Goal: Answer question/provide support: Answer question/provide support

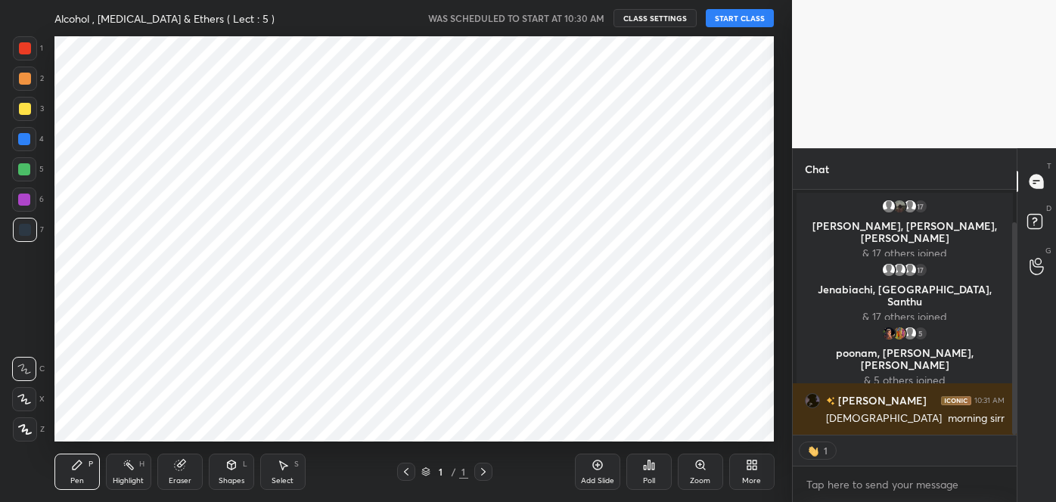
scroll to position [70, 0]
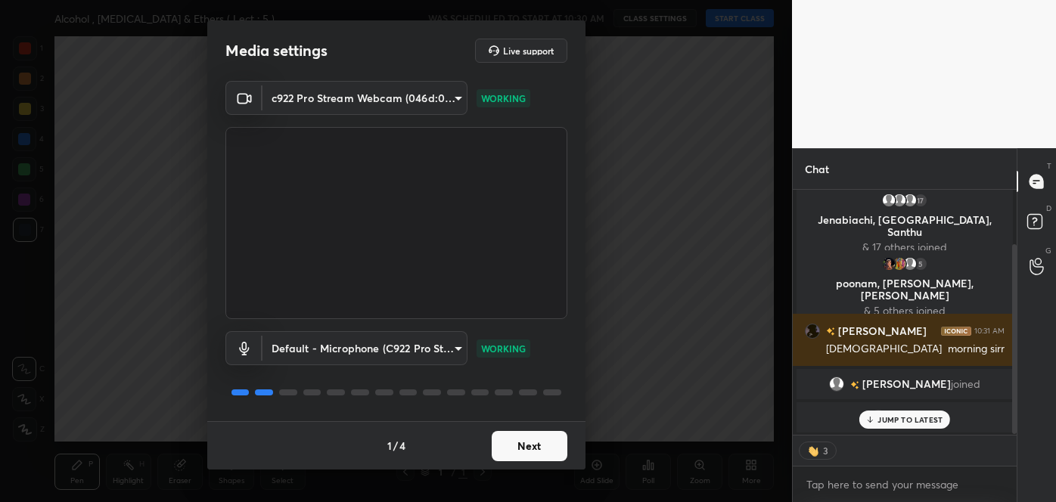
click at [545, 446] on button "Next" at bounding box center [530, 446] width 76 height 30
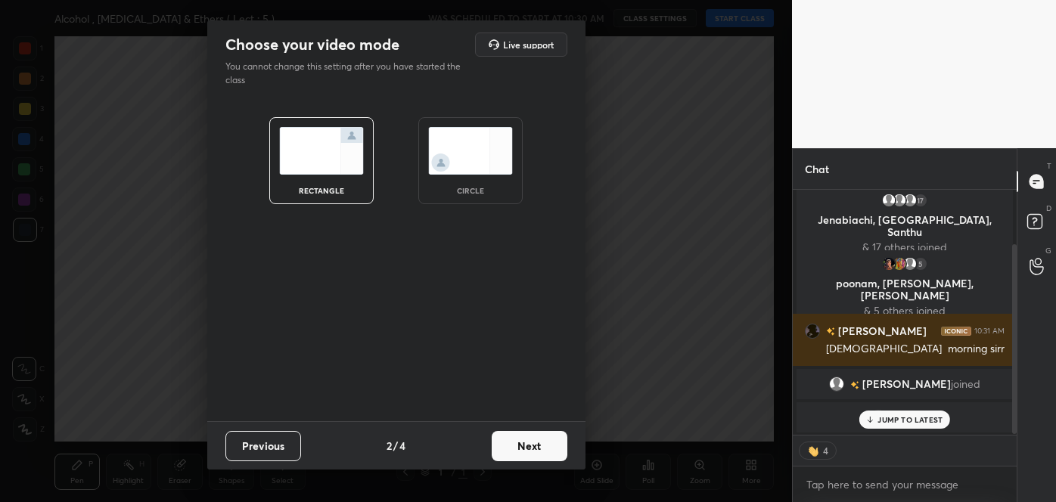
click at [545, 446] on button "Next" at bounding box center [530, 446] width 76 height 30
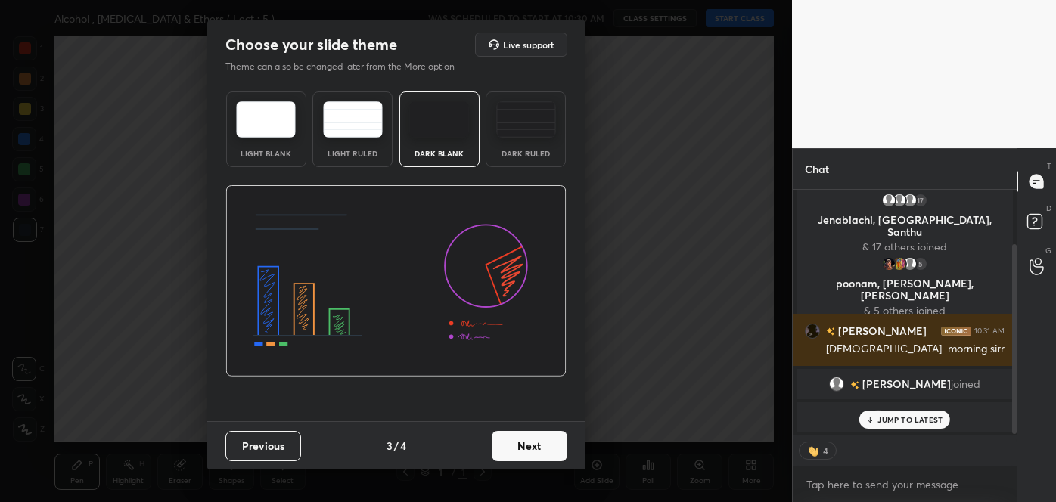
click at [545, 446] on button "Next" at bounding box center [530, 446] width 76 height 30
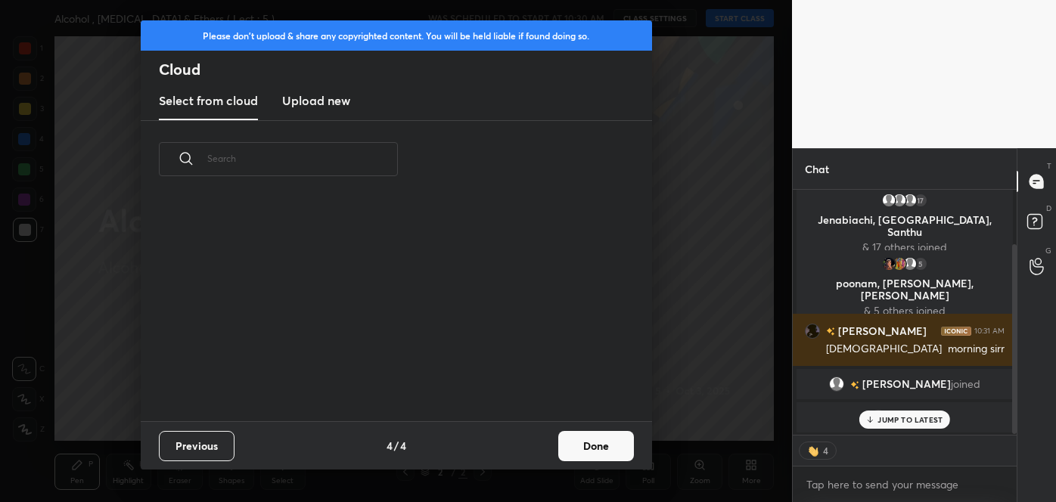
scroll to position [223, 486]
click at [580, 448] on button "Done" at bounding box center [596, 446] width 76 height 30
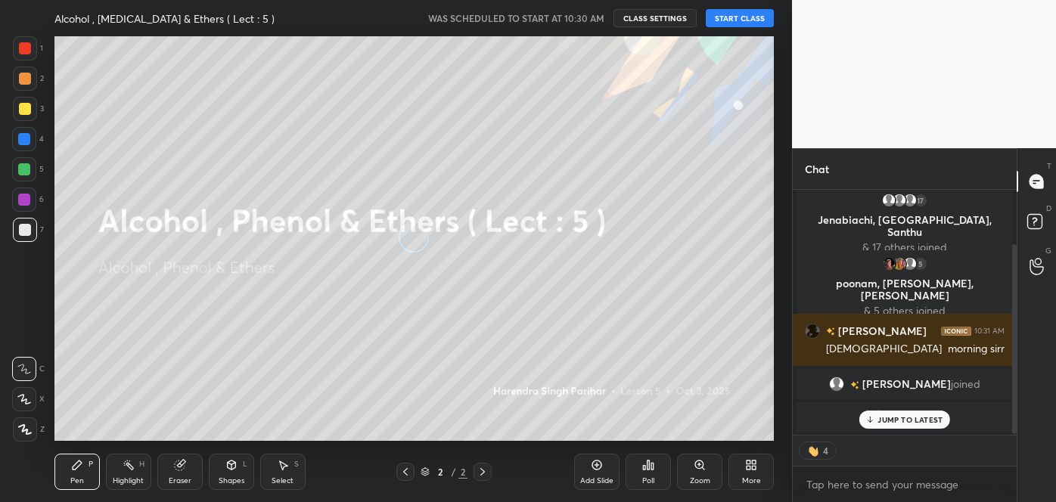
scroll to position [103, 0]
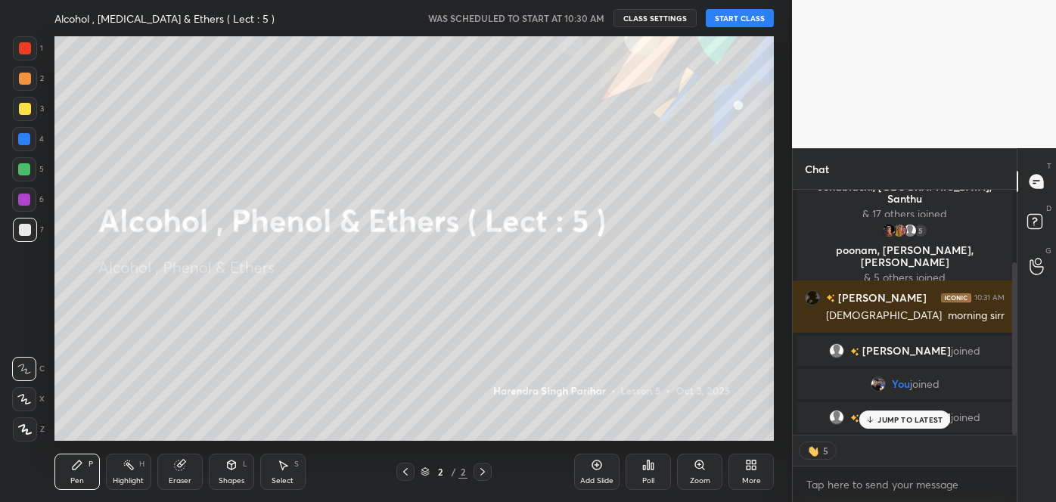
click at [736, 23] on button "START CLASS" at bounding box center [740, 18] width 68 height 18
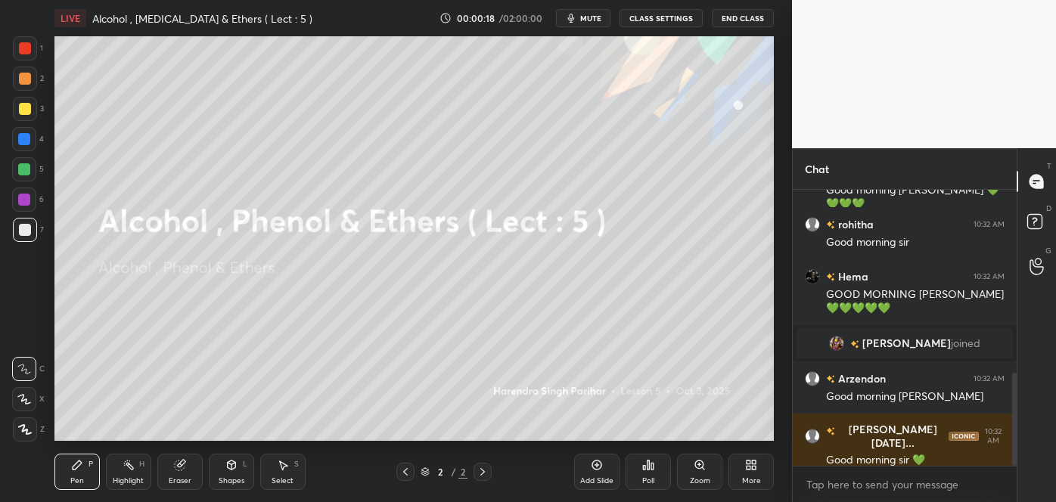
scroll to position [540, 0]
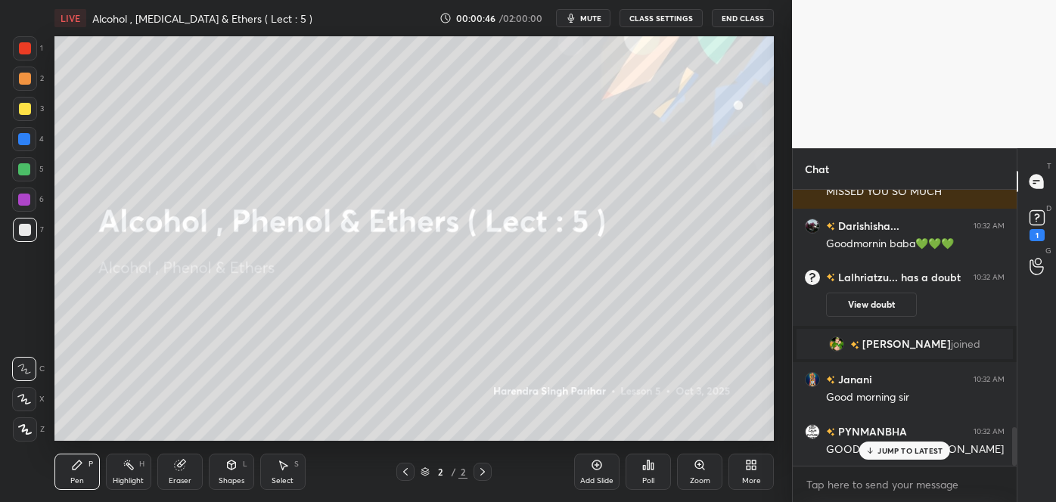
click at [908, 447] on p "JUMP TO LATEST" at bounding box center [910, 450] width 65 height 9
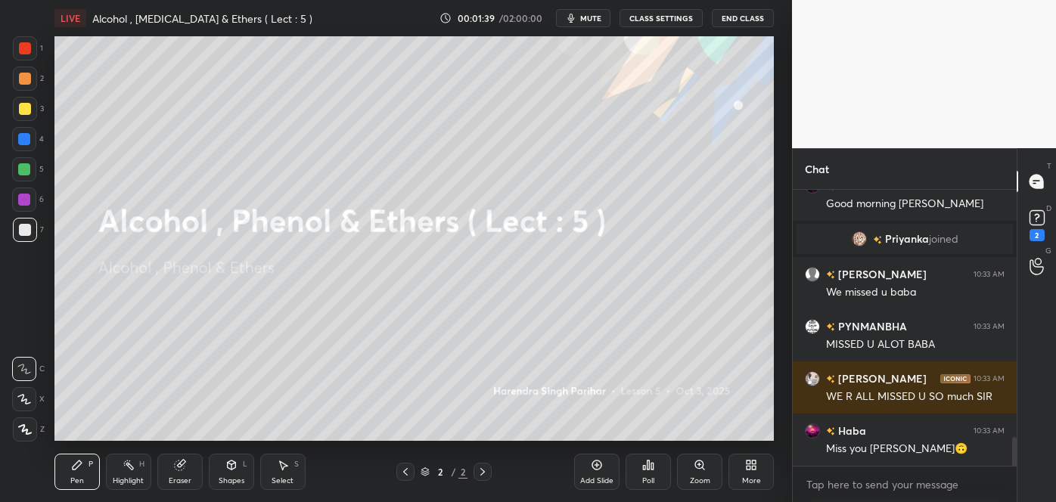
scroll to position [2407, 0]
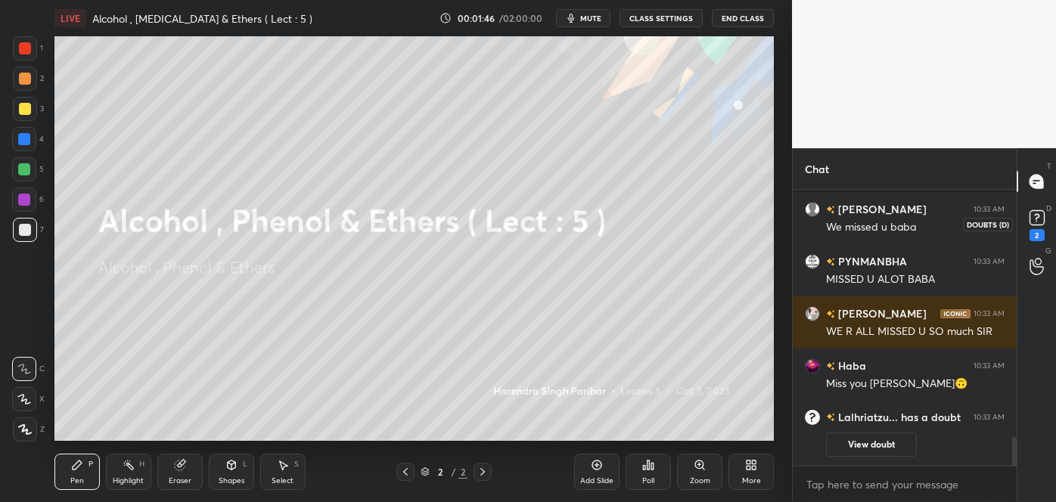
click at [1035, 220] on rect at bounding box center [1037, 218] width 14 height 14
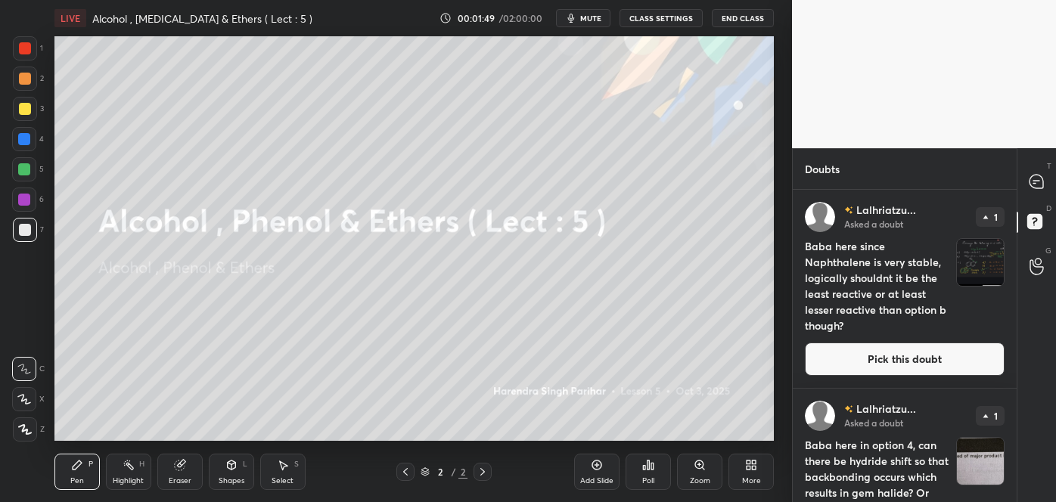
click at [906, 356] on button "Pick this doubt" at bounding box center [905, 359] width 200 height 33
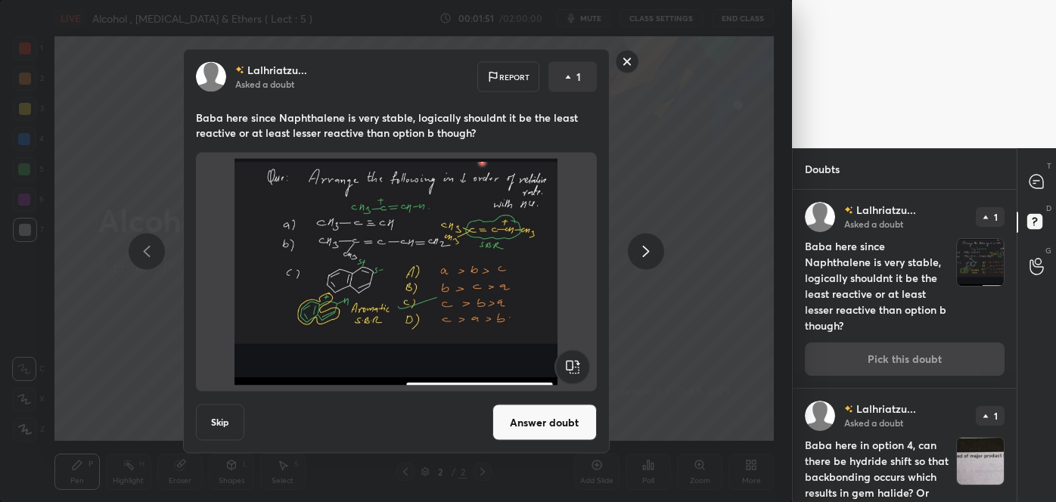
click at [572, 434] on button "Answer doubt" at bounding box center [545, 423] width 104 height 36
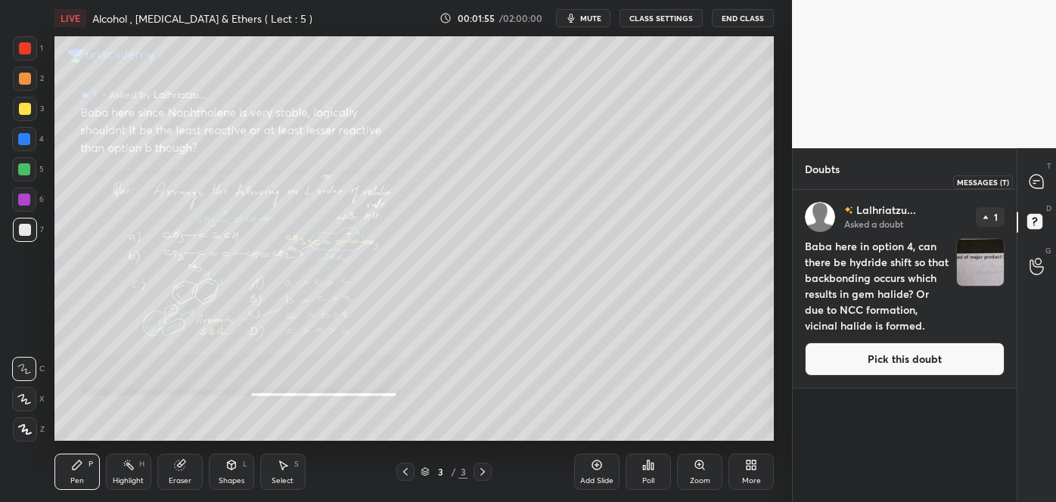
click at [1037, 182] on icon at bounding box center [1037, 182] width 14 height 14
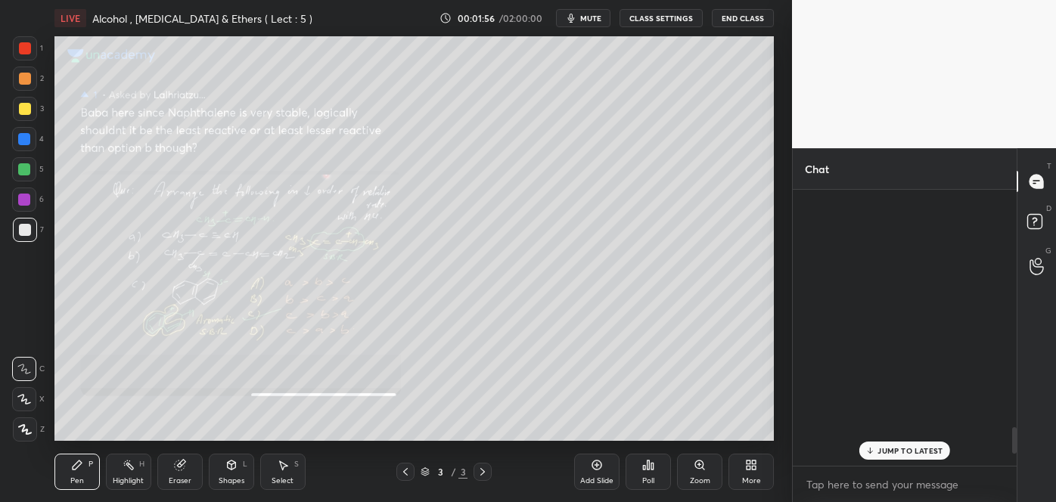
scroll to position [272, 219]
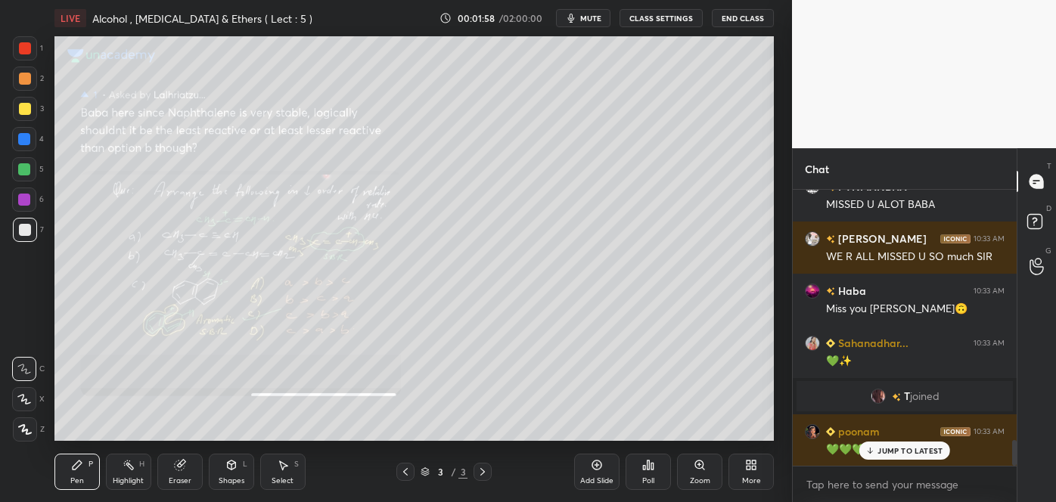
click at [698, 477] on div "Zoom" at bounding box center [700, 481] width 20 height 8
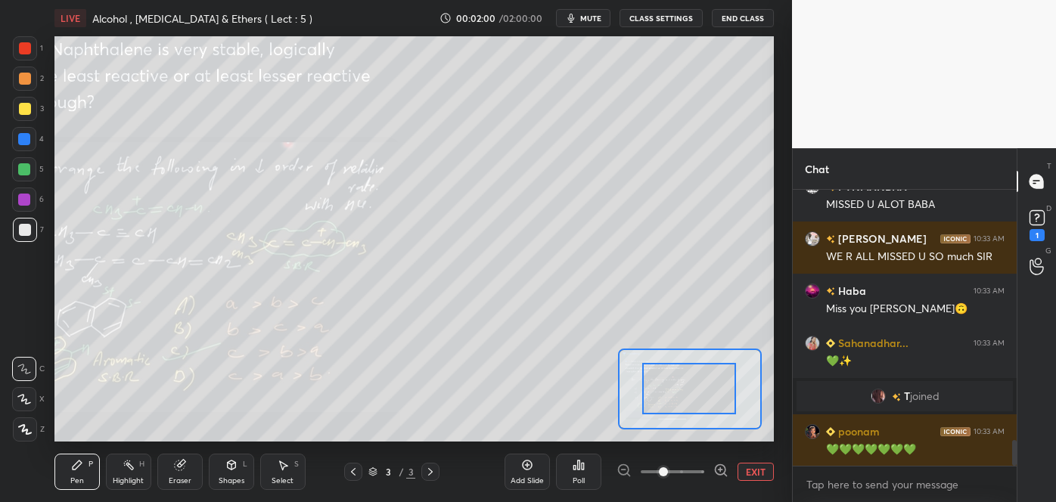
scroll to position [2752, 0]
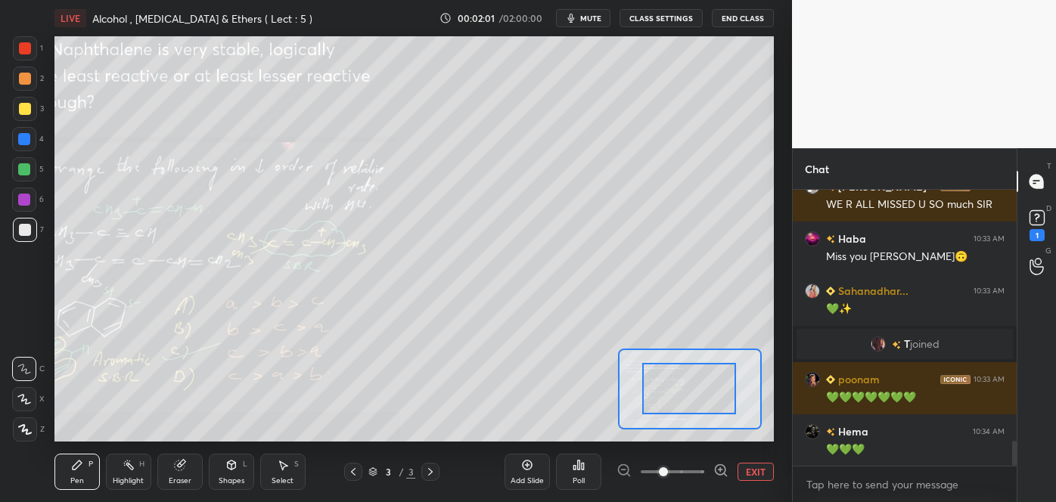
drag, startPoint x: 728, startPoint y: 391, endPoint x: 687, endPoint y: 398, distance: 41.4
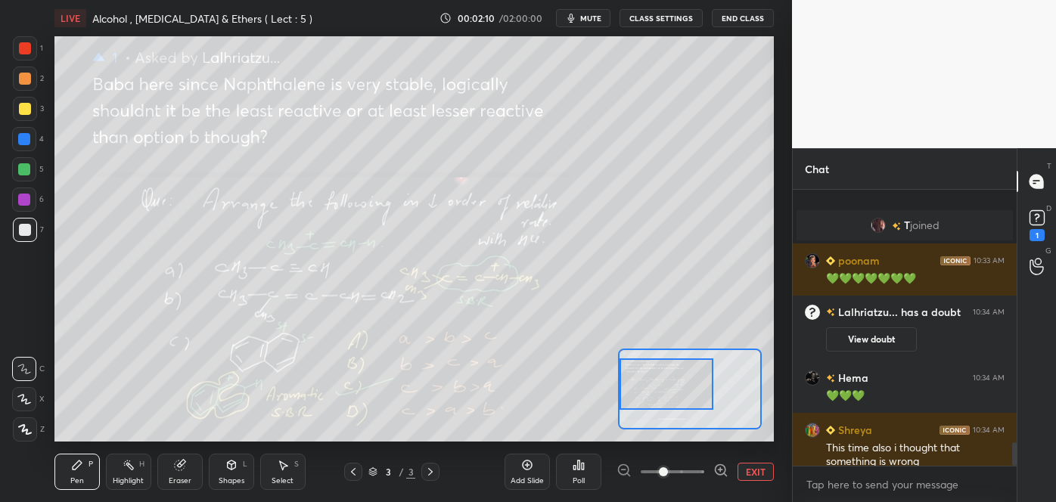
scroll to position [2972, 0]
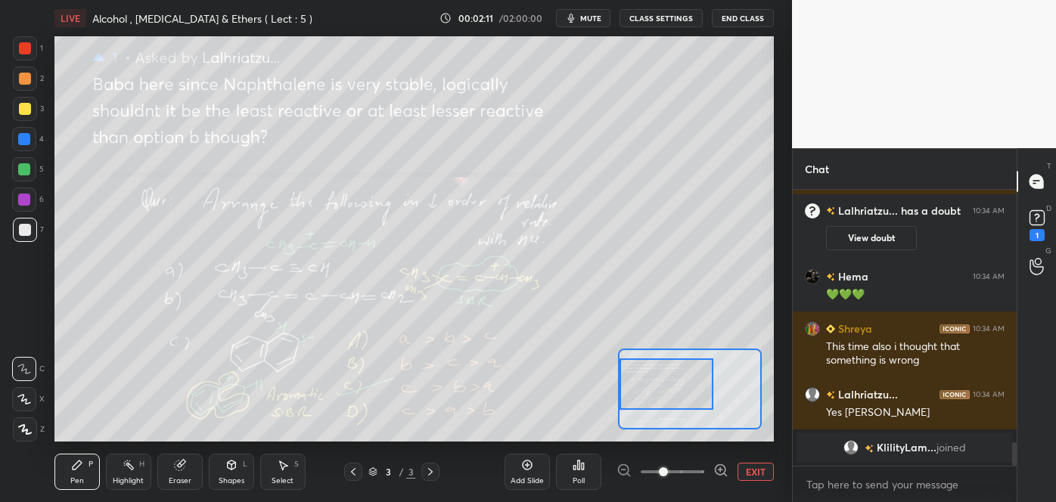
drag, startPoint x: 687, startPoint y: 398, endPoint x: 661, endPoint y: 393, distance: 26.1
click at [661, 393] on div at bounding box center [667, 385] width 94 height 52
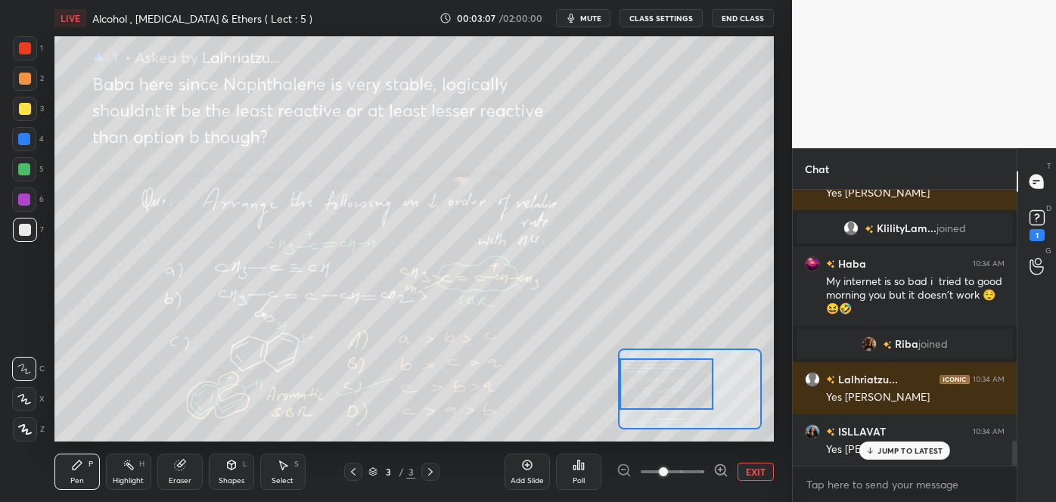
scroll to position [2829, 0]
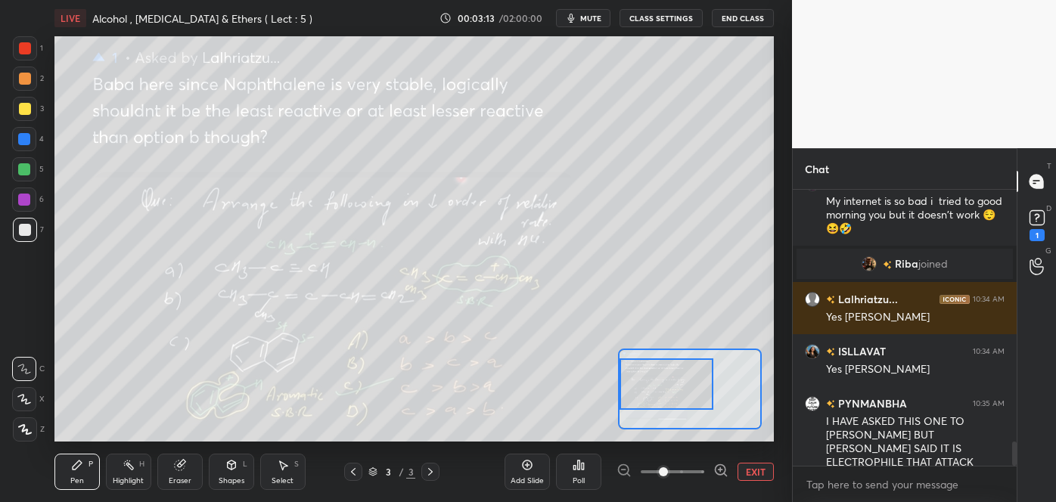
click at [750, 476] on button "EXIT" at bounding box center [756, 472] width 36 height 18
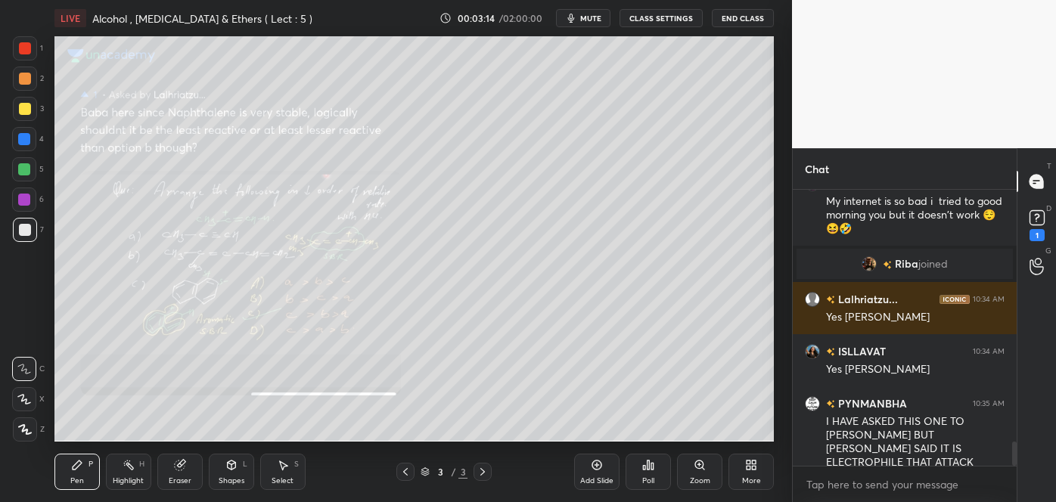
click at [605, 474] on div "Add Slide" at bounding box center [596, 472] width 45 height 36
click at [28, 398] on icon at bounding box center [24, 399] width 14 height 11
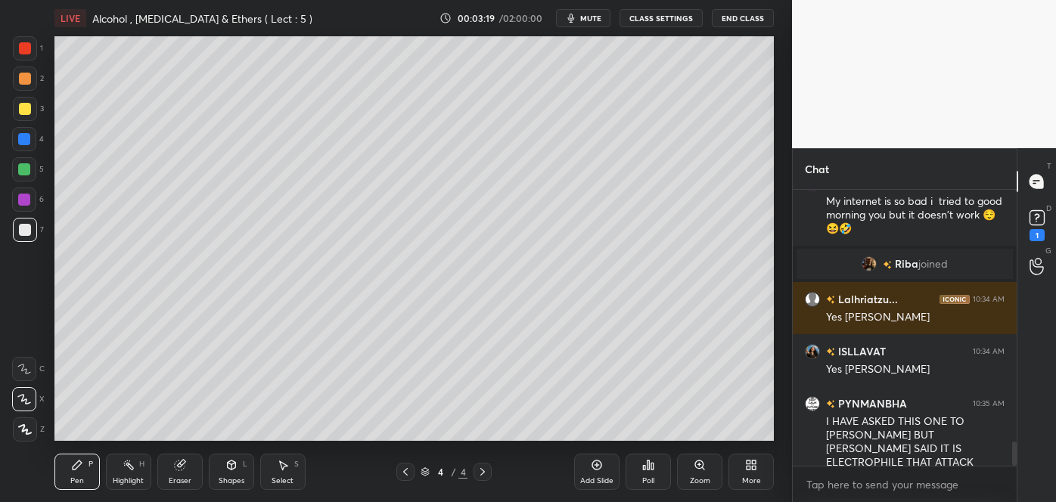
click at [23, 110] on div at bounding box center [25, 109] width 12 height 12
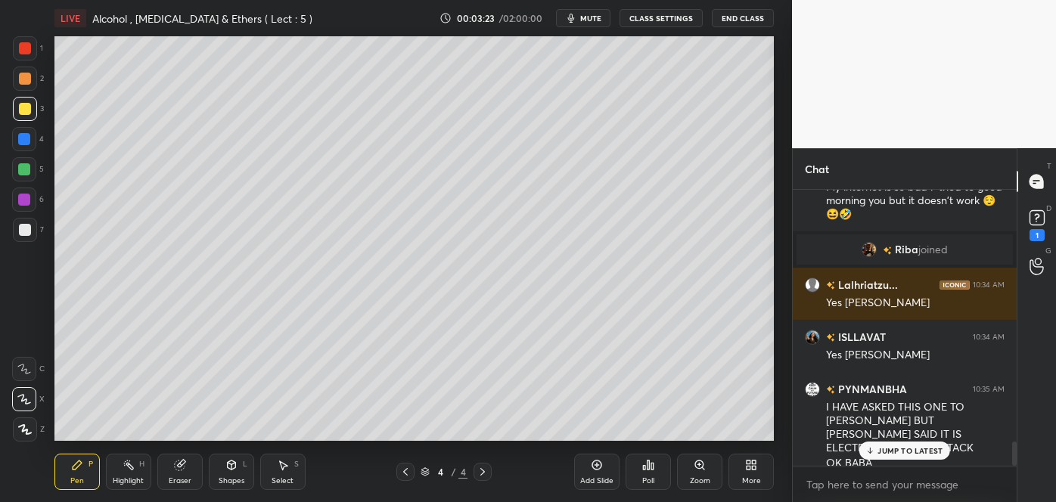
scroll to position [2879, 0]
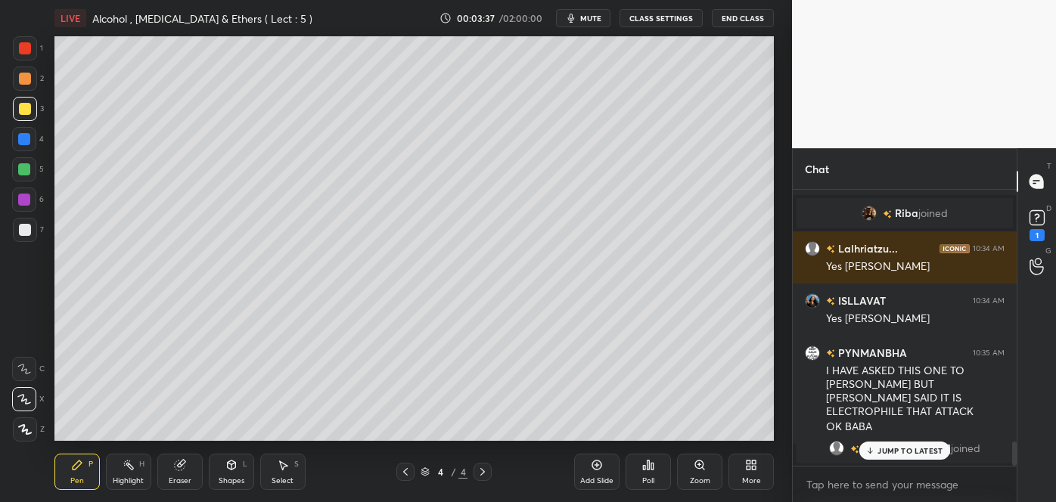
click at [20, 234] on div at bounding box center [25, 230] width 12 height 12
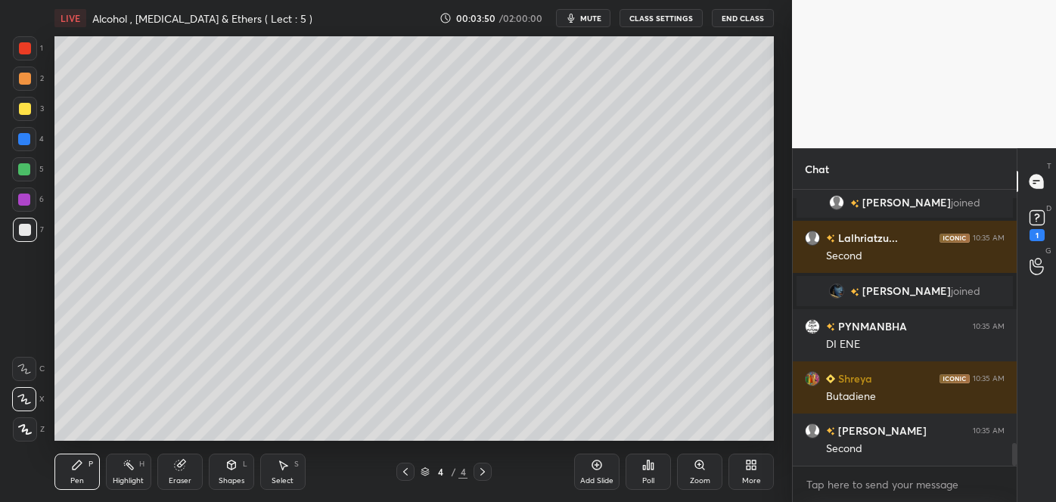
scroll to position [3177, 0]
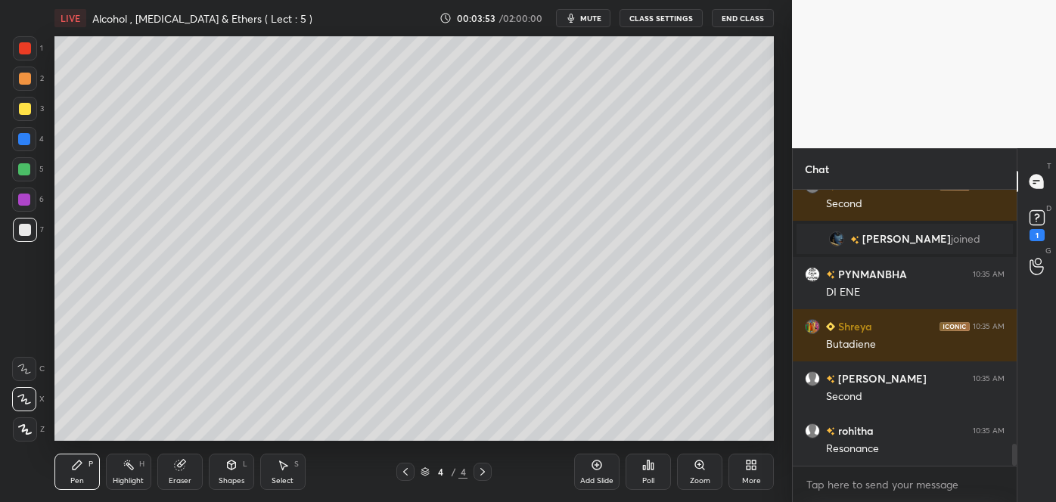
click at [24, 80] on div at bounding box center [25, 79] width 12 height 12
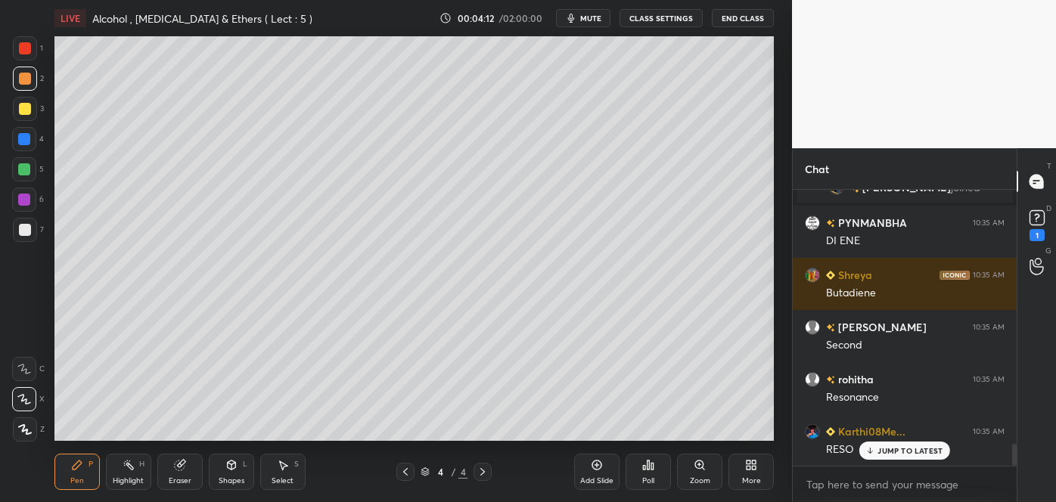
click at [32, 229] on div at bounding box center [25, 230] width 24 height 24
click at [22, 105] on div at bounding box center [25, 109] width 12 height 12
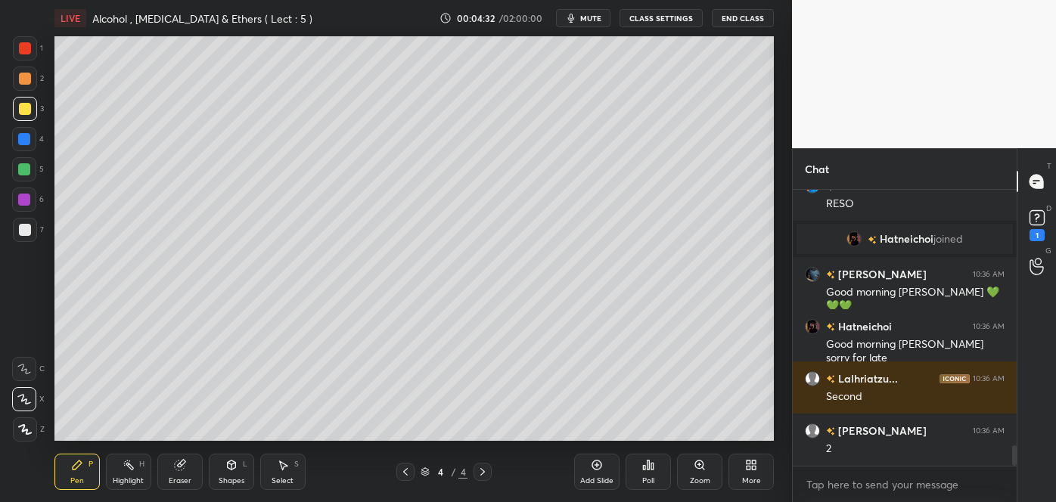
scroll to position [3511, 0]
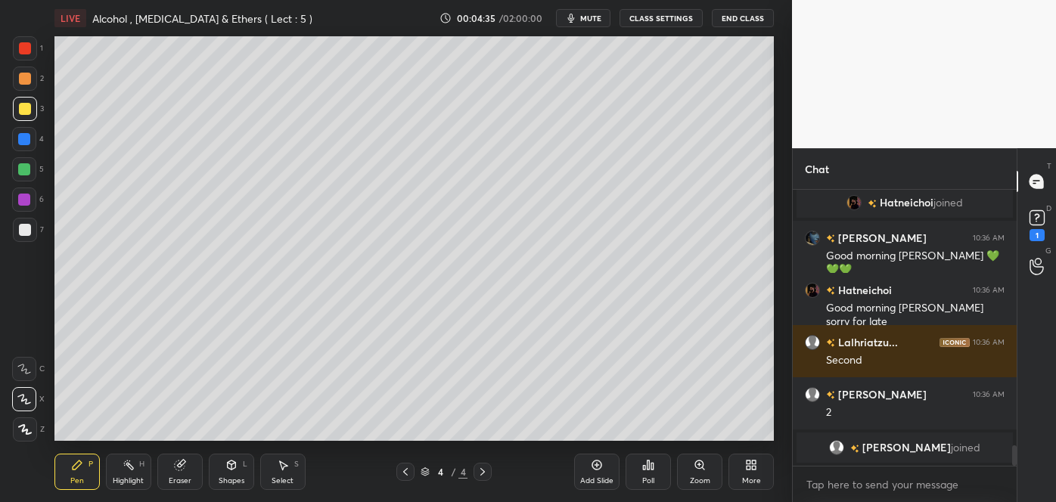
click at [23, 79] on div at bounding box center [25, 79] width 12 height 12
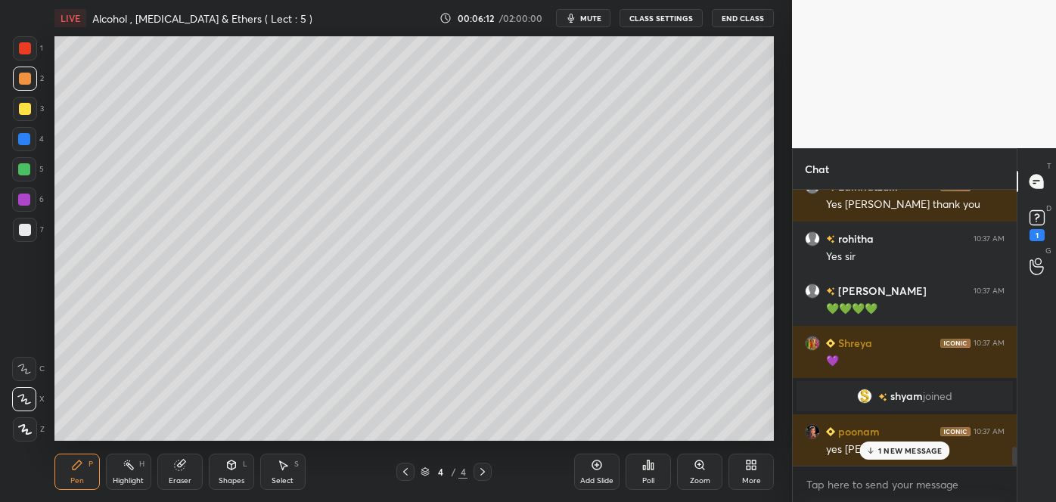
scroll to position [3850, 0]
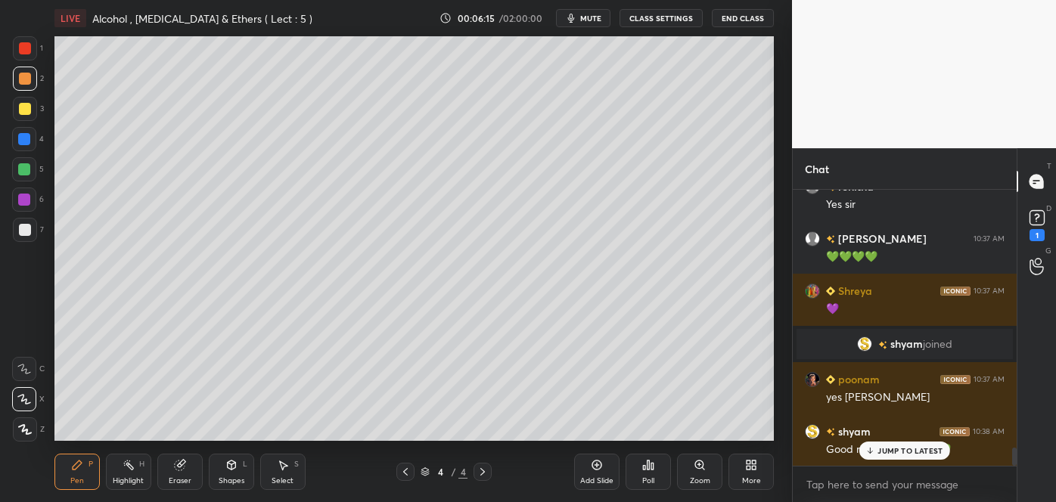
click at [24, 234] on div at bounding box center [25, 230] width 12 height 12
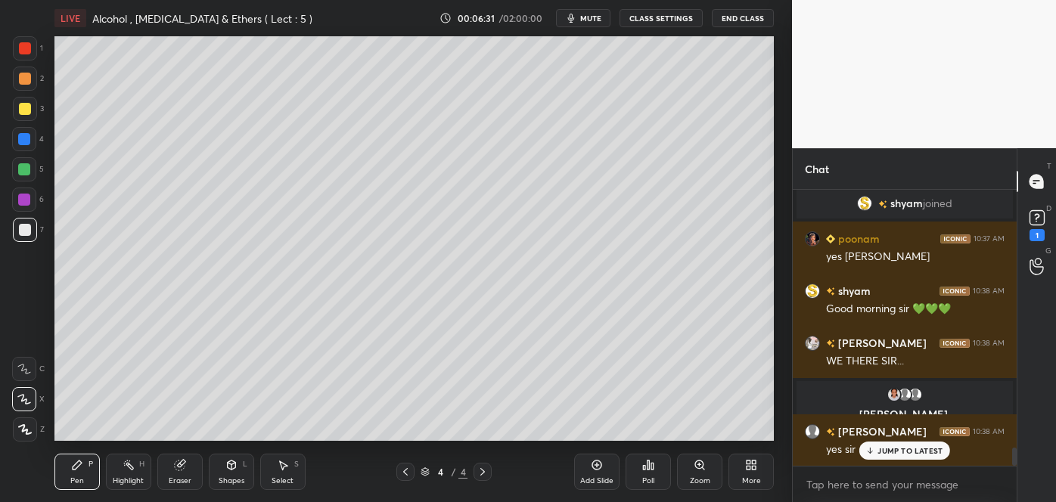
scroll to position [4044, 0]
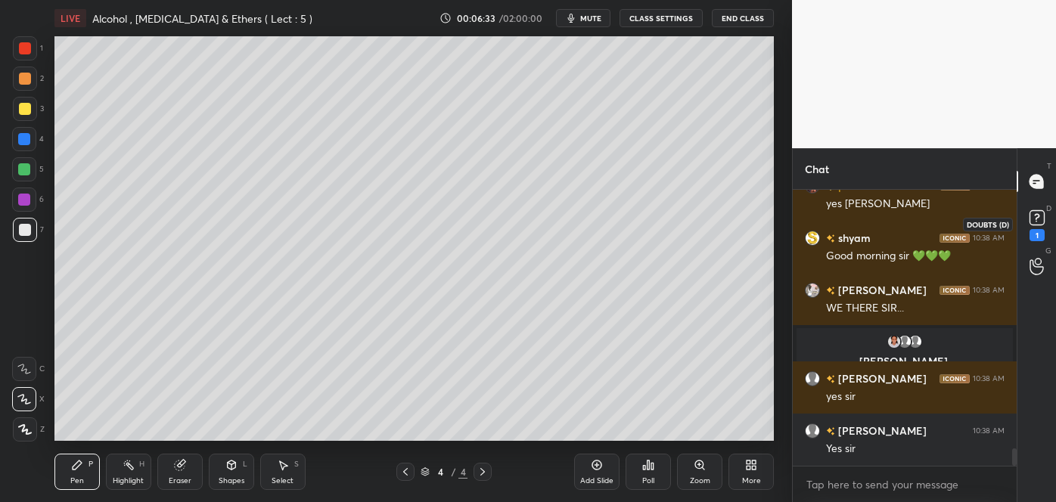
click at [1035, 216] on icon at bounding box center [1036, 217] width 5 height 6
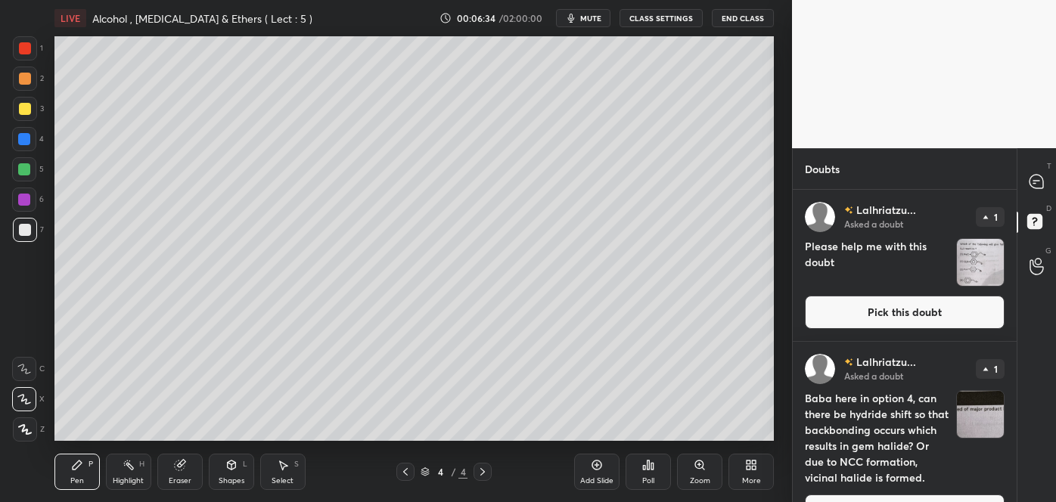
click at [944, 315] on button "Pick this doubt" at bounding box center [905, 312] width 200 height 33
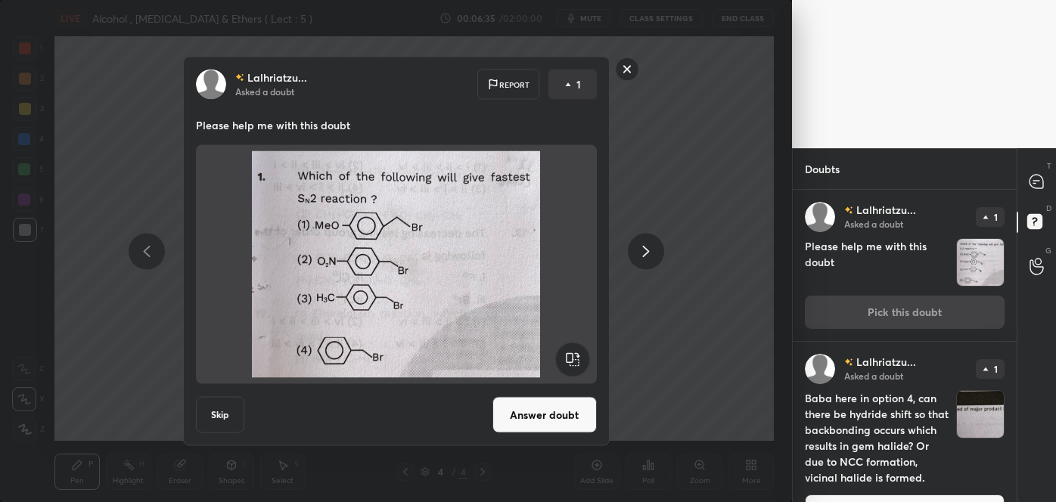
click at [549, 420] on button "Answer doubt" at bounding box center [545, 415] width 104 height 36
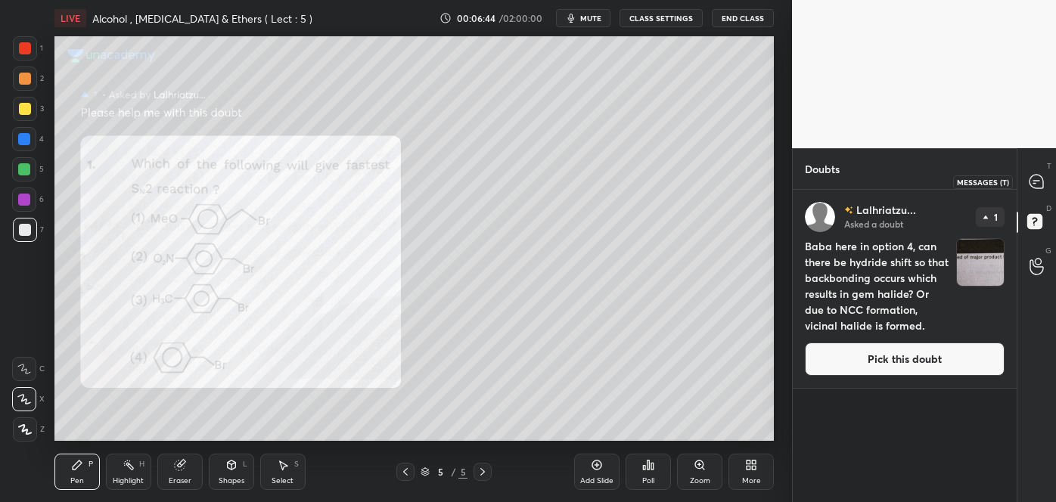
click at [1034, 179] on icon at bounding box center [1037, 182] width 14 height 14
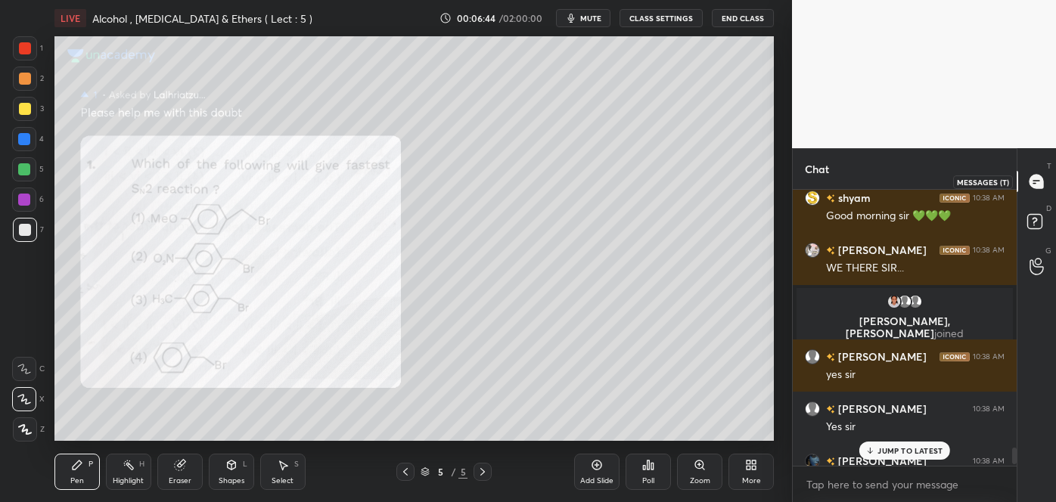
scroll to position [272, 219]
click at [28, 48] on div at bounding box center [25, 48] width 12 height 12
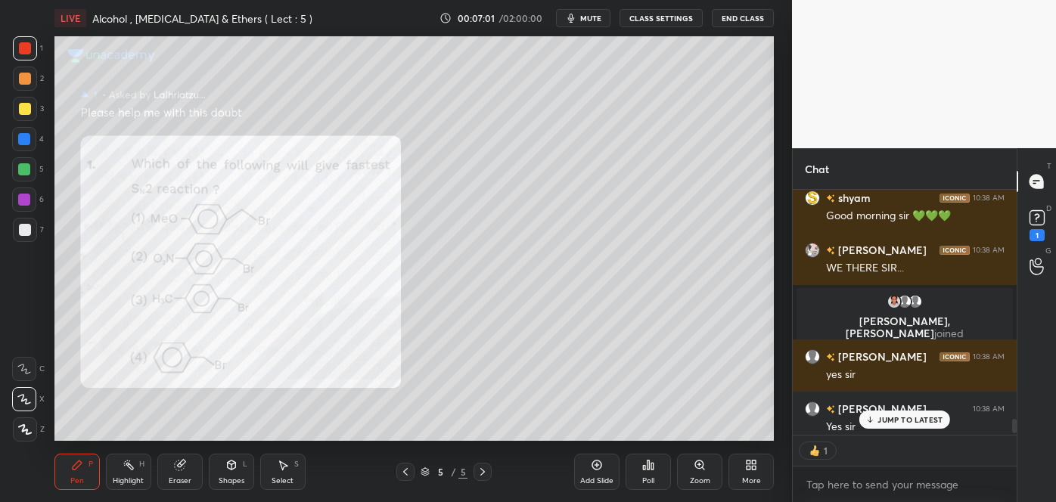
scroll to position [5, 4]
click at [875, 419] on div "2 NEW MESSAGES" at bounding box center [904, 420] width 95 height 18
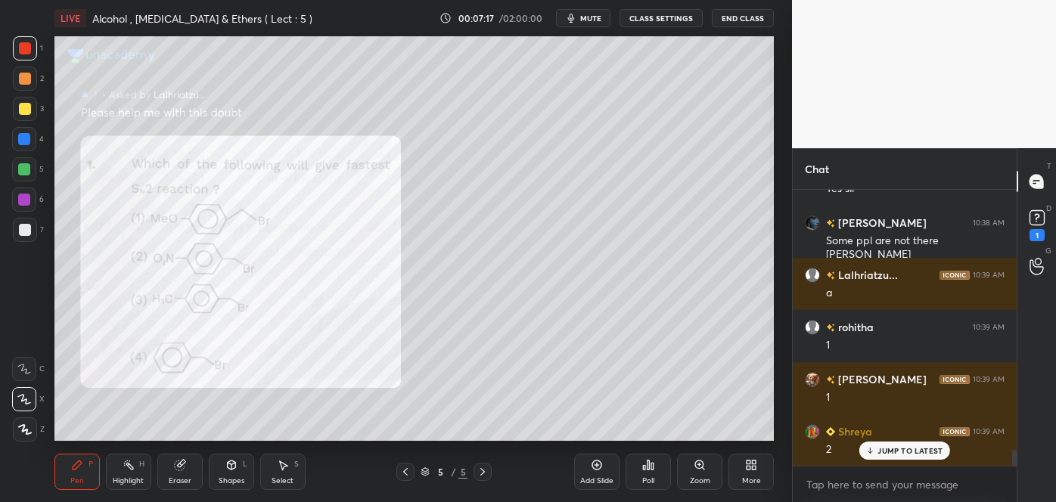
scroll to position [4596, 0]
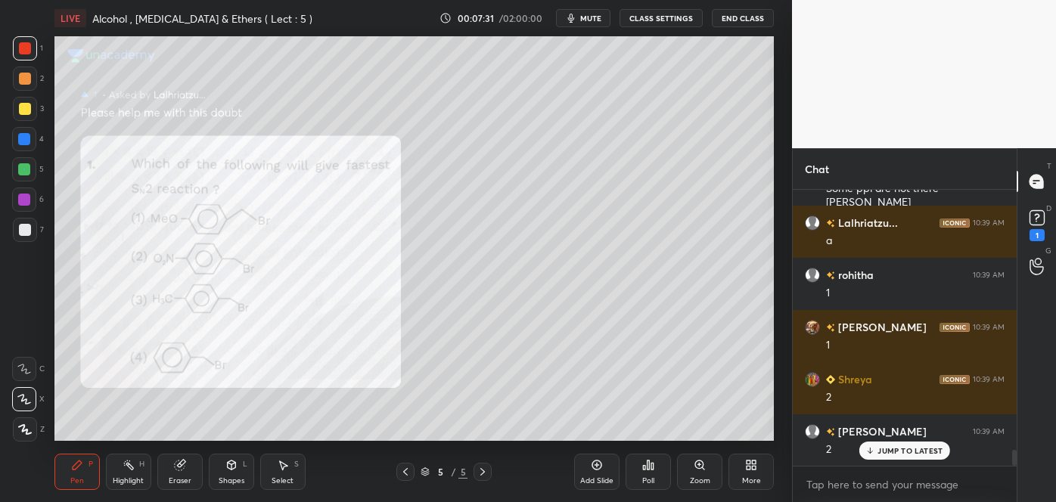
click at [22, 135] on div at bounding box center [24, 139] width 12 height 12
click at [22, 199] on div at bounding box center [24, 200] width 12 height 12
click at [20, 81] on div at bounding box center [25, 79] width 12 height 12
click at [26, 169] on div at bounding box center [24, 169] width 12 height 12
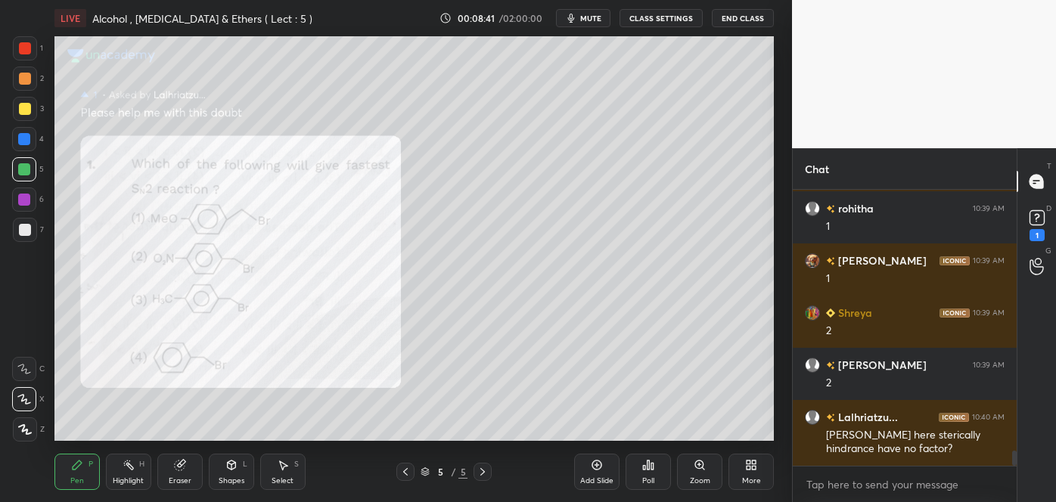
click at [22, 192] on div at bounding box center [24, 200] width 24 height 24
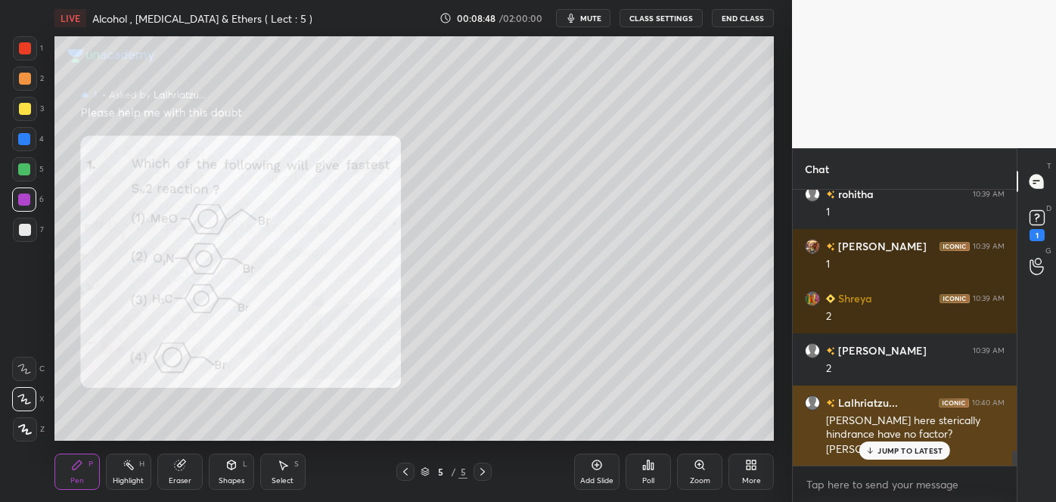
click at [883, 453] on p "JUMP TO LATEST" at bounding box center [910, 450] width 65 height 9
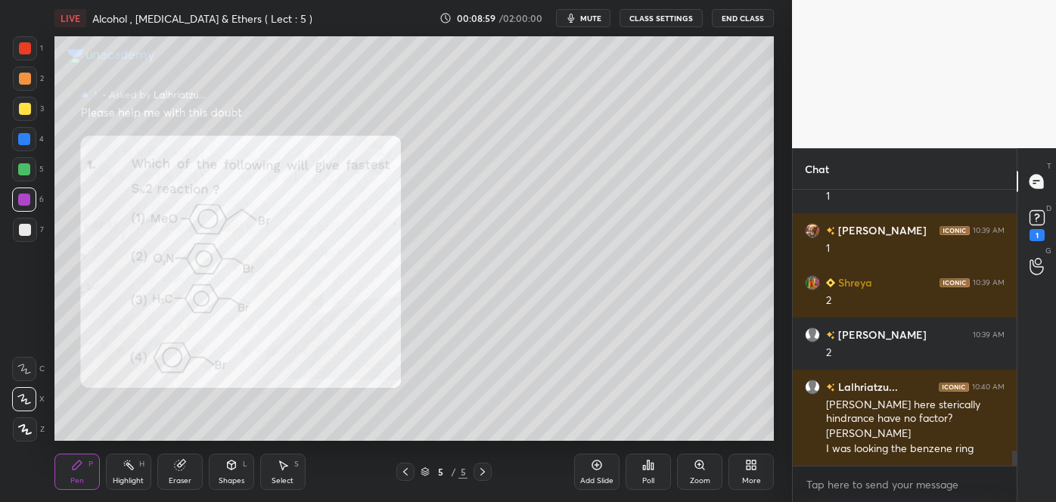
scroll to position [4745, 0]
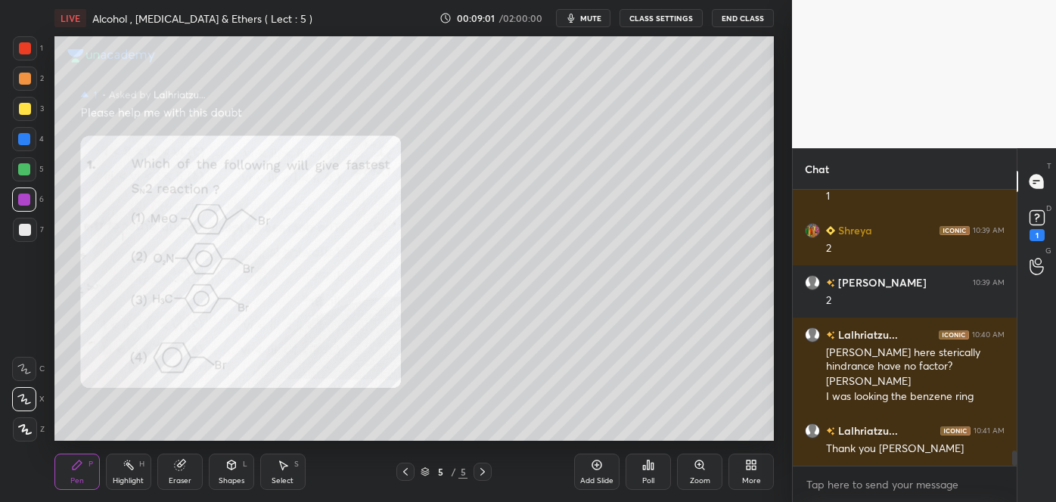
click at [599, 468] on icon at bounding box center [597, 465] width 12 height 12
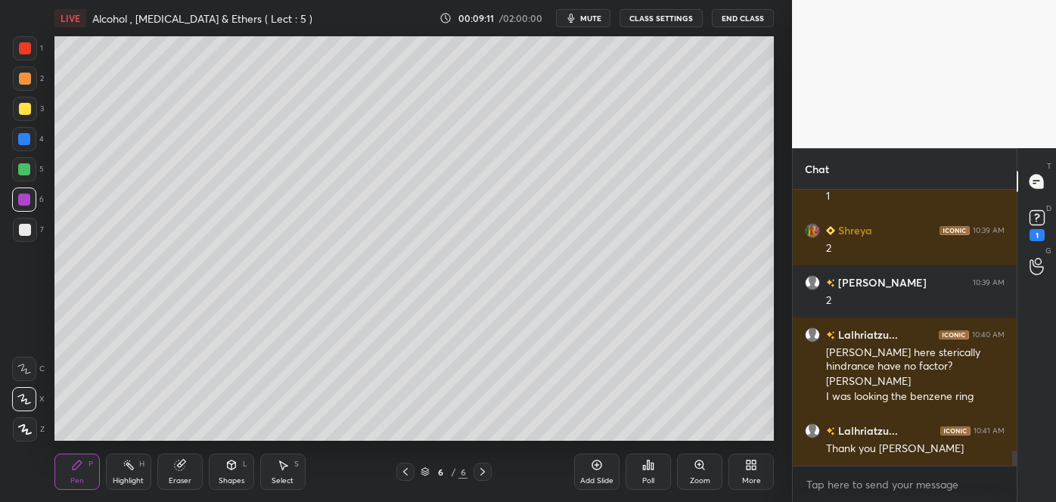
scroll to position [4782, 0]
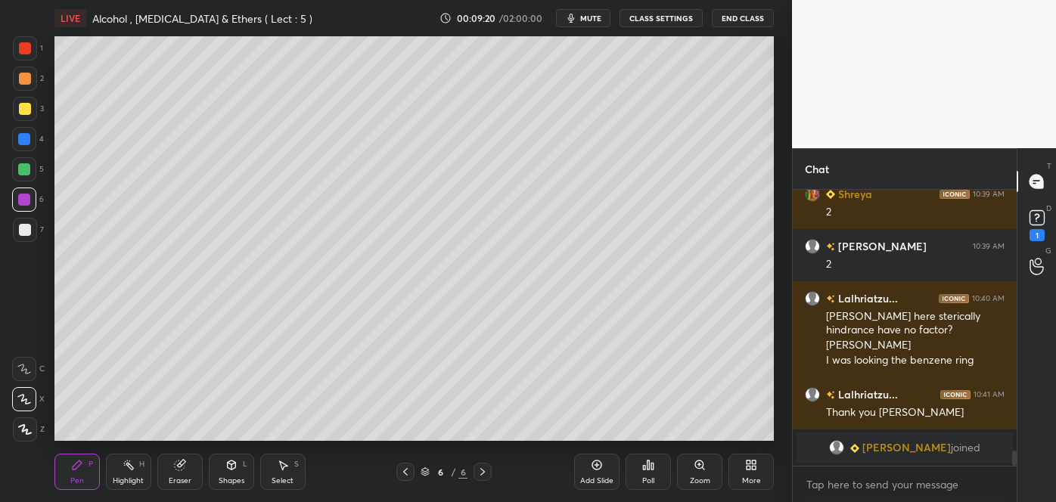
click at [27, 107] on div at bounding box center [25, 109] width 12 height 12
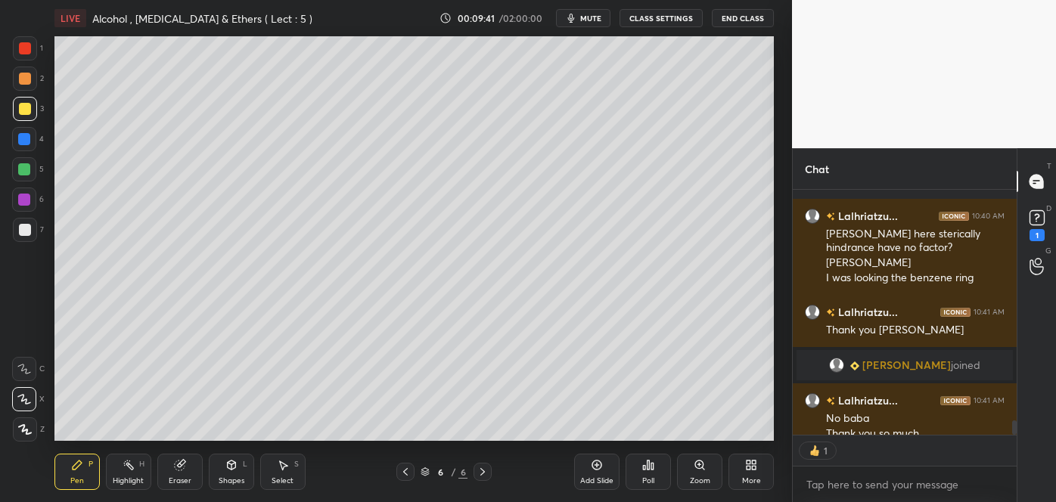
scroll to position [5, 4]
click at [26, 234] on div at bounding box center [25, 230] width 12 height 12
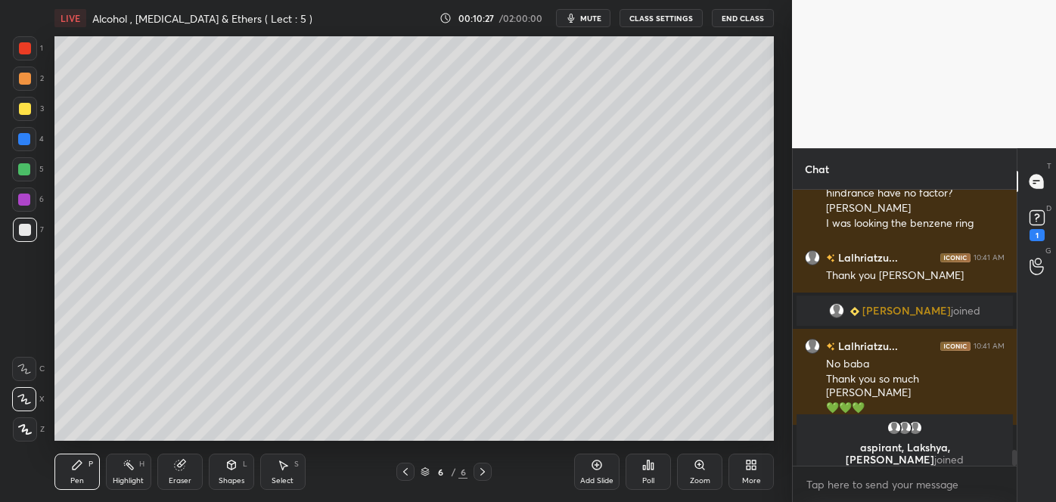
scroll to position [4496, 0]
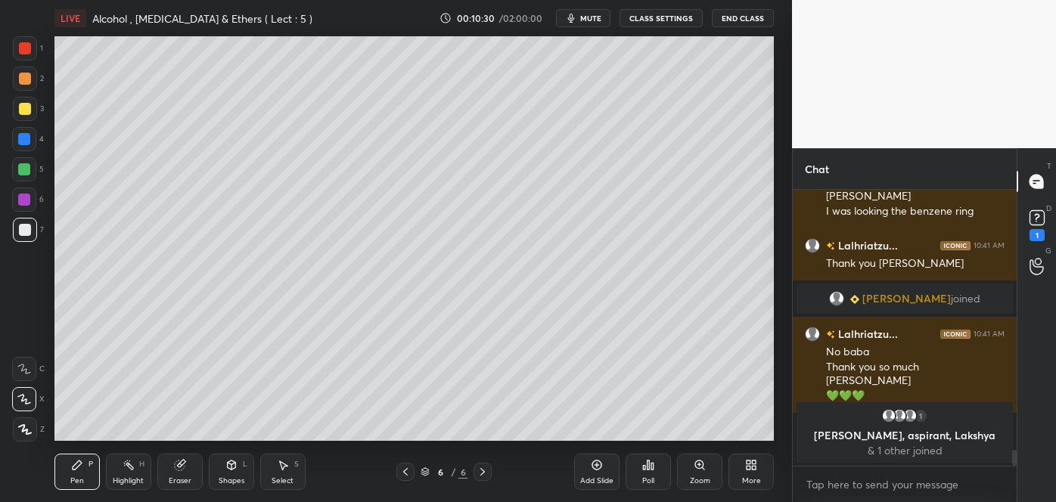
click at [24, 78] on div at bounding box center [25, 79] width 12 height 12
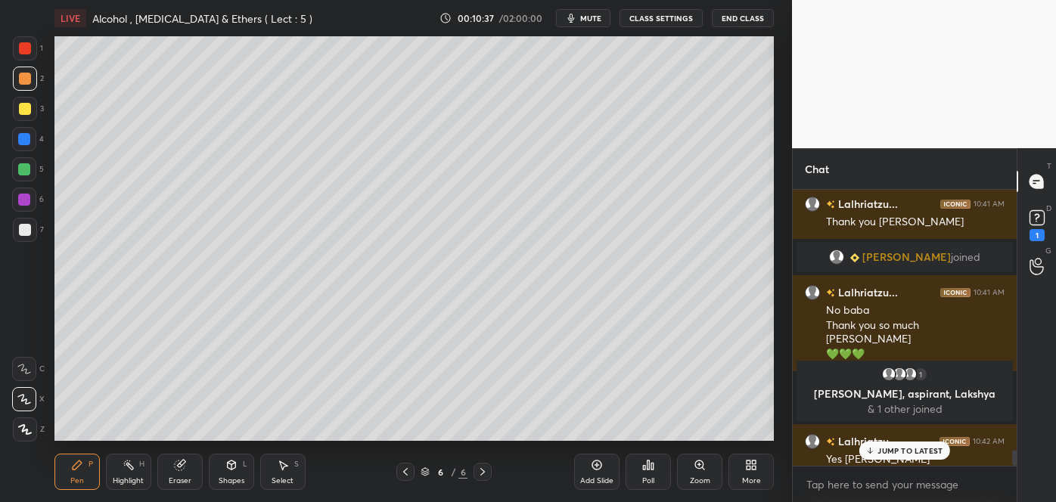
scroll to position [4505, 0]
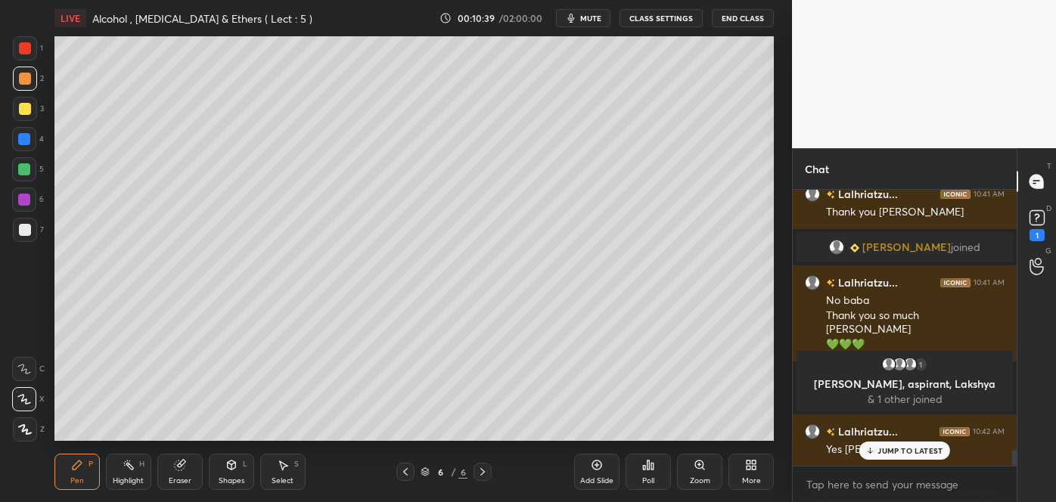
click at [600, 474] on div "Add Slide" at bounding box center [596, 472] width 45 height 36
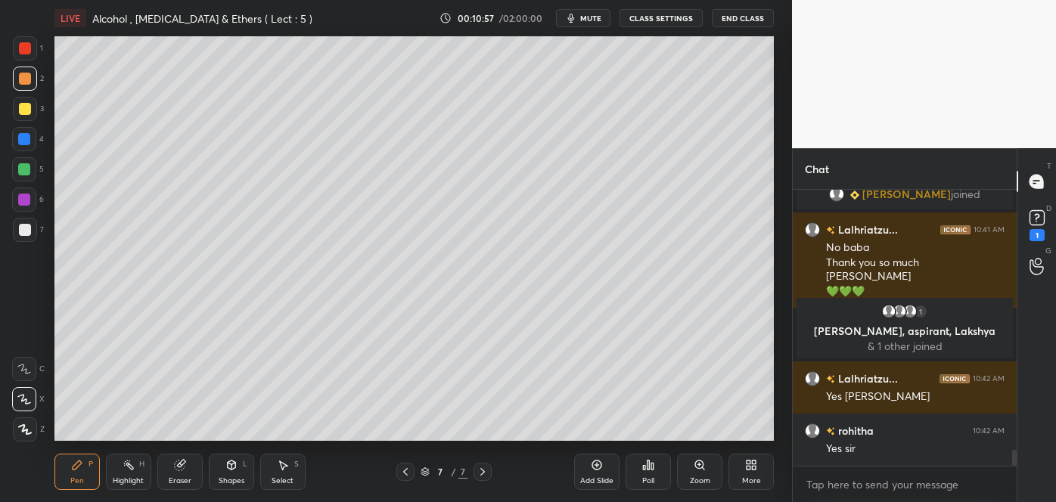
scroll to position [4611, 0]
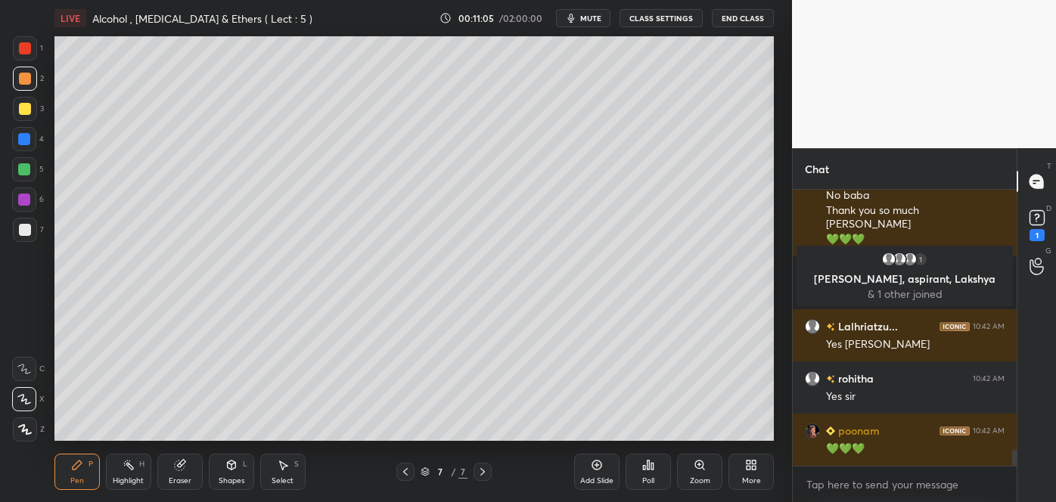
click at [26, 227] on div at bounding box center [25, 230] width 12 height 12
click at [24, 138] on div at bounding box center [24, 139] width 12 height 12
click at [22, 109] on div at bounding box center [25, 109] width 12 height 12
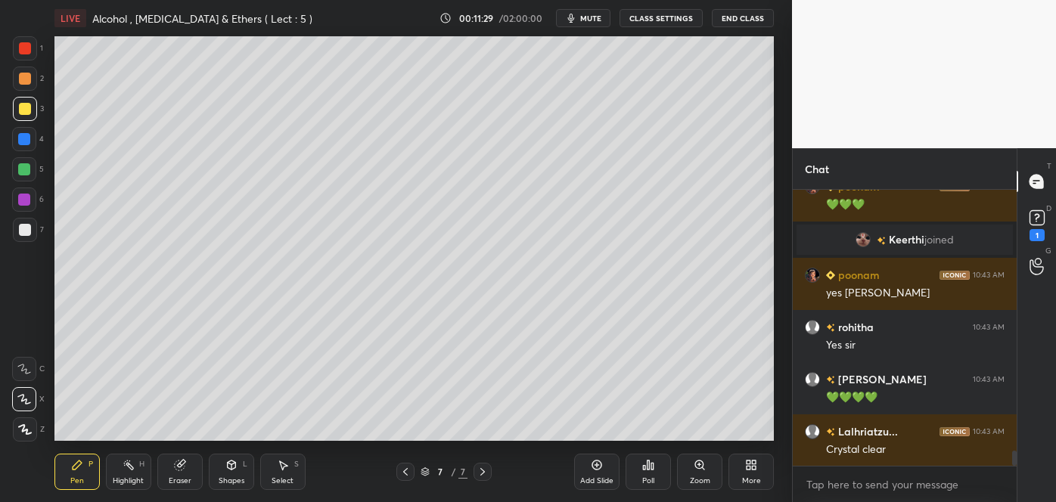
scroll to position [4907, 0]
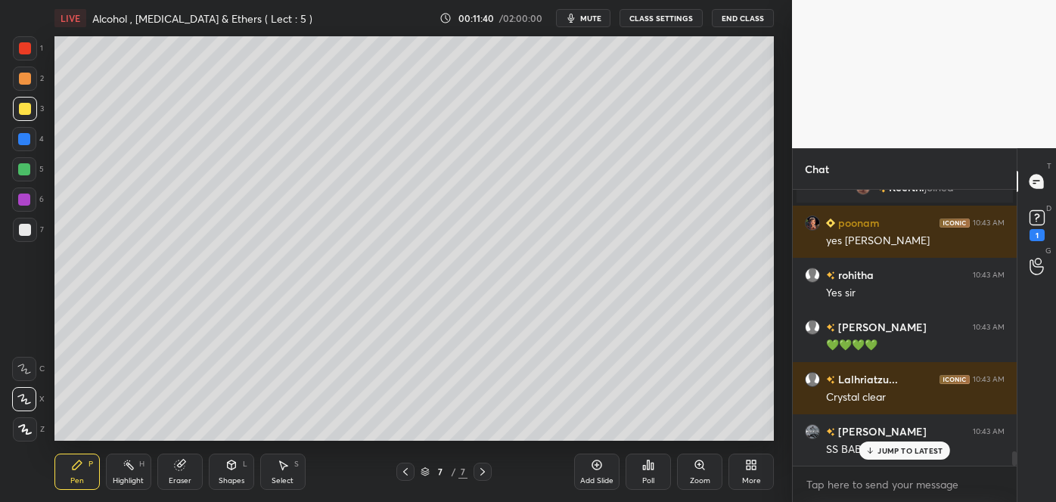
click at [28, 136] on div at bounding box center [24, 139] width 12 height 12
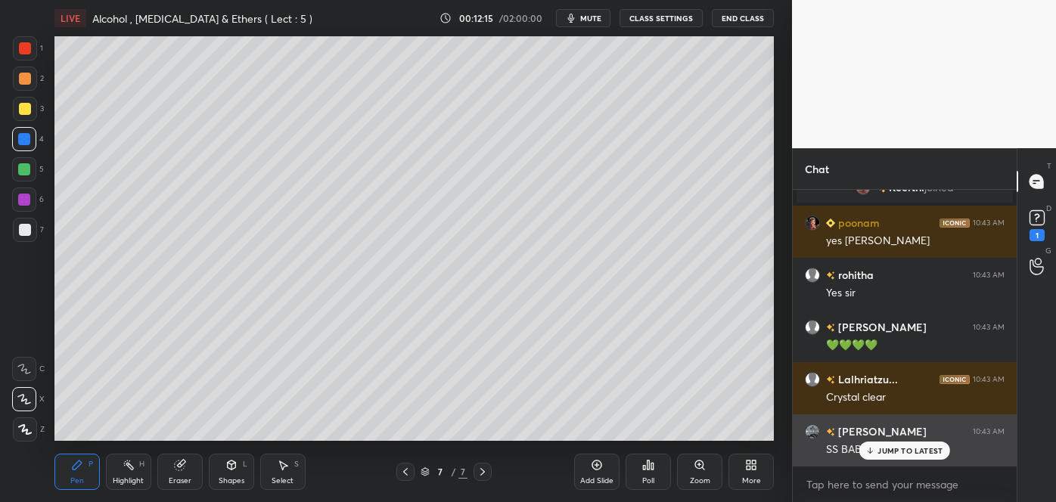
click at [893, 456] on div "JUMP TO LATEST" at bounding box center [905, 451] width 91 height 18
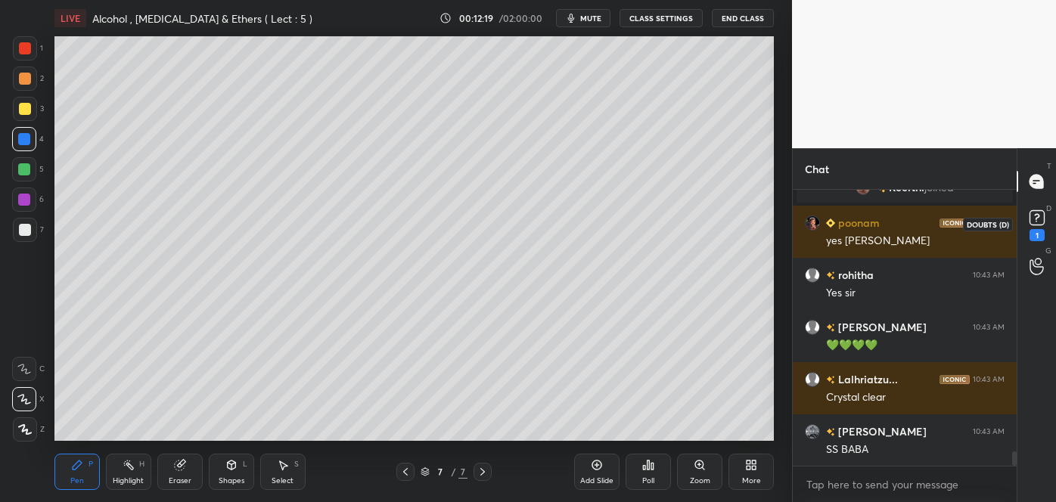
click at [1037, 217] on rect at bounding box center [1037, 218] width 14 height 14
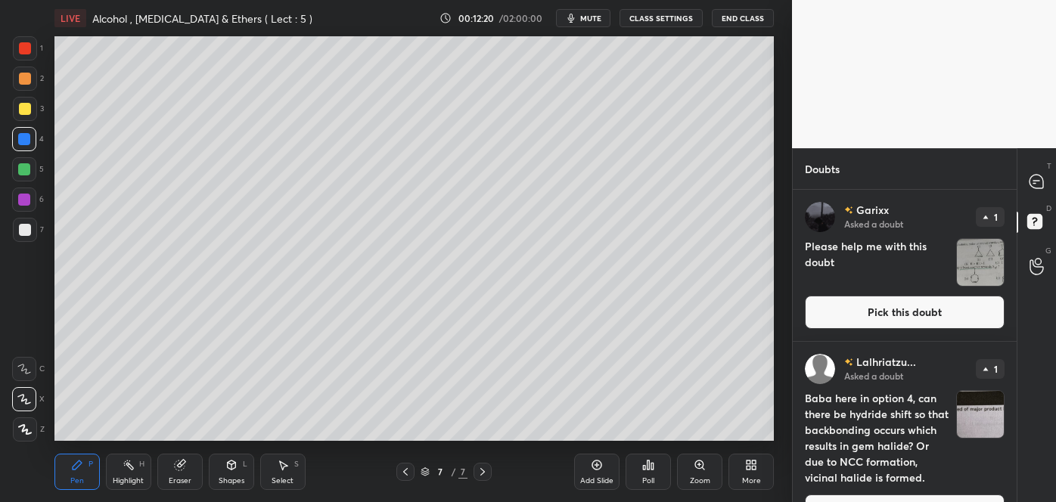
click at [951, 311] on button "Pick this doubt" at bounding box center [905, 312] width 200 height 33
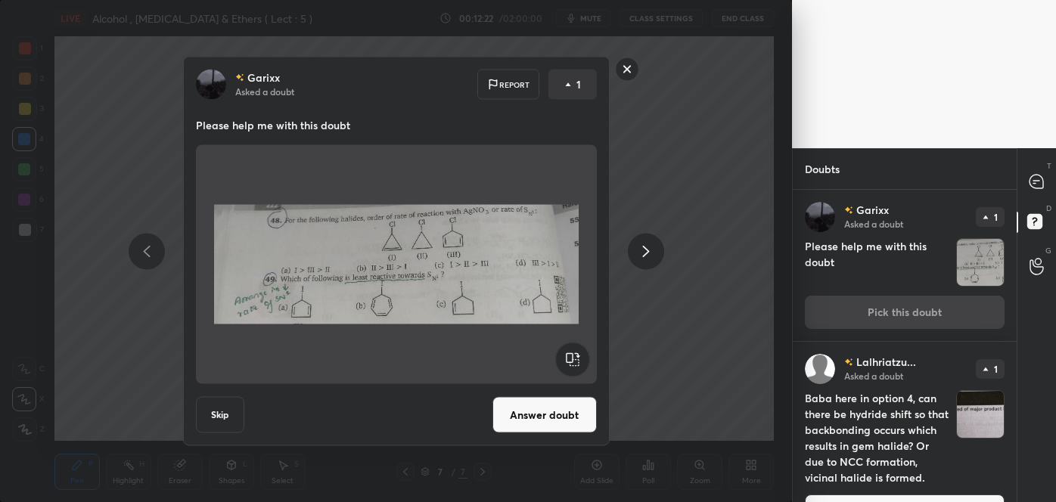
click at [524, 419] on button "Answer doubt" at bounding box center [545, 415] width 104 height 36
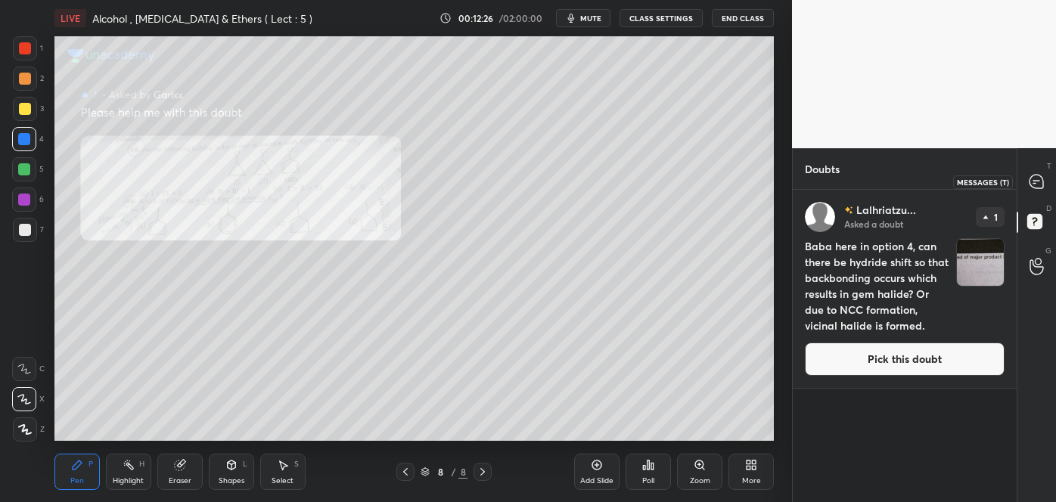
click at [1037, 179] on icon at bounding box center [1037, 182] width 14 height 14
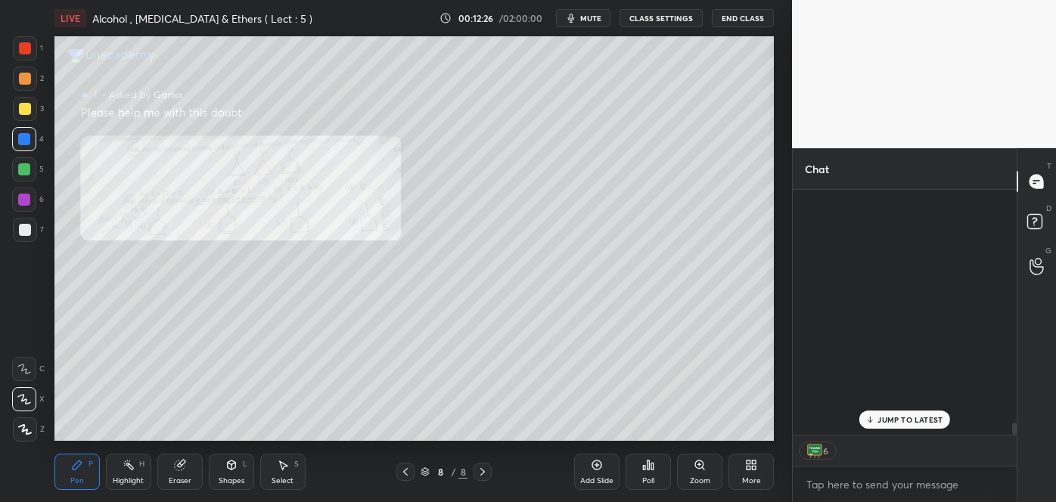
scroll to position [241, 219]
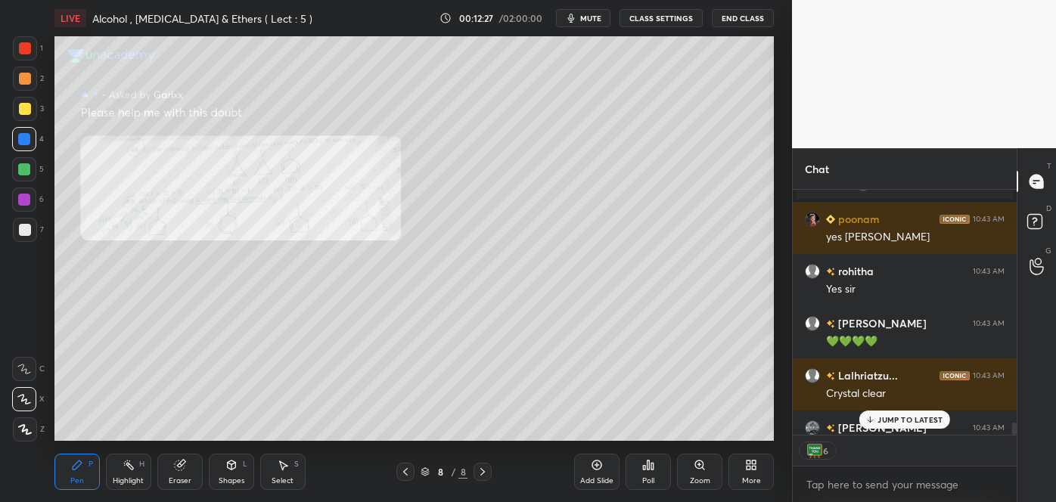
click at [655, 474] on div "Poll" at bounding box center [648, 472] width 45 height 36
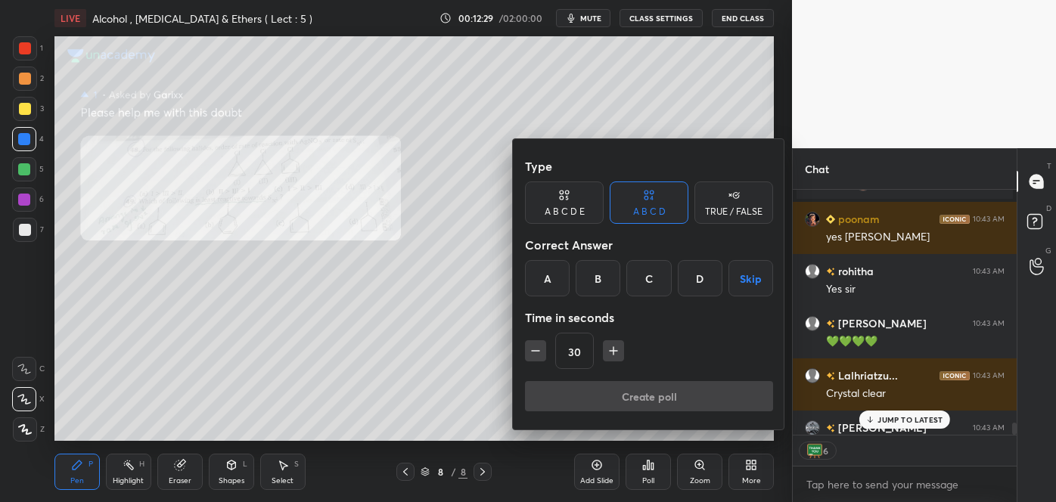
click at [473, 416] on div at bounding box center [528, 251] width 1056 height 502
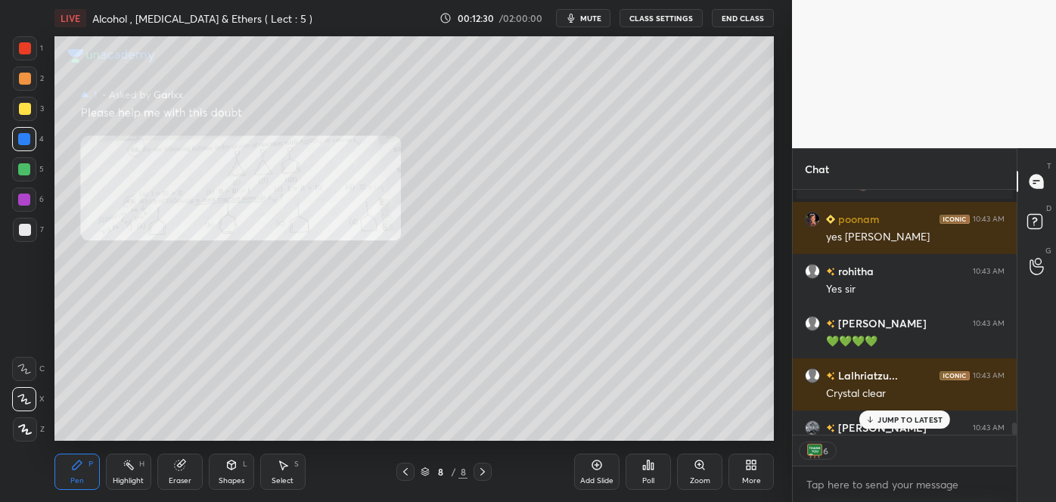
click at [694, 468] on icon at bounding box center [700, 465] width 12 height 12
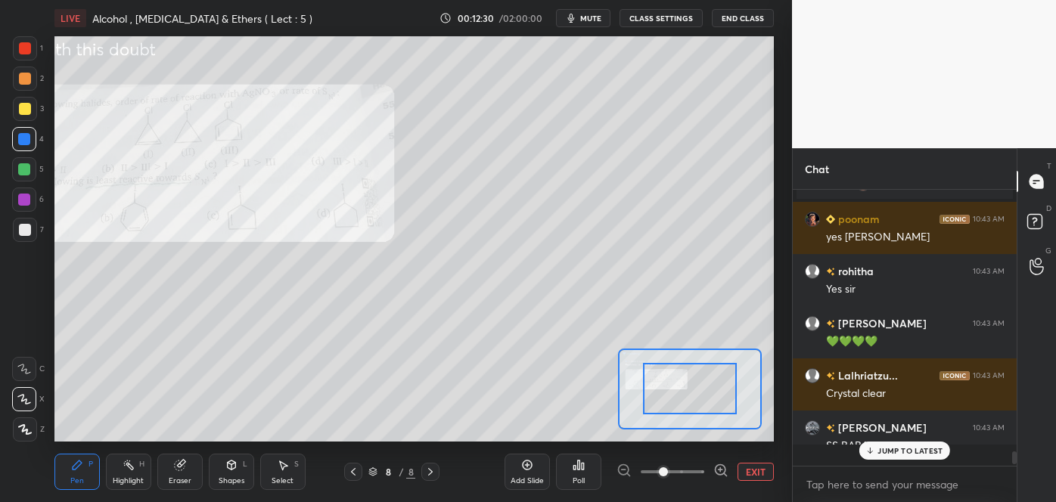
scroll to position [5087, 0]
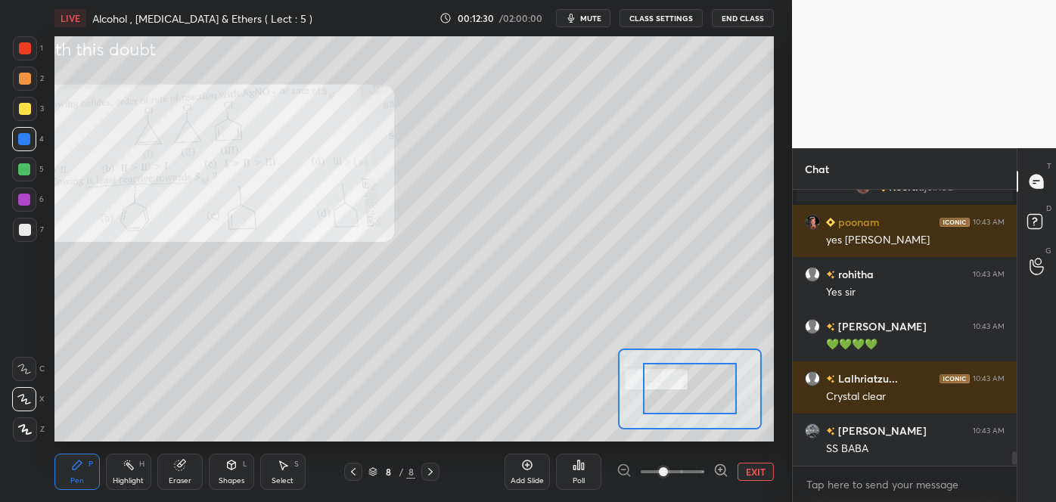
click at [720, 468] on icon at bounding box center [720, 470] width 0 height 4
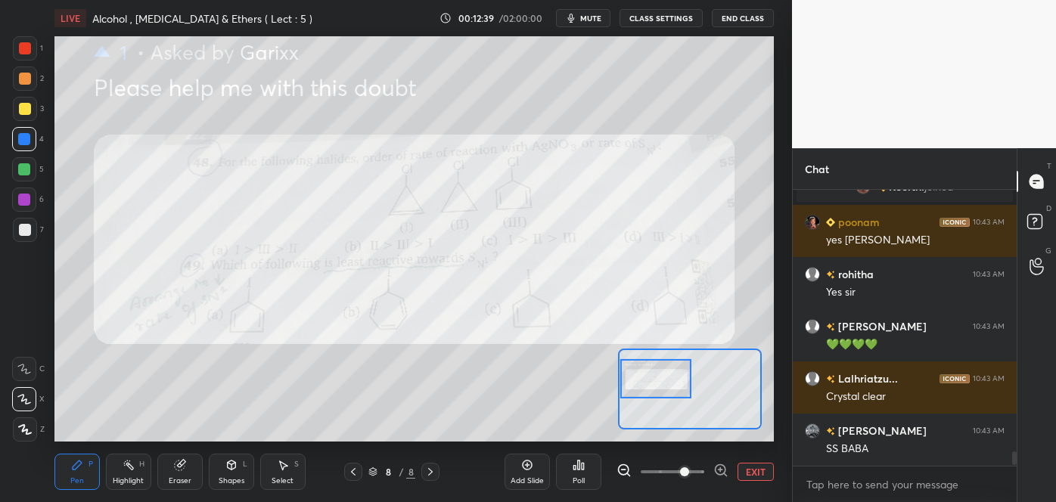
scroll to position [5139, 0]
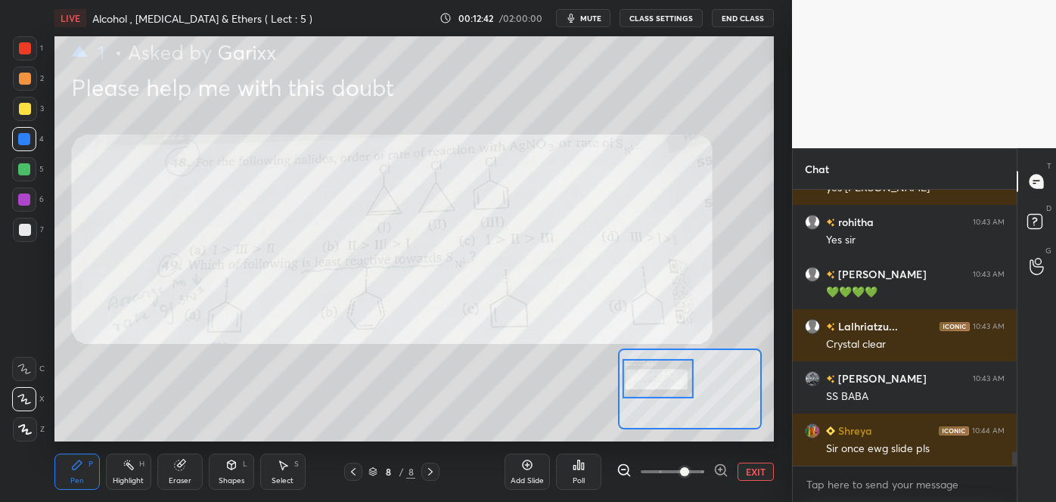
click at [359, 474] on div at bounding box center [353, 472] width 18 height 18
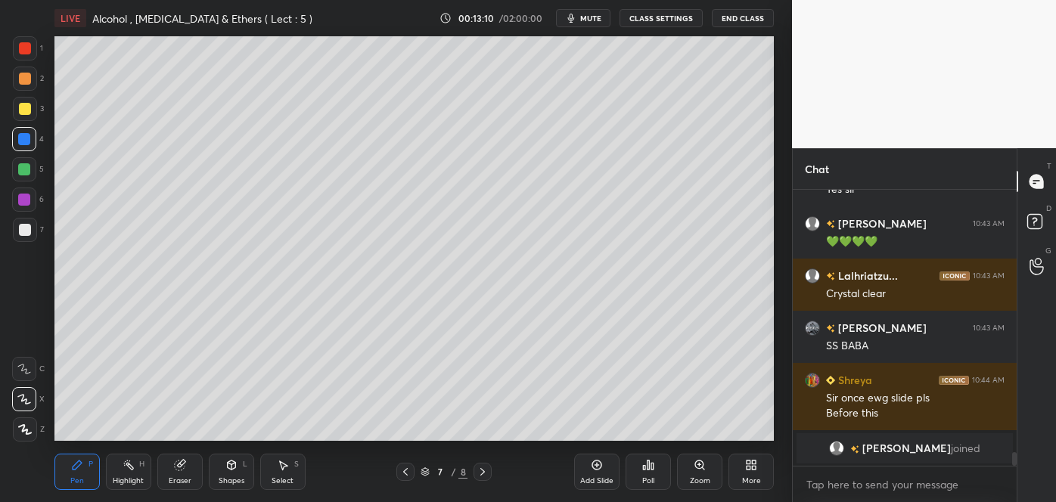
scroll to position [5243, 0]
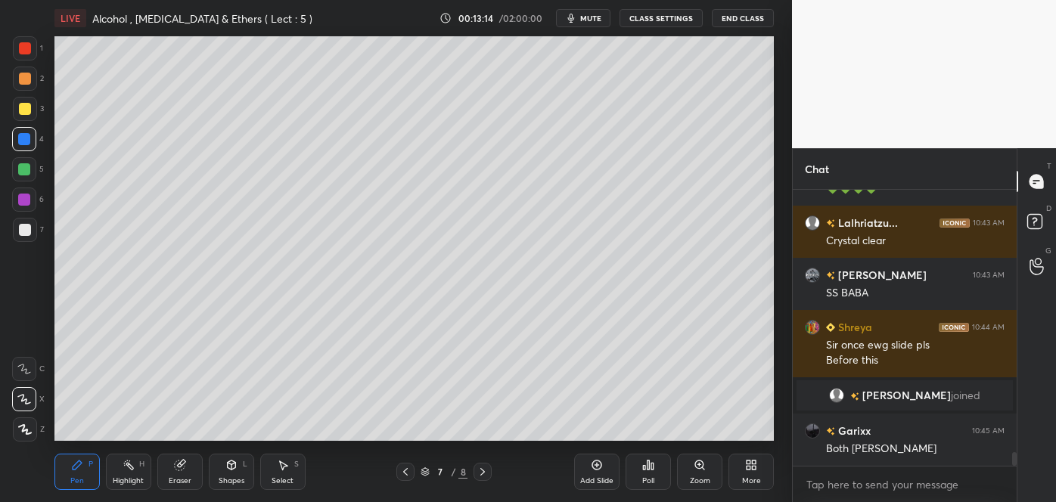
click at [482, 471] on icon at bounding box center [483, 472] width 12 height 12
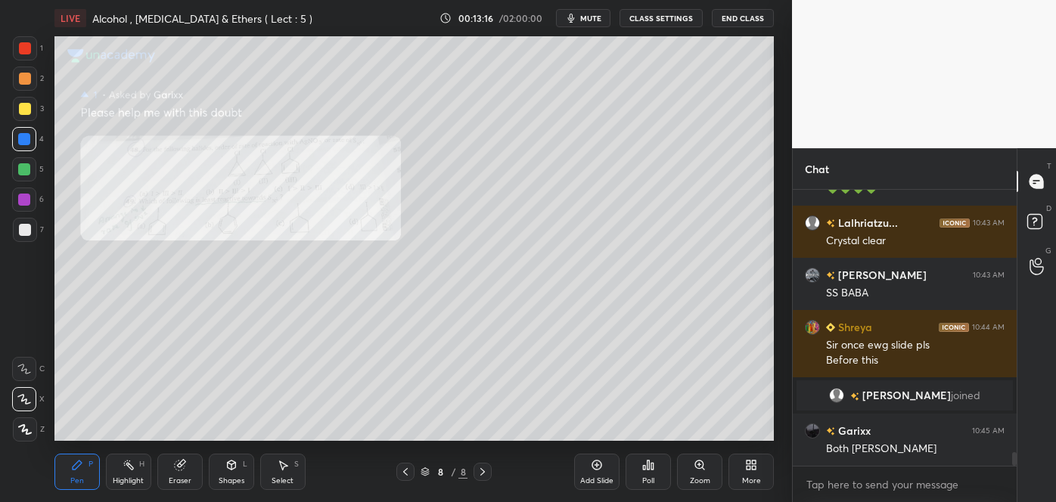
click at [696, 465] on icon at bounding box center [699, 465] width 8 height 8
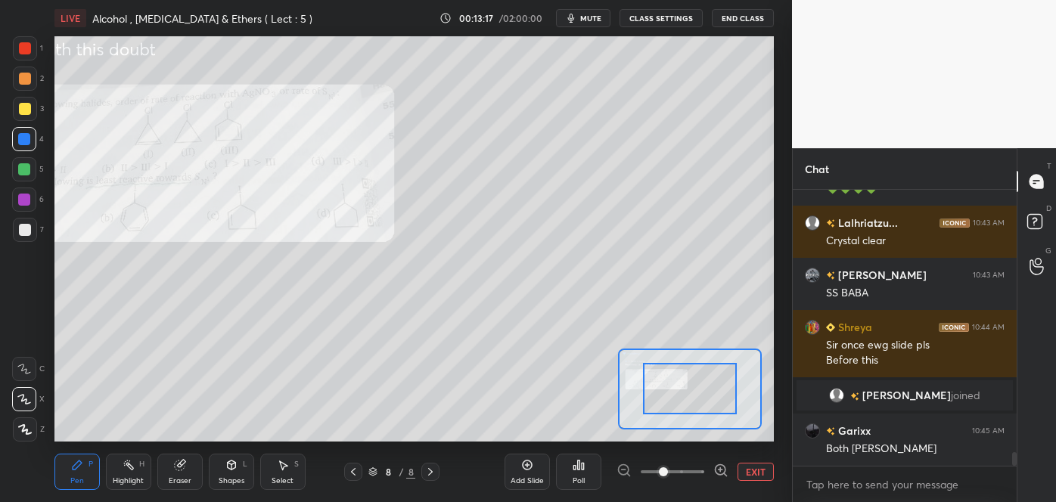
click at [696, 465] on span at bounding box center [673, 472] width 64 height 23
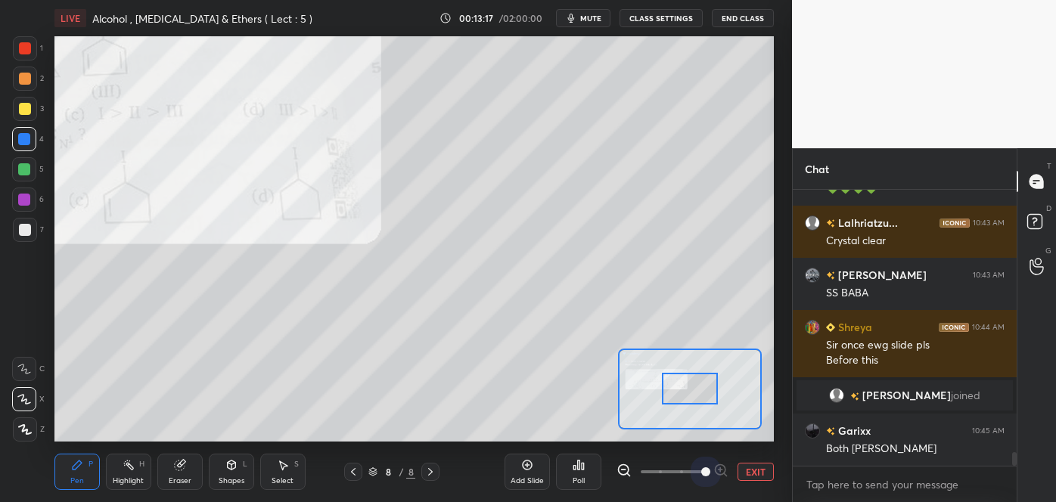
click at [701, 468] on span at bounding box center [705, 472] width 9 height 9
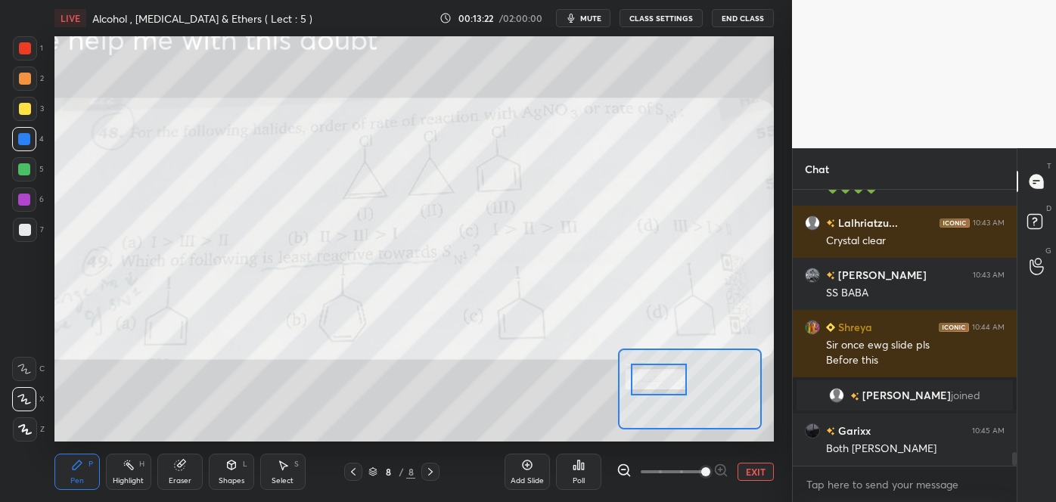
drag, startPoint x: 688, startPoint y: 387, endPoint x: 657, endPoint y: 378, distance: 32.3
click at [657, 378] on div at bounding box center [659, 379] width 57 height 31
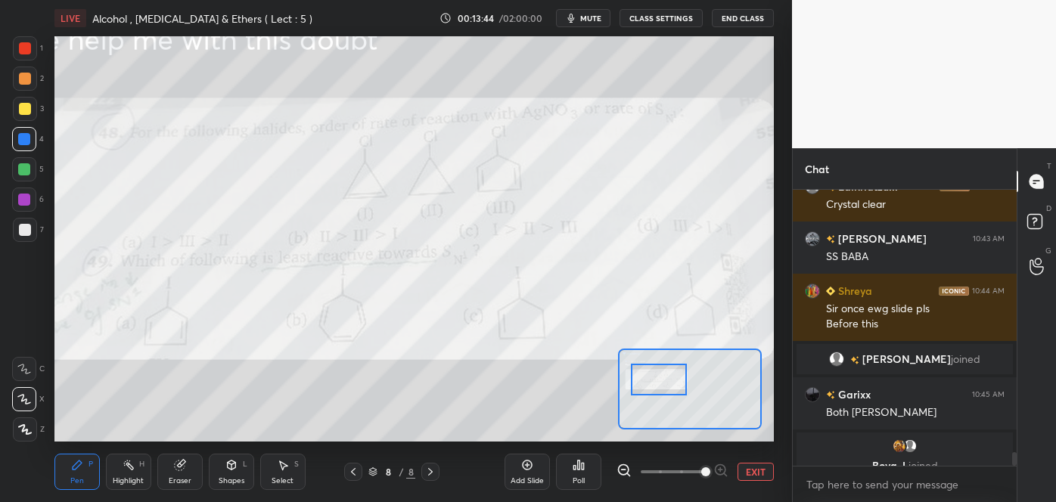
scroll to position [5297, 0]
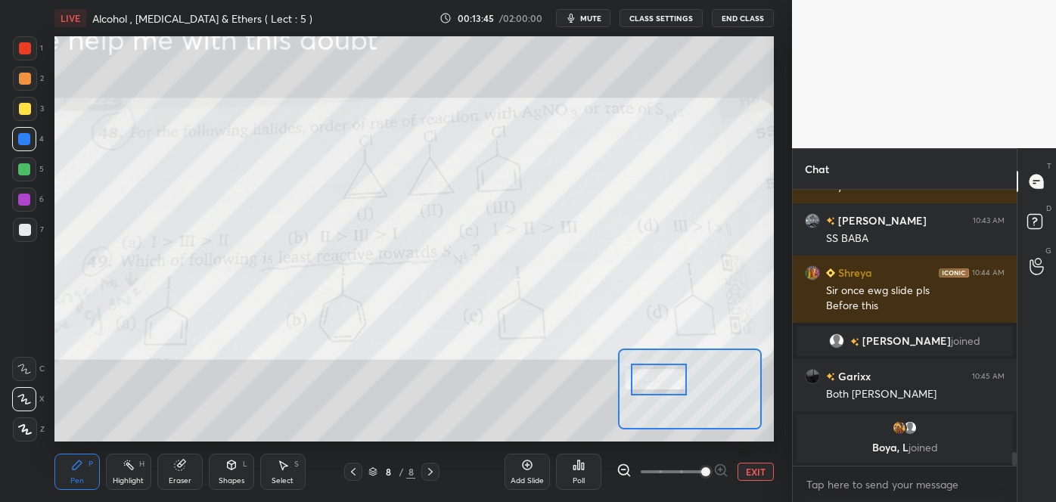
click at [25, 75] on div at bounding box center [25, 79] width 12 height 12
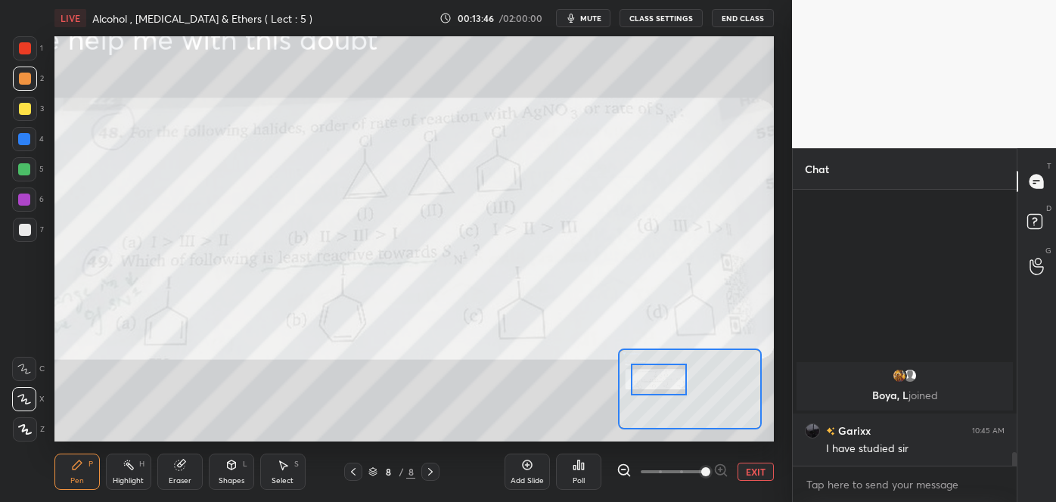
scroll to position [4988, 0]
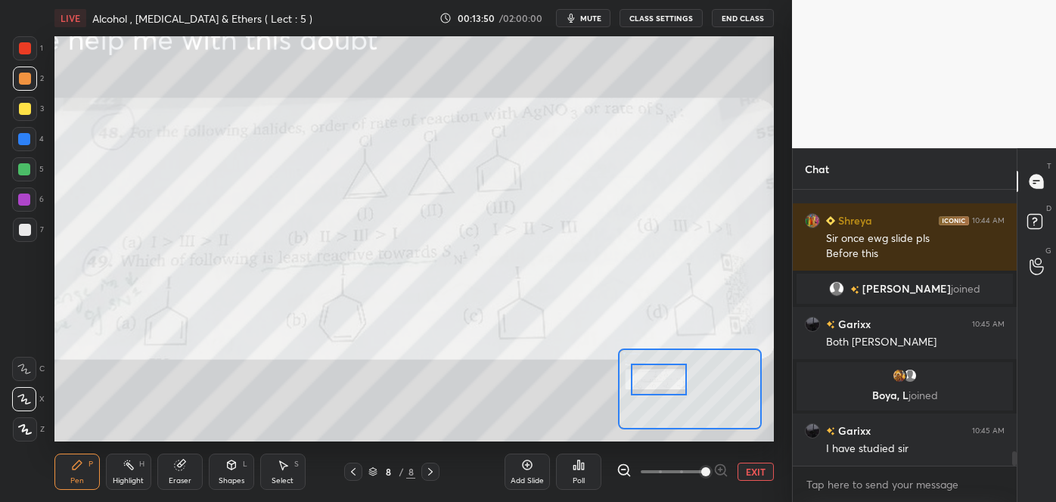
click at [23, 53] on div at bounding box center [25, 48] width 12 height 12
click at [28, 369] on icon at bounding box center [24, 369] width 14 height 11
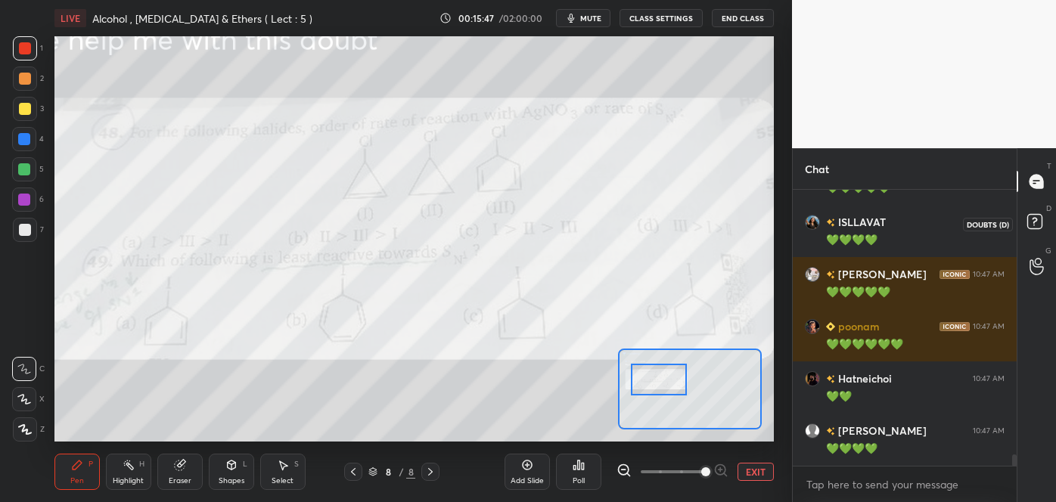
scroll to position [6310, 0]
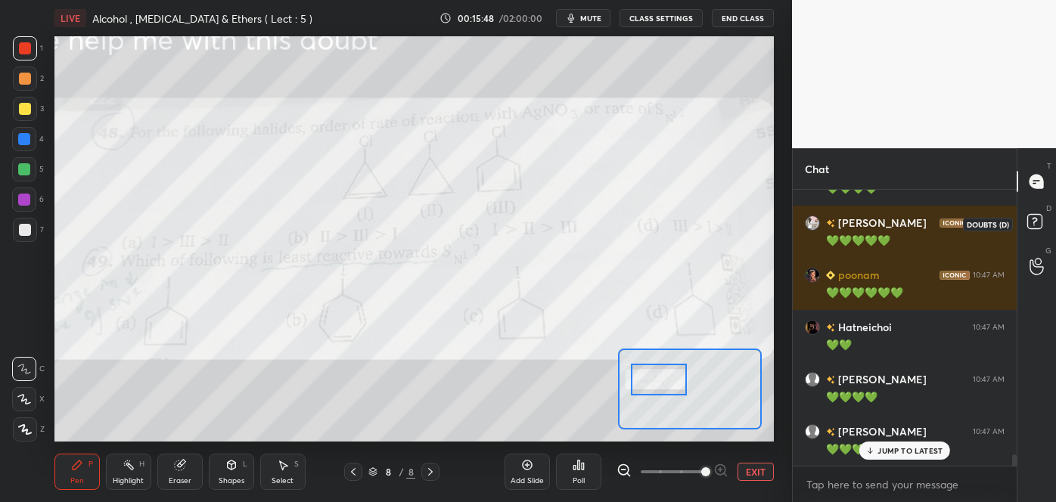
click at [1038, 222] on rect at bounding box center [1035, 222] width 14 height 14
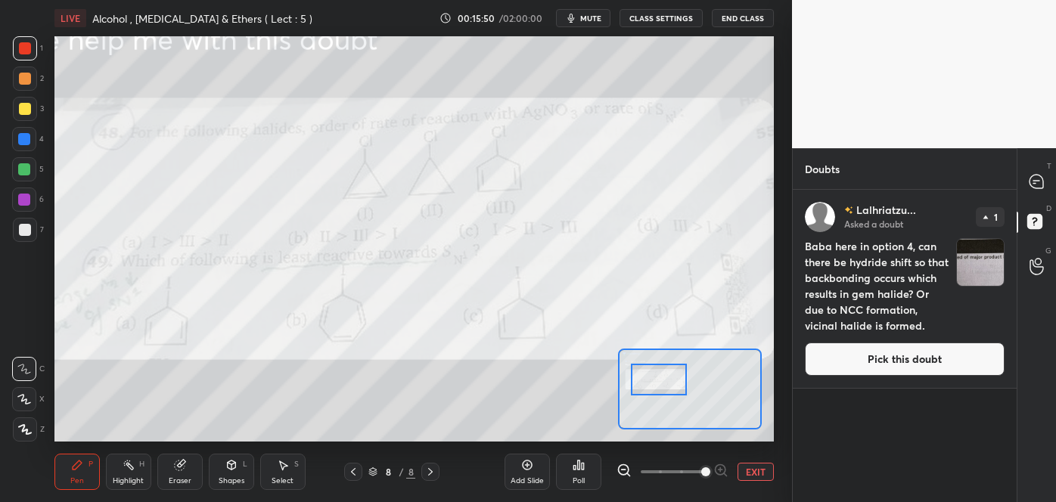
click at [913, 363] on button "Pick this doubt" at bounding box center [905, 359] width 200 height 33
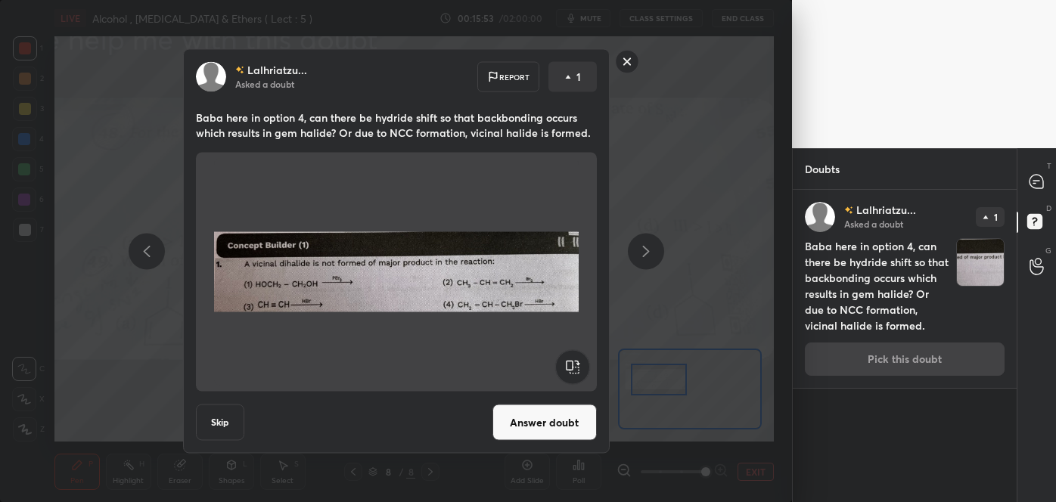
click at [564, 415] on button "Answer doubt" at bounding box center [545, 423] width 104 height 36
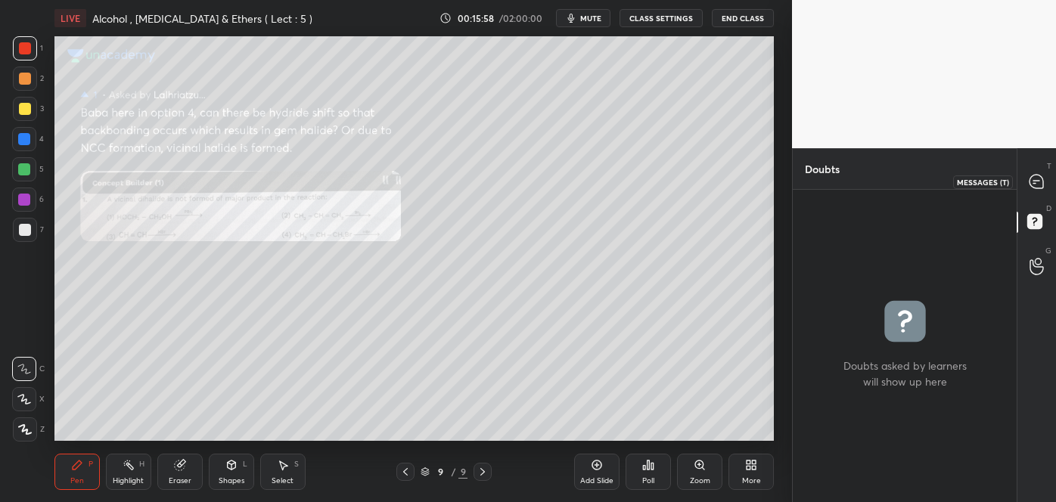
click at [1040, 184] on icon at bounding box center [1037, 182] width 14 height 14
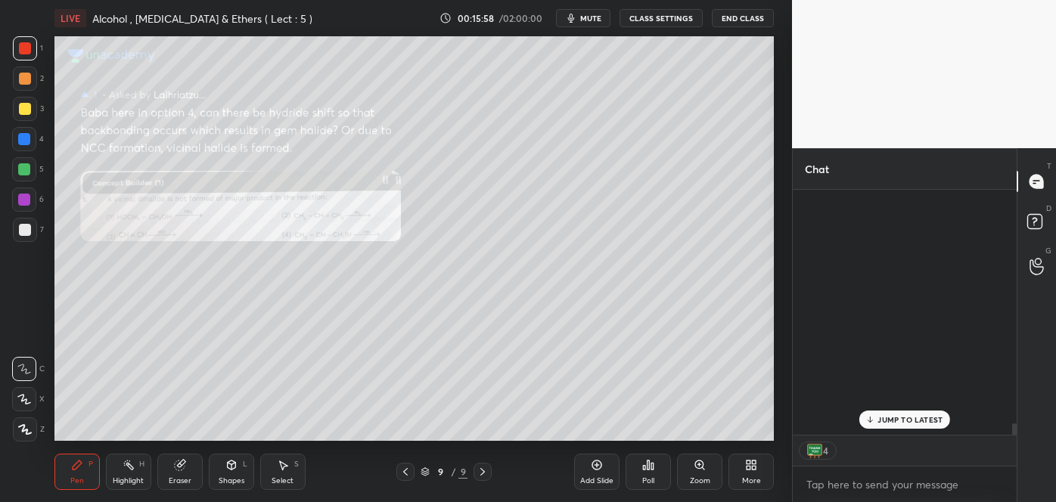
scroll to position [241, 219]
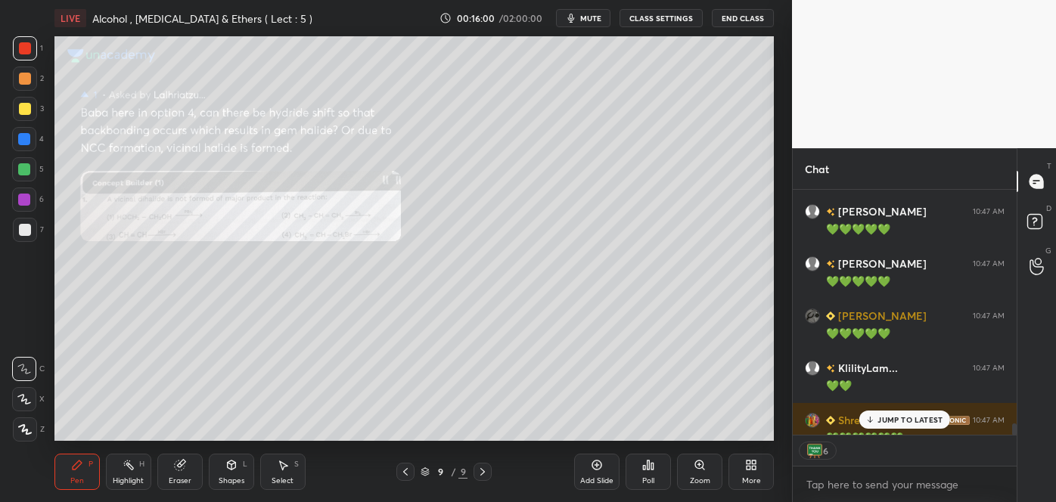
click at [704, 477] on div "Zoom" at bounding box center [700, 481] width 20 height 8
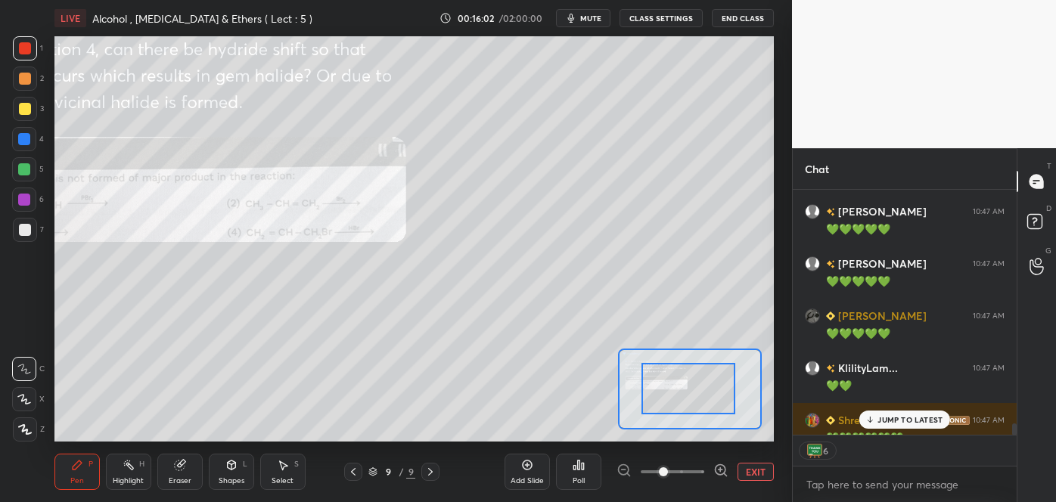
drag, startPoint x: 688, startPoint y: 375, endPoint x: 705, endPoint y: 379, distance: 17.8
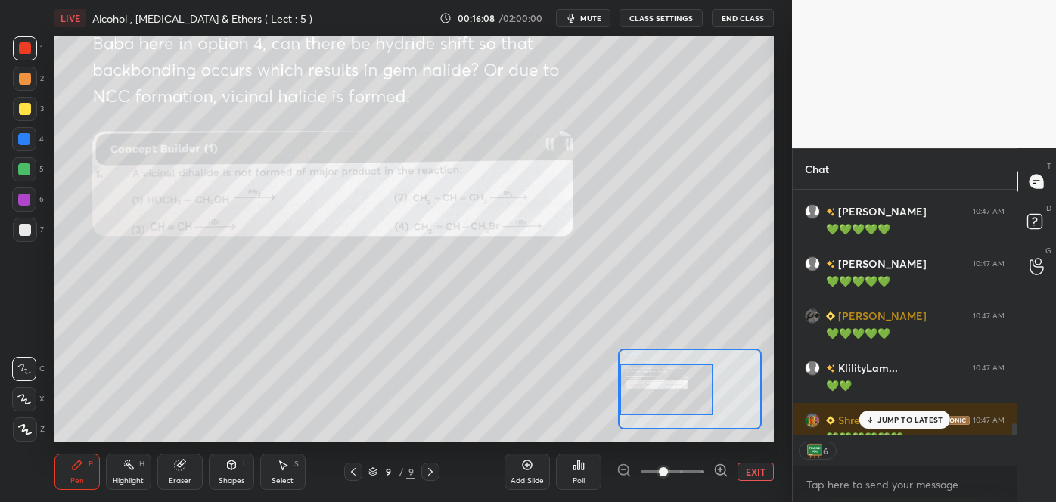
scroll to position [271, 219]
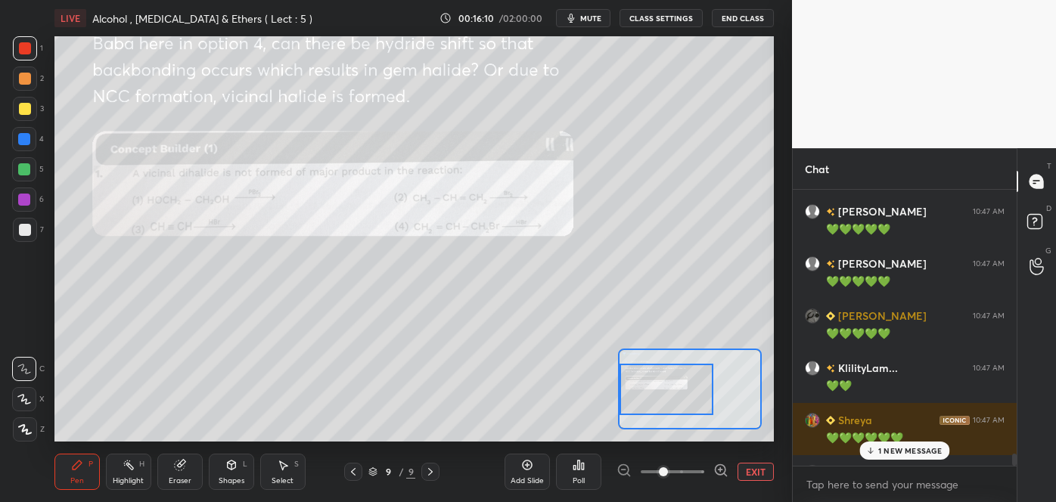
drag, startPoint x: 705, startPoint y: 379, endPoint x: 676, endPoint y: 380, distance: 29.5
click at [676, 380] on div at bounding box center [667, 390] width 94 height 52
click at [716, 465] on icon at bounding box center [721, 470] width 15 height 15
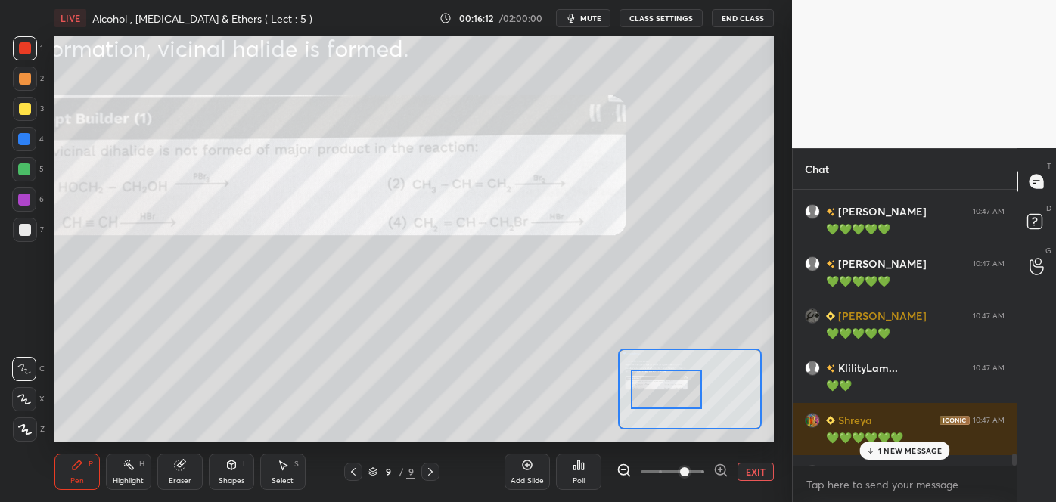
click at [716, 465] on icon at bounding box center [721, 470] width 15 height 15
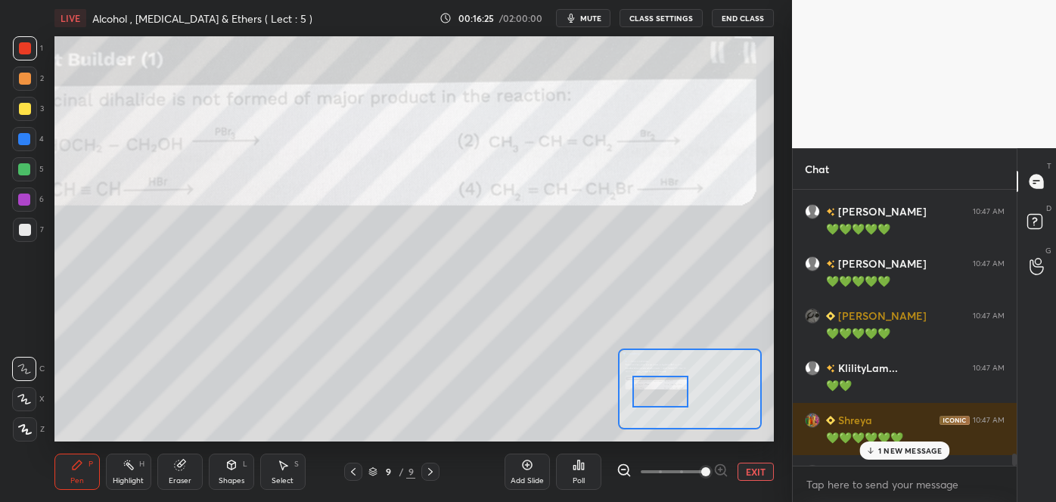
click at [680, 400] on div at bounding box center [661, 391] width 57 height 31
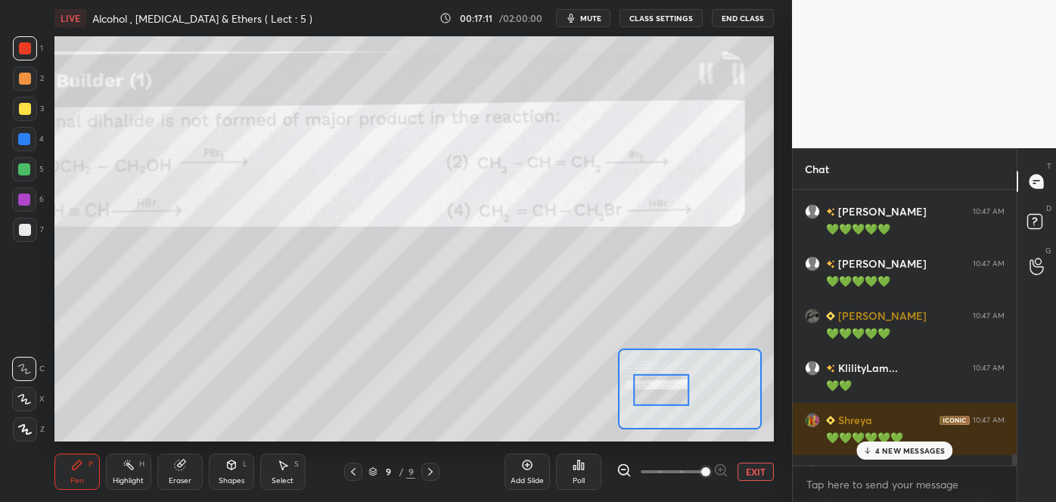
click at [883, 446] on p "4 NEW MESSAGES" at bounding box center [911, 450] width 70 height 9
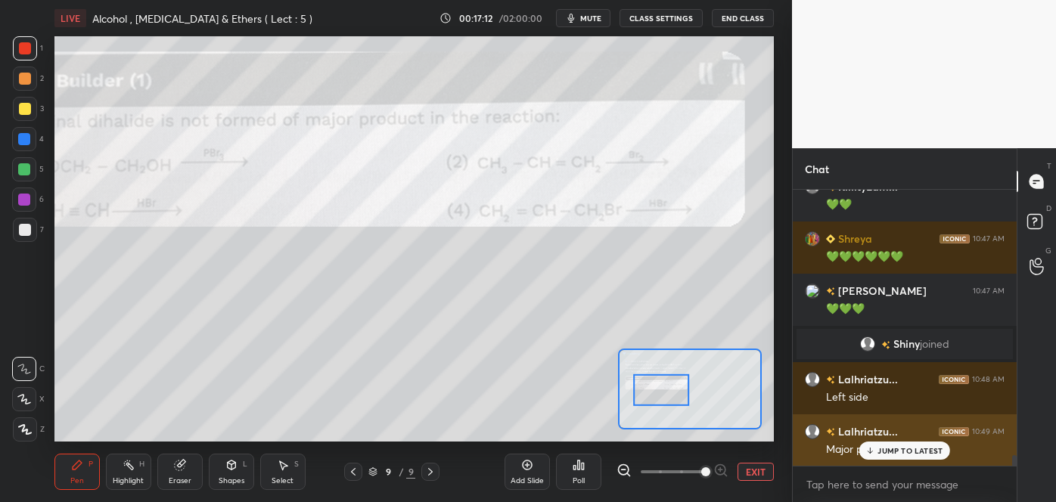
click at [881, 446] on p "JUMP TO LATEST" at bounding box center [910, 450] width 65 height 9
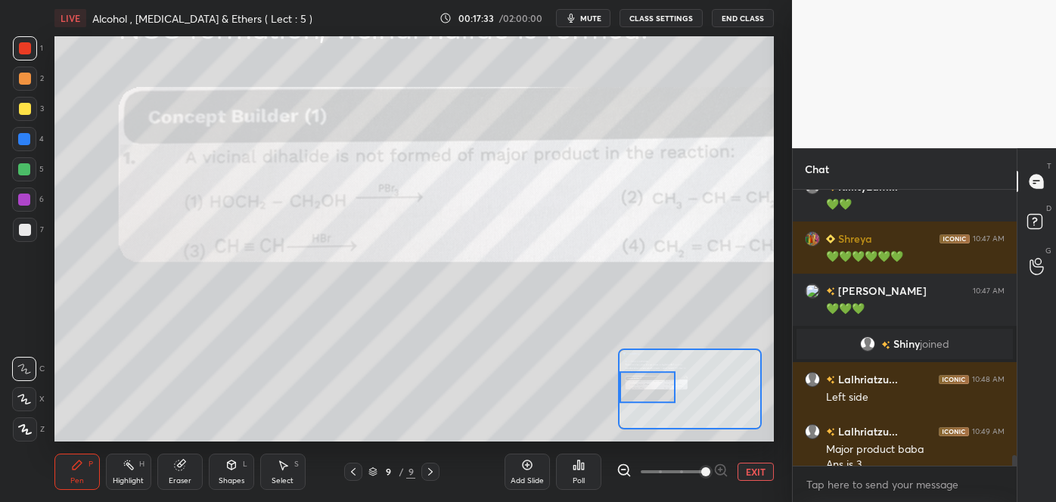
scroll to position [6893, 0]
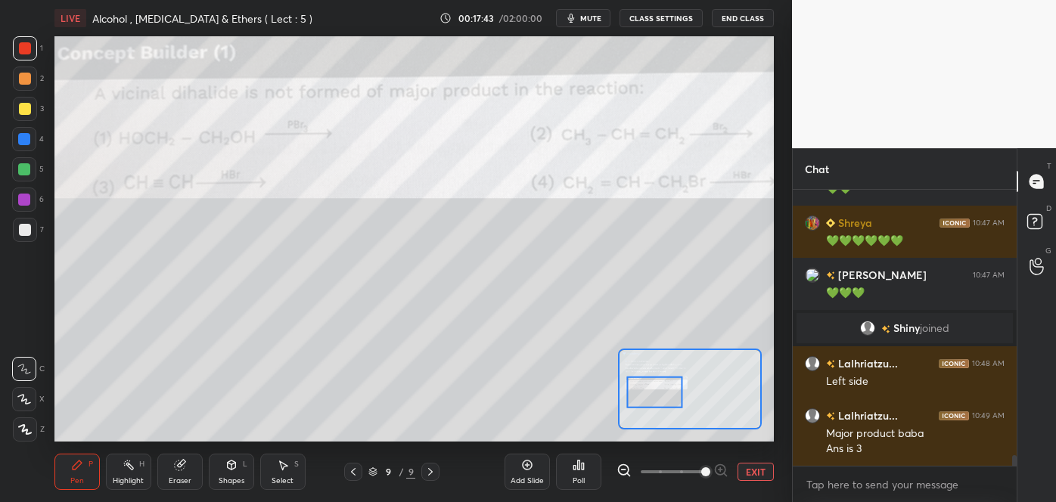
click at [20, 45] on div at bounding box center [25, 48] width 12 height 12
click at [24, 230] on div at bounding box center [25, 230] width 12 height 12
click at [24, 80] on div at bounding box center [25, 79] width 12 height 12
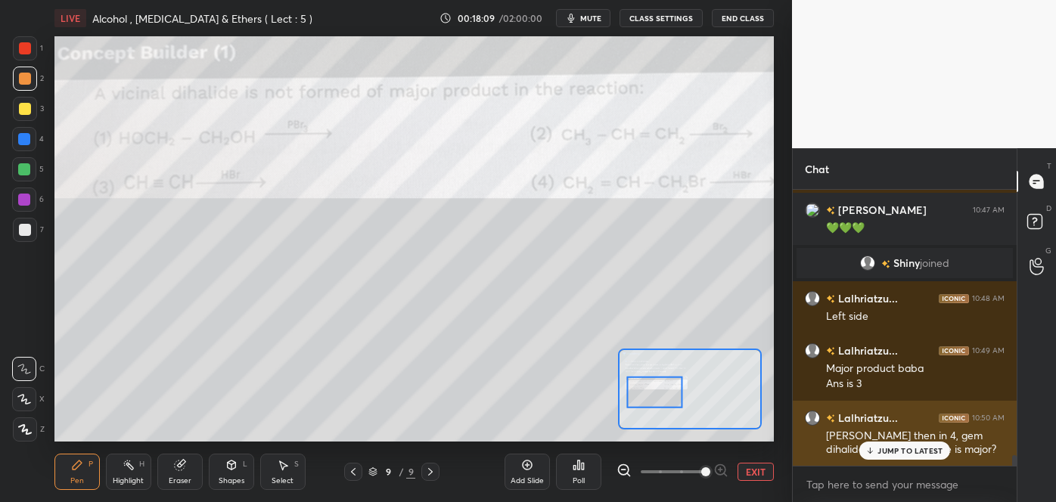
click at [874, 457] on div "JUMP TO LATEST" at bounding box center [905, 451] width 91 height 18
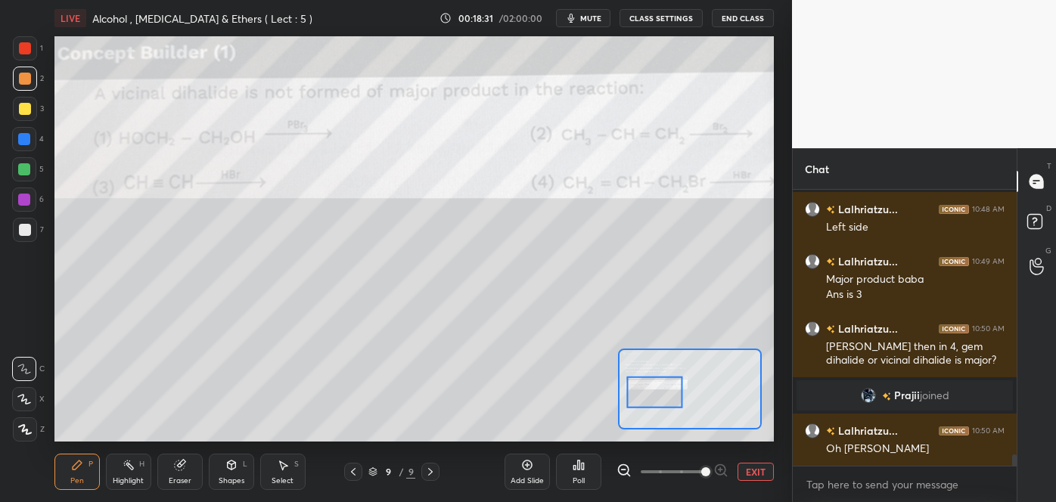
scroll to position [6298, 0]
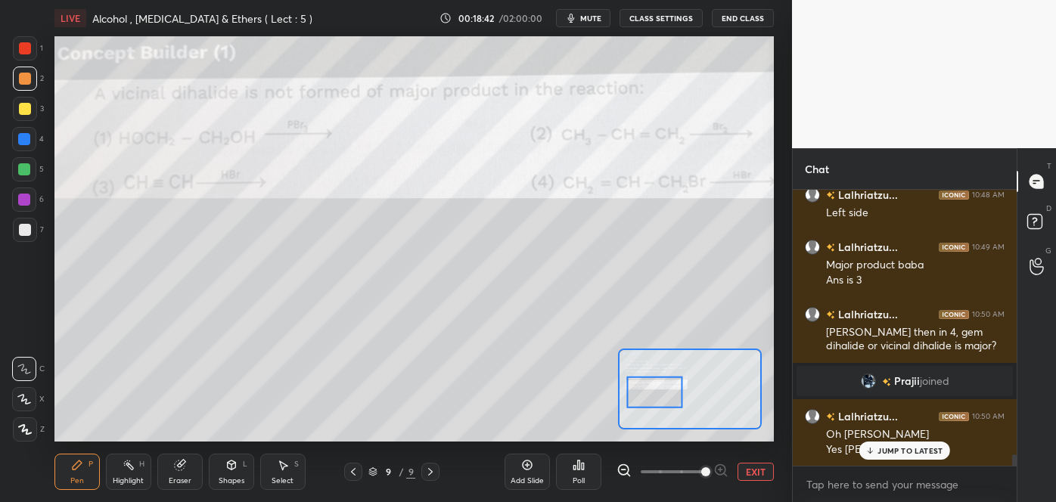
click at [354, 477] on icon at bounding box center [353, 472] width 12 height 12
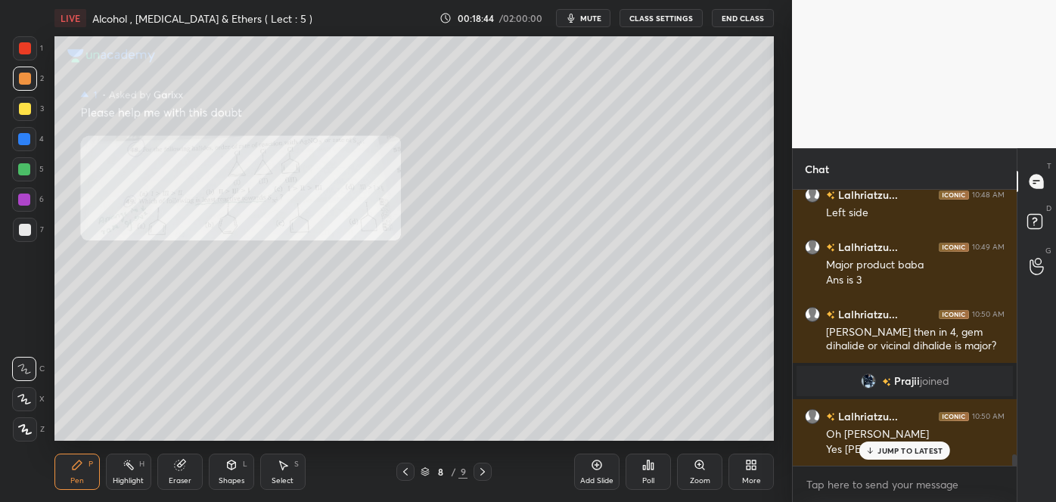
click at [407, 472] on icon at bounding box center [406, 472] width 12 height 12
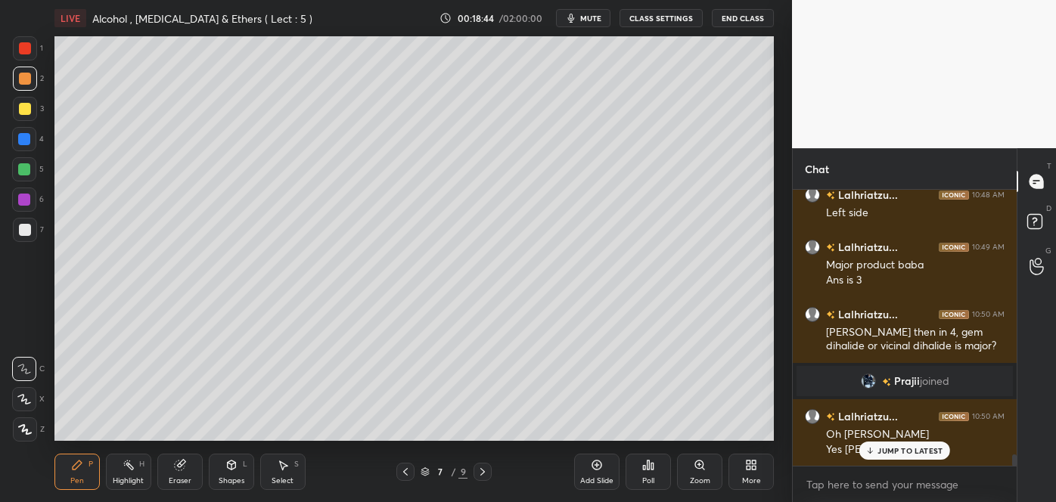
click at [410, 471] on icon at bounding box center [406, 472] width 12 height 12
click at [409, 472] on icon at bounding box center [406, 472] width 12 height 12
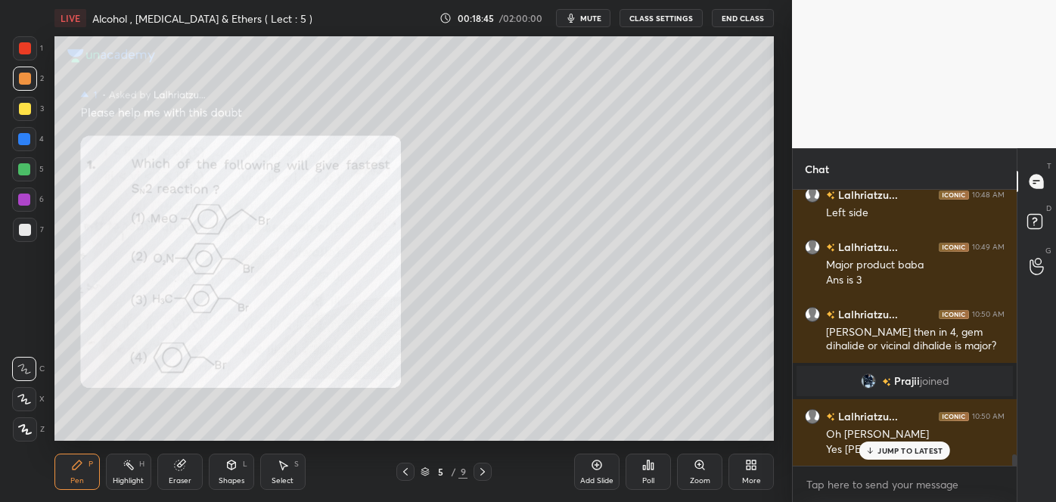
click at [409, 476] on icon at bounding box center [406, 472] width 12 height 12
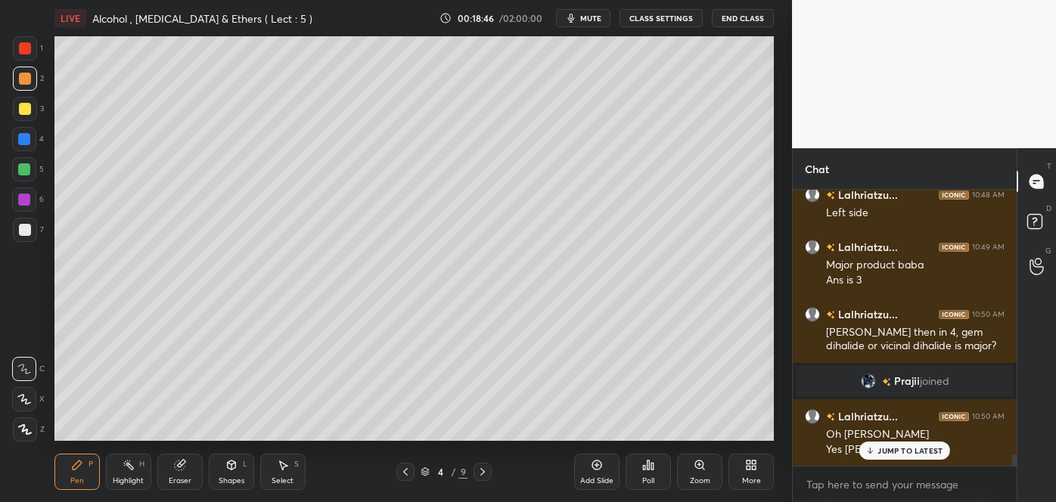
click at [410, 477] on icon at bounding box center [406, 472] width 12 height 12
click at [408, 479] on div at bounding box center [406, 472] width 18 height 18
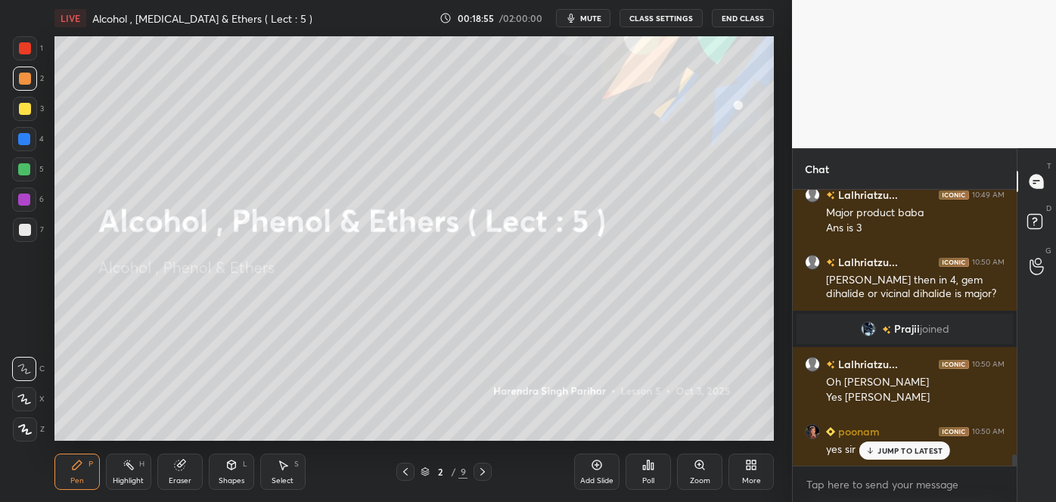
scroll to position [6443, 0]
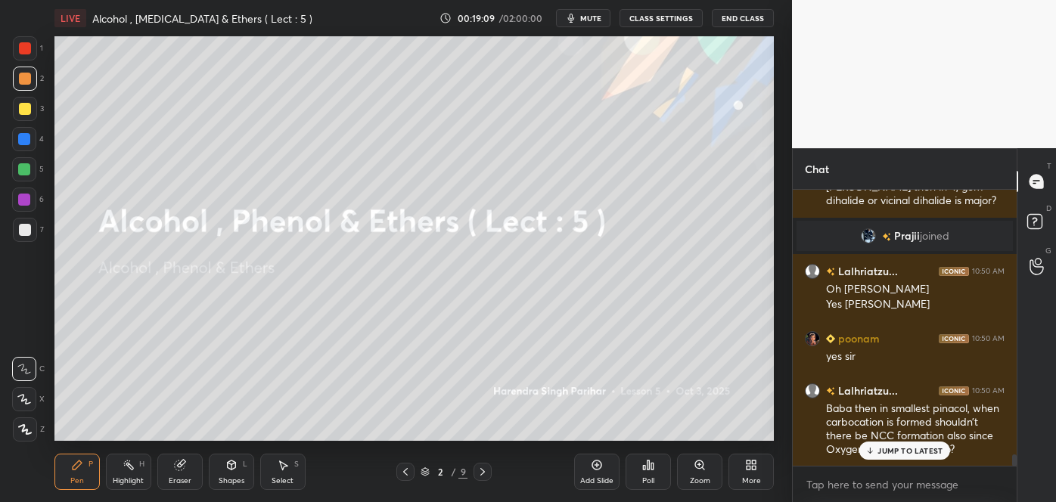
click at [879, 449] on p "JUMP TO LATEST" at bounding box center [910, 450] width 65 height 9
click at [604, 469] on div "Add Slide" at bounding box center [596, 472] width 45 height 36
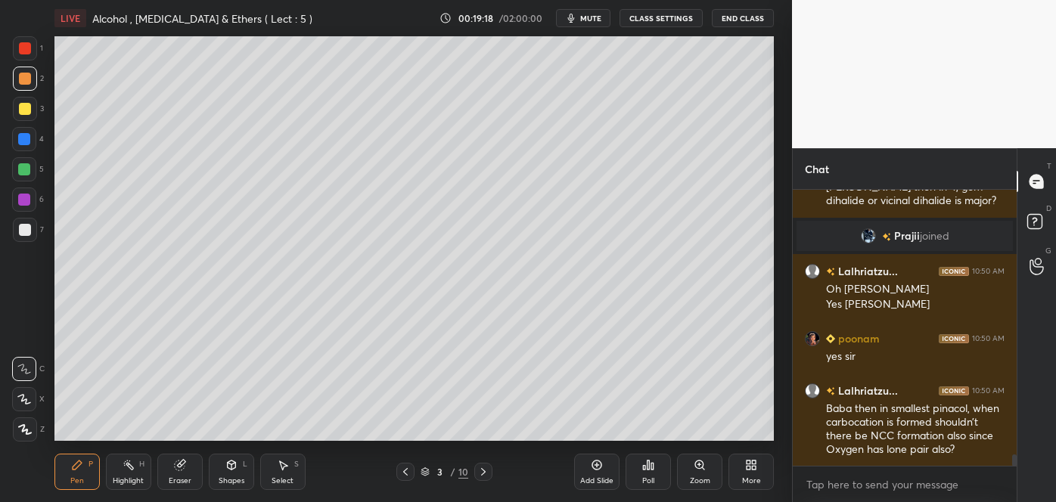
click at [611, 21] on button "mute" at bounding box center [583, 18] width 54 height 18
click at [589, 24] on button "unmute" at bounding box center [583, 18] width 54 height 18
click at [28, 234] on div at bounding box center [25, 230] width 12 height 12
click at [26, 396] on icon at bounding box center [24, 399] width 14 height 11
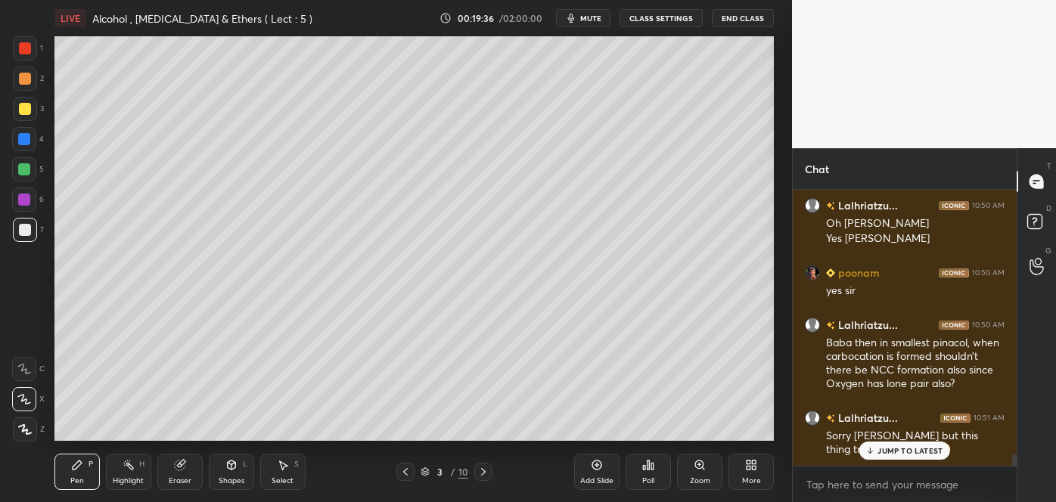
click at [589, 13] on span "mute" at bounding box center [590, 18] width 21 height 11
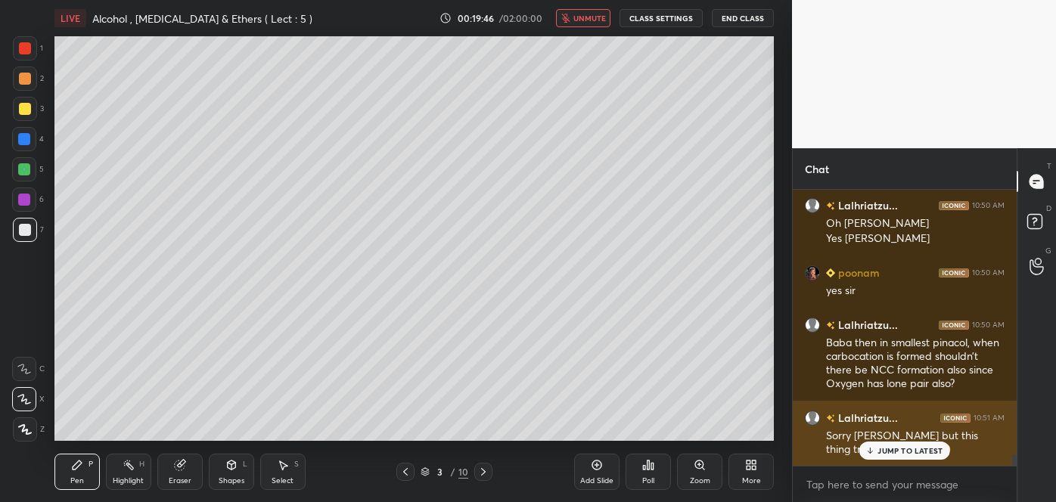
click at [887, 453] on p "JUMP TO LATEST" at bounding box center [910, 450] width 65 height 9
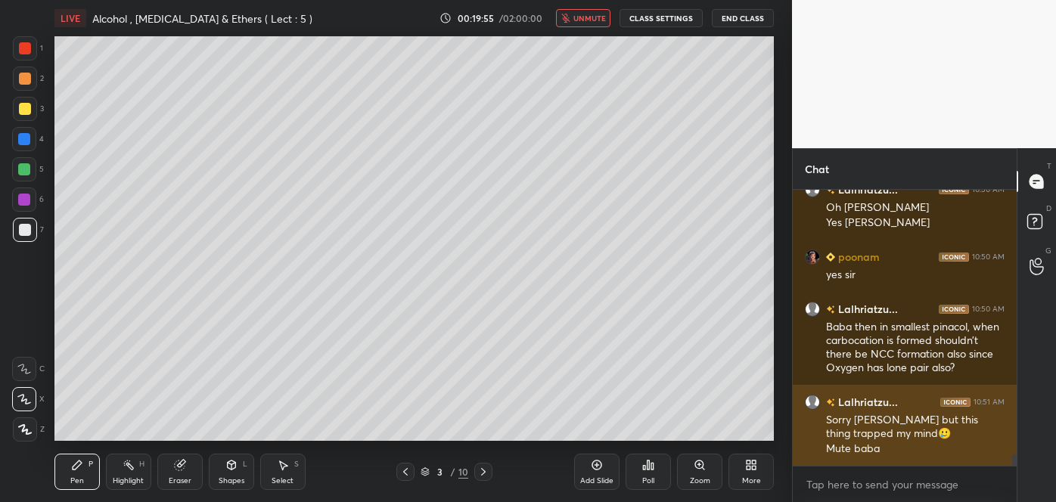
scroll to position [6561, 0]
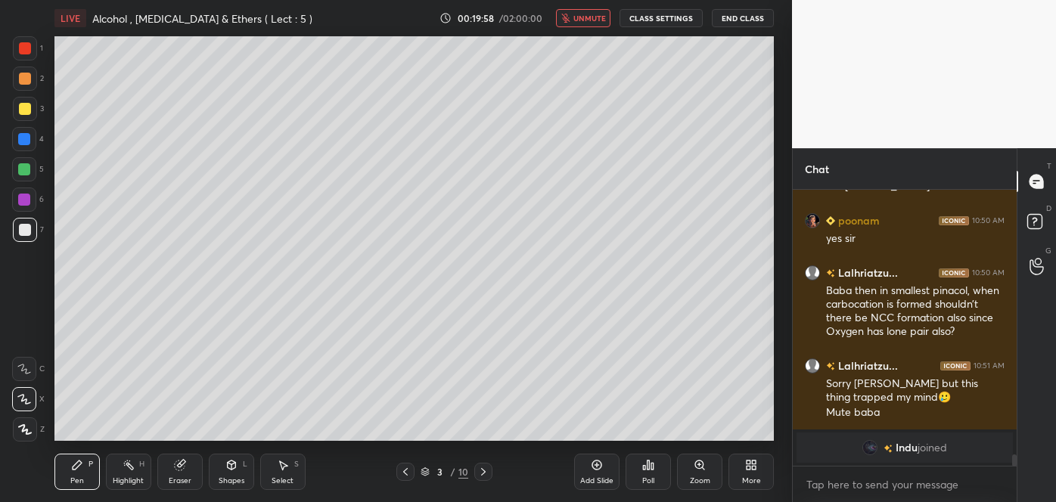
click at [589, 20] on span "unmute" at bounding box center [590, 18] width 33 height 11
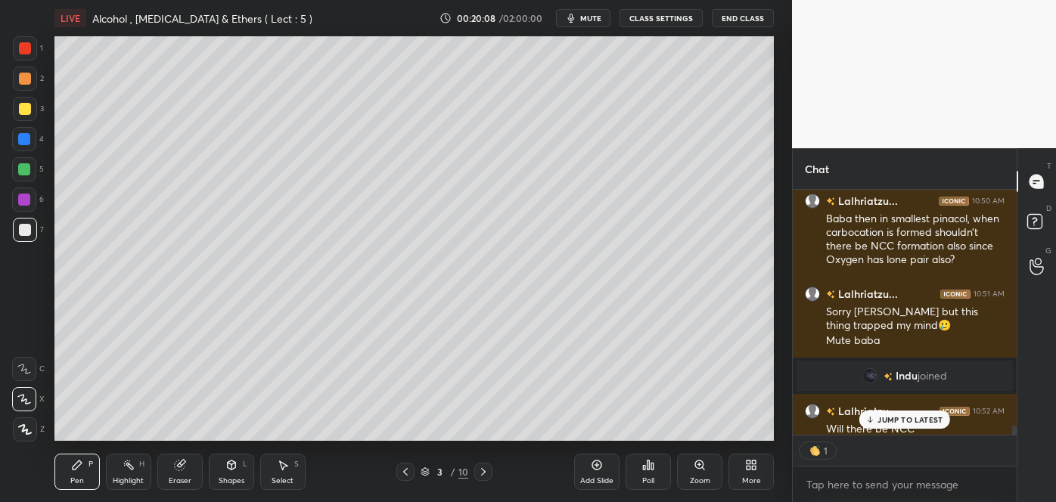
scroll to position [6572, 0]
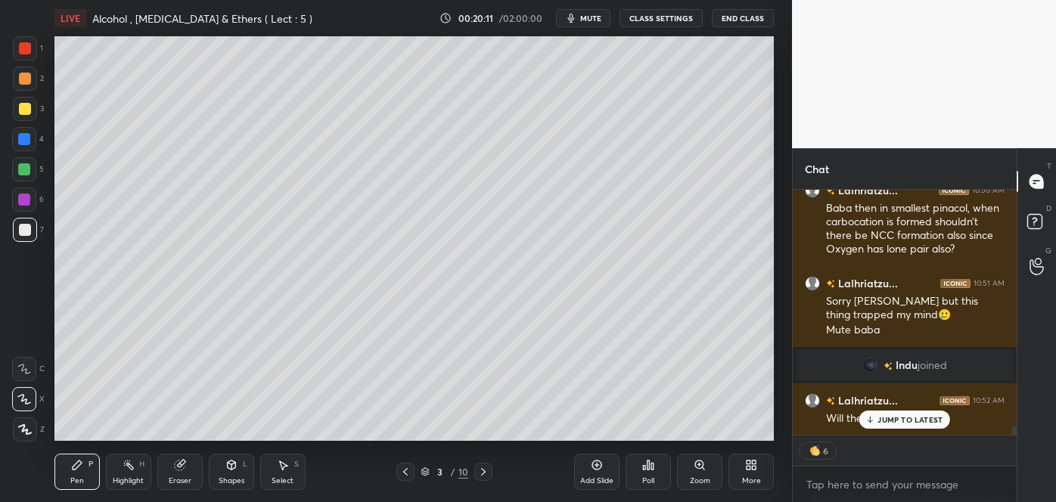
click at [890, 421] on p "JUMP TO LATEST" at bounding box center [910, 419] width 65 height 9
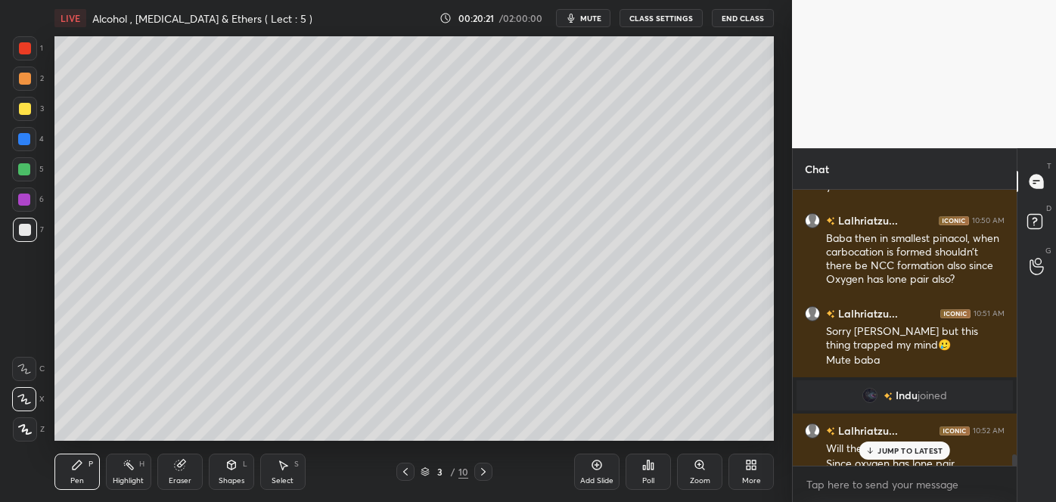
scroll to position [6556, 0]
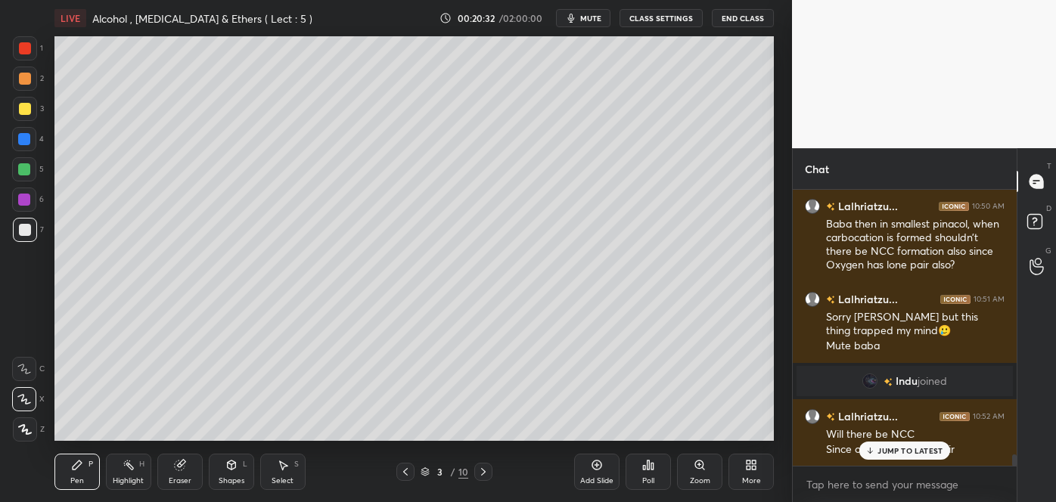
click at [20, 111] on div at bounding box center [25, 109] width 12 height 12
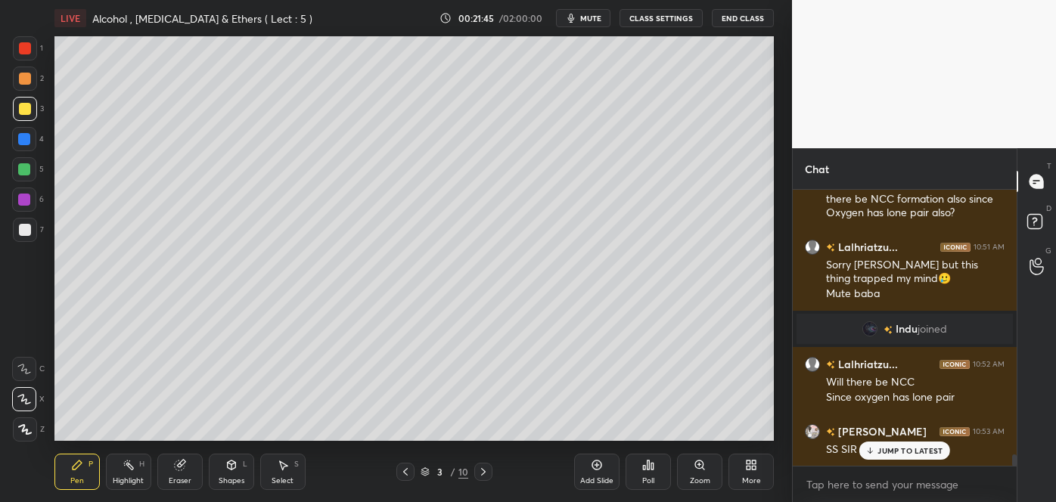
scroll to position [6661, 0]
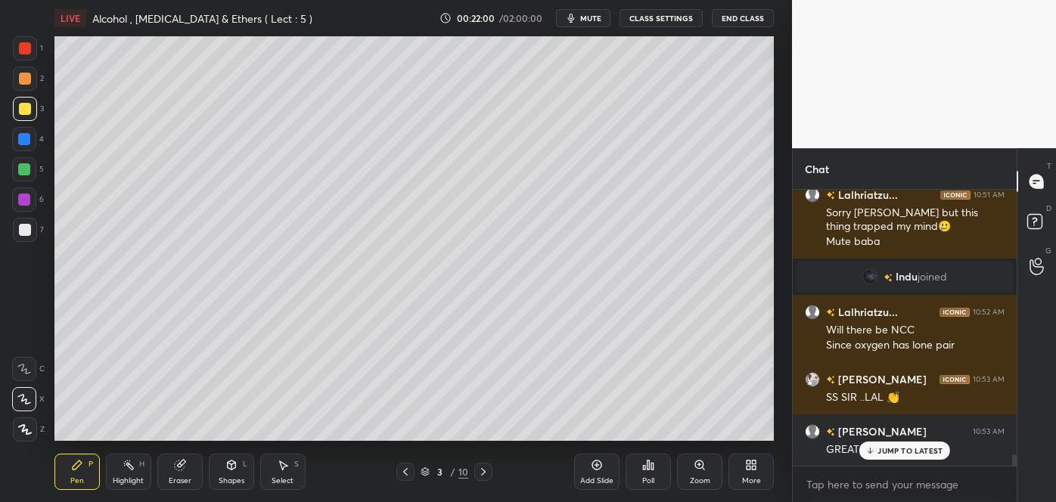
click at [27, 142] on div at bounding box center [24, 139] width 12 height 12
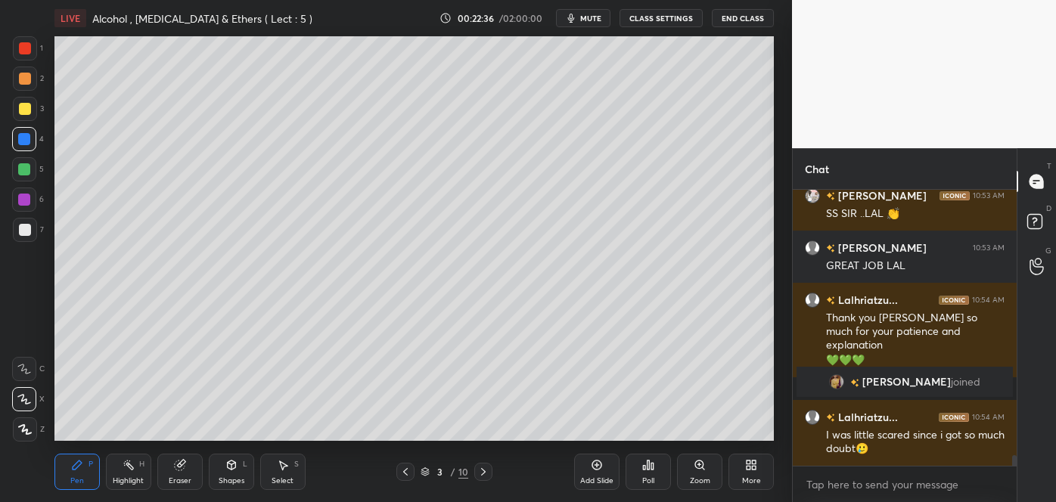
scroll to position [6881, 0]
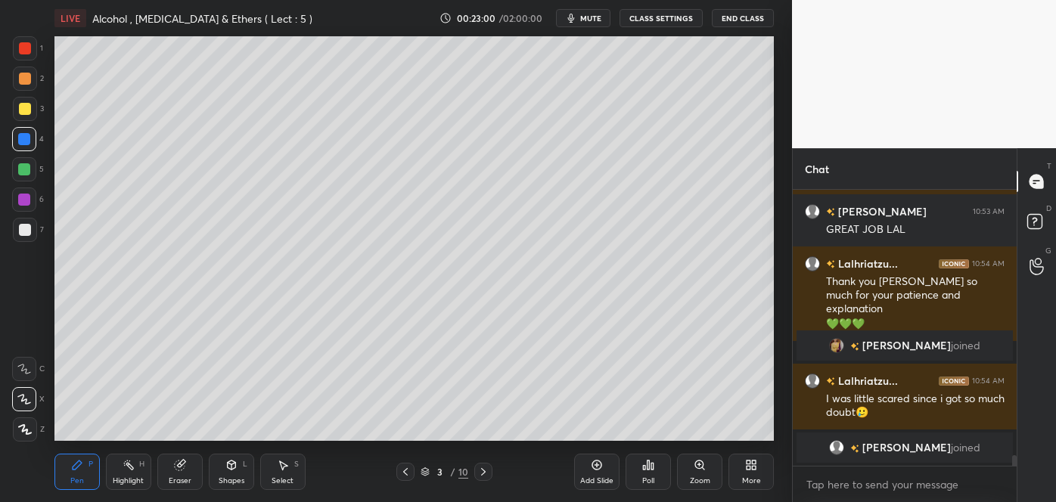
click at [406, 471] on icon at bounding box center [405, 472] width 5 height 8
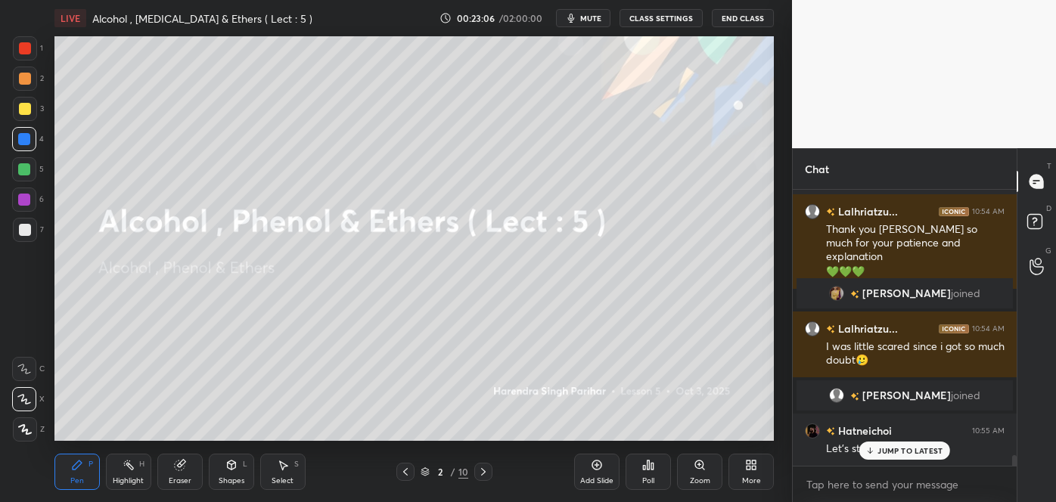
scroll to position [6875, 0]
click at [863, 454] on div "JUMP TO LATEST" at bounding box center [905, 451] width 91 height 18
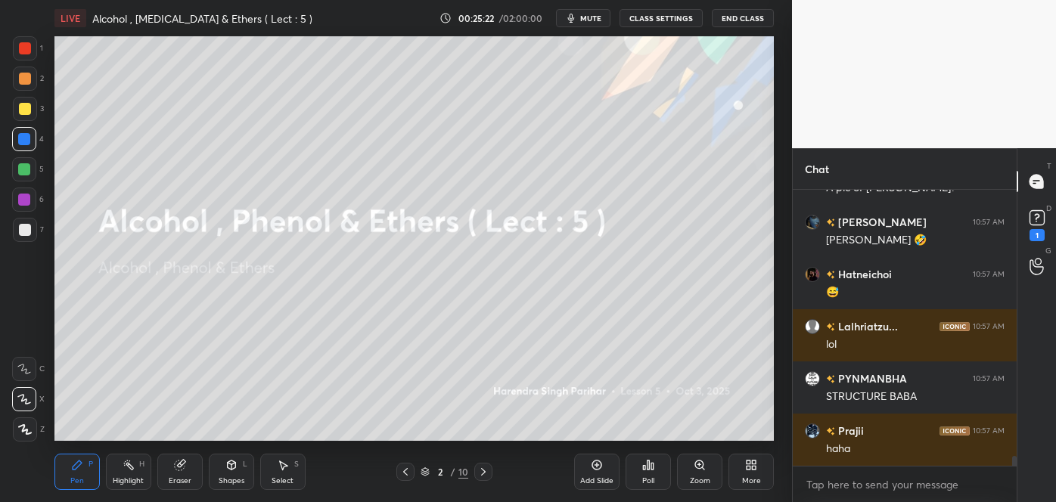
scroll to position [7535, 0]
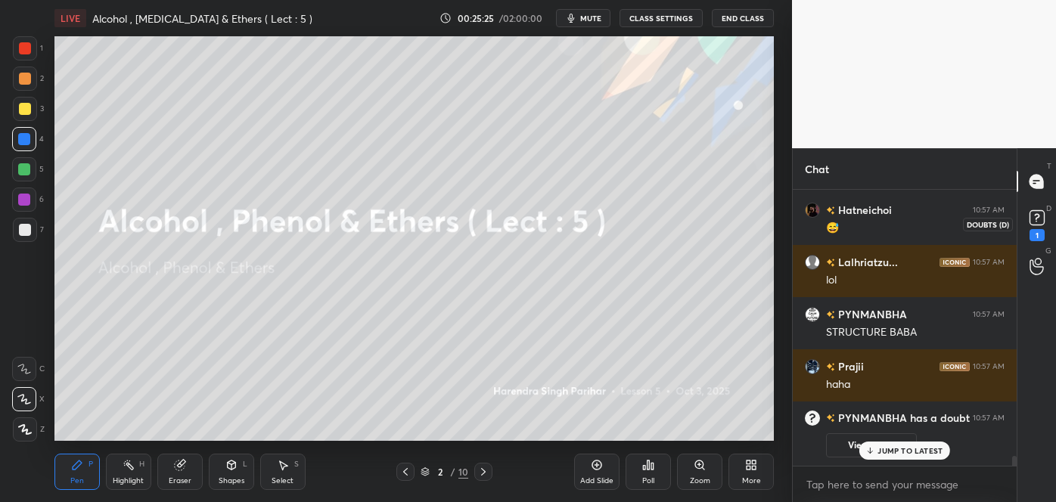
click at [1032, 211] on rect at bounding box center [1037, 218] width 14 height 14
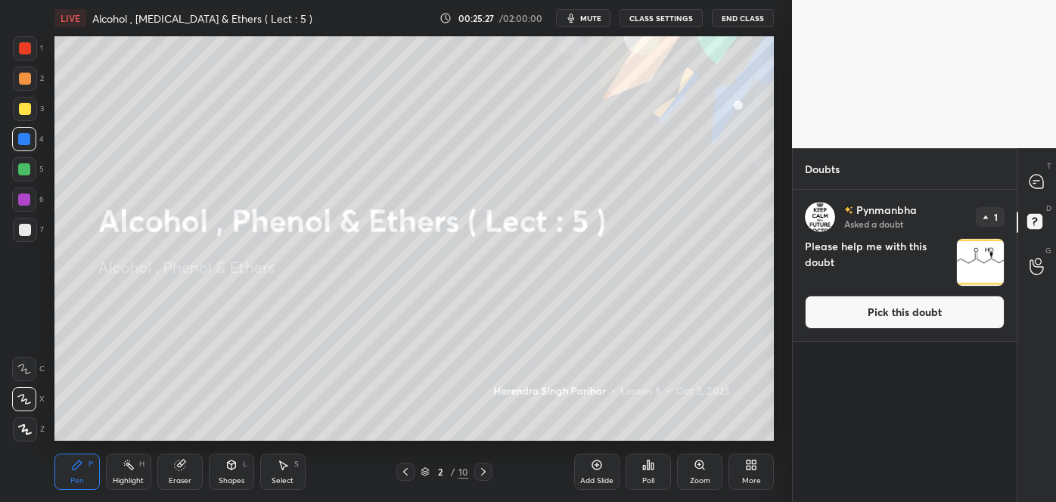
click at [894, 310] on button "Pick this doubt" at bounding box center [905, 312] width 200 height 33
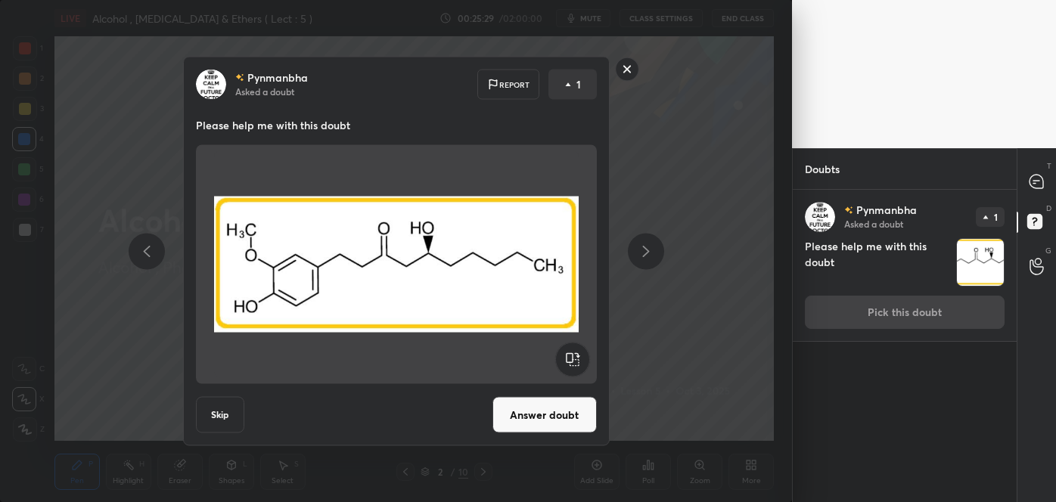
click at [561, 413] on button "Answer doubt" at bounding box center [545, 415] width 104 height 36
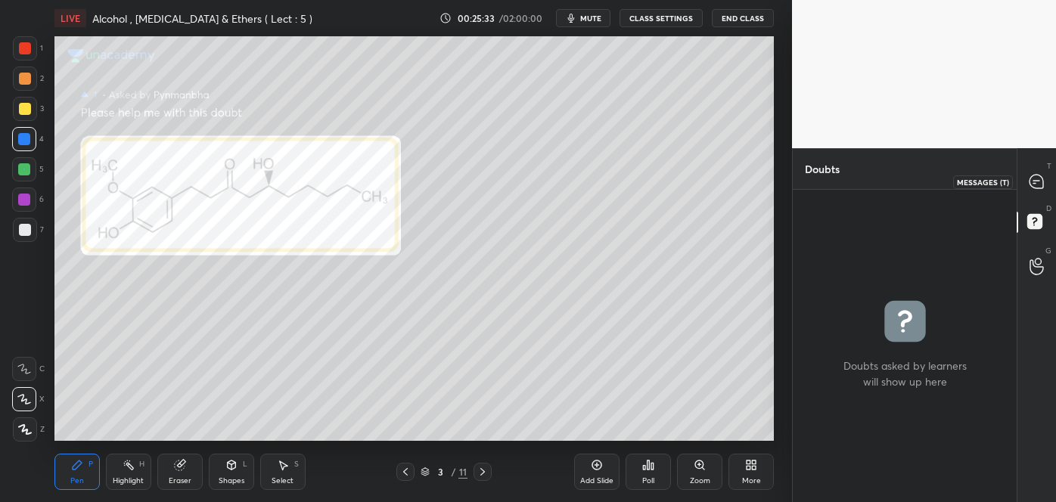
click at [1036, 187] on icon at bounding box center [1037, 182] width 14 height 14
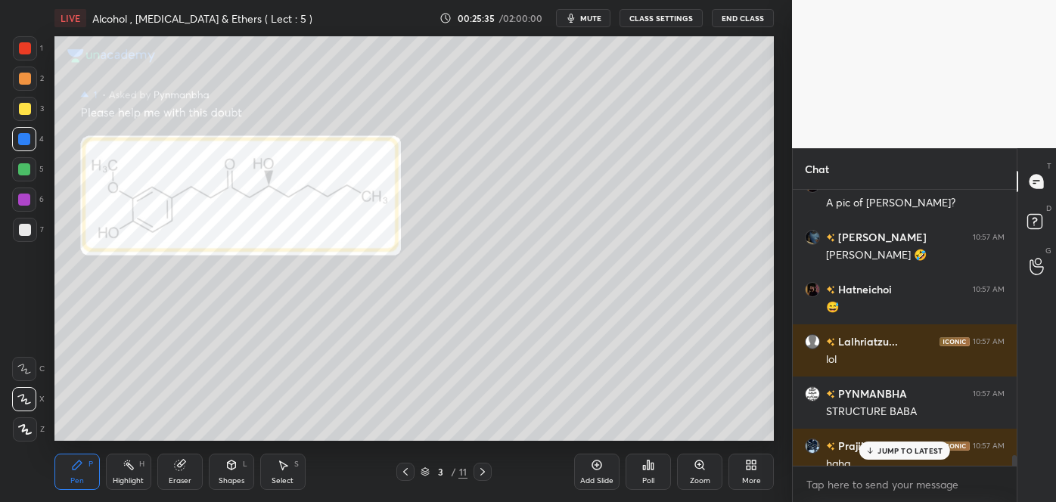
scroll to position [7573, 0]
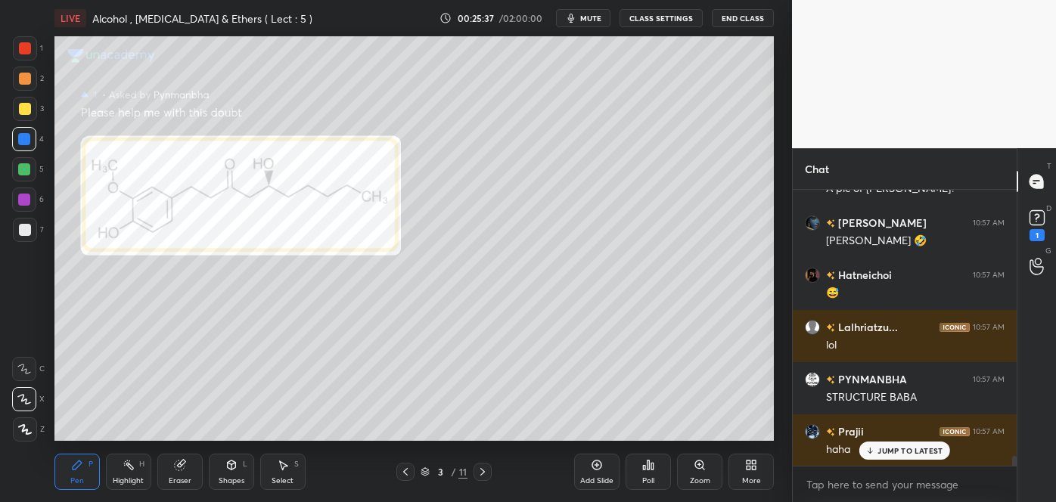
click at [26, 80] on div at bounding box center [25, 79] width 12 height 12
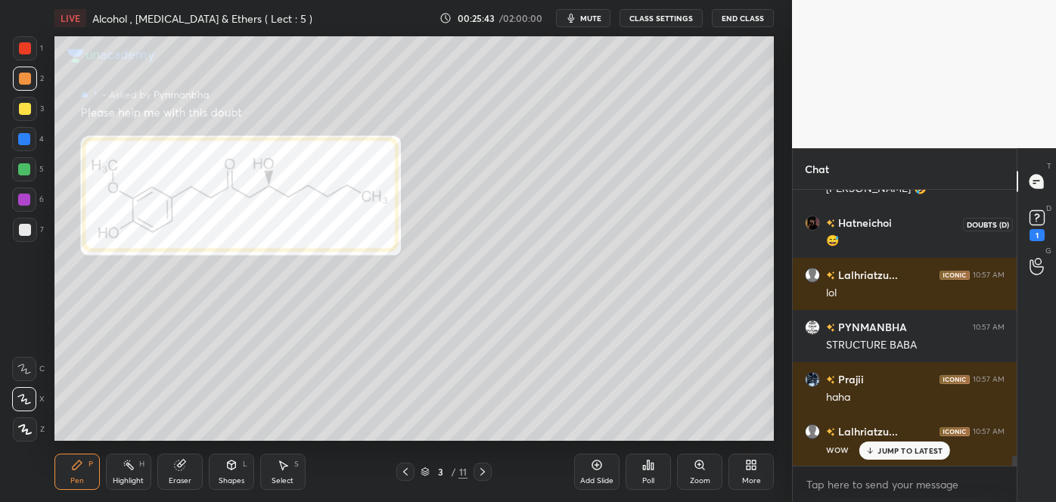
click at [1038, 218] on rect at bounding box center [1037, 218] width 14 height 14
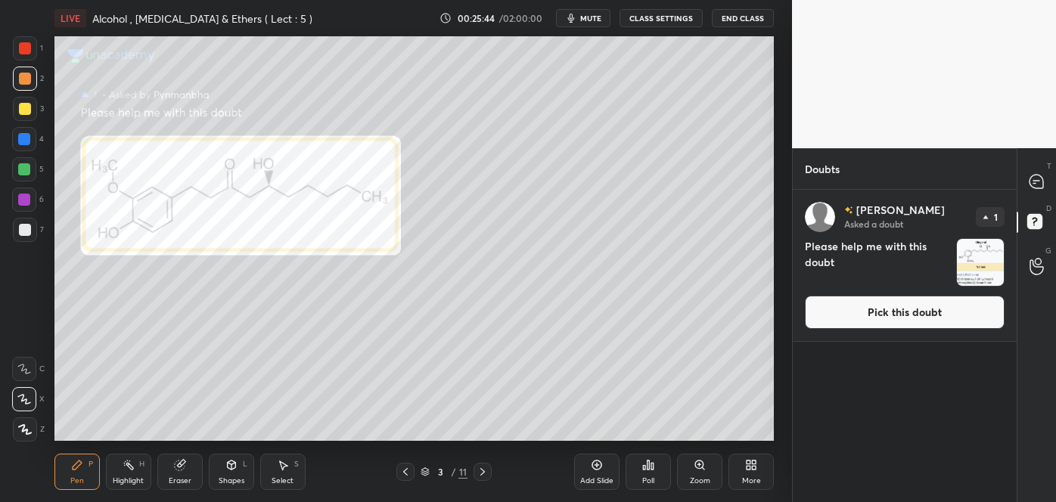
click at [913, 306] on button "Pick this doubt" at bounding box center [905, 312] width 200 height 33
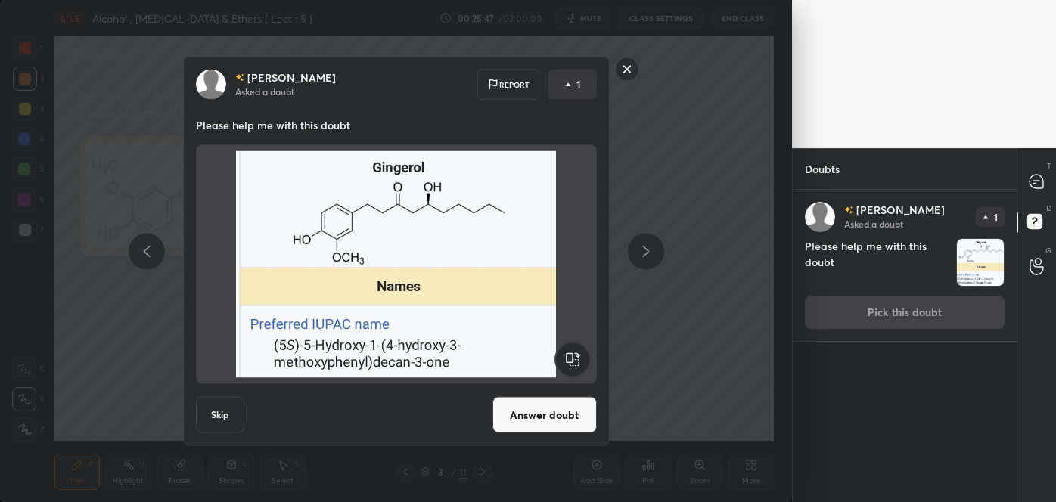
click at [543, 421] on button "Answer doubt" at bounding box center [545, 415] width 104 height 36
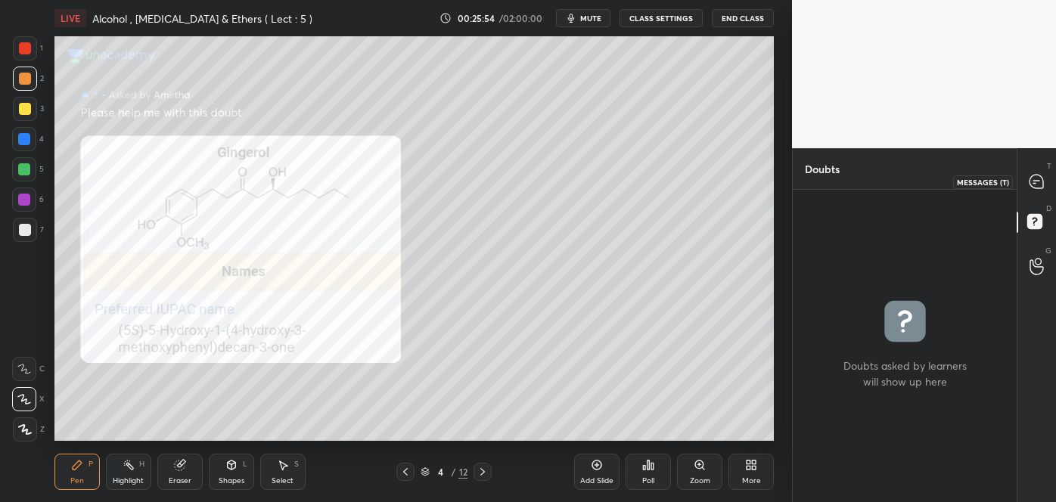
click at [1034, 178] on icon at bounding box center [1037, 182] width 14 height 14
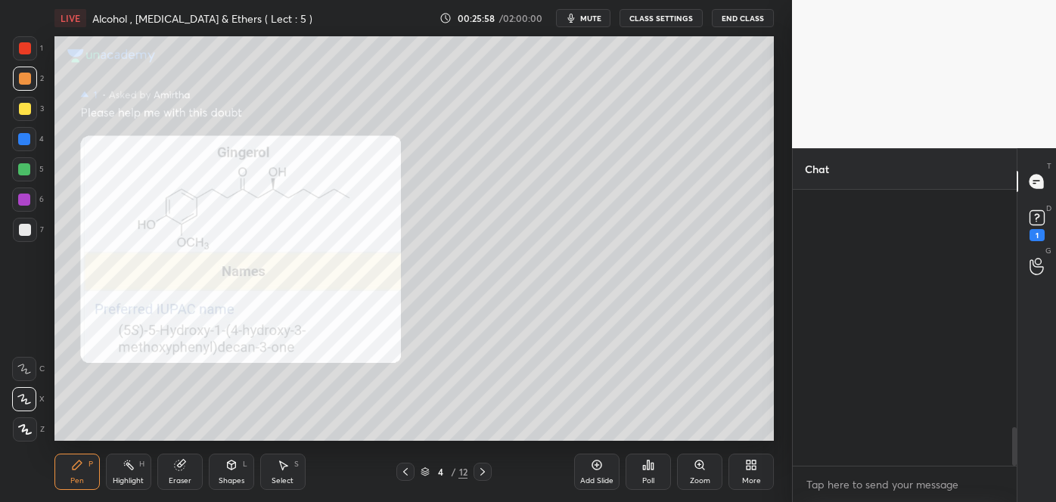
scroll to position [1703, 0]
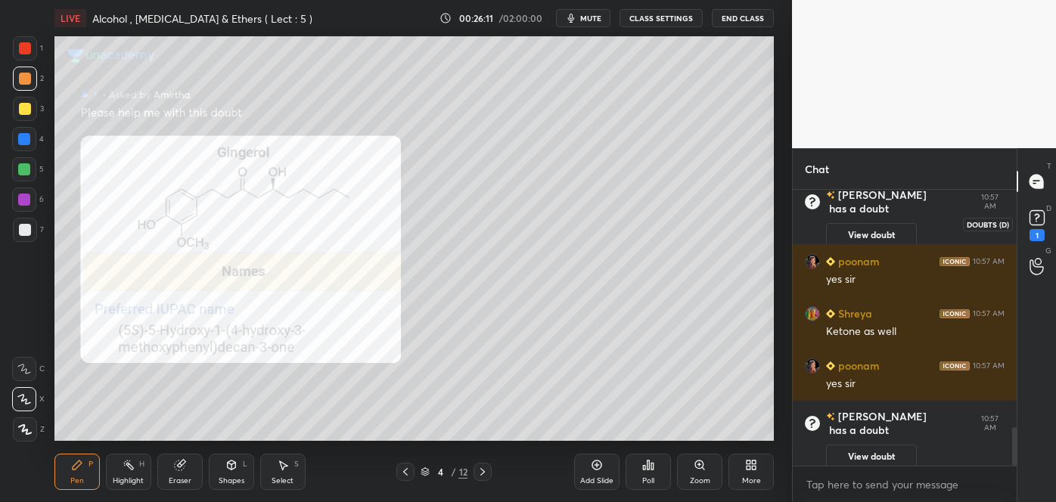
click at [1039, 232] on div "1" at bounding box center [1037, 235] width 15 height 12
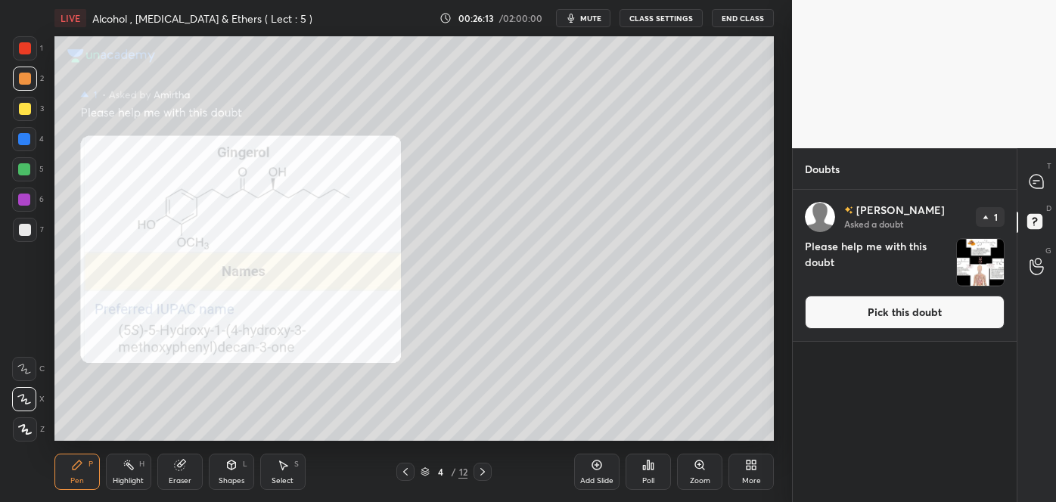
click at [890, 317] on button "Pick this doubt" at bounding box center [905, 312] width 200 height 33
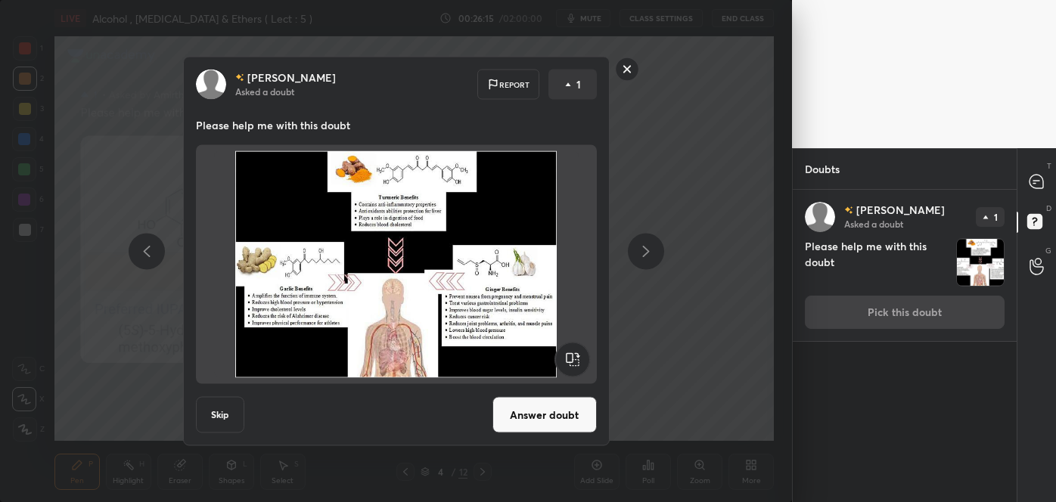
click at [539, 425] on button "Answer doubt" at bounding box center [545, 415] width 104 height 36
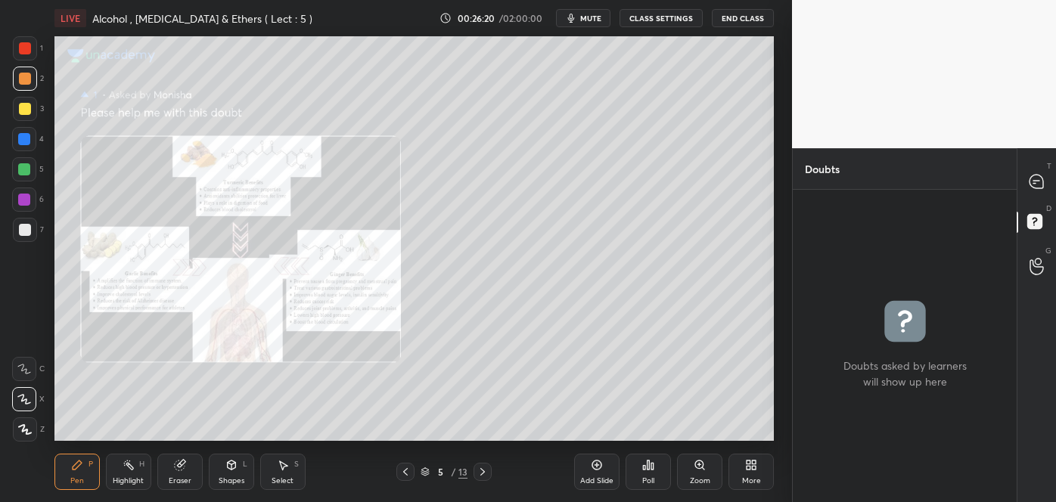
click at [688, 477] on div "Zoom" at bounding box center [699, 472] width 45 height 36
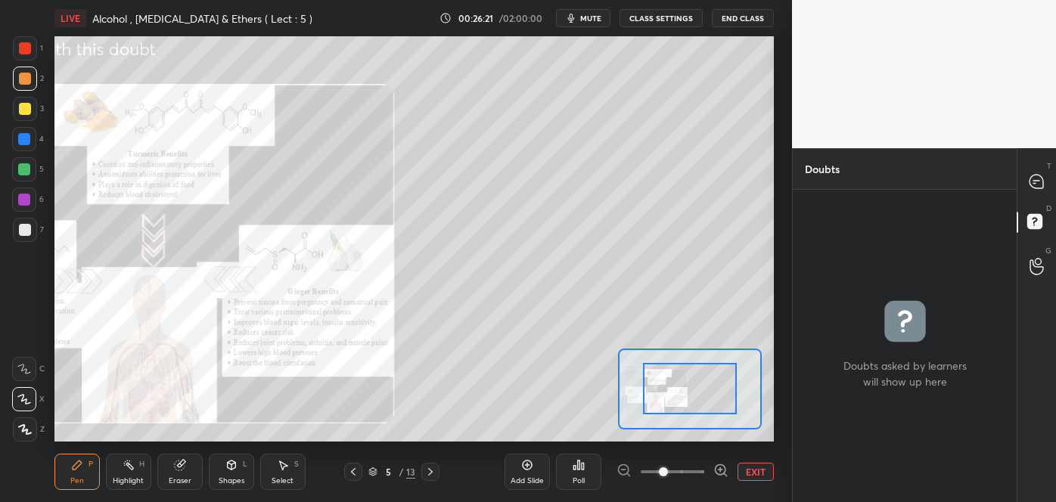
click at [717, 468] on icon at bounding box center [721, 470] width 15 height 15
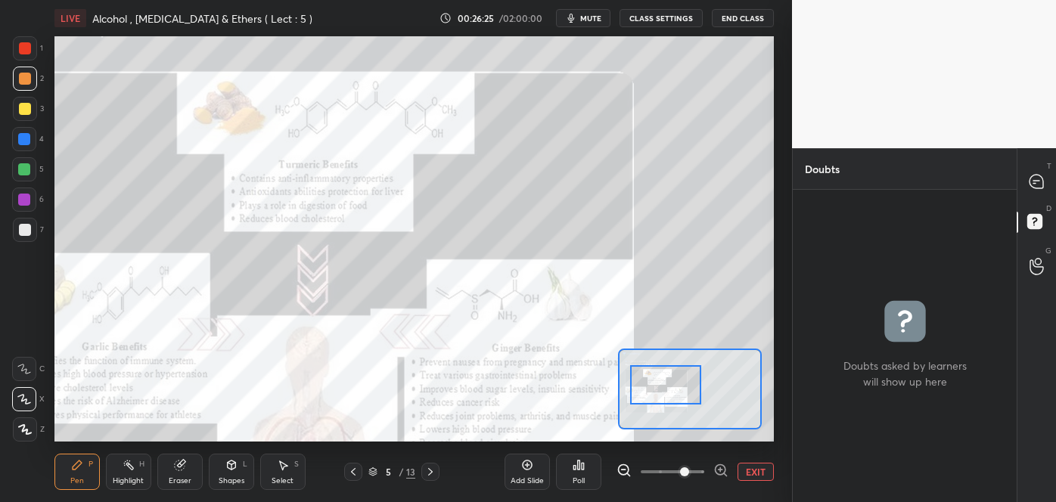
drag, startPoint x: 705, startPoint y: 396, endPoint x: 681, endPoint y: 392, distance: 24.5
click at [681, 392] on div at bounding box center [665, 384] width 70 height 39
click at [1039, 174] on icon at bounding box center [1037, 182] width 16 height 16
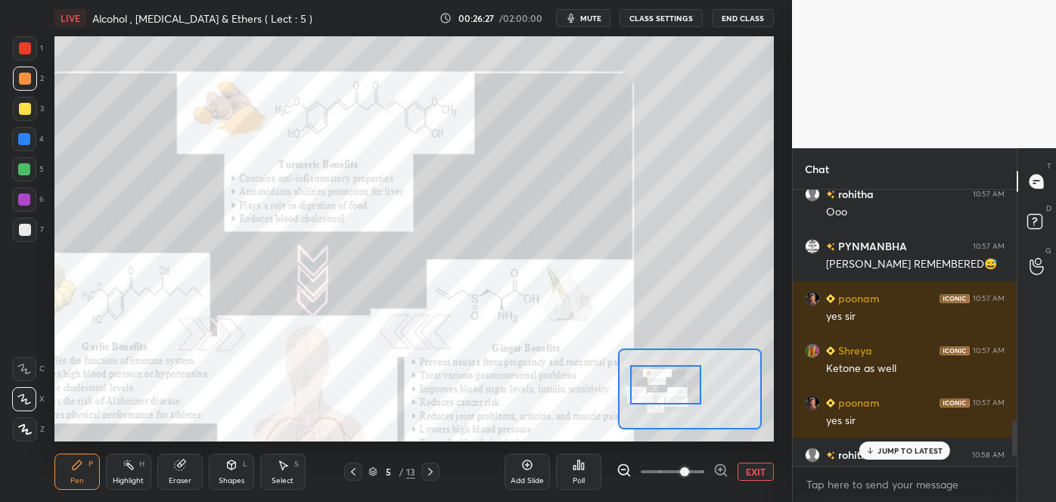
scroll to position [272, 219]
click at [884, 449] on p "JUMP TO LATEST" at bounding box center [910, 450] width 65 height 9
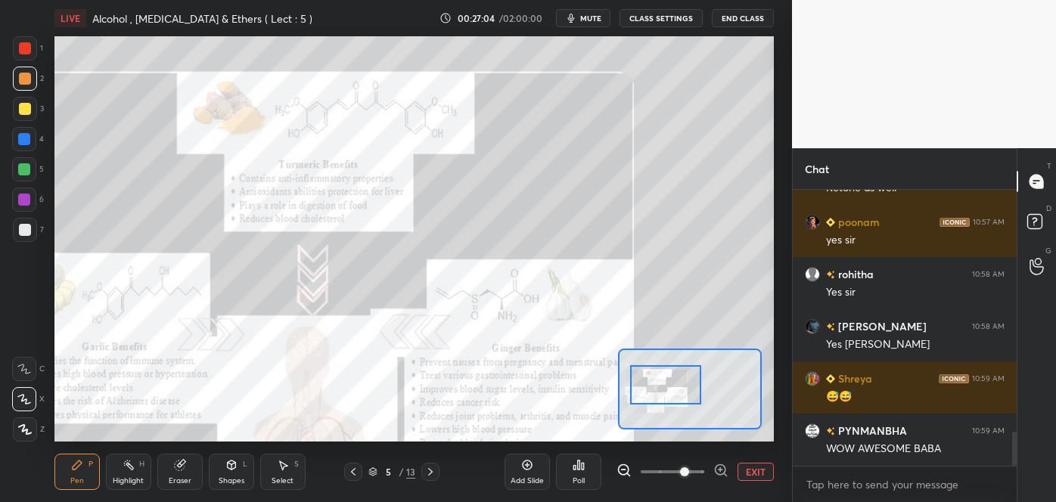
scroll to position [2006, 0]
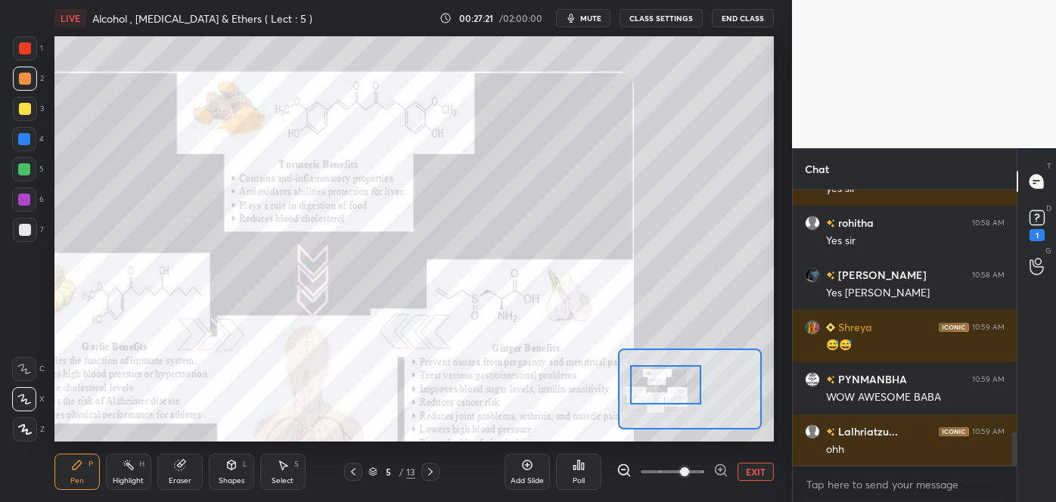
click at [28, 165] on div at bounding box center [24, 169] width 12 height 12
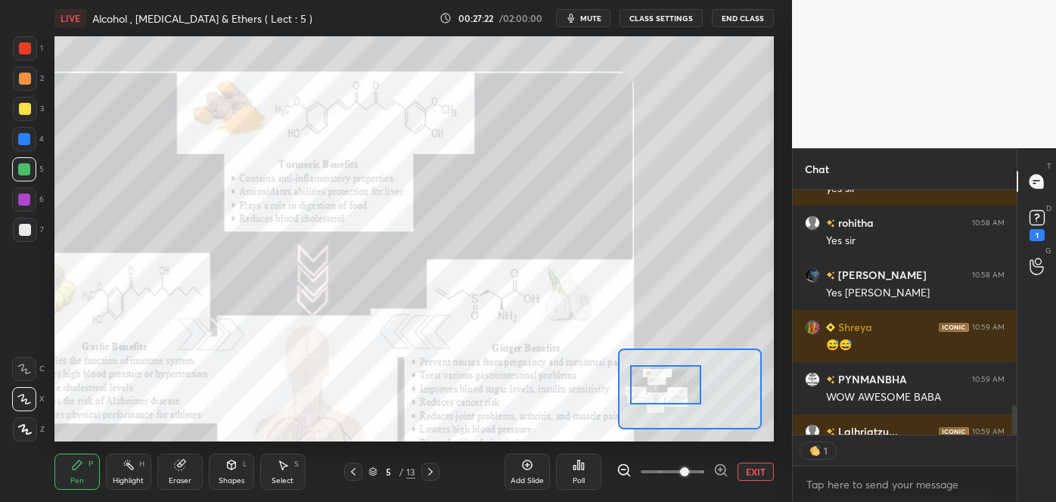
scroll to position [2007, 0]
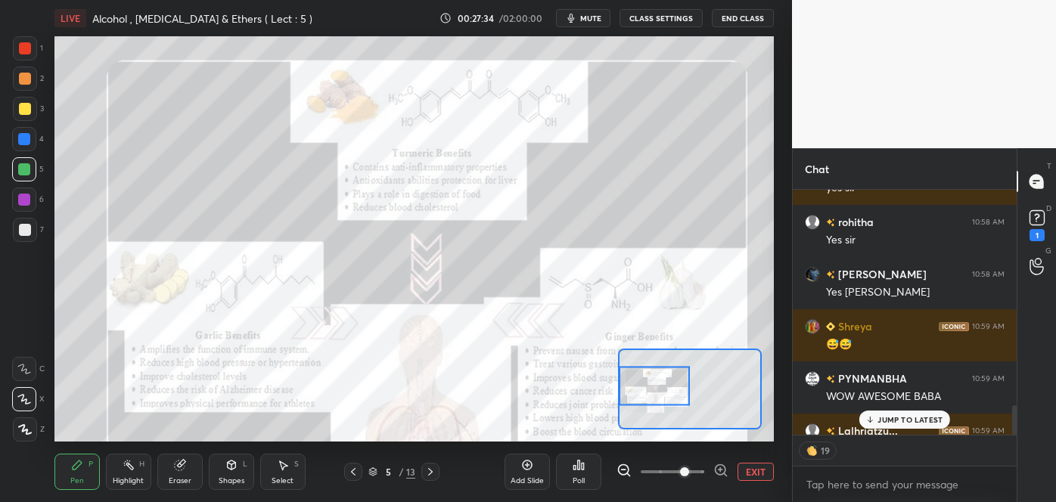
click at [30, 198] on div at bounding box center [24, 200] width 24 height 24
click at [135, 475] on div "Highlight H" at bounding box center [128, 472] width 45 height 36
click at [22, 391] on div at bounding box center [24, 399] width 24 height 24
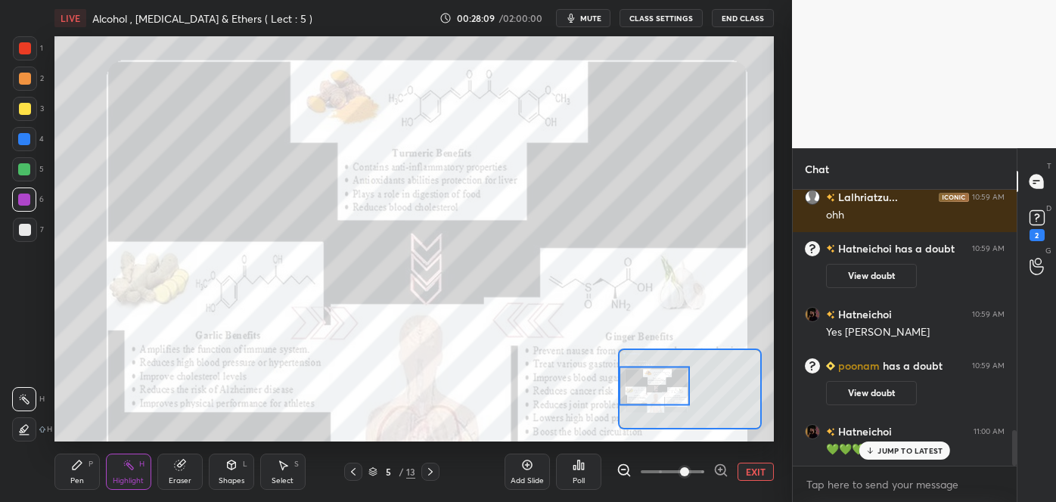
scroll to position [1908, 0]
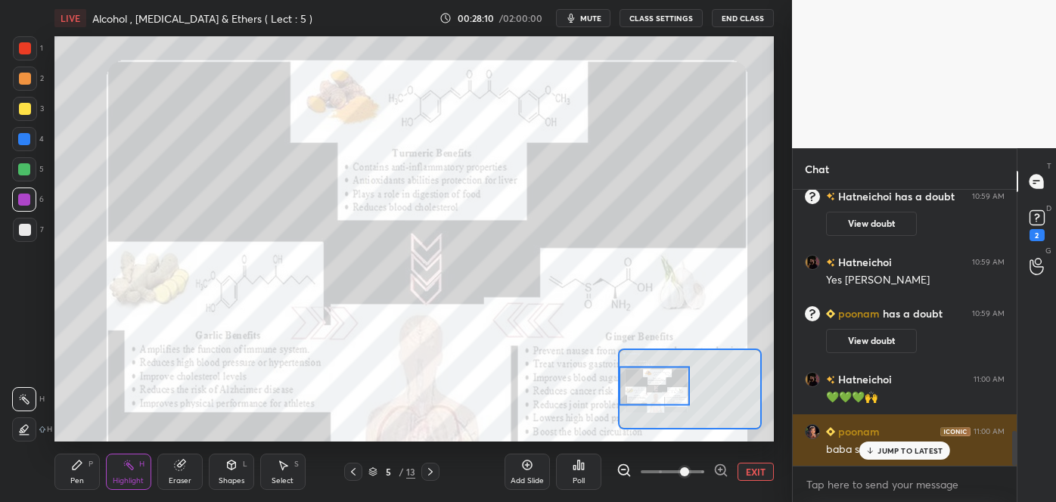
click at [903, 455] on p "JUMP TO LATEST" at bounding box center [910, 450] width 65 height 9
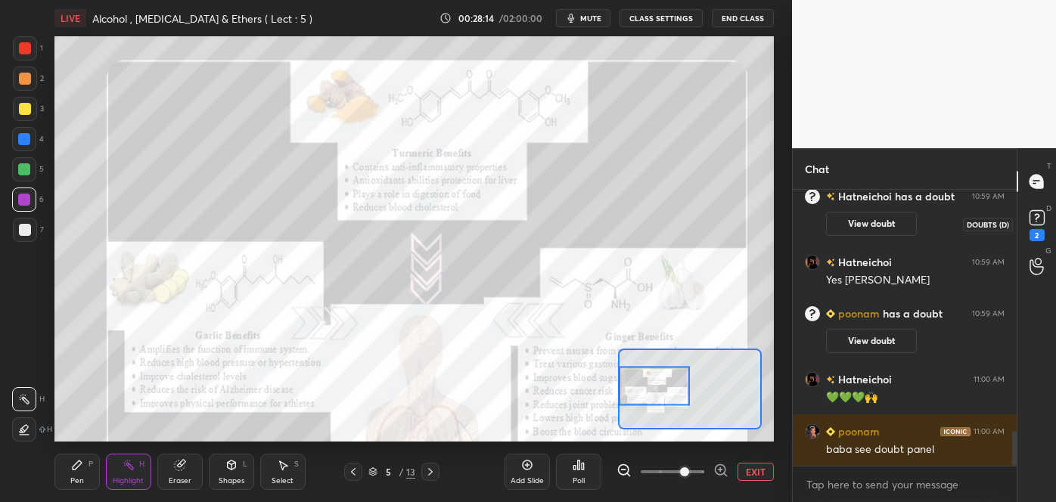
click at [1037, 217] on rect at bounding box center [1037, 218] width 14 height 14
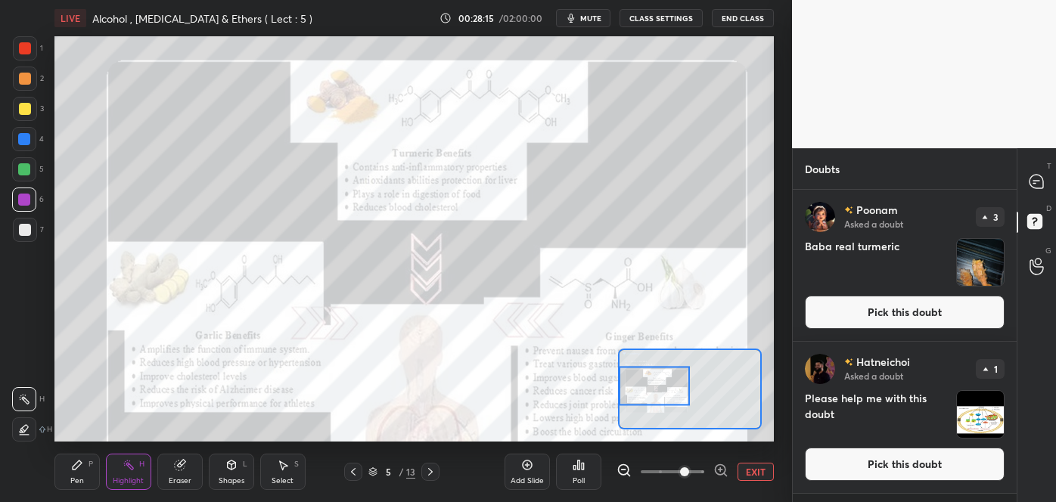
click at [950, 313] on button "Pick this doubt" at bounding box center [905, 312] width 200 height 33
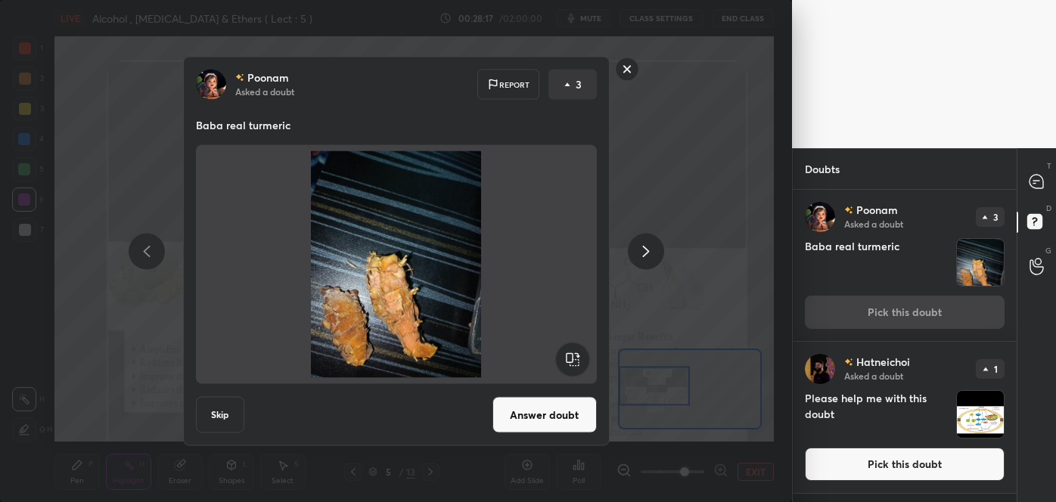
click at [547, 417] on button "Answer doubt" at bounding box center [545, 415] width 104 height 36
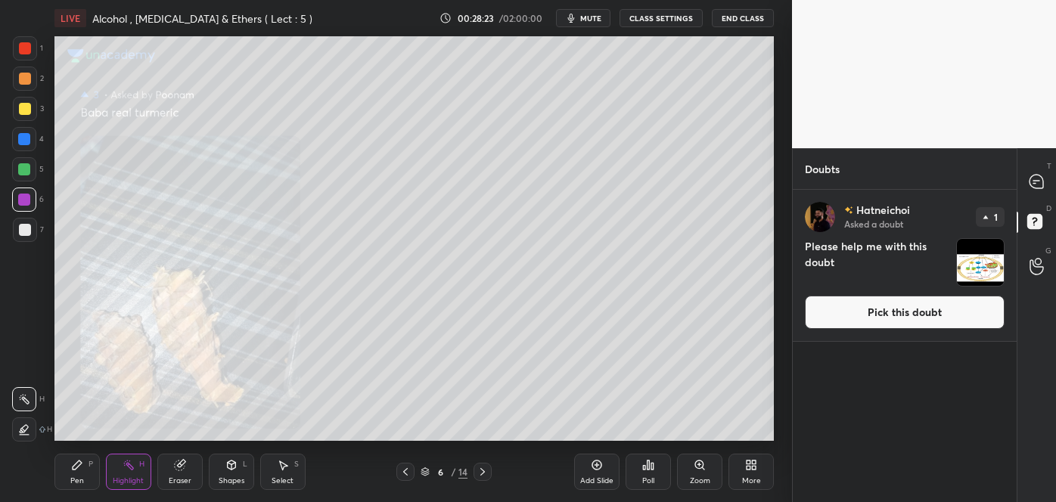
click at [864, 315] on button "Pick this doubt" at bounding box center [905, 312] width 200 height 33
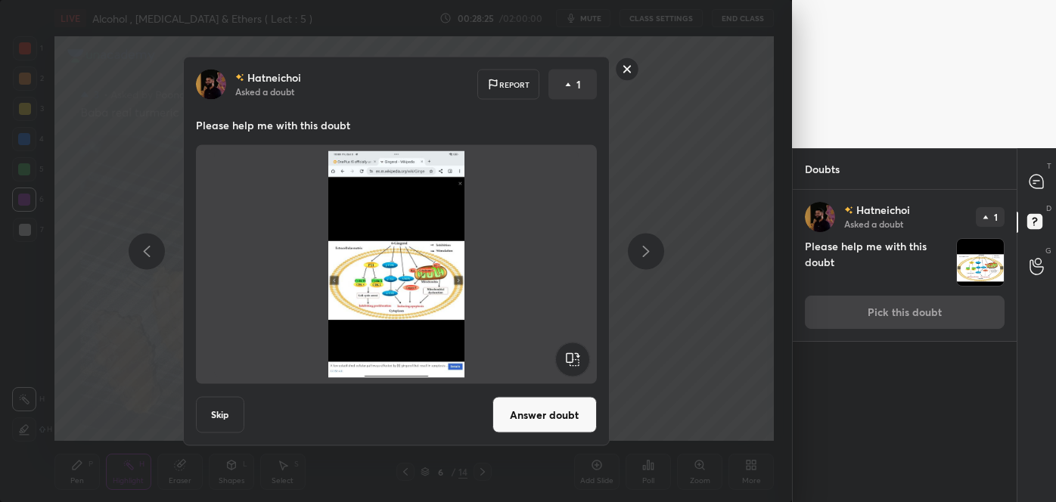
click at [576, 426] on button "Answer doubt" at bounding box center [545, 415] width 104 height 36
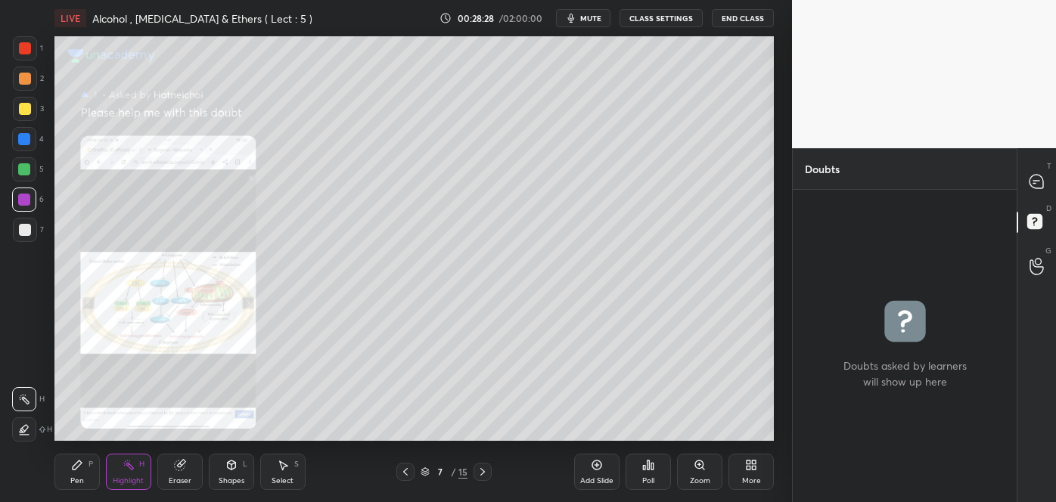
click at [691, 466] on div "Zoom" at bounding box center [699, 472] width 45 height 36
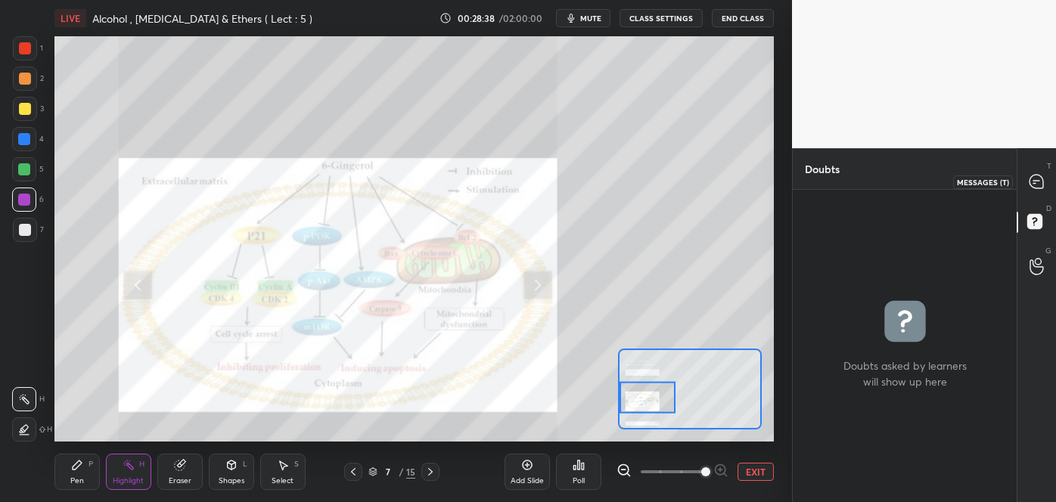
click at [1032, 185] on icon at bounding box center [1037, 182] width 14 height 14
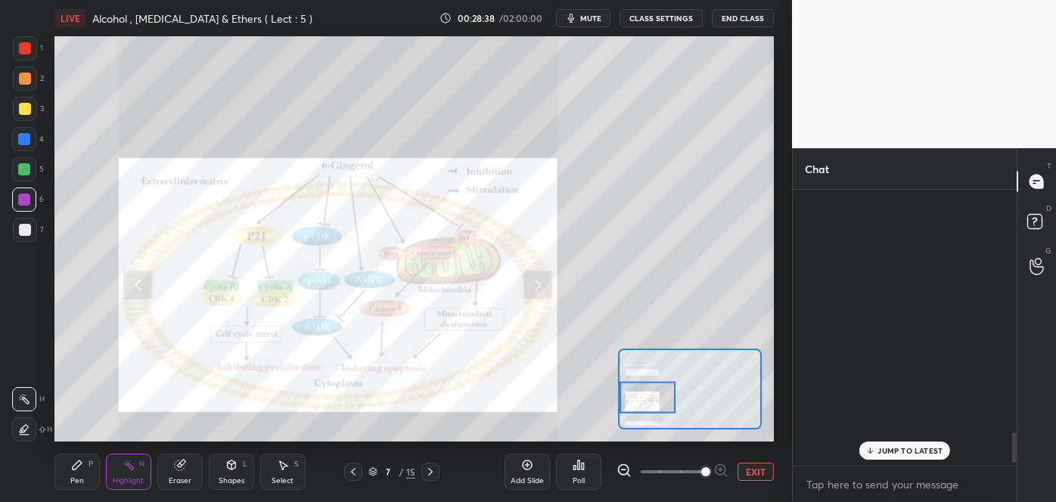
scroll to position [272, 219]
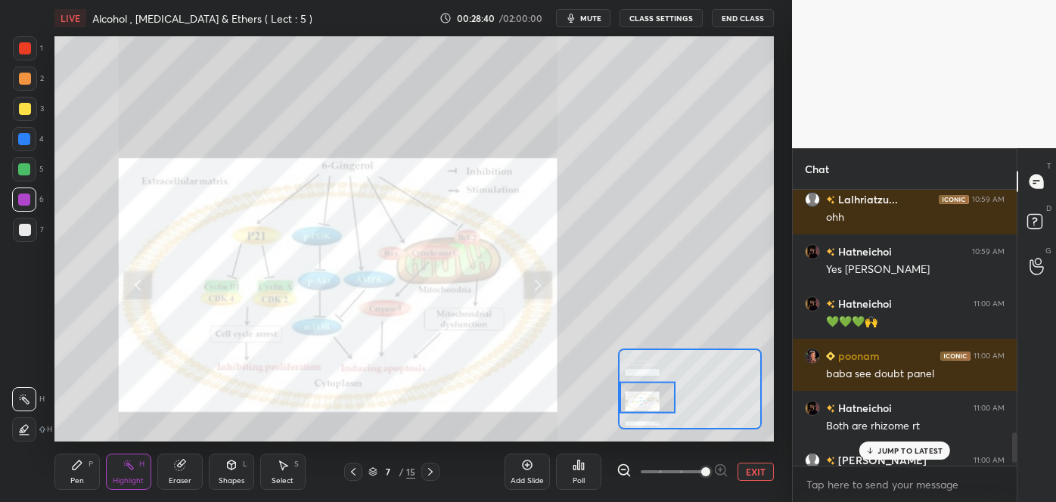
click at [887, 455] on p "JUMP TO LATEST" at bounding box center [910, 450] width 65 height 9
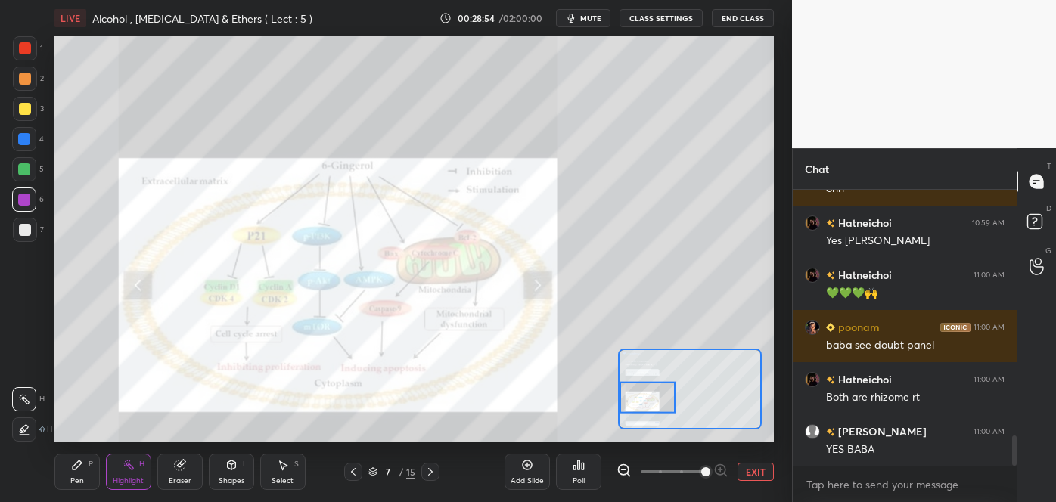
scroll to position [2300, 0]
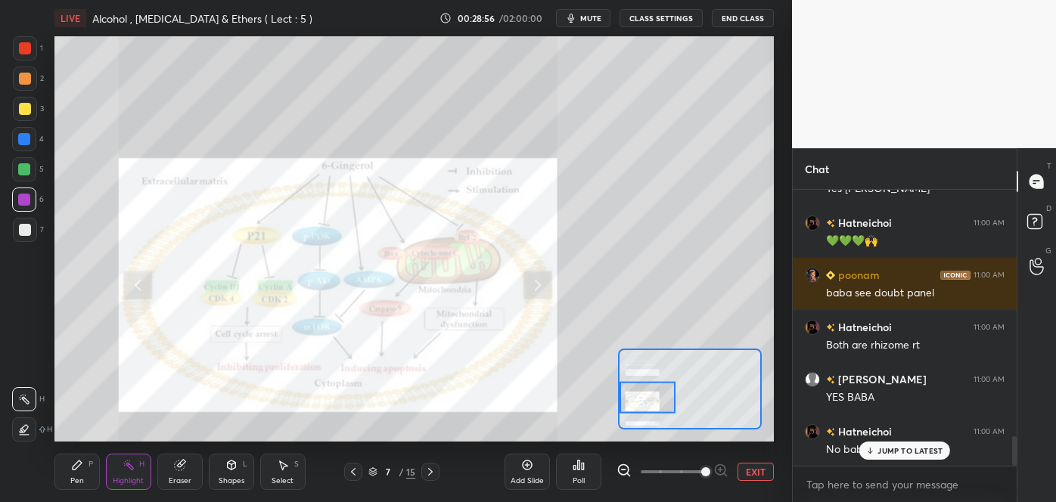
click at [891, 456] on div "JUMP TO LATEST" at bounding box center [905, 451] width 91 height 18
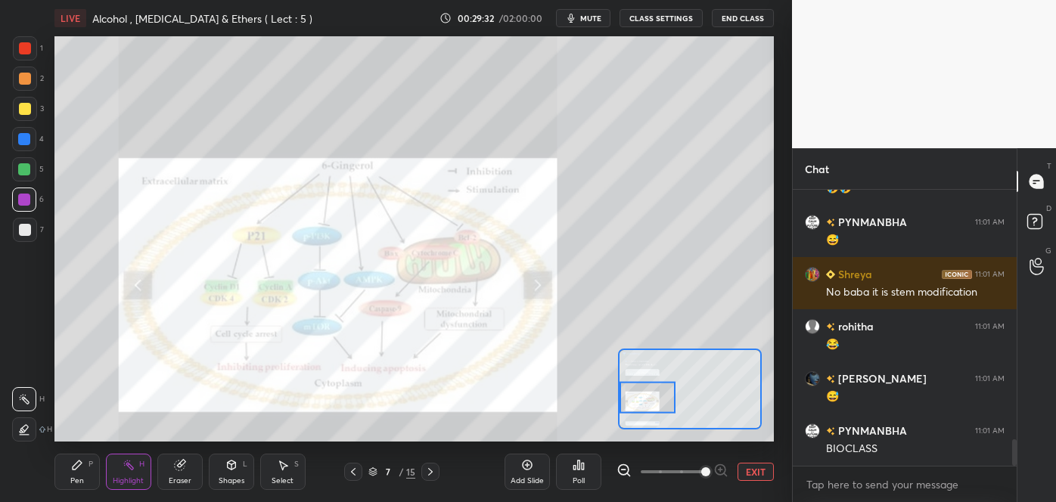
scroll to position [2666, 0]
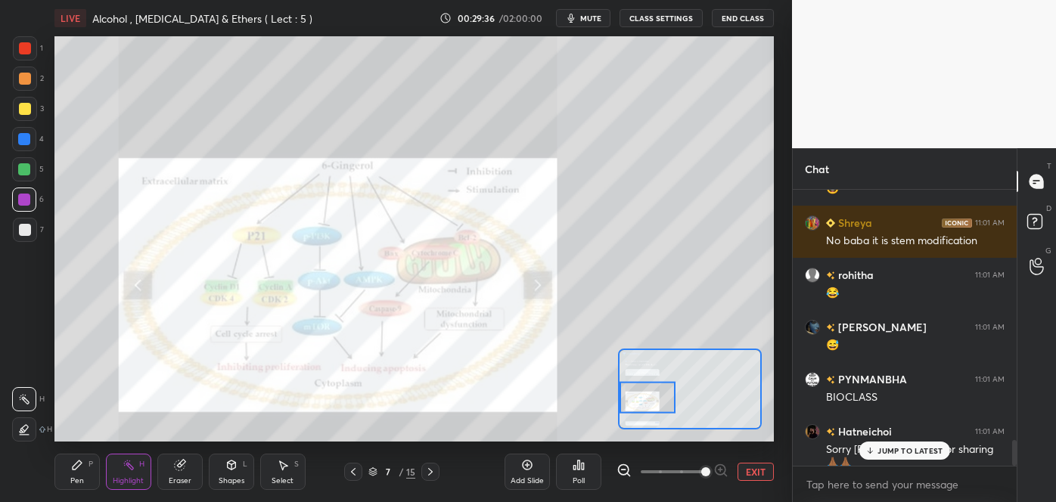
click at [885, 446] on p "JUMP TO LATEST" at bounding box center [910, 450] width 65 height 9
click at [353, 472] on icon at bounding box center [353, 472] width 12 height 12
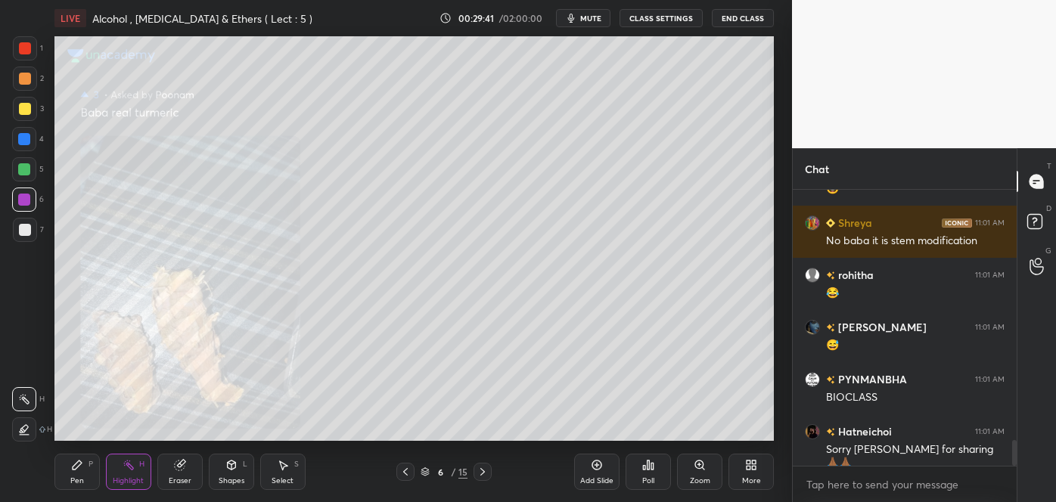
click at [353, 472] on div "6 / 15" at bounding box center [445, 472] width 260 height 18
click at [409, 474] on icon at bounding box center [406, 472] width 12 height 12
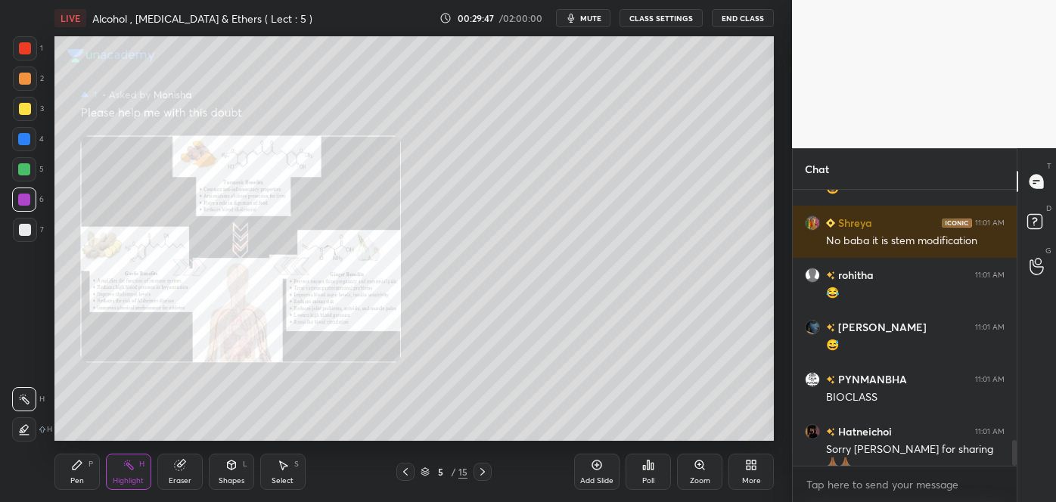
click at [696, 477] on div "Zoom" at bounding box center [700, 481] width 20 height 8
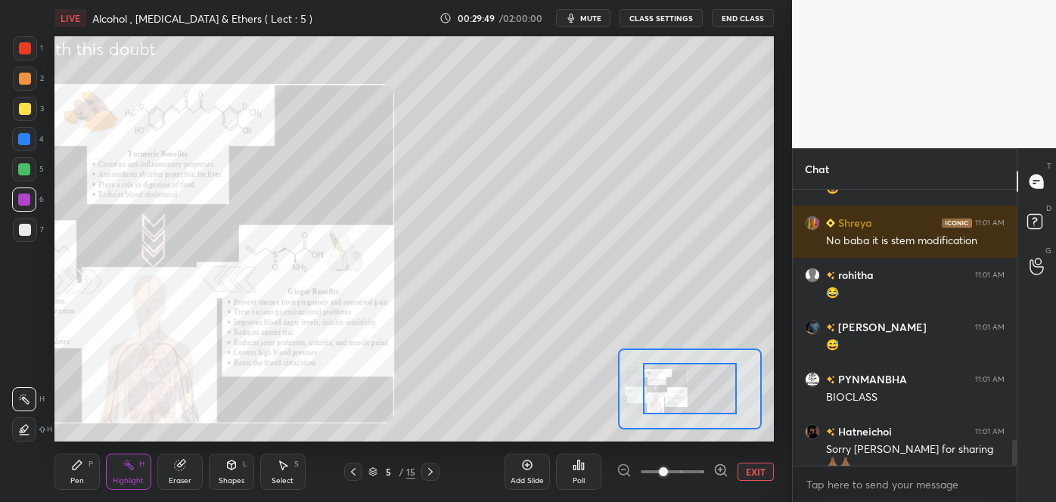
click at [719, 471] on icon at bounding box center [721, 470] width 15 height 15
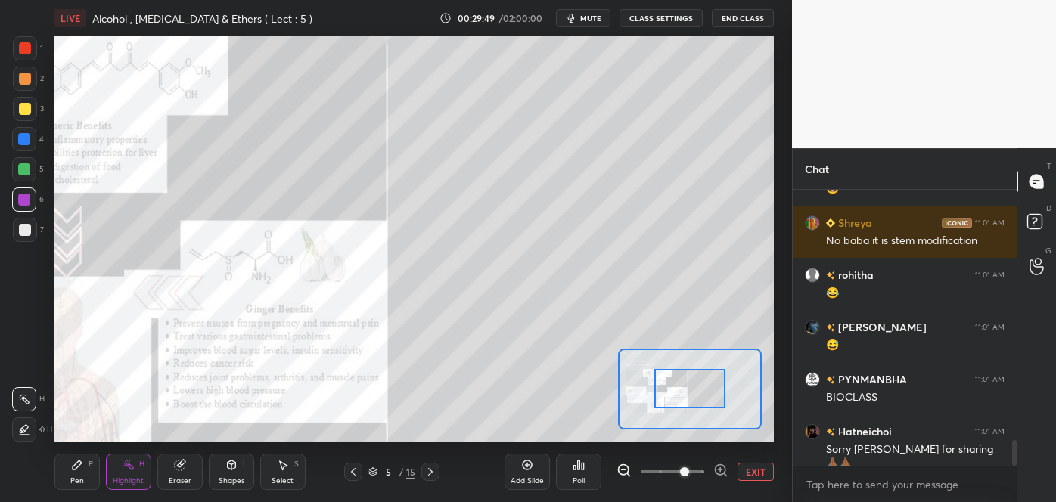
click at [719, 471] on icon at bounding box center [721, 470] width 15 height 15
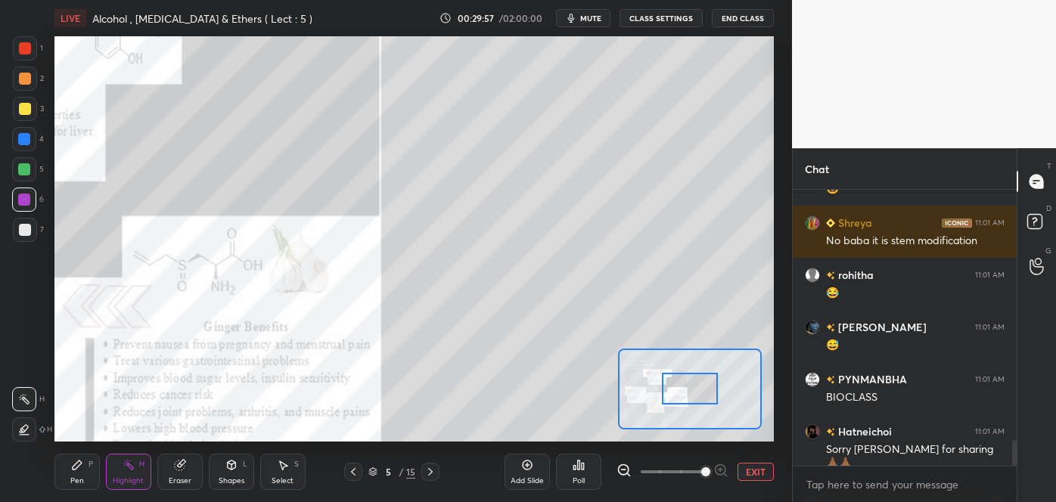
click at [20, 397] on icon at bounding box center [24, 399] width 12 height 12
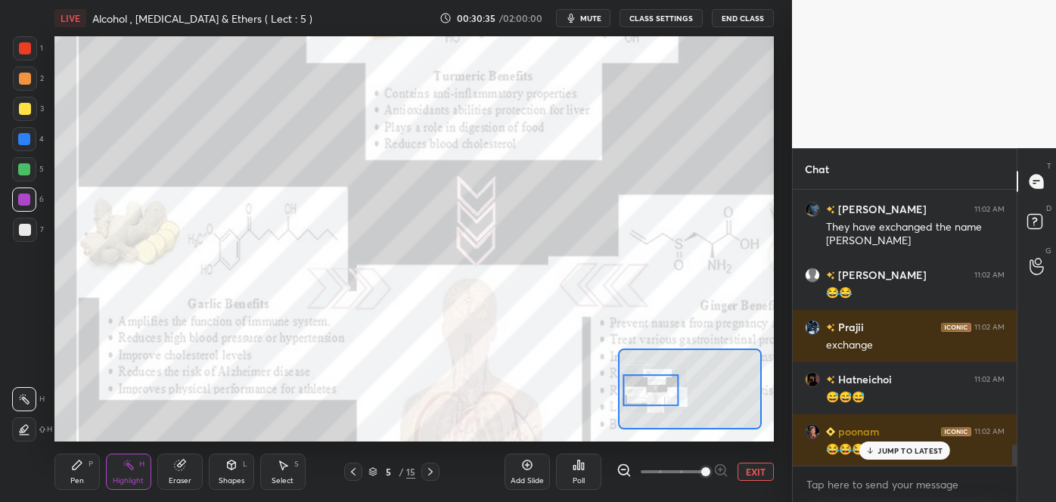
scroll to position [3372, 0]
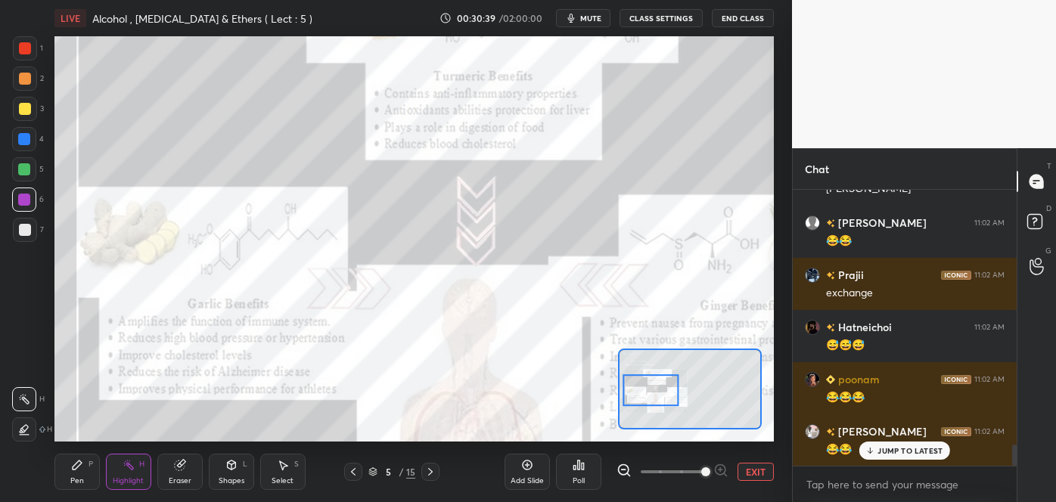
click at [349, 472] on icon at bounding box center [353, 472] width 12 height 12
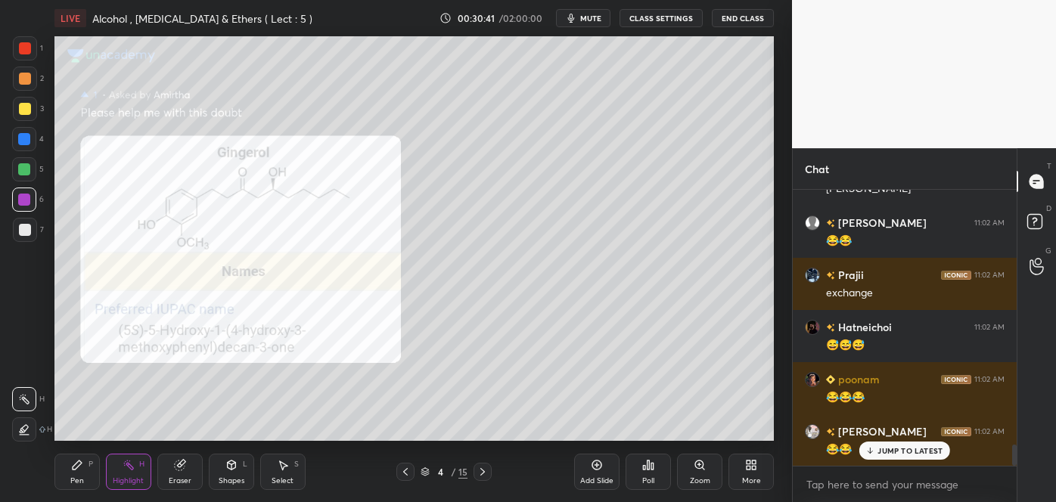
click at [409, 470] on icon at bounding box center [406, 472] width 12 height 12
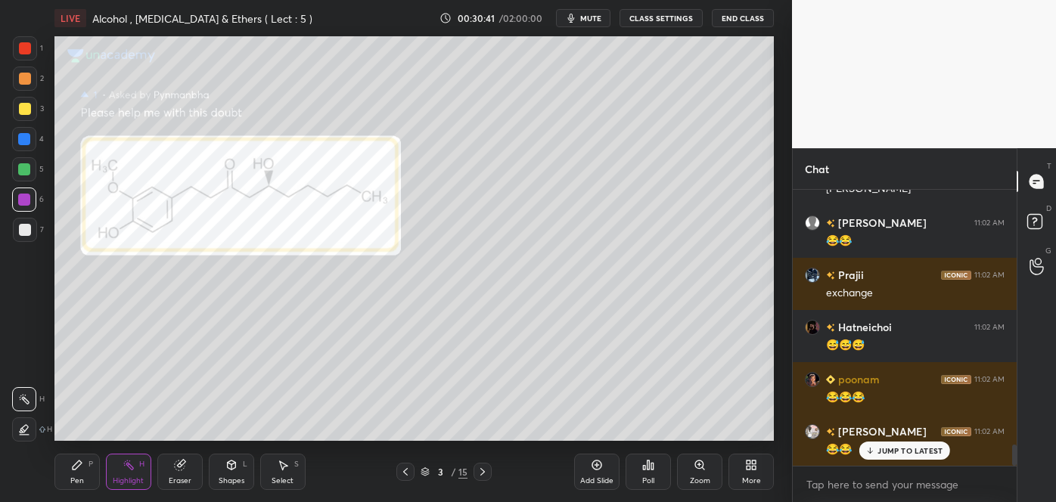
click at [407, 470] on icon at bounding box center [406, 472] width 12 height 12
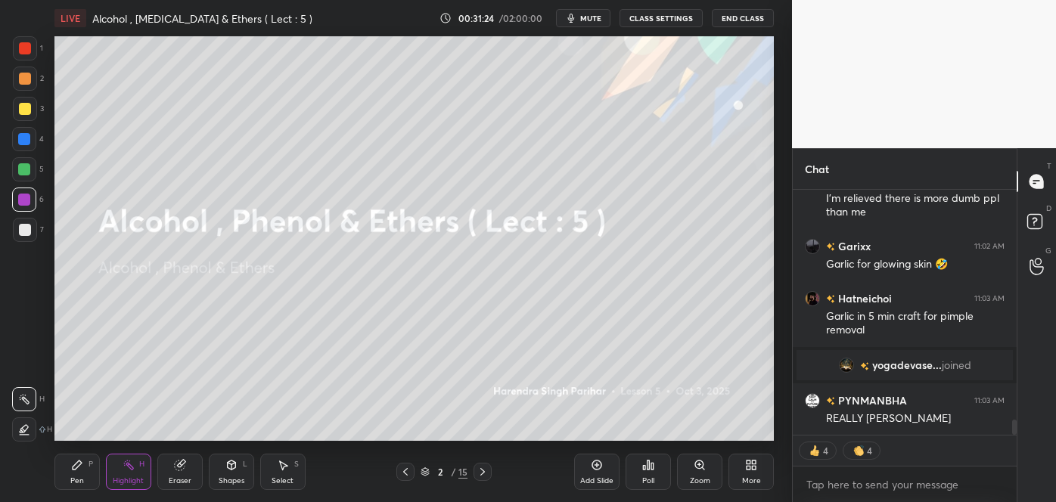
scroll to position [3780, 0]
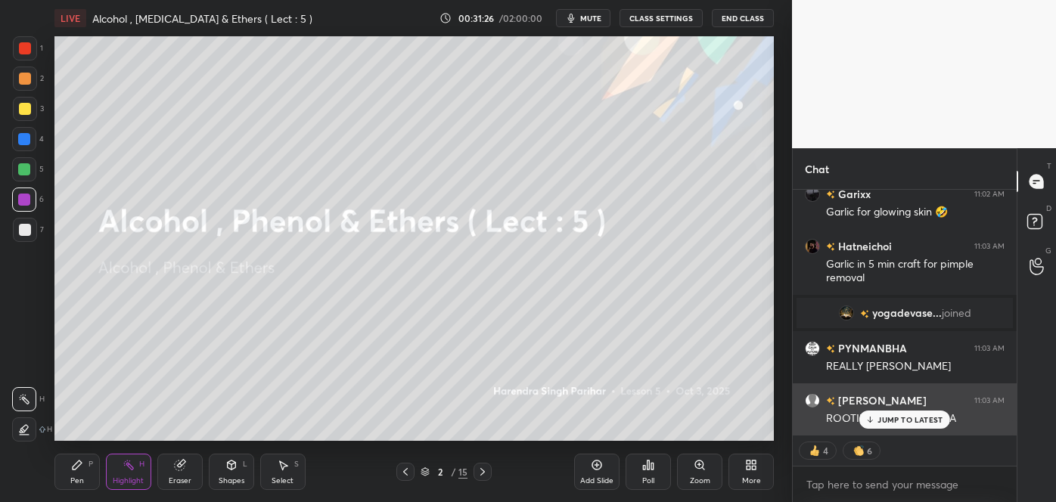
click at [882, 425] on div "JUMP TO LATEST" at bounding box center [905, 420] width 91 height 18
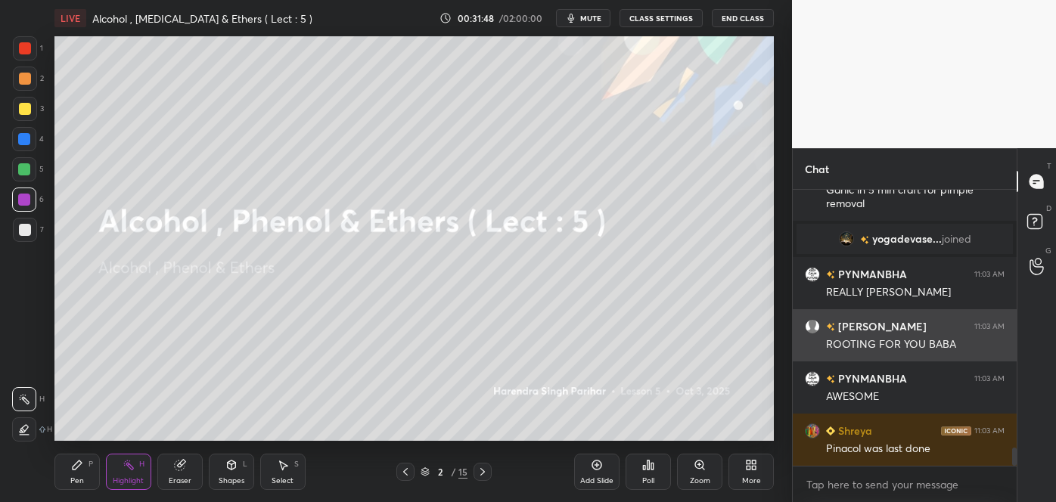
scroll to position [3906, 0]
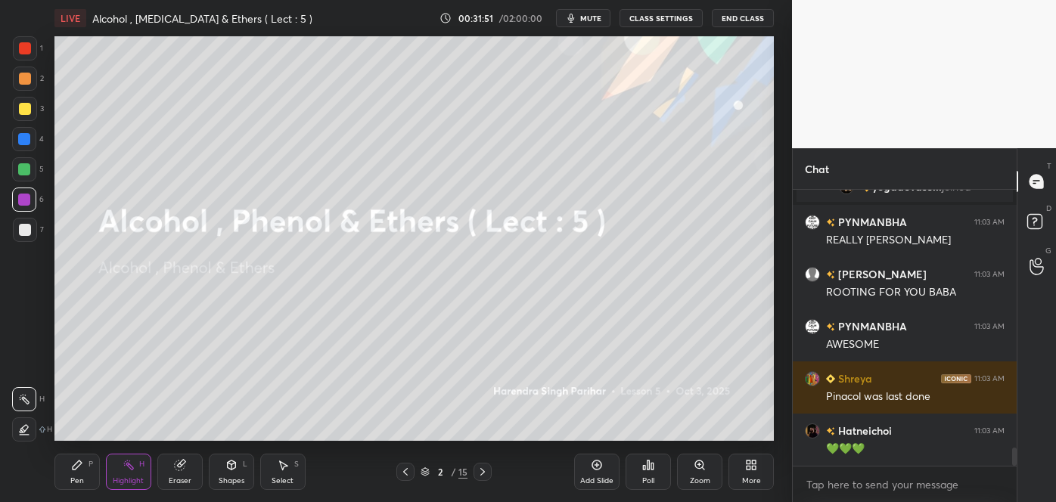
click at [600, 474] on div "Add Slide" at bounding box center [596, 472] width 45 height 36
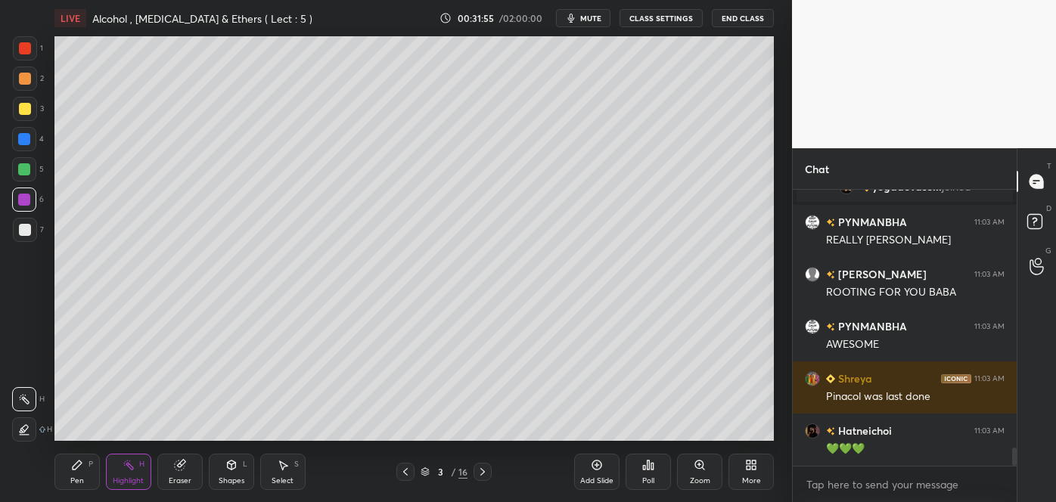
click at [405, 471] on icon at bounding box center [405, 472] width 5 height 8
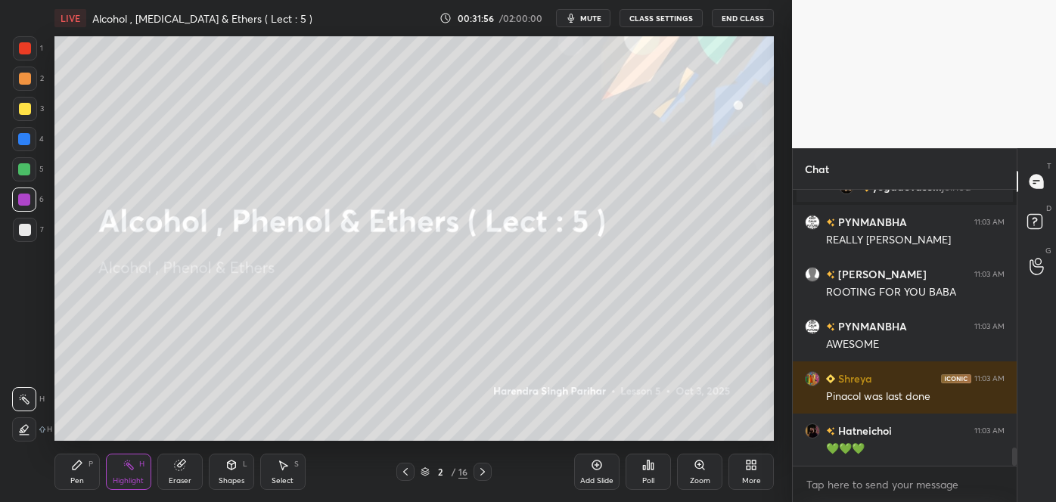
click at [751, 479] on div "More" at bounding box center [751, 481] width 19 height 8
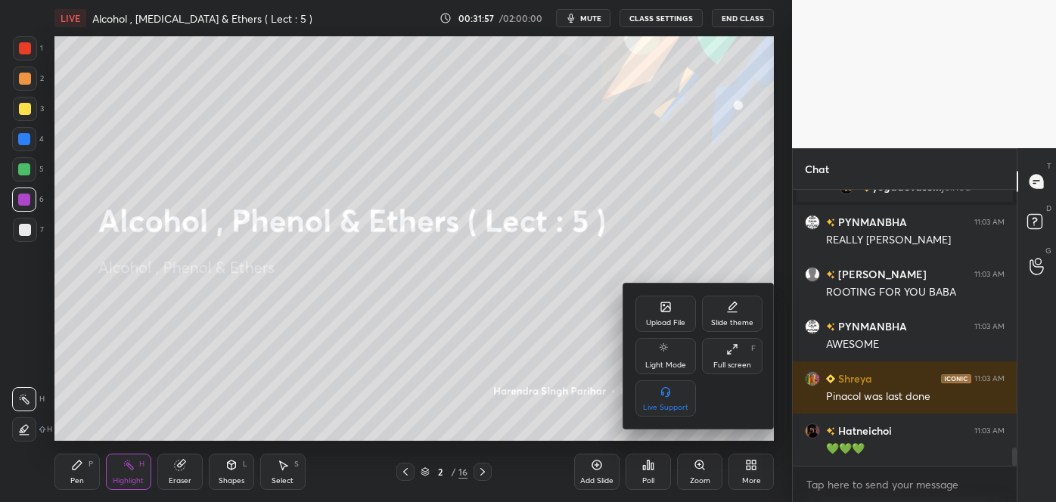
click at [729, 315] on div "Slide theme" at bounding box center [732, 314] width 61 height 36
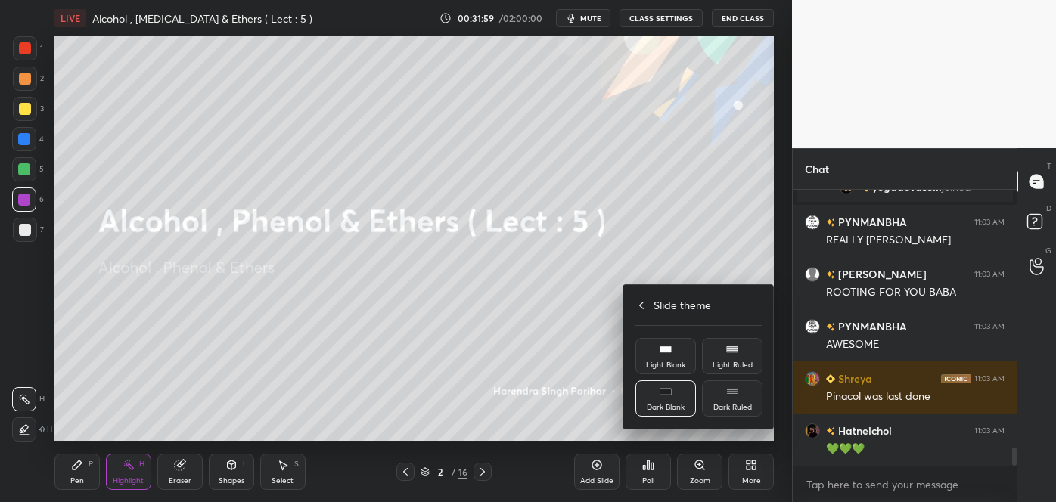
click at [729, 404] on div "Dark Ruled" at bounding box center [733, 408] width 39 height 8
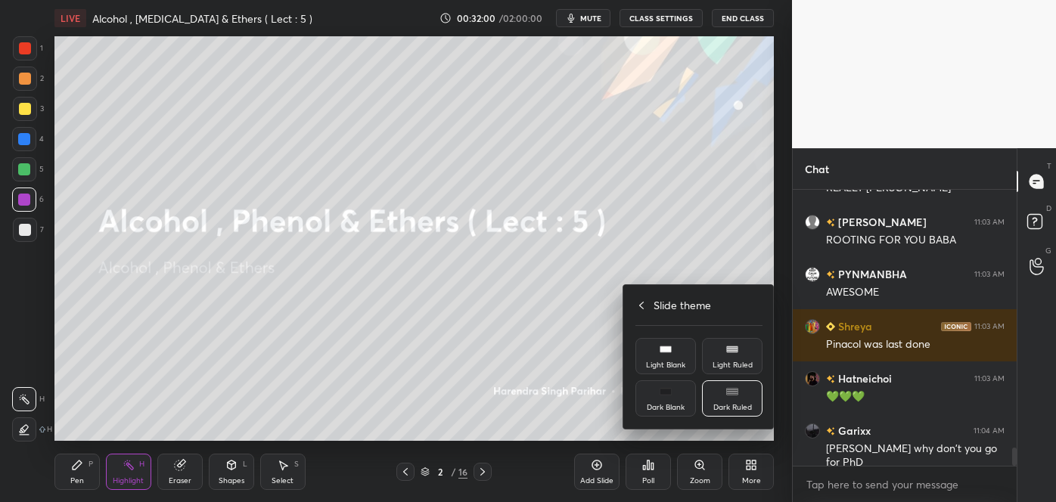
click at [602, 474] on div at bounding box center [528, 251] width 1056 height 502
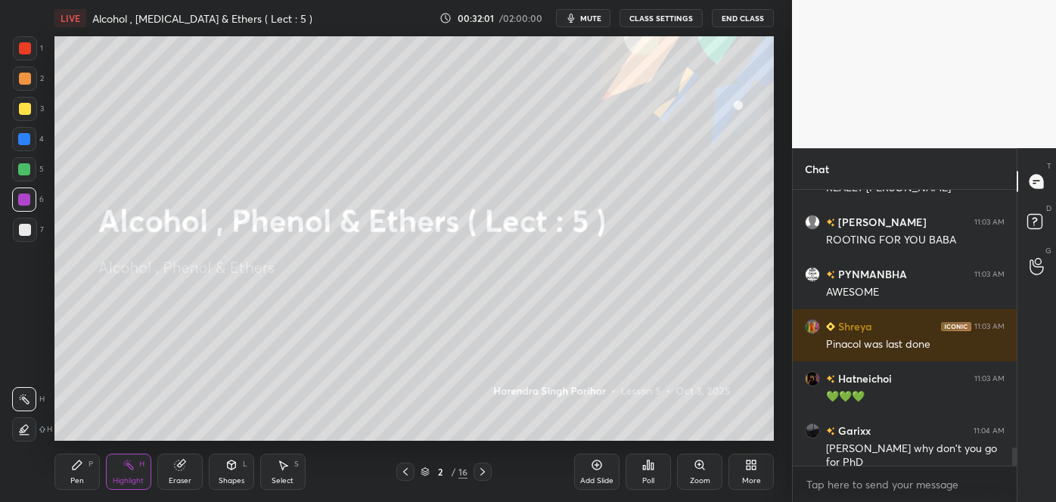
click at [599, 471] on div "Add Slide" at bounding box center [596, 472] width 45 height 36
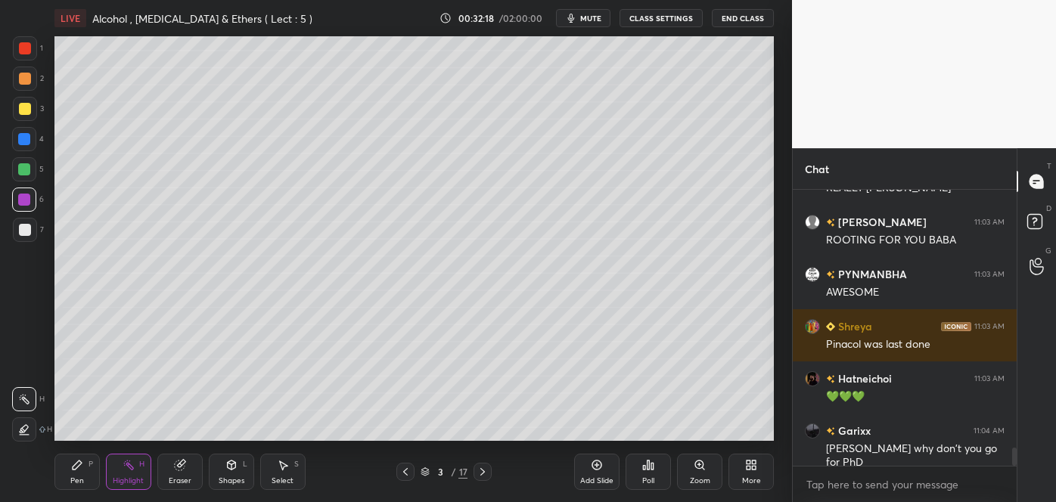
click at [23, 231] on div at bounding box center [25, 230] width 12 height 12
click at [81, 479] on div "Pen" at bounding box center [77, 481] width 14 height 8
click at [24, 404] on icon at bounding box center [24, 399] width 14 height 11
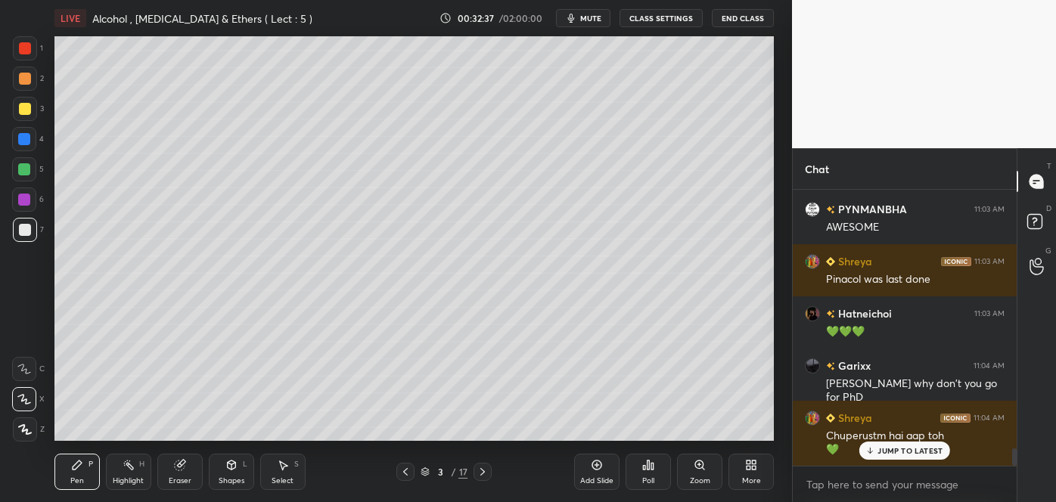
scroll to position [4090, 0]
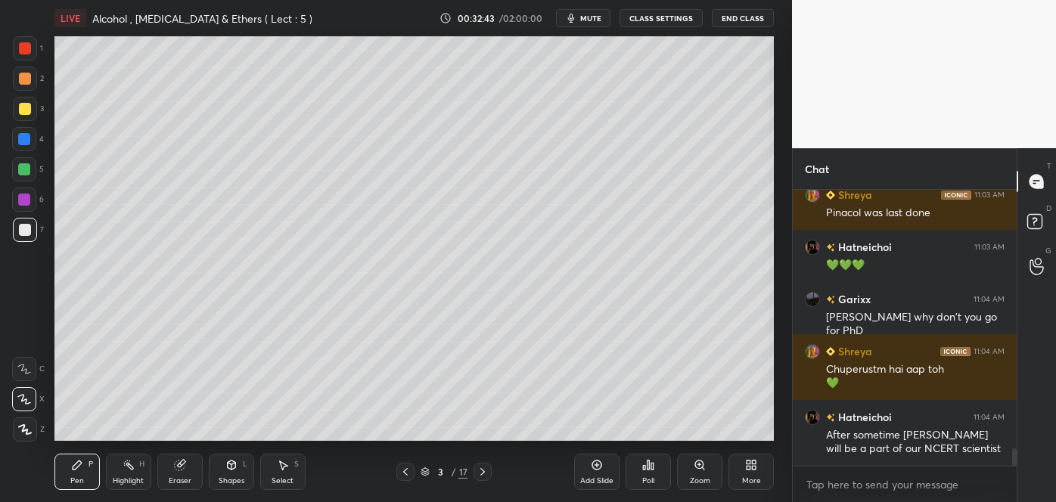
click at [25, 110] on div at bounding box center [25, 109] width 12 height 12
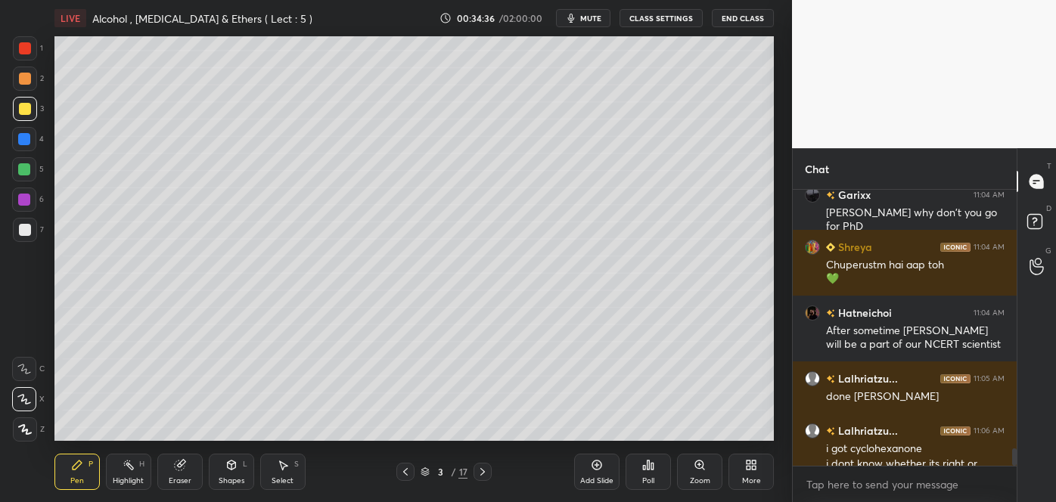
scroll to position [4223, 0]
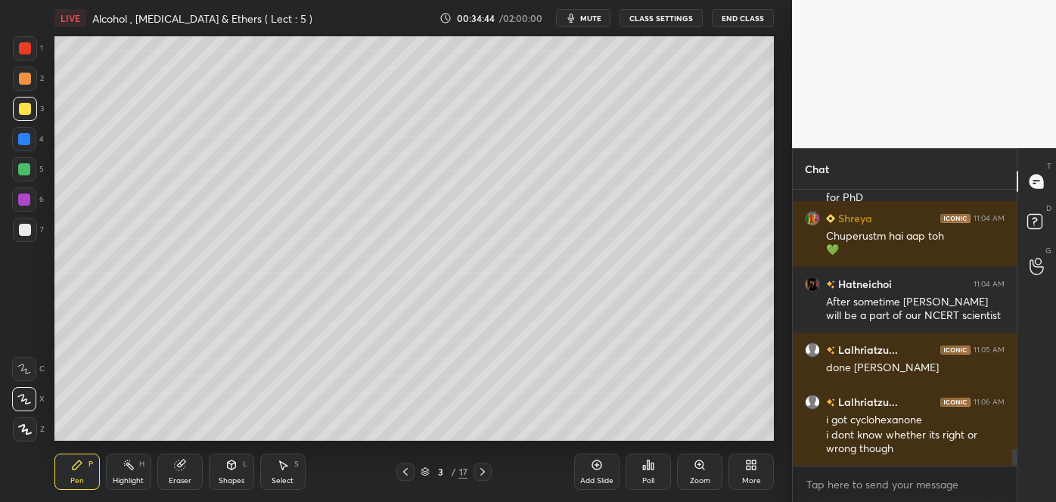
click at [28, 235] on div at bounding box center [25, 230] width 12 height 12
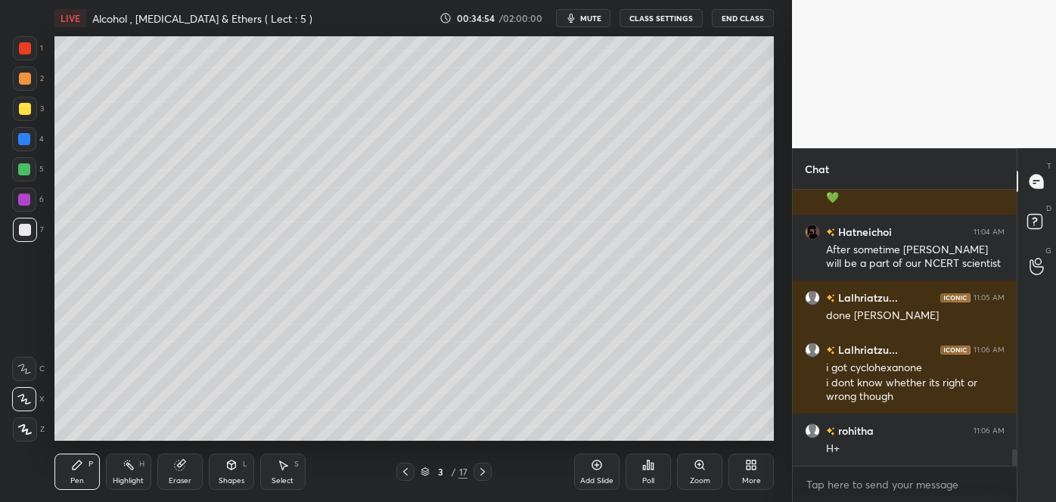
scroll to position [4328, 0]
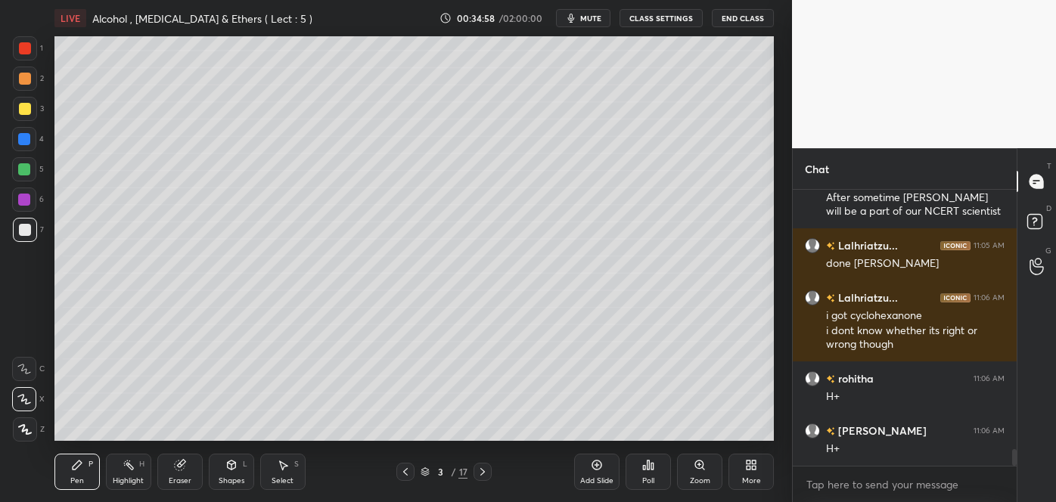
click at [26, 75] on div at bounding box center [25, 79] width 12 height 12
click at [26, 106] on div at bounding box center [25, 109] width 12 height 12
click at [26, 230] on div at bounding box center [25, 230] width 12 height 12
click at [26, 199] on div at bounding box center [24, 200] width 12 height 12
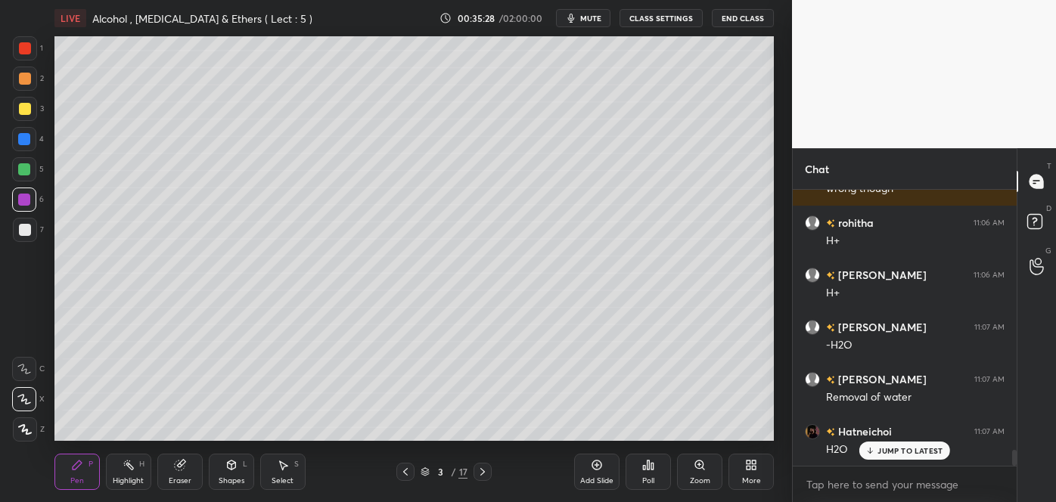
scroll to position [4520, 0]
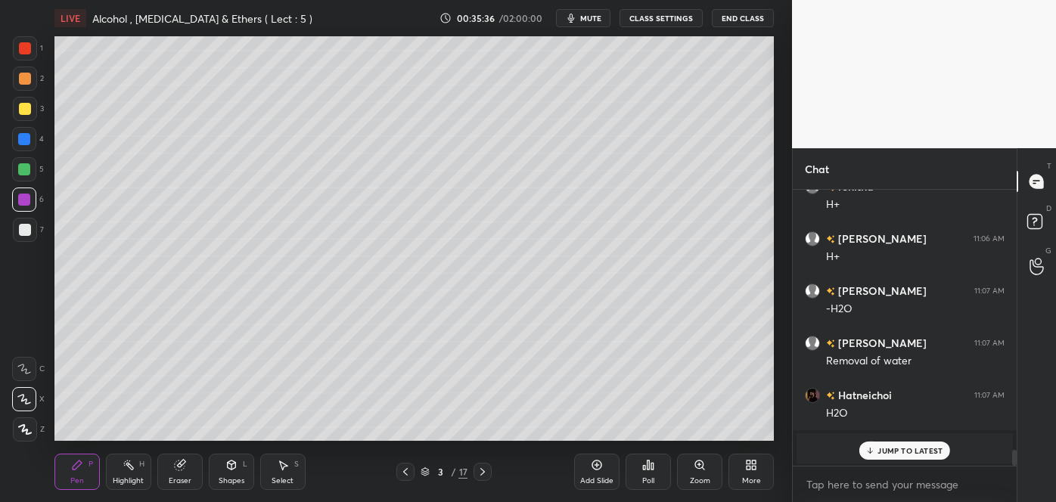
click at [20, 114] on div at bounding box center [25, 109] width 12 height 12
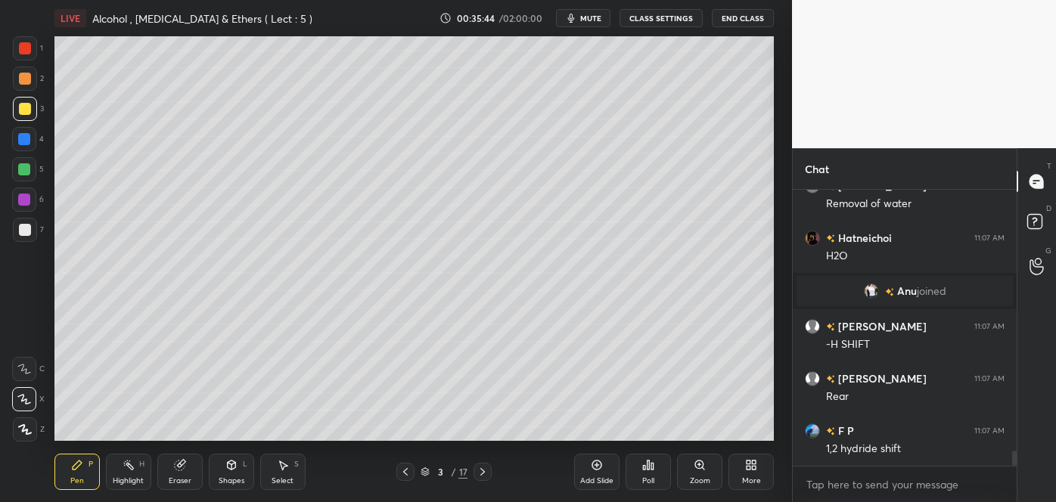
scroll to position [4729, 0]
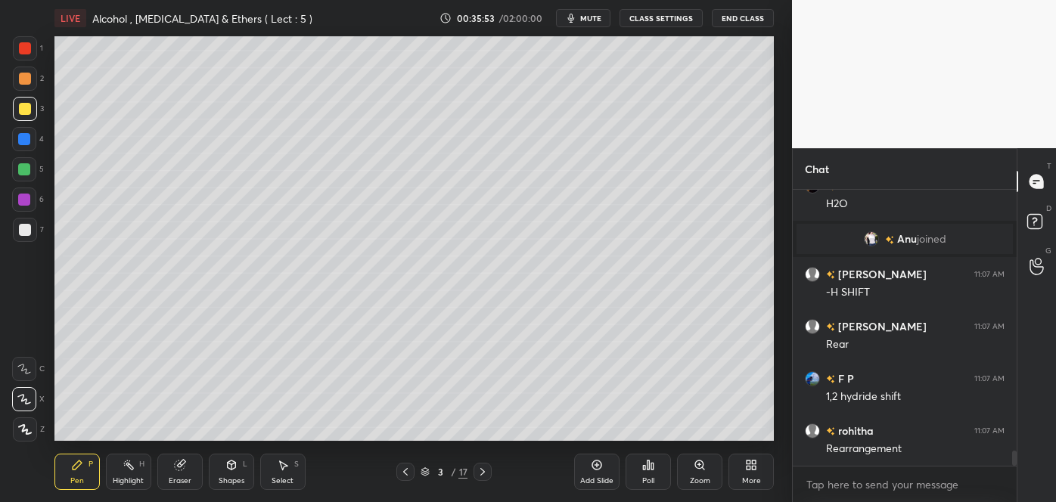
click at [30, 231] on div at bounding box center [25, 230] width 12 height 12
click at [26, 142] on div at bounding box center [24, 139] width 12 height 12
click at [26, 110] on div at bounding box center [25, 109] width 12 height 12
click at [26, 83] on div at bounding box center [25, 79] width 12 height 12
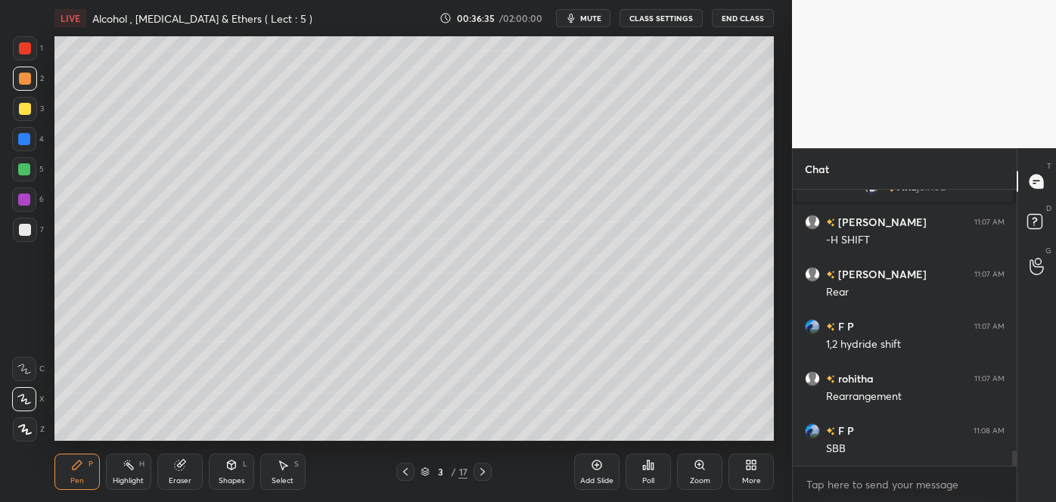
scroll to position [4833, 0]
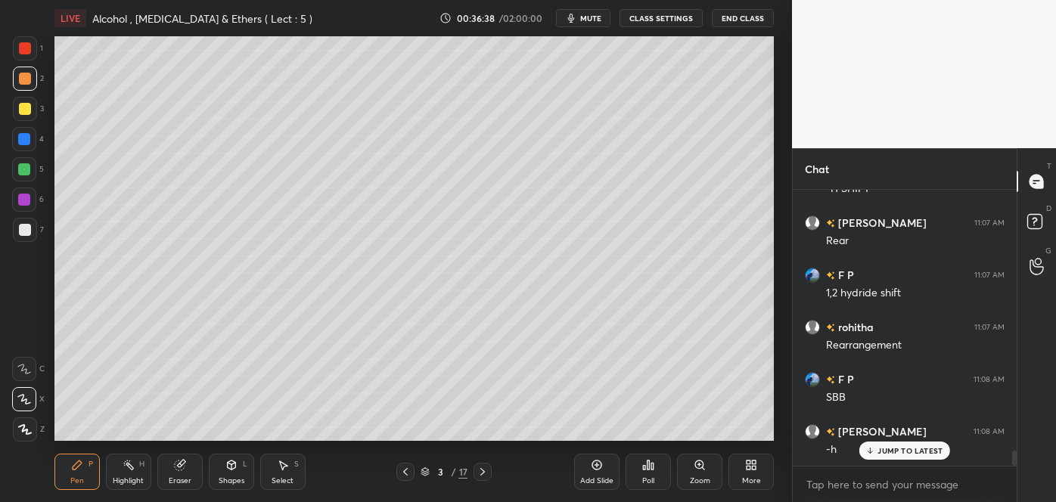
click at [27, 232] on div at bounding box center [25, 230] width 12 height 12
click at [605, 471] on div "Add Slide" at bounding box center [596, 472] width 45 height 36
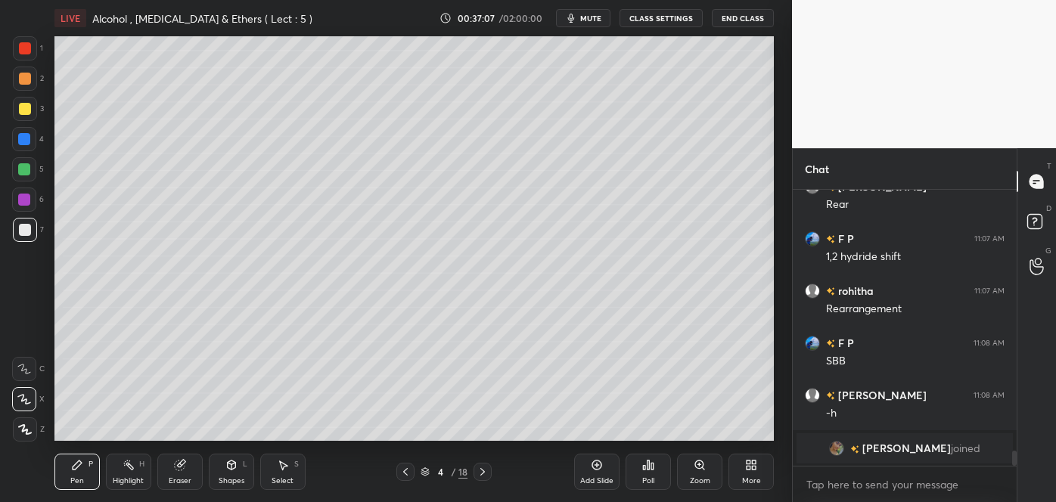
click at [14, 109] on div at bounding box center [25, 109] width 24 height 24
click at [32, 80] on div at bounding box center [25, 79] width 24 height 24
click at [26, 149] on div at bounding box center [24, 139] width 24 height 24
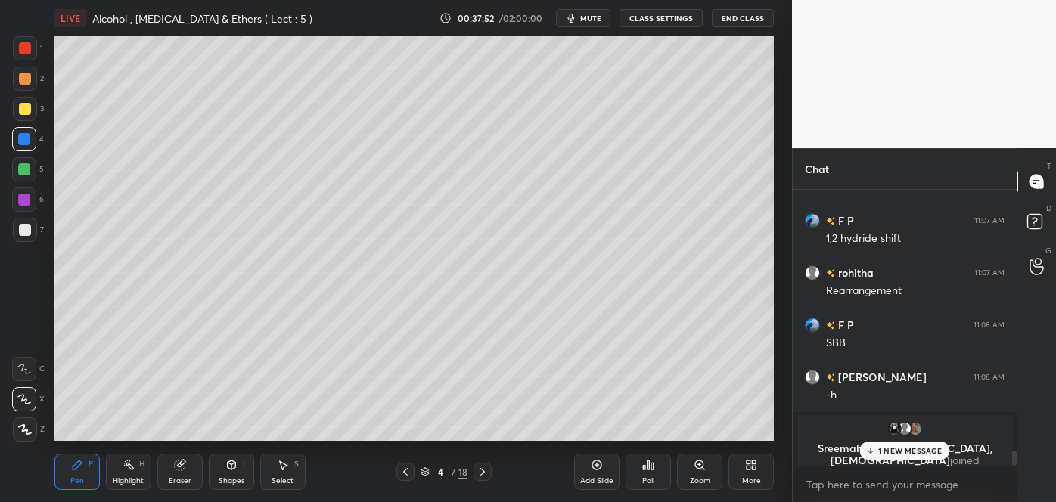
click at [28, 102] on div at bounding box center [25, 109] width 24 height 24
click at [877, 456] on div "1 NEW MESSAGE" at bounding box center [905, 451] width 90 height 18
click at [22, 170] on div at bounding box center [24, 169] width 12 height 12
click at [24, 103] on div at bounding box center [25, 109] width 12 height 12
click at [185, 478] on div "Eraser" at bounding box center [180, 481] width 23 height 8
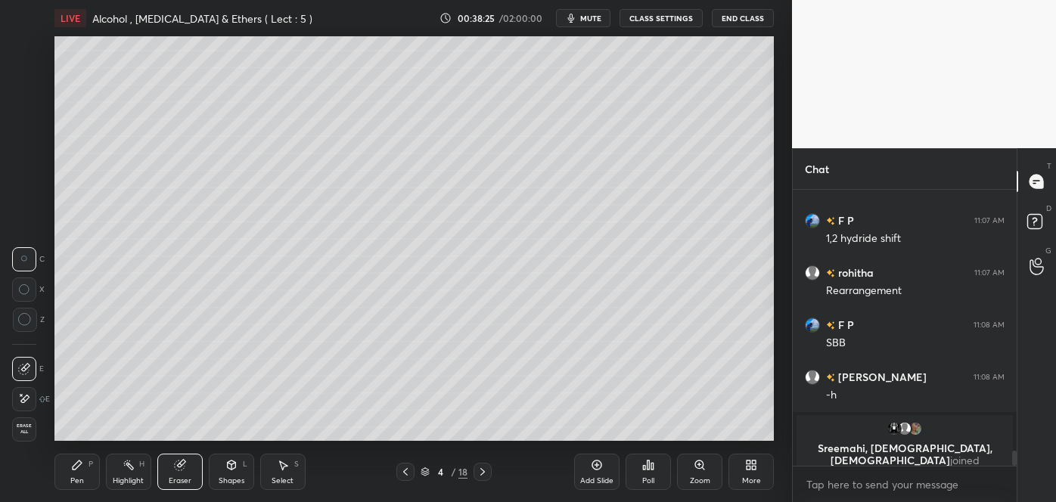
click at [86, 474] on div "Pen P" at bounding box center [76, 472] width 45 height 36
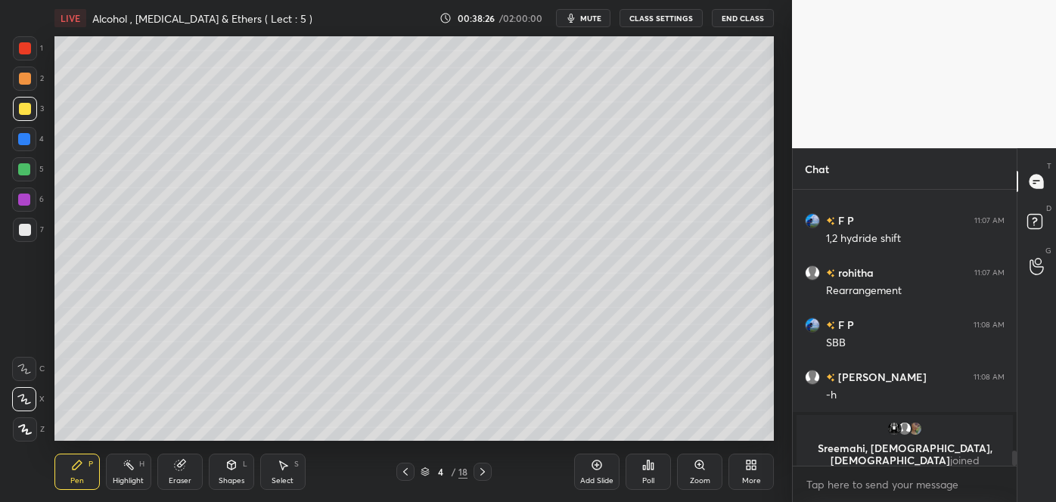
click at [24, 108] on div at bounding box center [25, 109] width 12 height 12
click at [32, 82] on div at bounding box center [25, 79] width 24 height 24
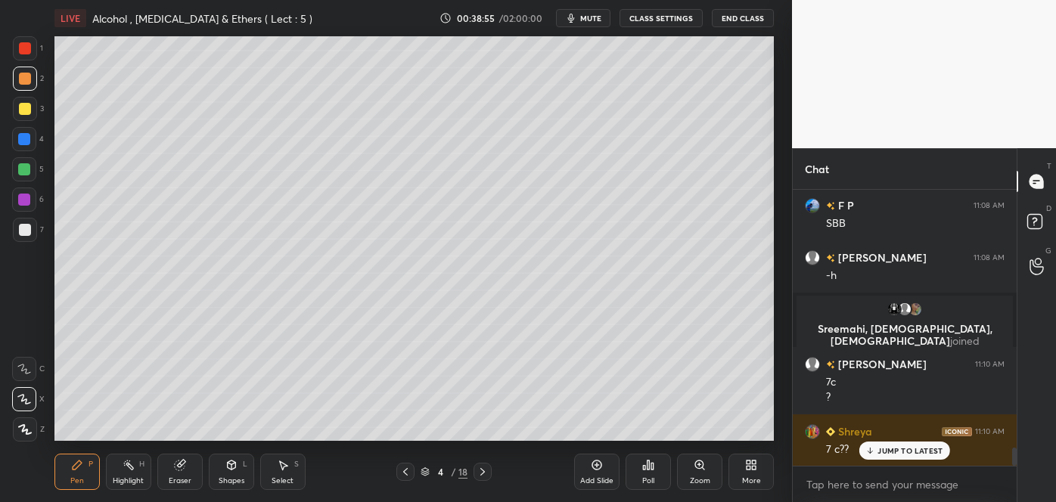
scroll to position [3975, 0]
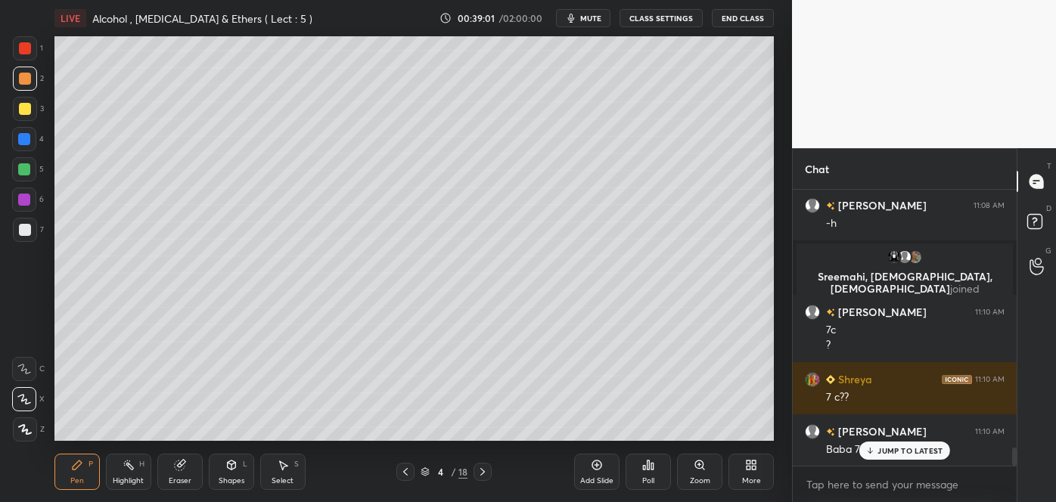
click at [880, 451] on p "JUMP TO LATEST" at bounding box center [910, 450] width 65 height 9
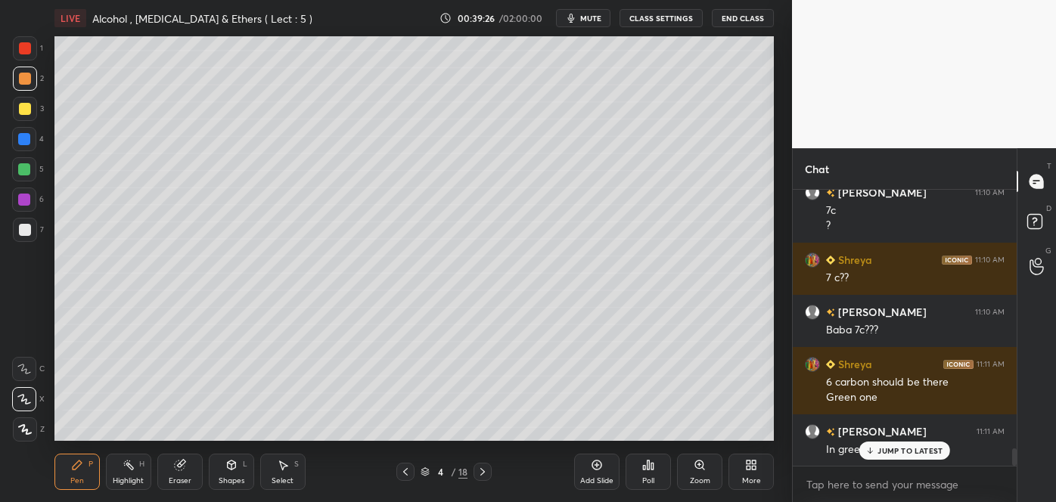
scroll to position [4160, 0]
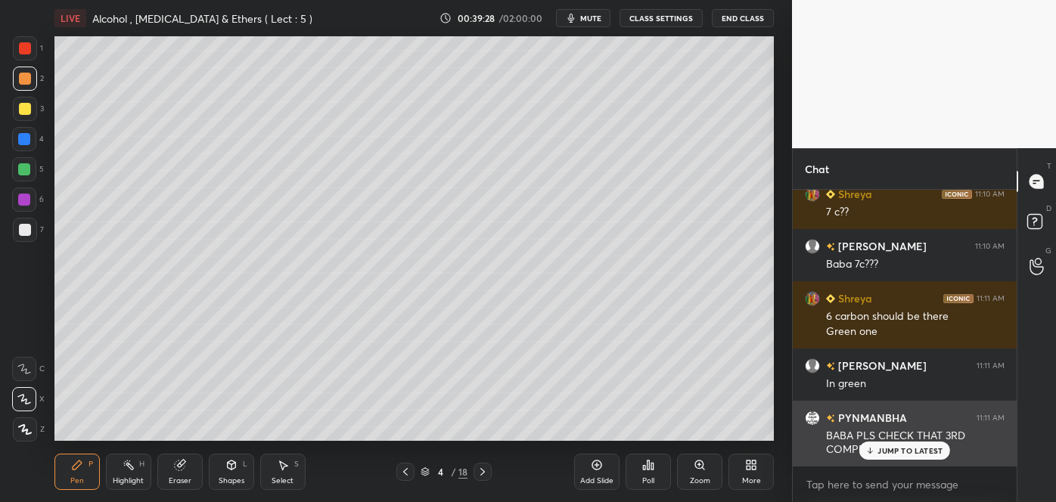
click at [885, 454] on p "JUMP TO LATEST" at bounding box center [910, 450] width 65 height 9
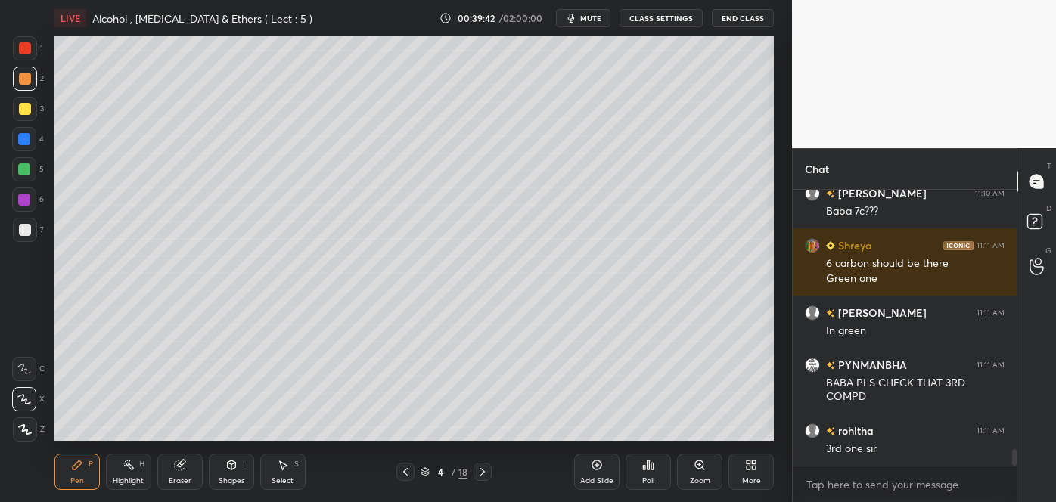
scroll to position [4250, 0]
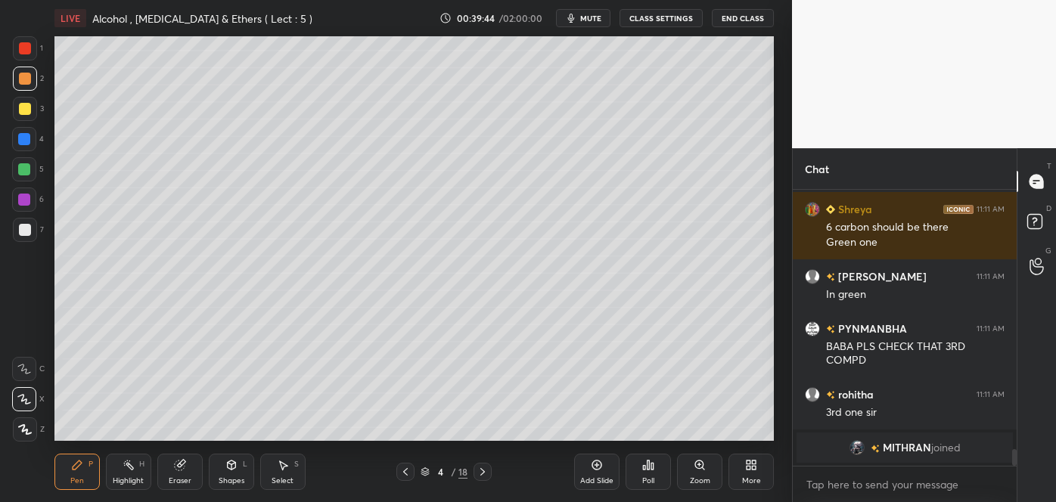
click at [182, 467] on icon at bounding box center [180, 466] width 10 height 10
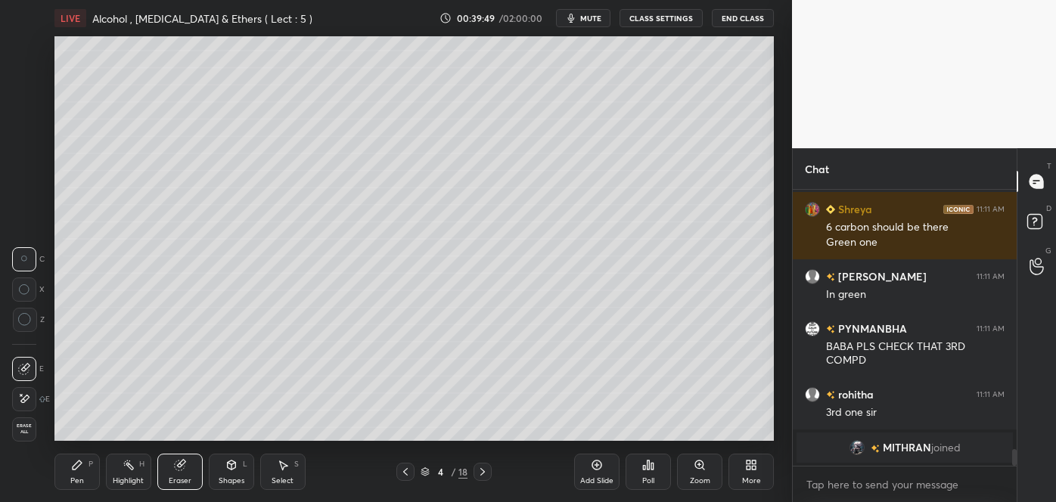
click at [89, 476] on div "Pen P" at bounding box center [76, 472] width 45 height 36
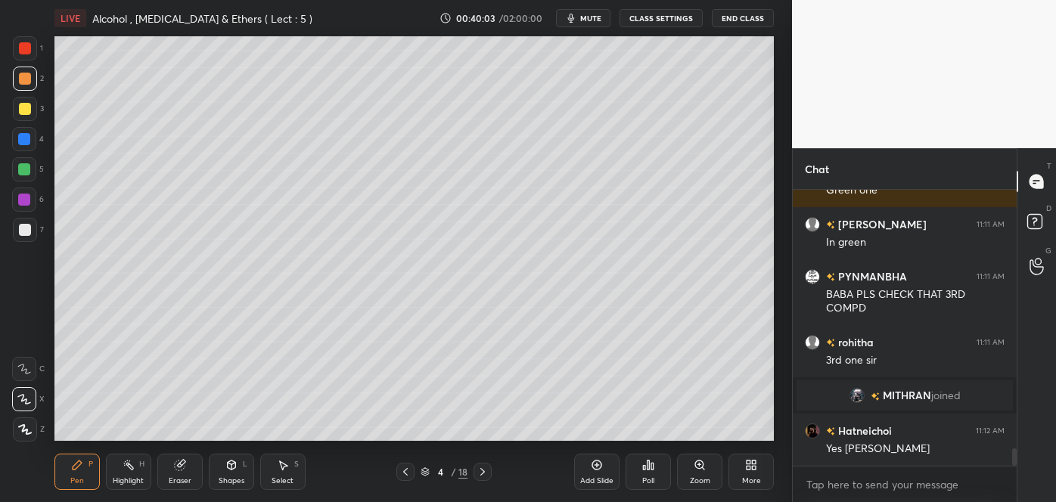
scroll to position [4159, 0]
click at [599, 471] on div "Add Slide" at bounding box center [596, 472] width 45 height 36
click at [28, 230] on div at bounding box center [25, 230] width 12 height 12
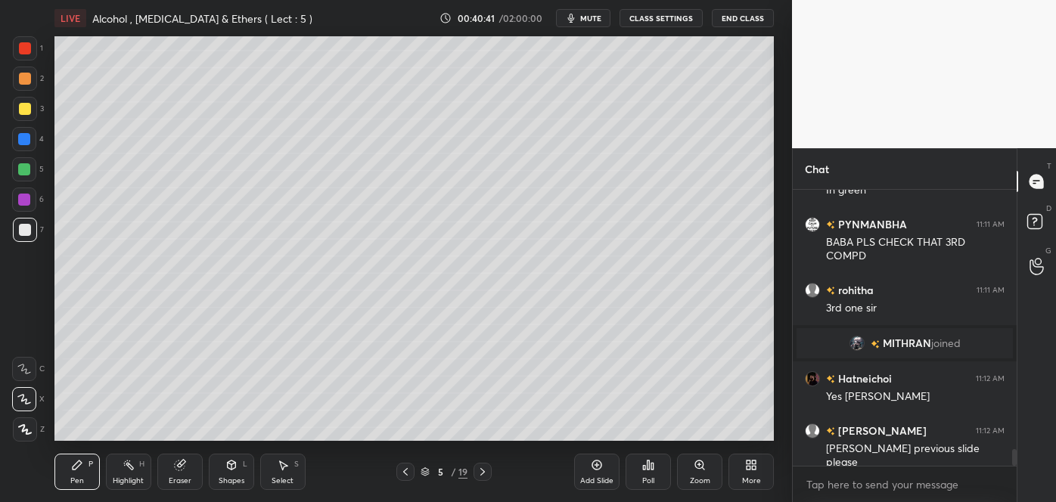
click at [409, 471] on icon at bounding box center [406, 472] width 12 height 12
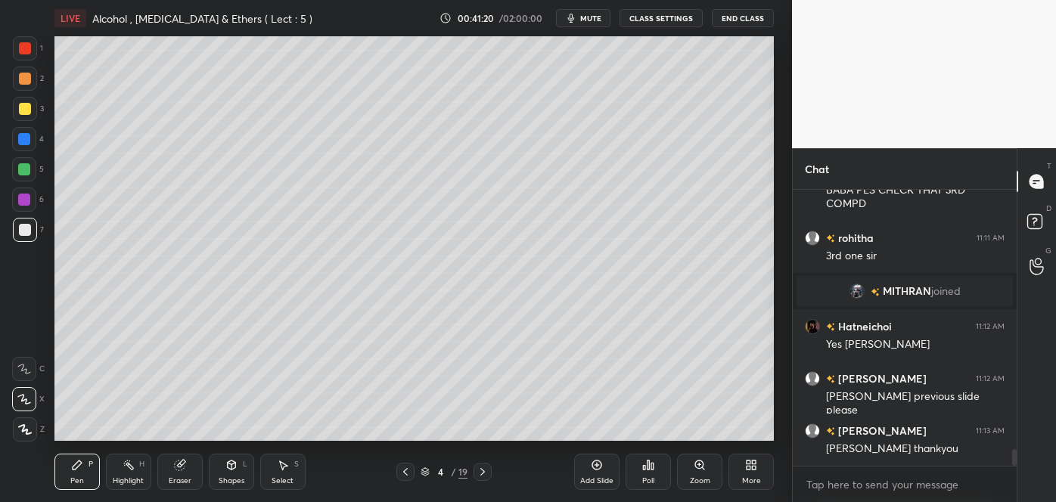
click at [481, 470] on icon at bounding box center [483, 472] width 12 height 12
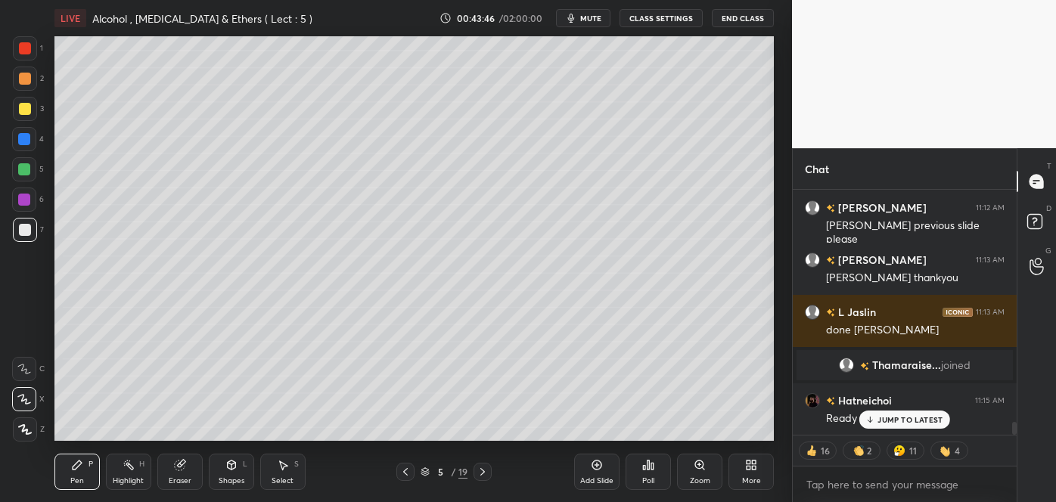
scroll to position [4415, 0]
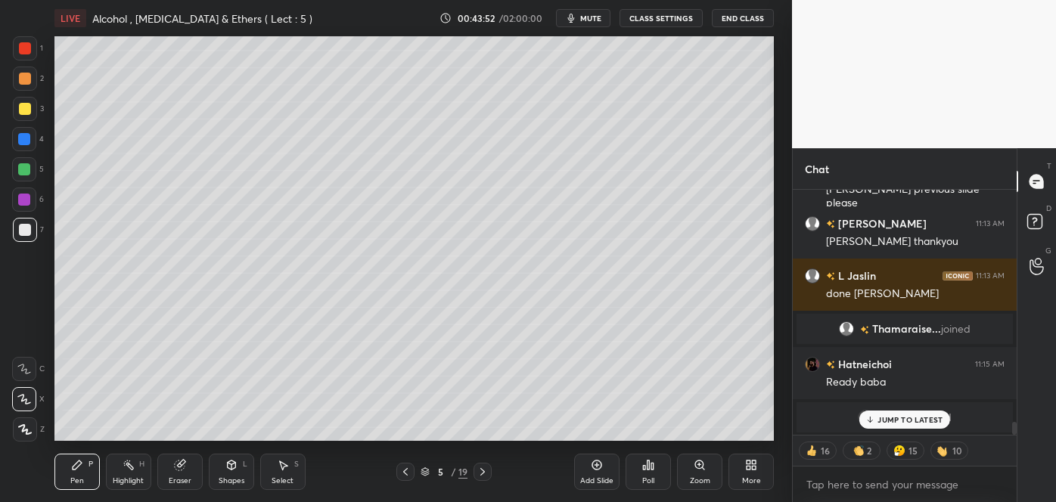
click at [649, 477] on div "Poll" at bounding box center [648, 481] width 12 height 8
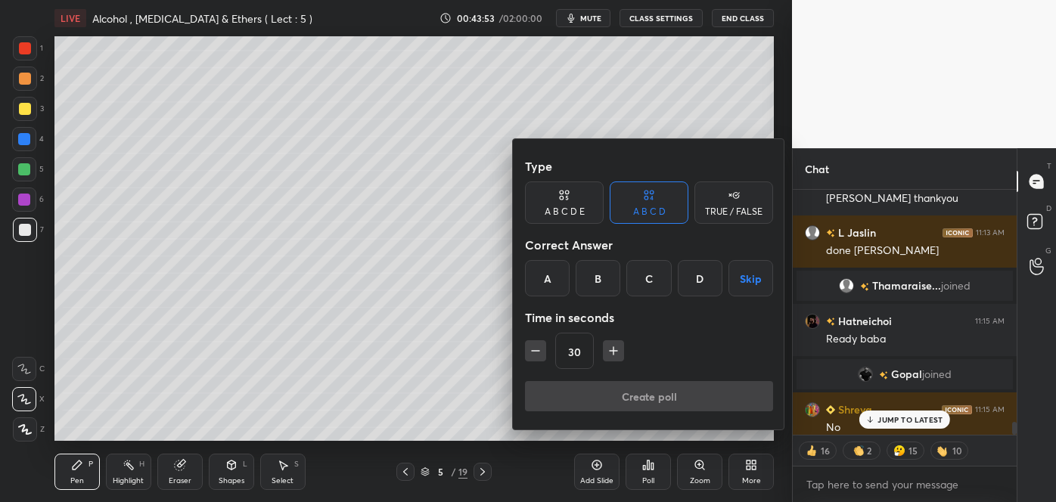
scroll to position [4424, 0]
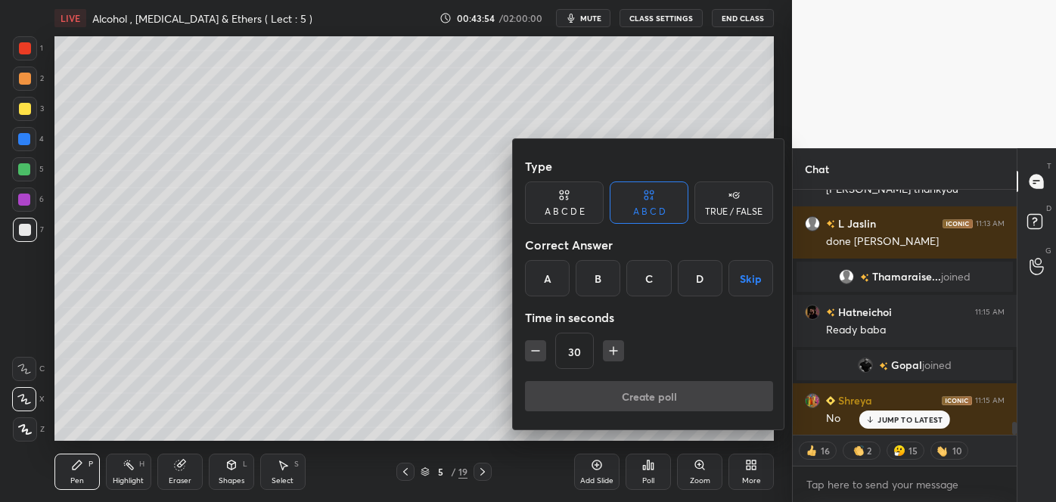
click at [700, 281] on div "D" at bounding box center [700, 278] width 45 height 36
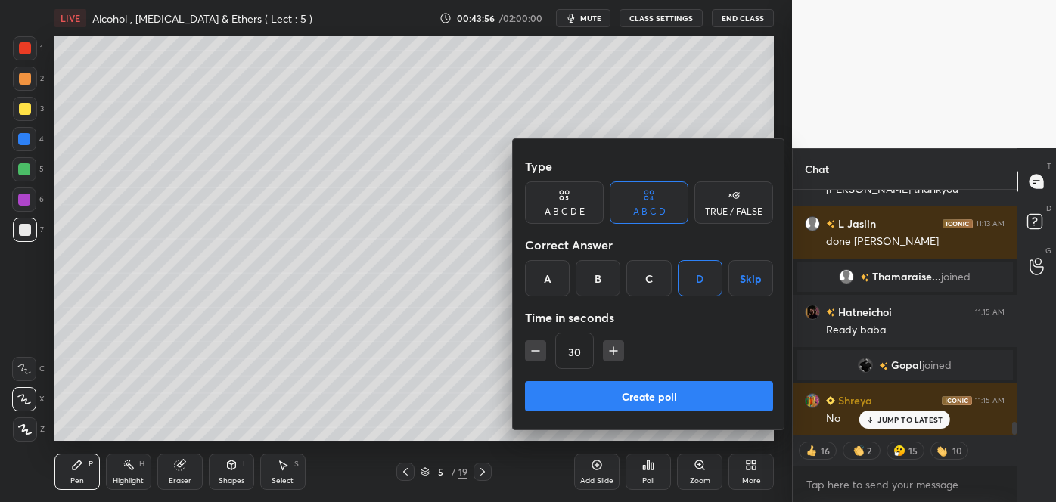
click at [452, 362] on div at bounding box center [528, 251] width 1056 height 502
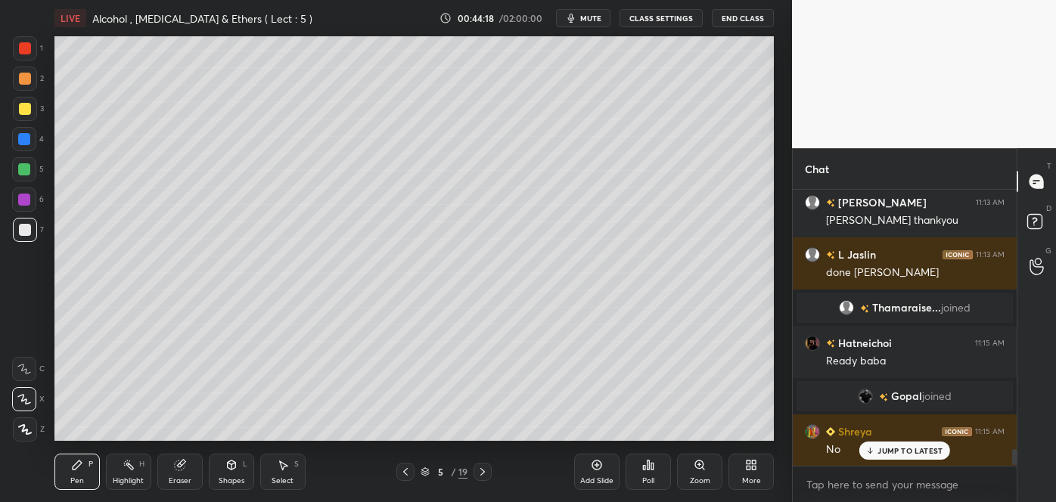
scroll to position [4445, 0]
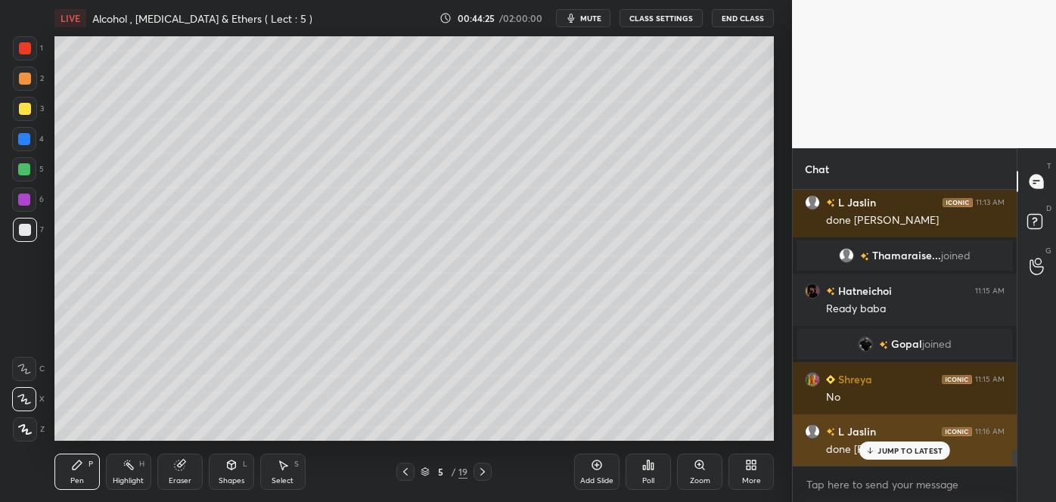
click at [869, 454] on icon at bounding box center [871, 450] width 10 height 9
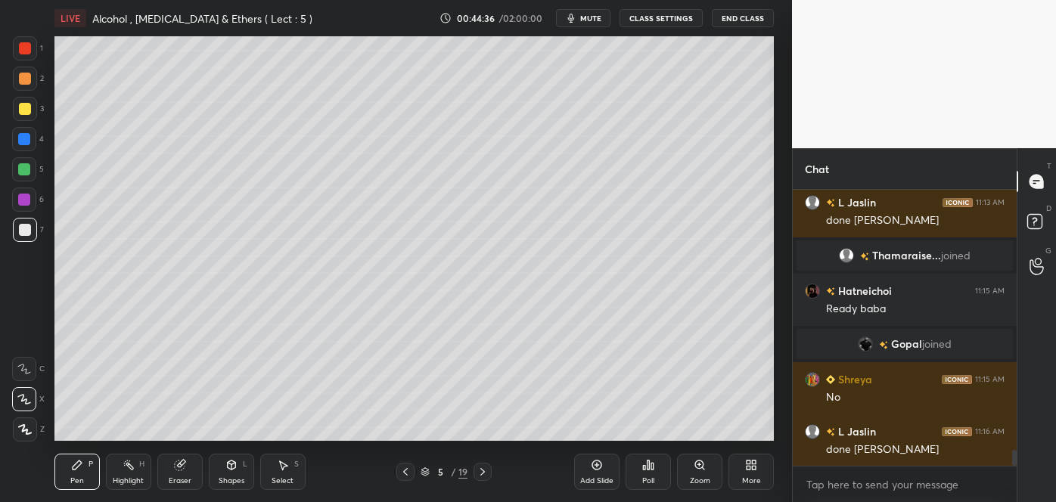
click at [649, 481] on div "Poll" at bounding box center [648, 481] width 12 height 8
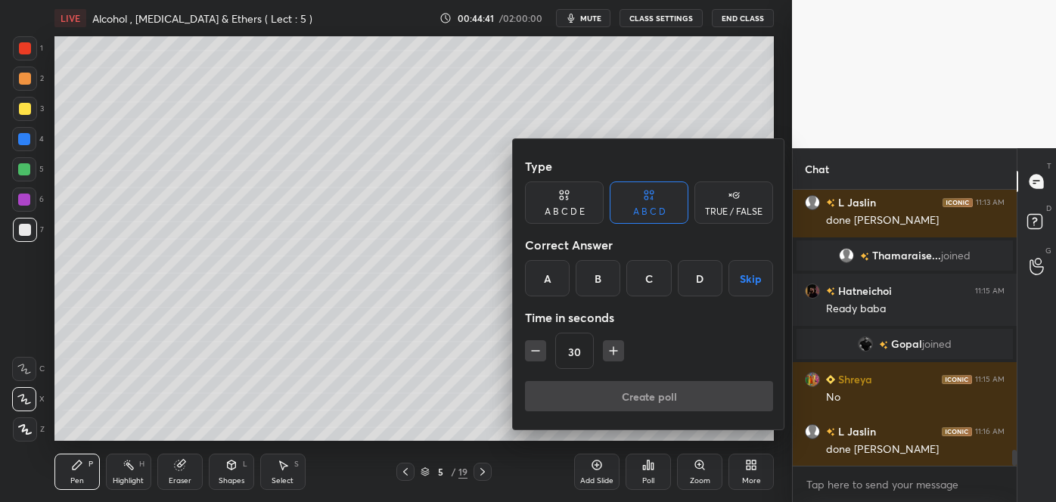
click at [698, 276] on div "D" at bounding box center [700, 278] width 45 height 36
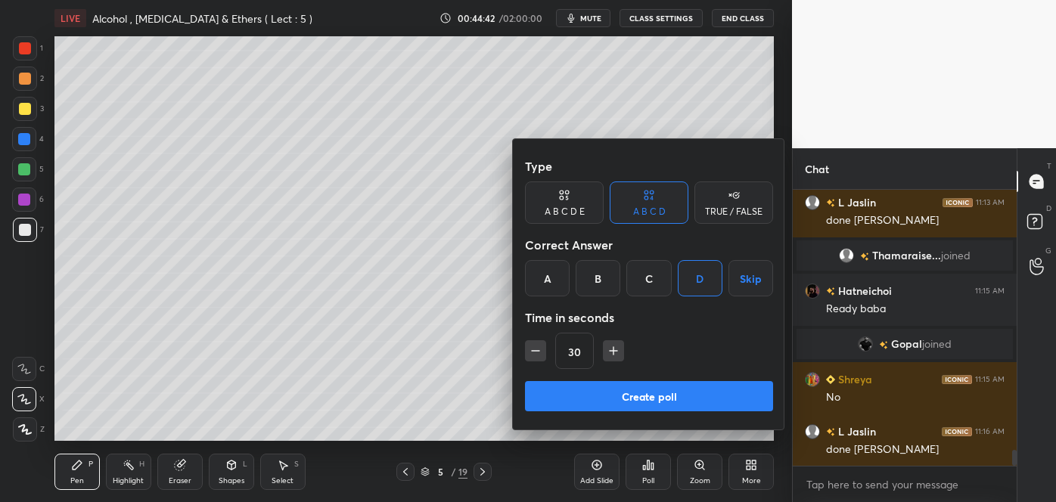
click at [639, 387] on button "Create poll" at bounding box center [649, 396] width 248 height 30
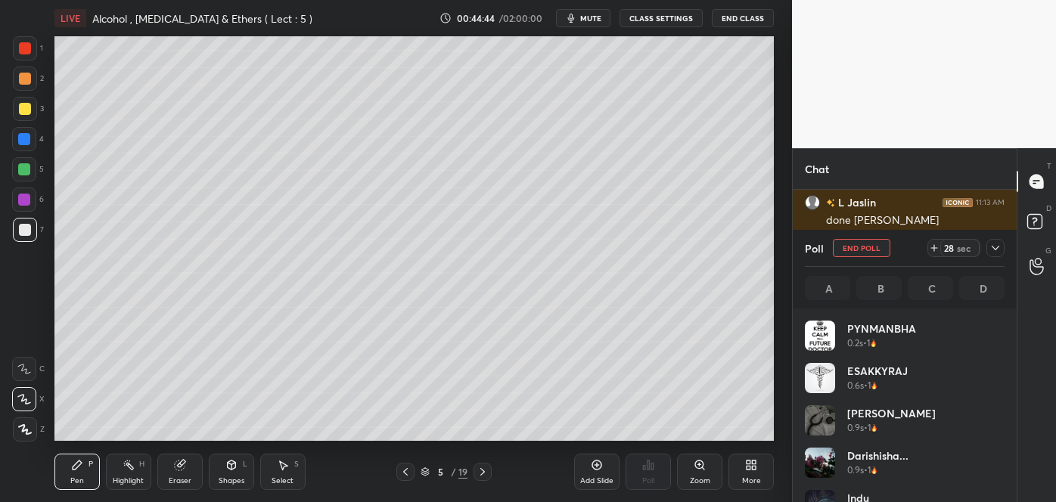
scroll to position [177, 195]
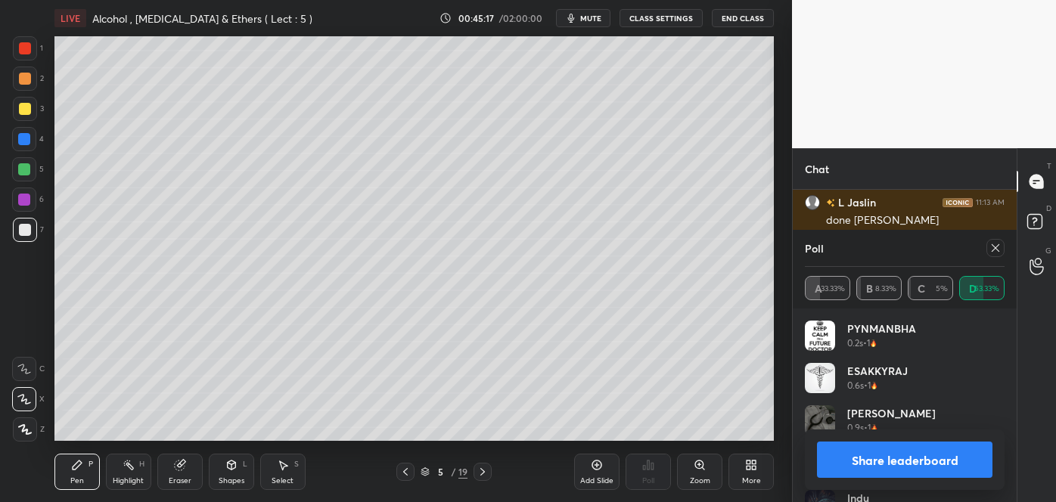
click at [867, 465] on button "Share leaderboard" at bounding box center [905, 460] width 176 height 36
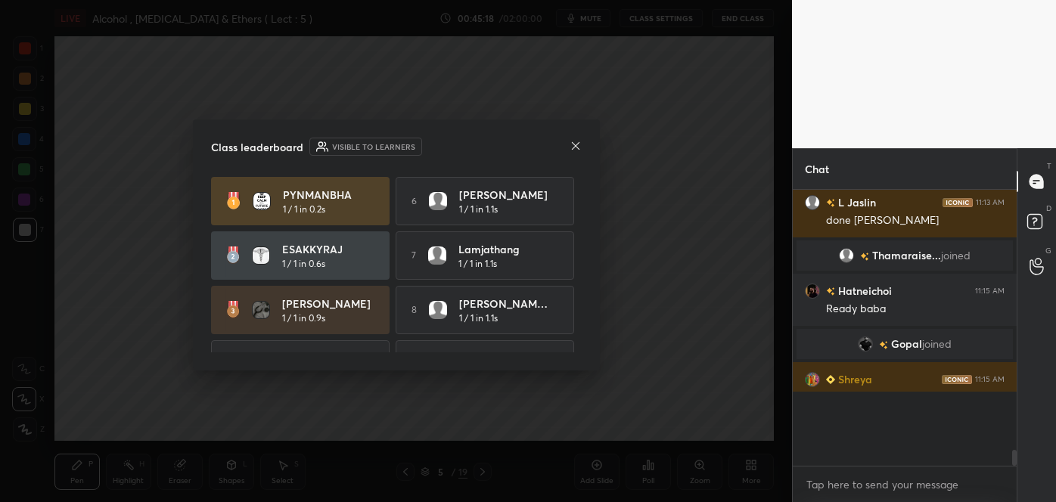
scroll to position [303, 219]
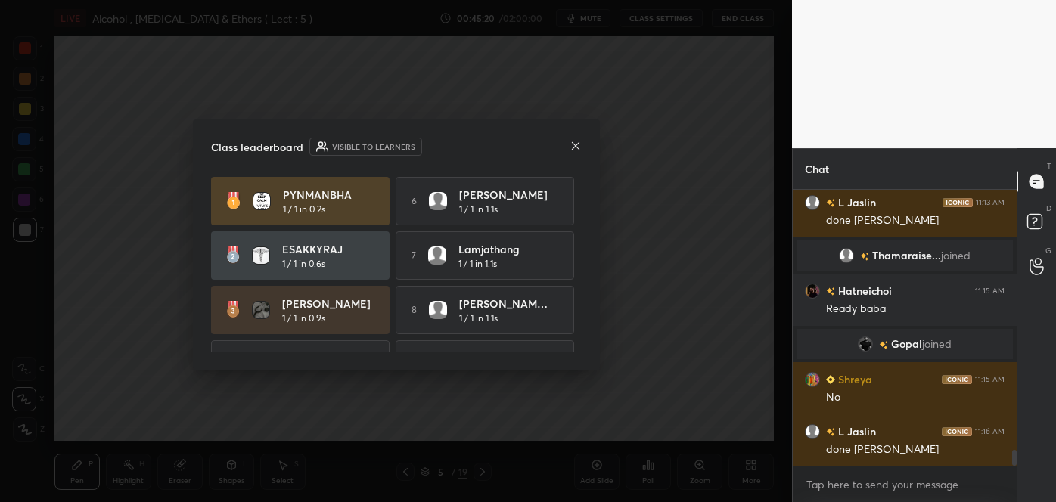
click at [573, 148] on icon at bounding box center [575, 146] width 8 height 8
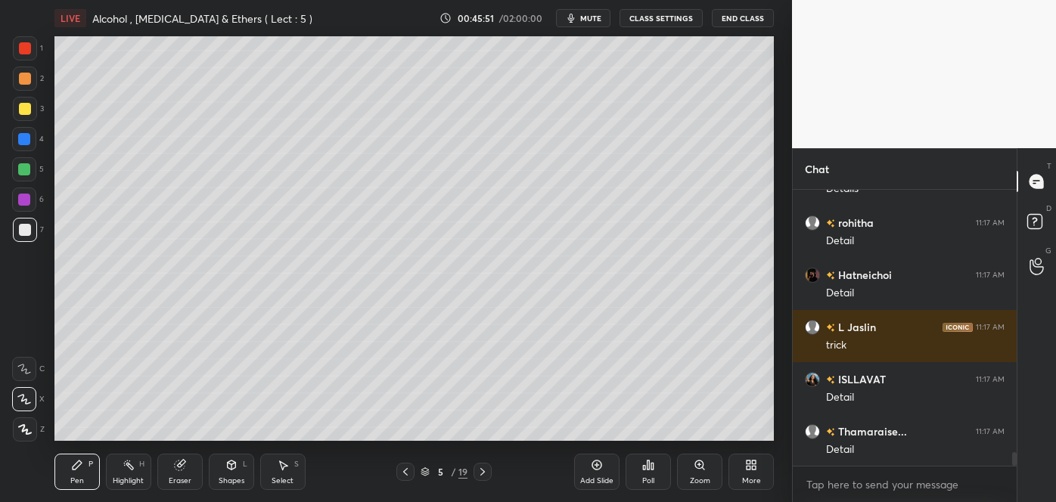
scroll to position [5228, 0]
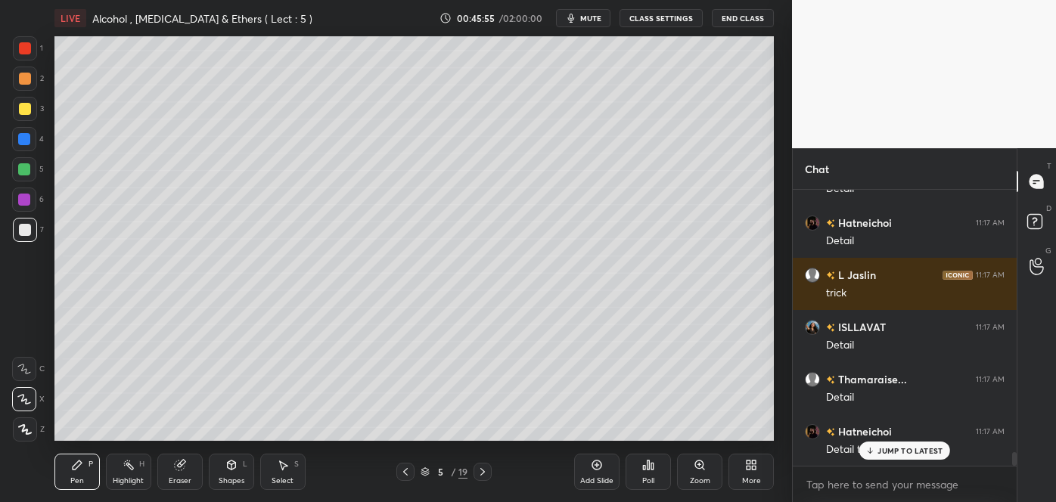
click at [26, 113] on div at bounding box center [25, 109] width 12 height 12
click at [595, 466] on icon at bounding box center [597, 465] width 12 height 12
click at [32, 235] on div at bounding box center [25, 230] width 24 height 24
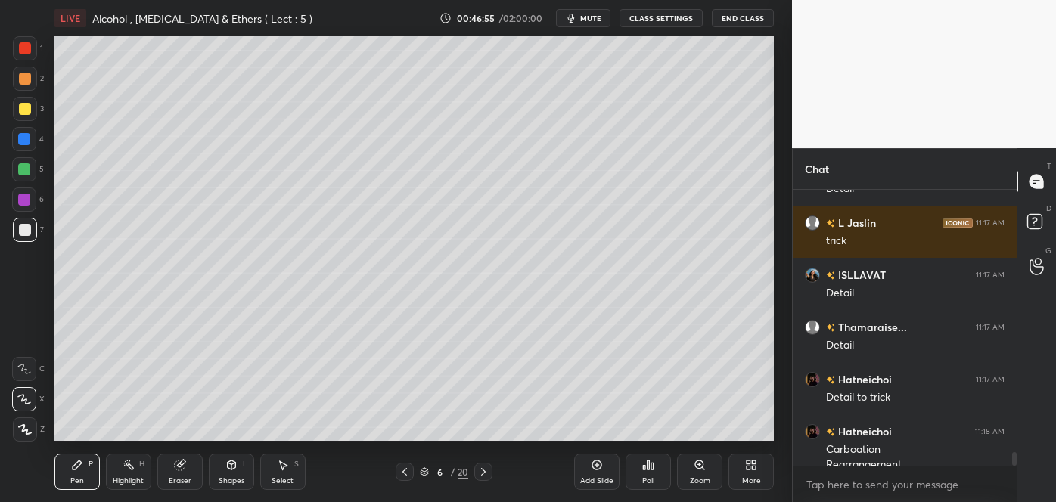
scroll to position [5296, 0]
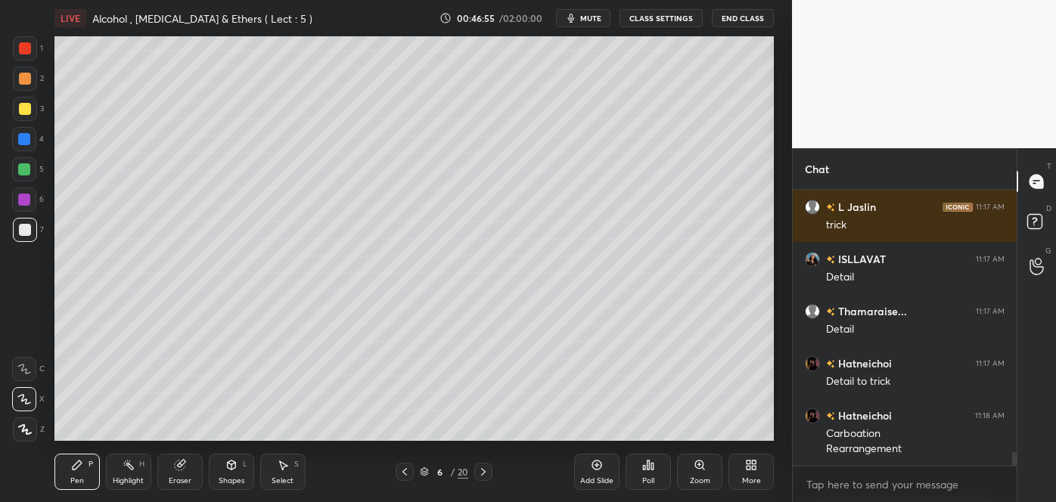
click at [26, 110] on div at bounding box center [25, 109] width 12 height 12
click at [24, 170] on div at bounding box center [24, 169] width 12 height 12
click at [23, 137] on div at bounding box center [24, 139] width 12 height 12
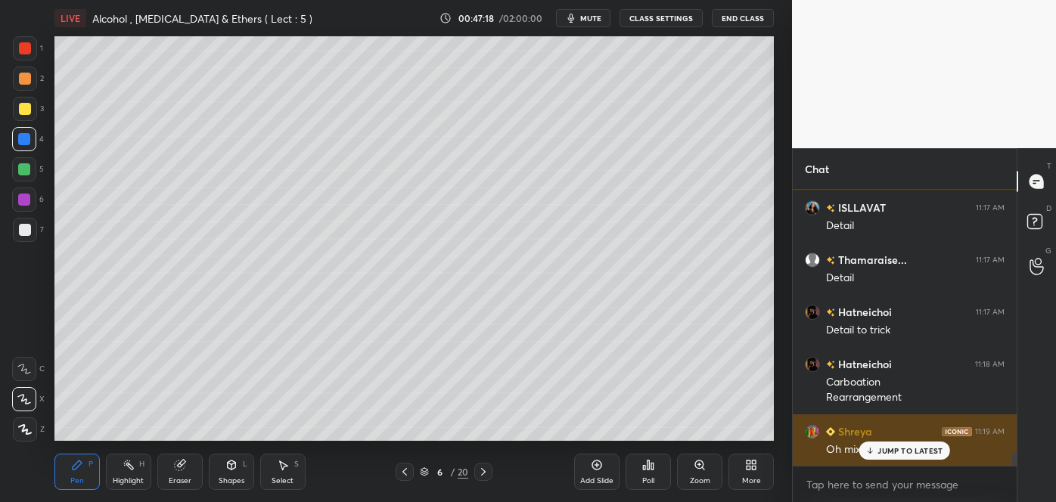
click at [885, 454] on p "JUMP TO LATEST" at bounding box center [910, 450] width 65 height 9
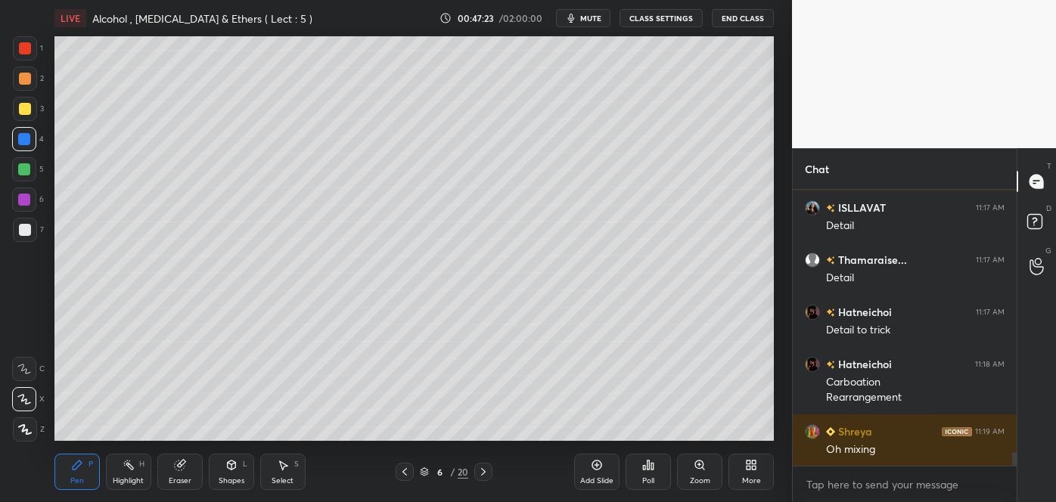
click at [29, 196] on div at bounding box center [24, 200] width 12 height 12
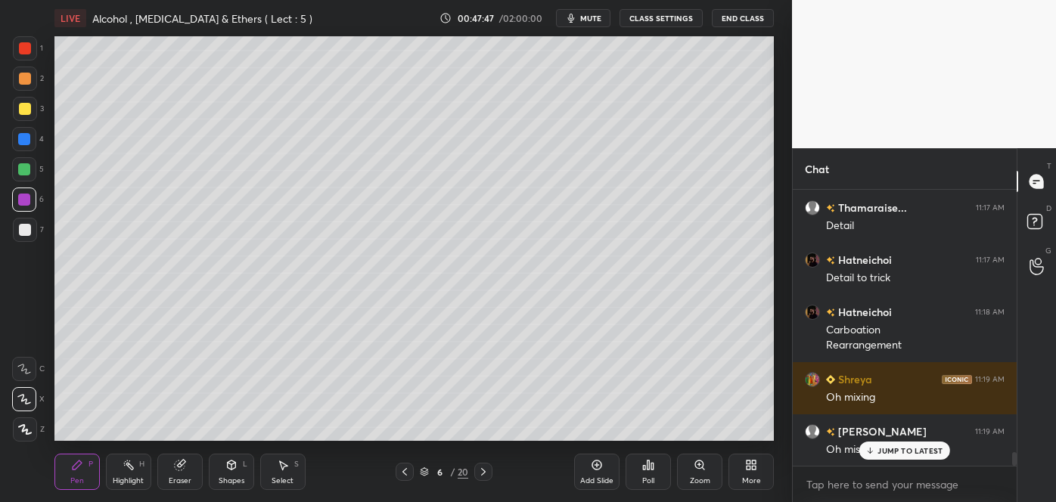
click at [28, 138] on div at bounding box center [24, 139] width 12 height 12
click at [23, 226] on div at bounding box center [25, 230] width 12 height 12
click at [27, 104] on div at bounding box center [25, 109] width 12 height 12
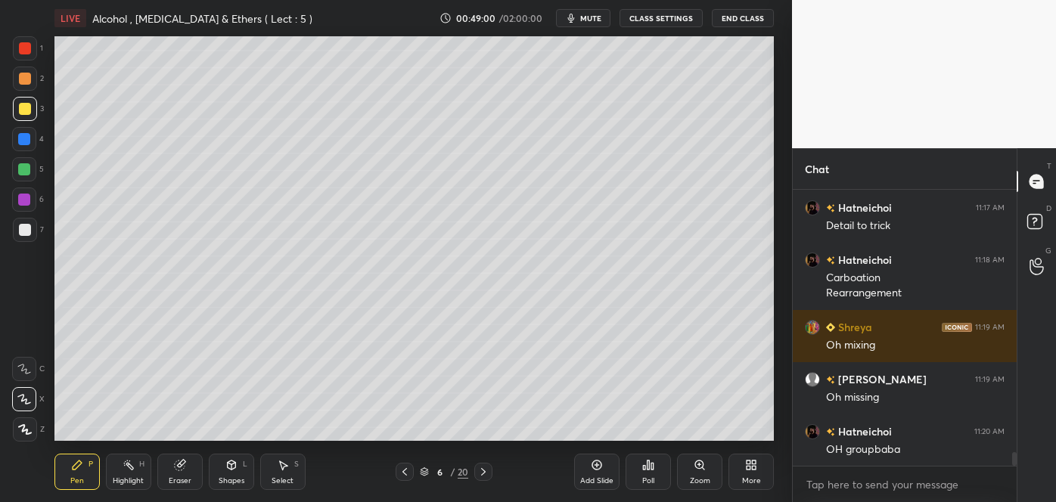
click at [23, 76] on div at bounding box center [25, 79] width 12 height 12
click at [26, 169] on div at bounding box center [24, 169] width 12 height 12
click at [21, 81] on div at bounding box center [25, 79] width 12 height 12
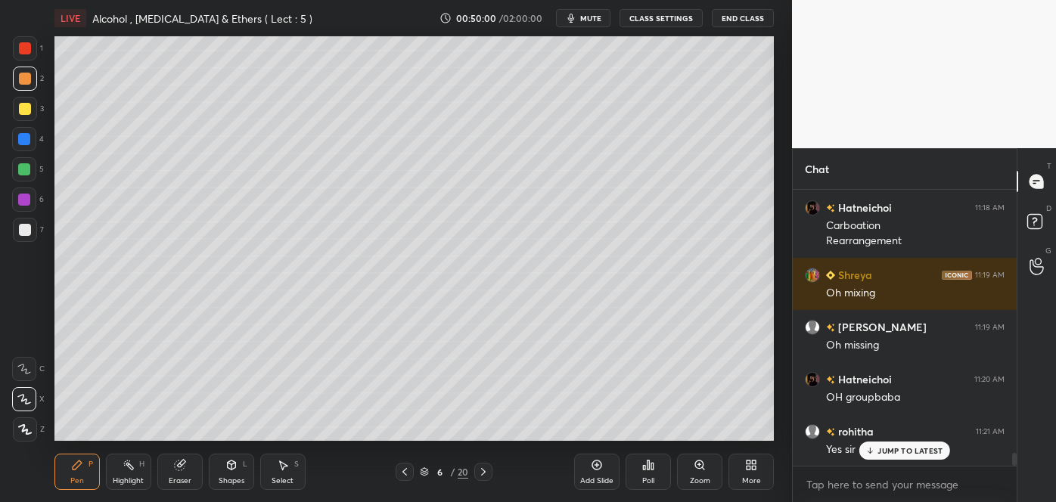
click at [24, 138] on div at bounding box center [24, 139] width 12 height 12
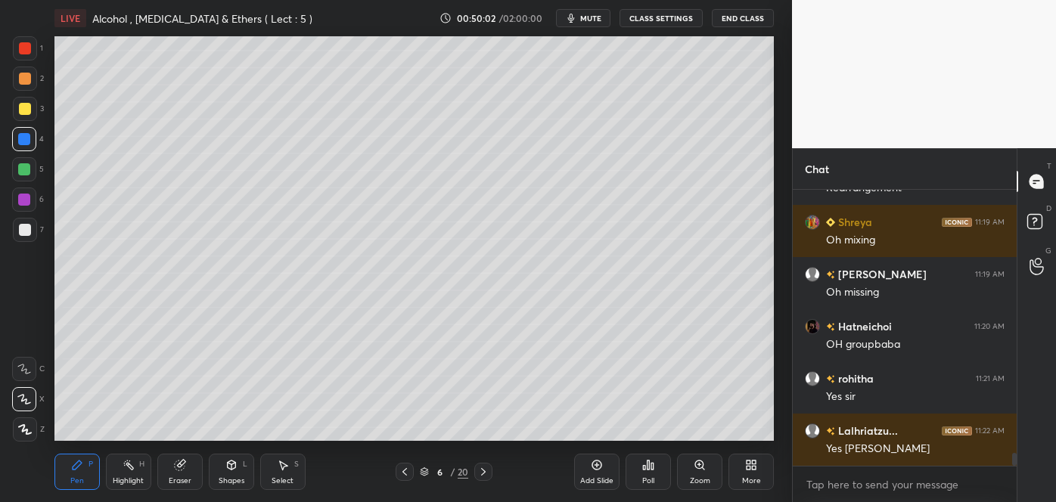
scroll to position [5610, 0]
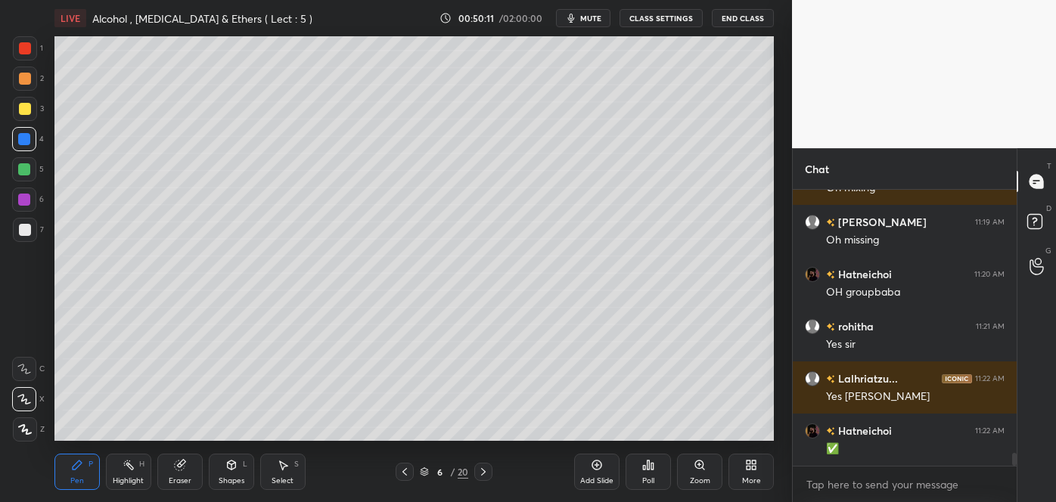
click at [27, 73] on div at bounding box center [25, 79] width 12 height 12
click at [20, 110] on div at bounding box center [25, 109] width 12 height 12
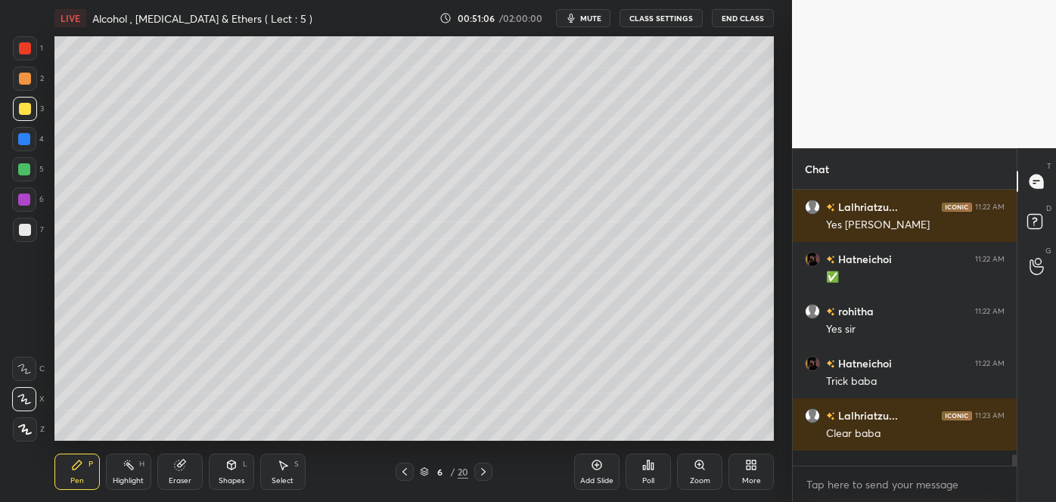
scroll to position [5765, 0]
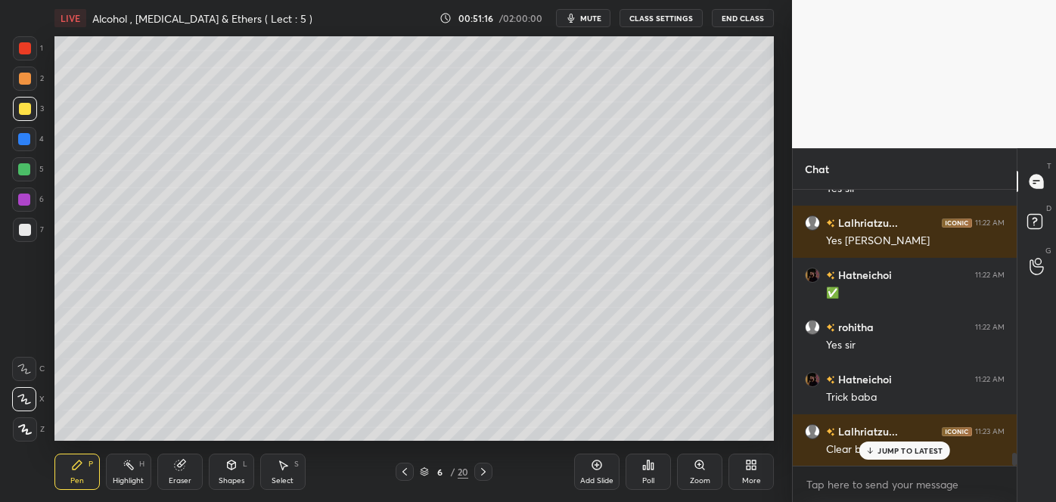
click at [599, 471] on icon at bounding box center [597, 465] width 12 height 12
click at [30, 230] on div at bounding box center [25, 230] width 24 height 24
click at [238, 471] on div "Shapes L" at bounding box center [231, 472] width 45 height 36
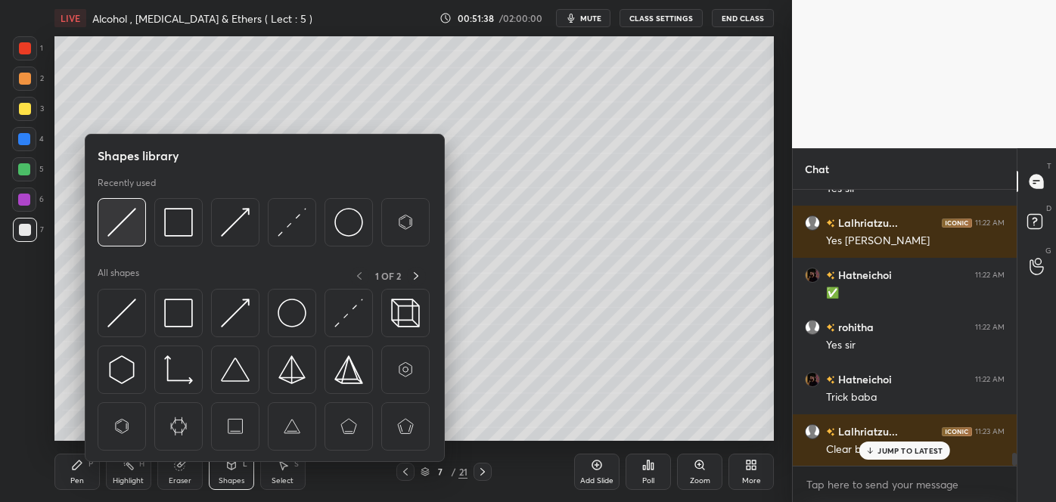
click at [131, 216] on img at bounding box center [121, 222] width 29 height 29
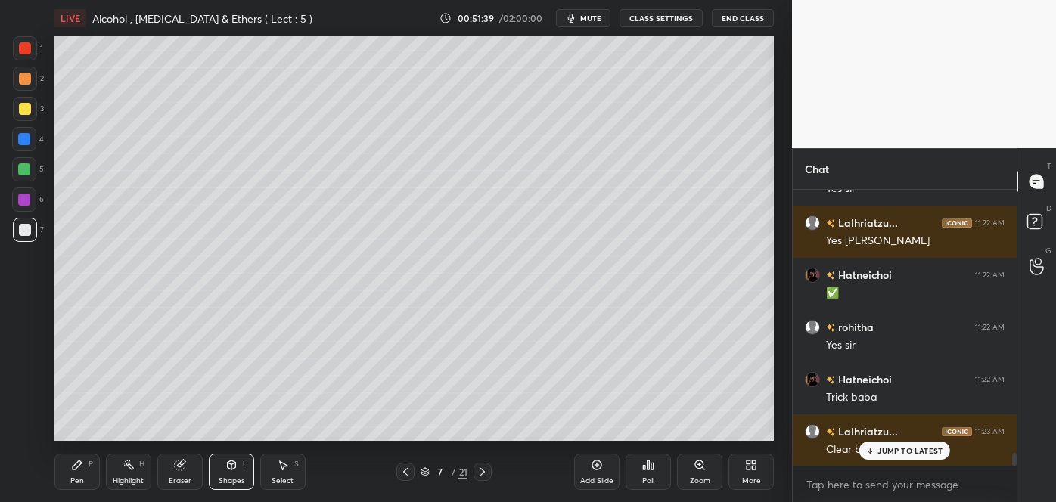
click at [26, 104] on div at bounding box center [25, 109] width 12 height 12
click at [82, 465] on icon at bounding box center [77, 465] width 12 height 12
click at [28, 227] on div at bounding box center [25, 230] width 12 height 12
click at [24, 109] on div at bounding box center [25, 109] width 12 height 12
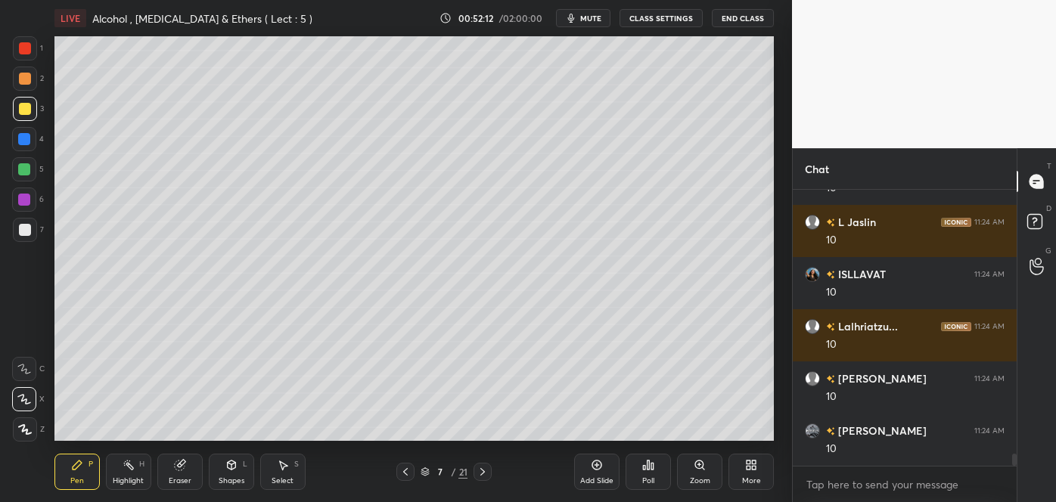
scroll to position [6183, 0]
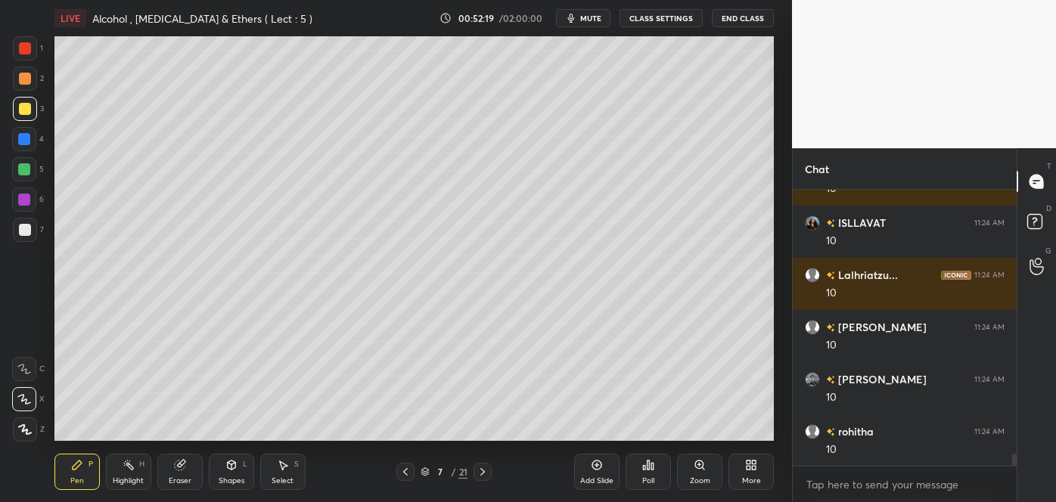
click at [24, 82] on div at bounding box center [25, 79] width 12 height 12
click at [24, 117] on div at bounding box center [25, 109] width 24 height 24
click at [30, 232] on div at bounding box center [25, 230] width 12 height 12
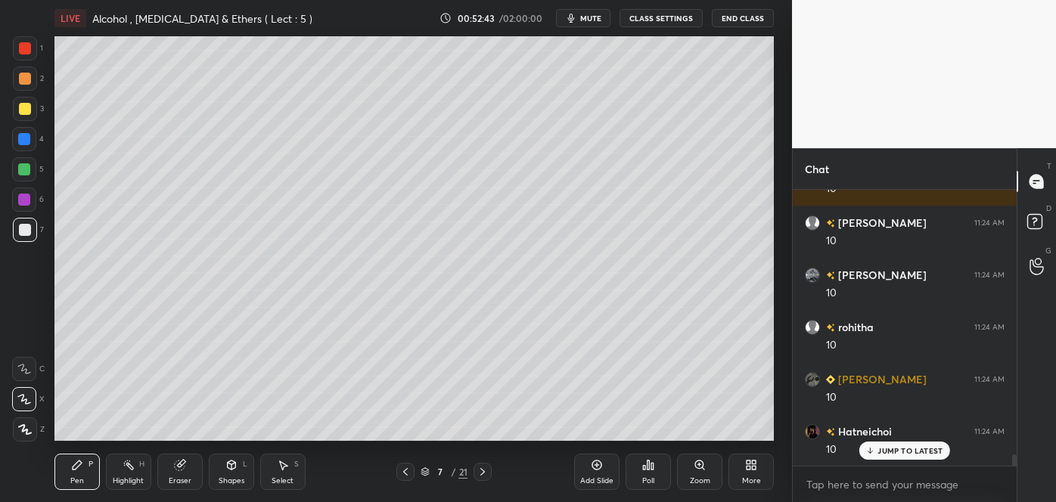
scroll to position [6340, 0]
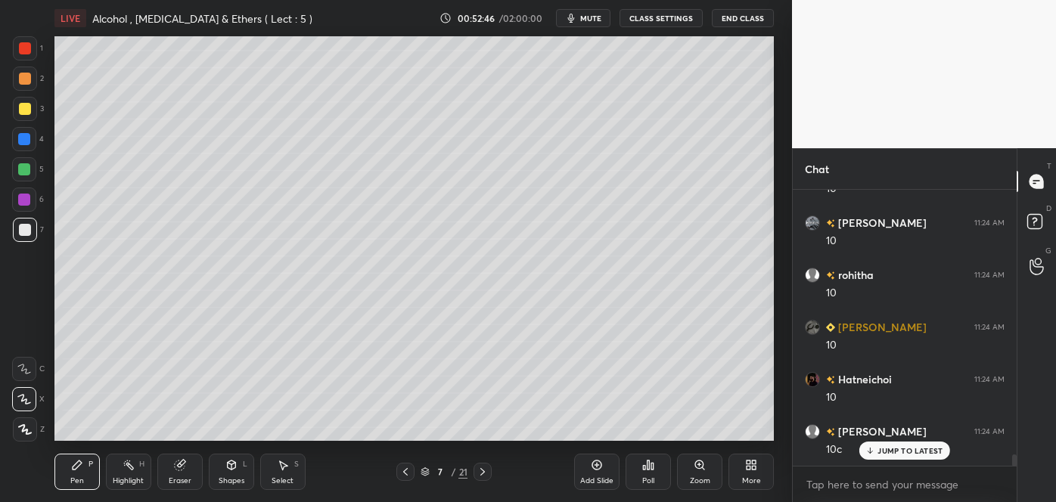
click at [25, 143] on div at bounding box center [24, 139] width 12 height 12
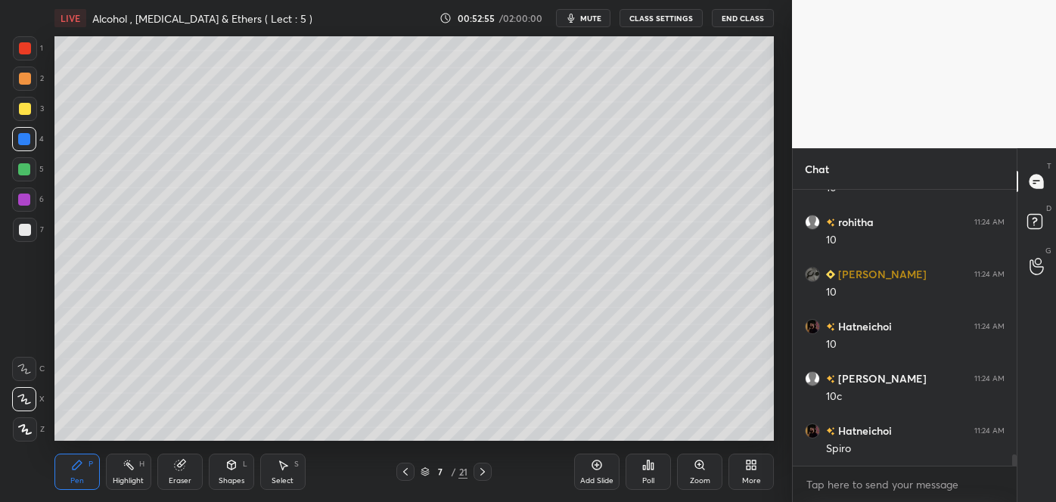
click at [26, 108] on div at bounding box center [25, 109] width 12 height 12
click at [30, 233] on div at bounding box center [25, 230] width 24 height 24
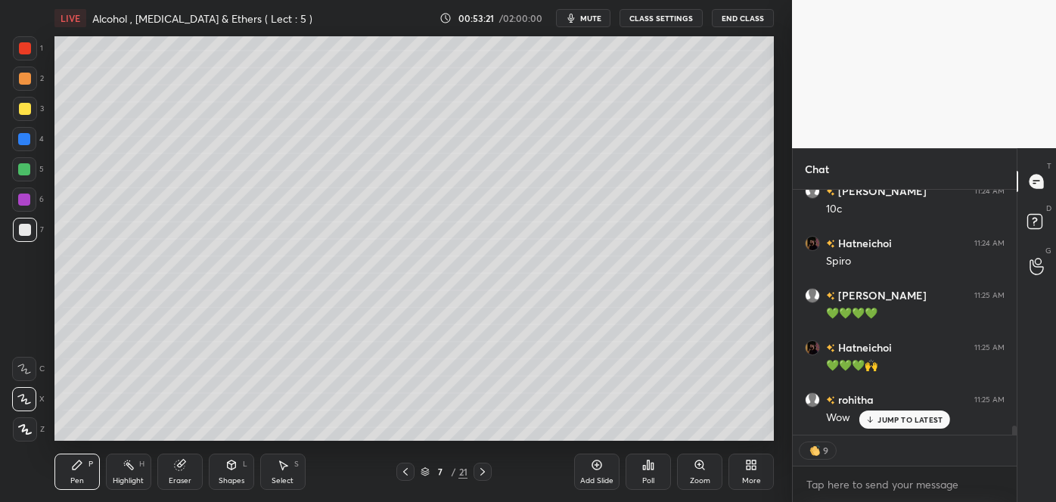
scroll to position [6632, 0]
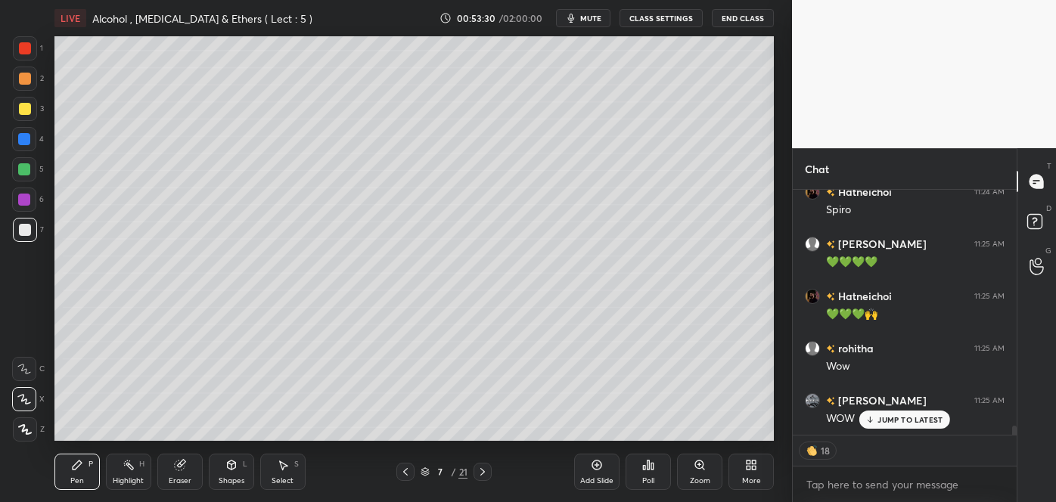
click at [607, 477] on div "Add Slide" at bounding box center [596, 481] width 33 height 8
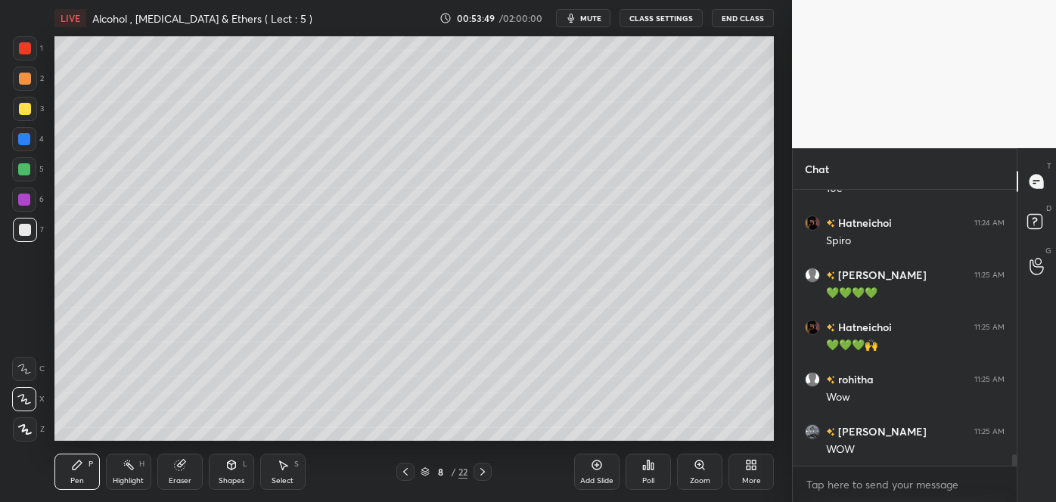
scroll to position [6667, 0]
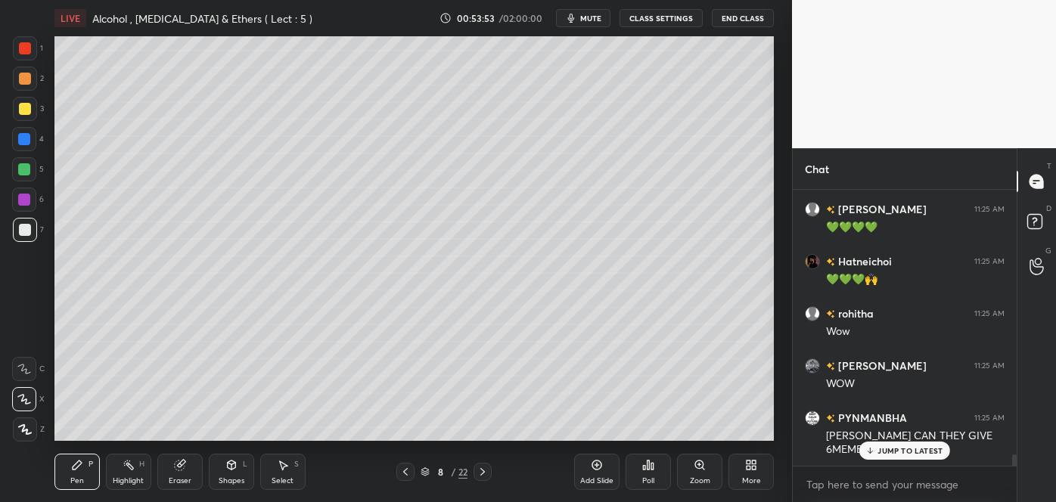
click at [25, 107] on div at bounding box center [25, 109] width 12 height 12
click at [26, 222] on div at bounding box center [25, 230] width 24 height 24
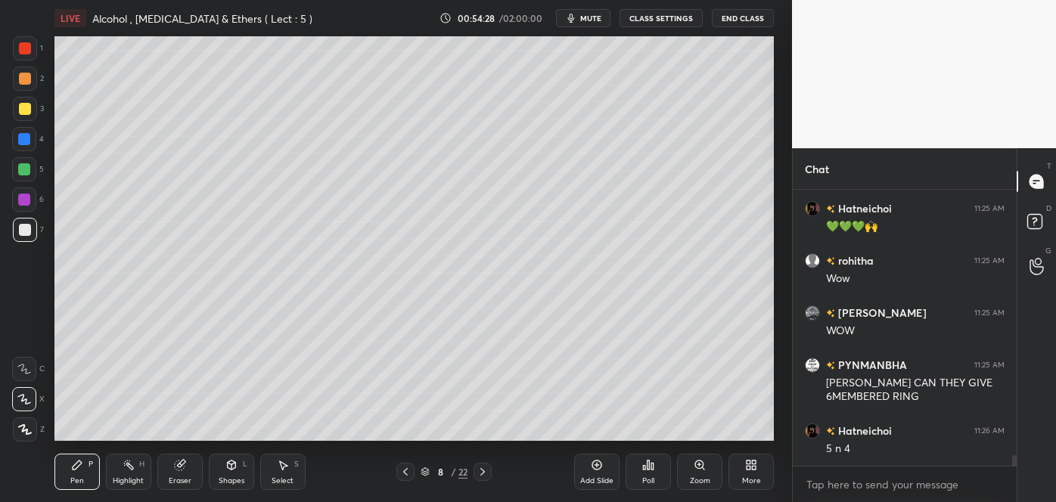
click at [17, 107] on div at bounding box center [25, 109] width 24 height 24
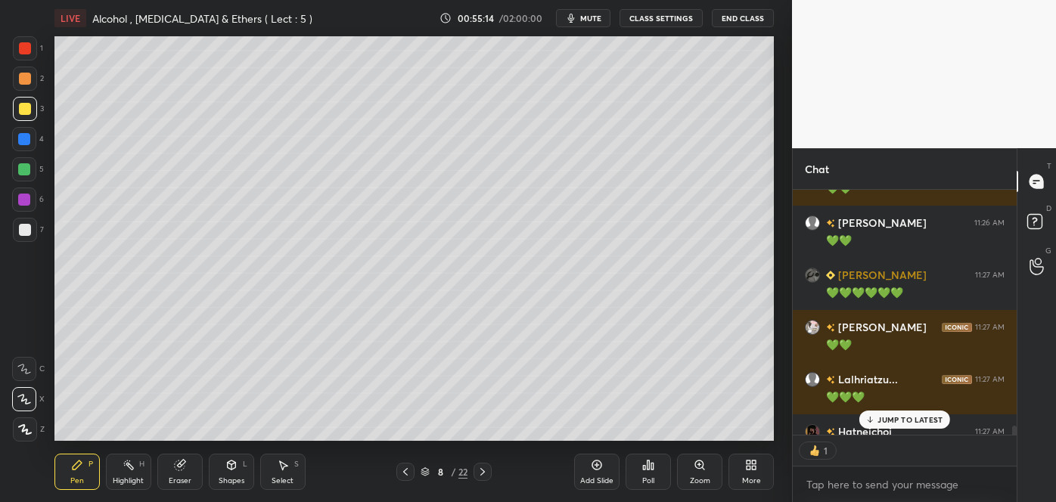
scroll to position [5, 4]
click at [877, 418] on div "JUMP TO LATEST" at bounding box center [905, 420] width 91 height 18
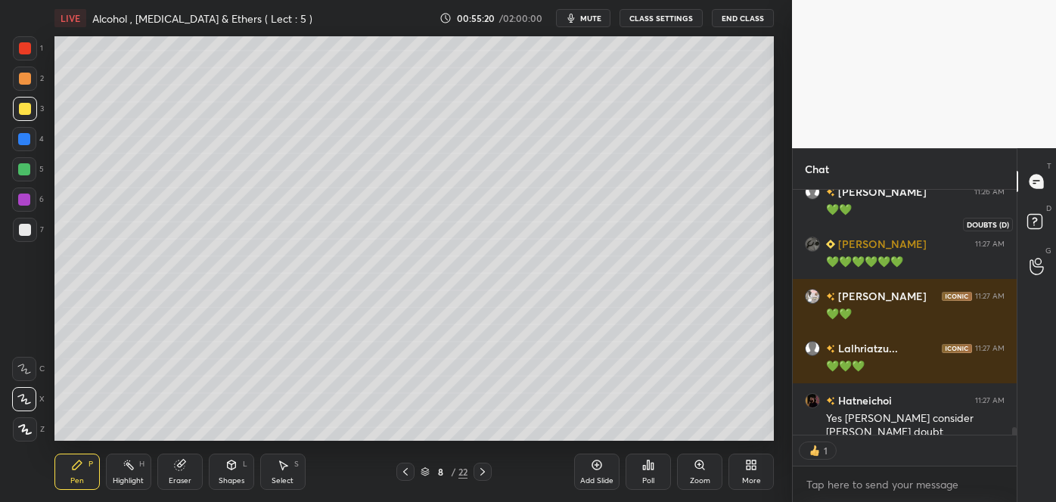
scroll to position [7355, 0]
click at [1037, 224] on rect at bounding box center [1035, 222] width 14 height 14
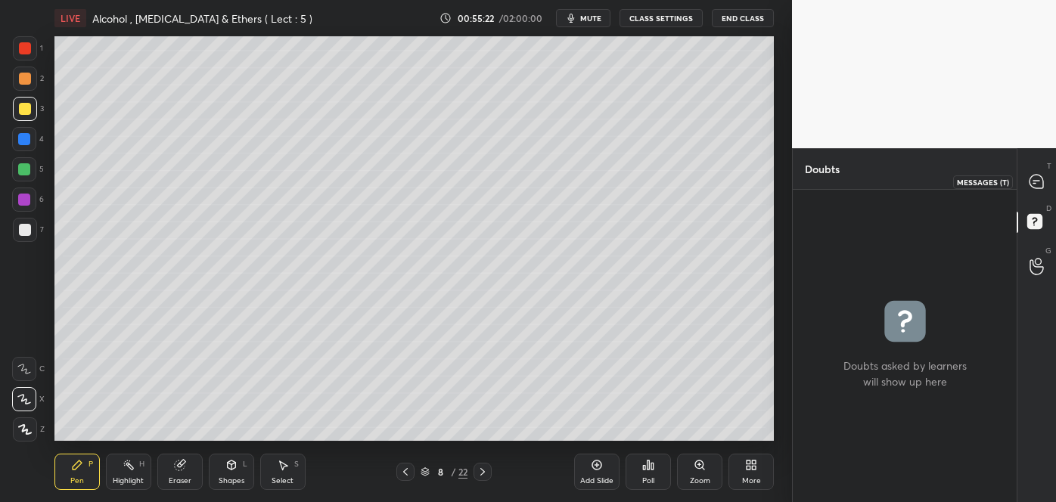
click at [1033, 178] on icon at bounding box center [1037, 182] width 14 height 14
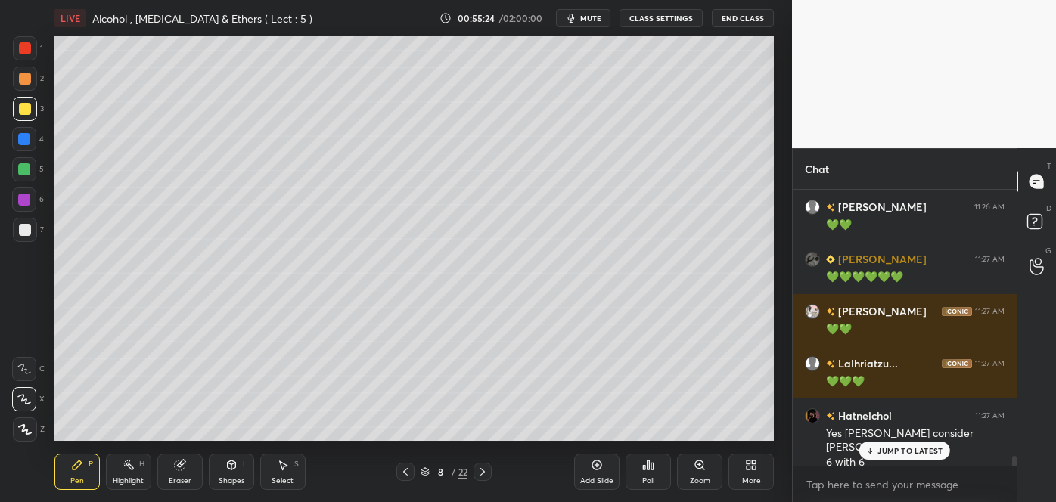
scroll to position [272, 219]
click at [919, 454] on p "JUMP TO LATEST" at bounding box center [910, 450] width 65 height 9
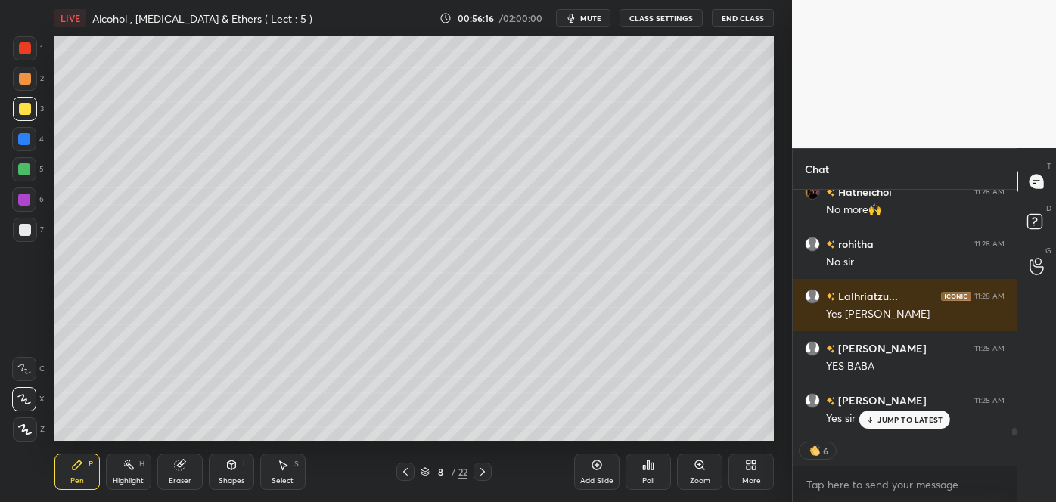
scroll to position [8265, 0]
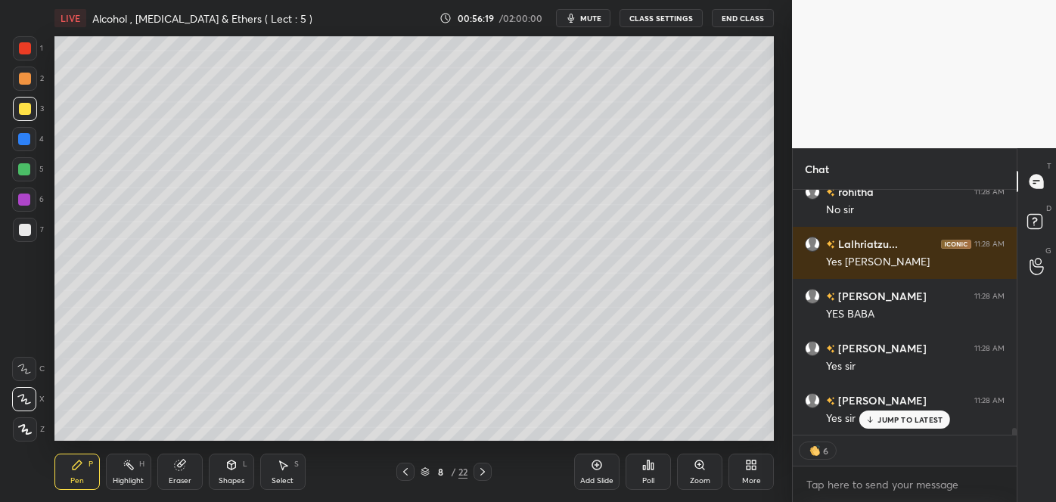
type textarea "x"
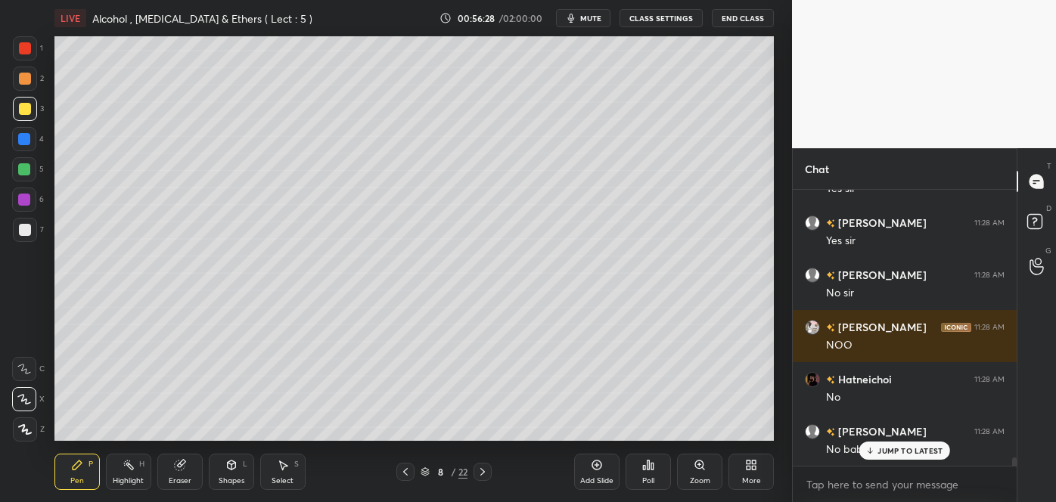
scroll to position [8495, 0]
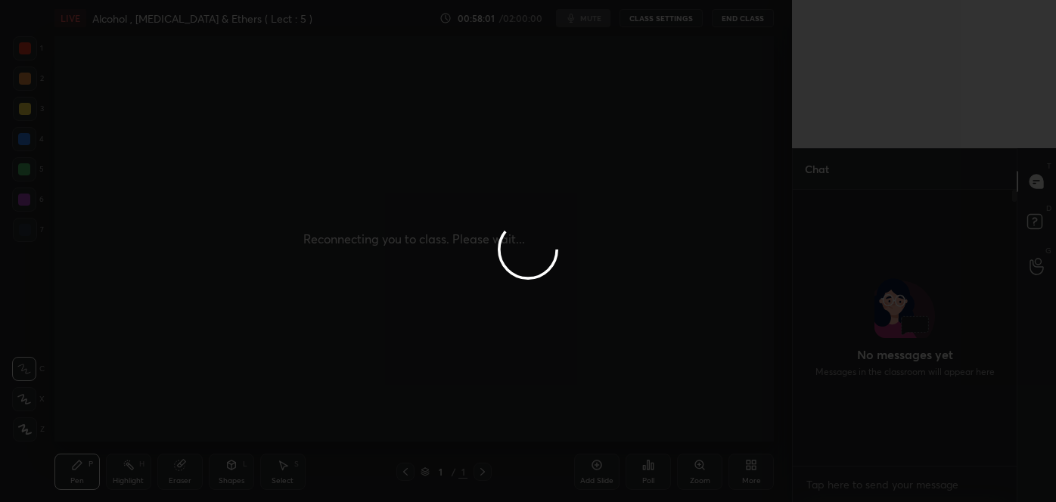
scroll to position [75266, 74939]
drag, startPoint x: 0, startPoint y: 0, endPoint x: 634, endPoint y: 154, distance: 652.6
click at [634, 154] on div at bounding box center [528, 251] width 1056 height 502
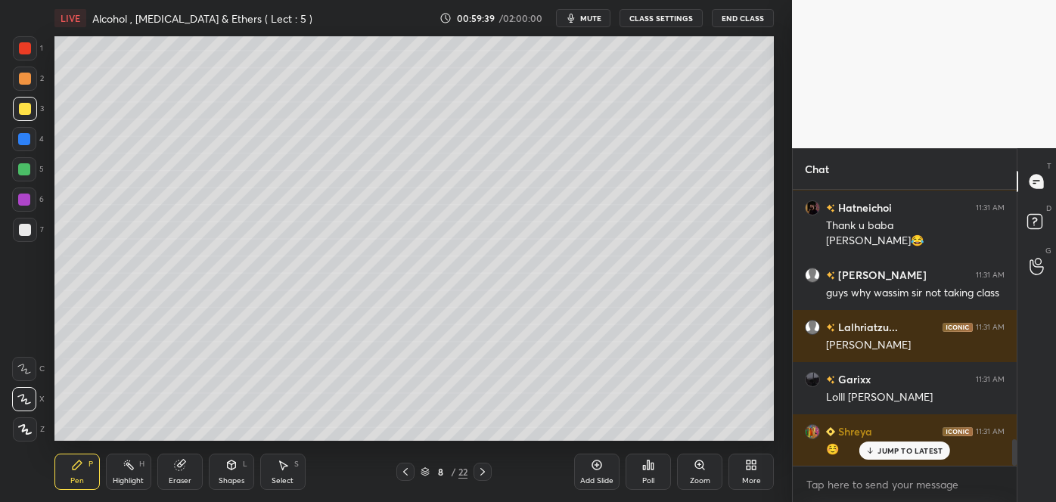
click at [599, 19] on span "mute" at bounding box center [590, 18] width 21 height 11
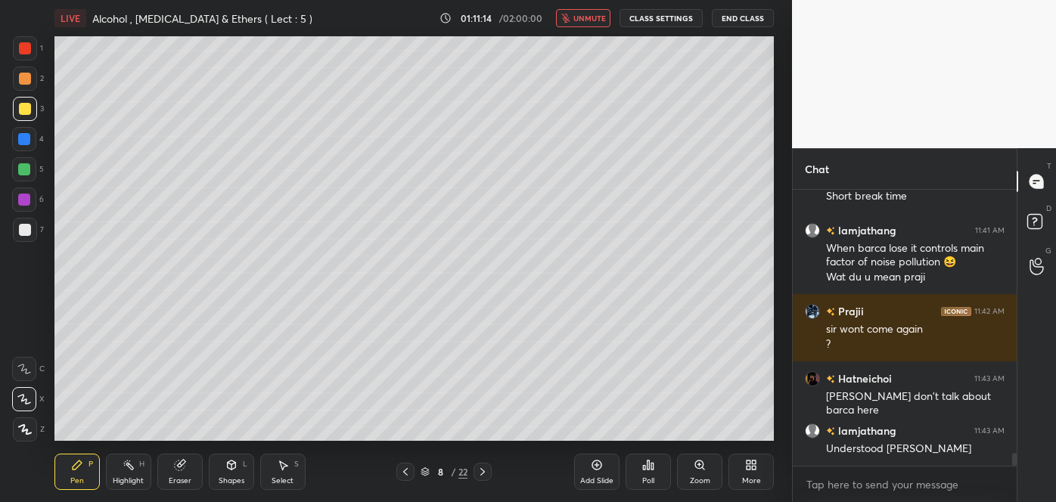
scroll to position [5613, 0]
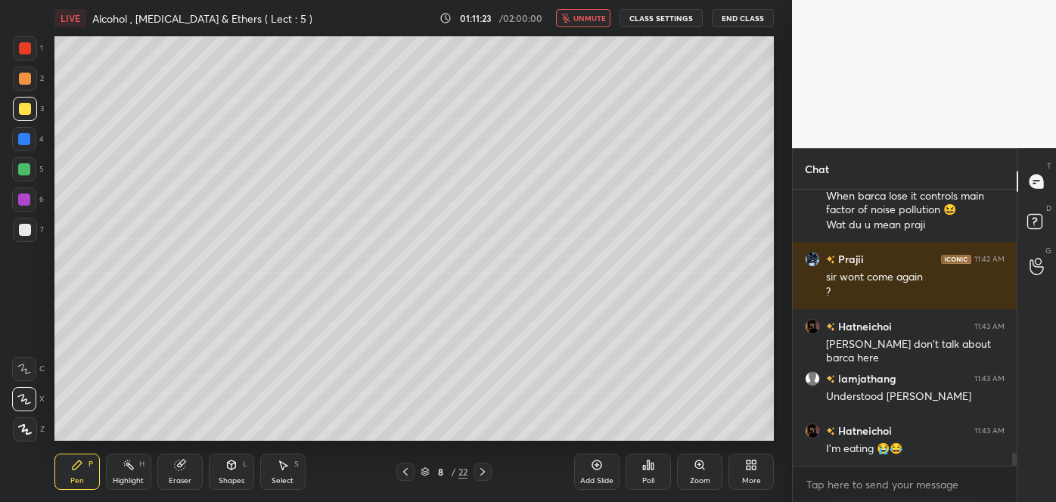
click at [606, 21] on span "unmute" at bounding box center [590, 18] width 33 height 11
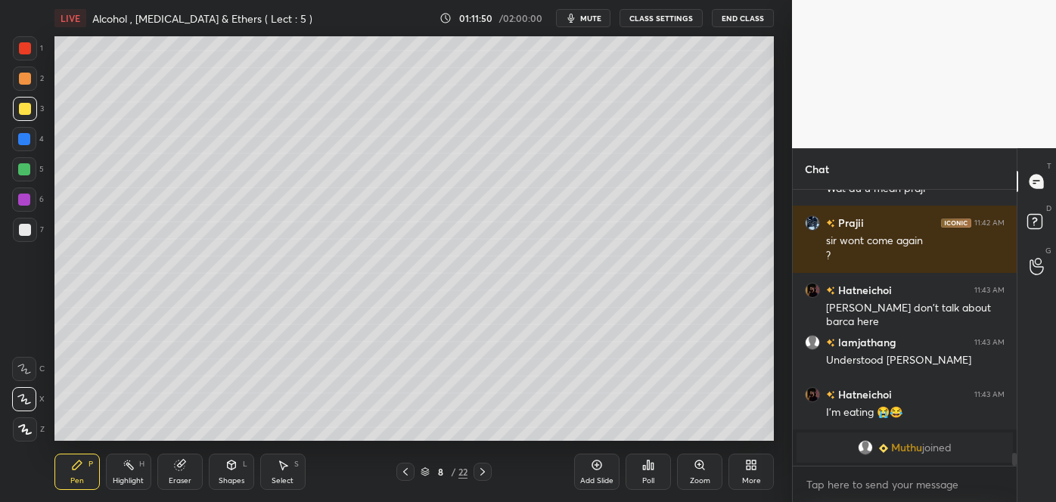
click at [597, 17] on span "mute" at bounding box center [590, 18] width 21 height 11
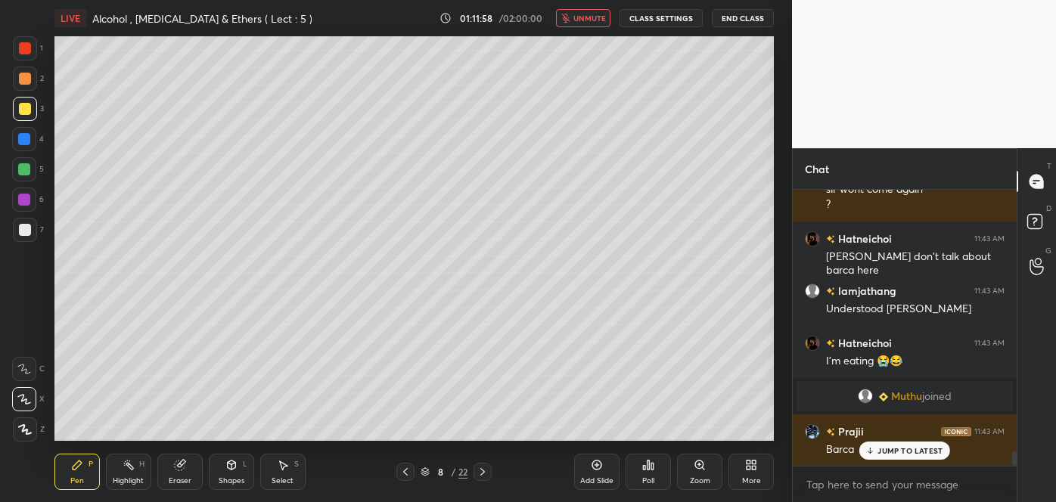
scroll to position [5000, 0]
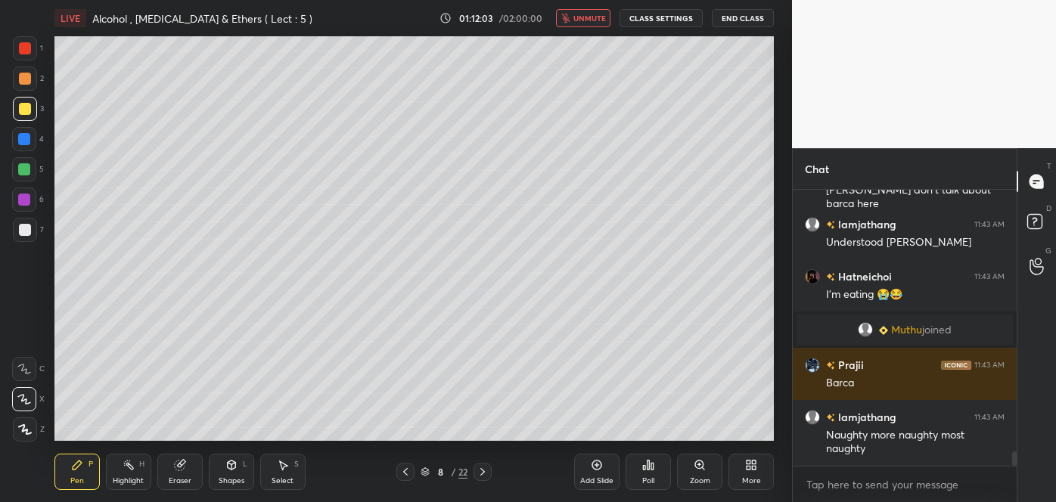
click at [590, 19] on span "unmute" at bounding box center [590, 18] width 33 height 11
click at [482, 474] on icon at bounding box center [483, 472] width 12 height 12
click at [606, 473] on div "Add Slide" at bounding box center [596, 472] width 45 height 36
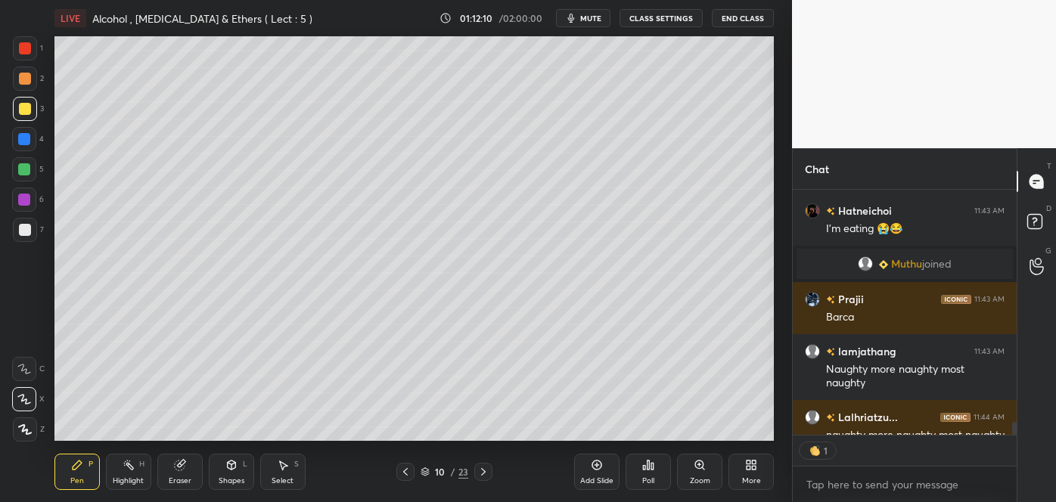
scroll to position [5, 4]
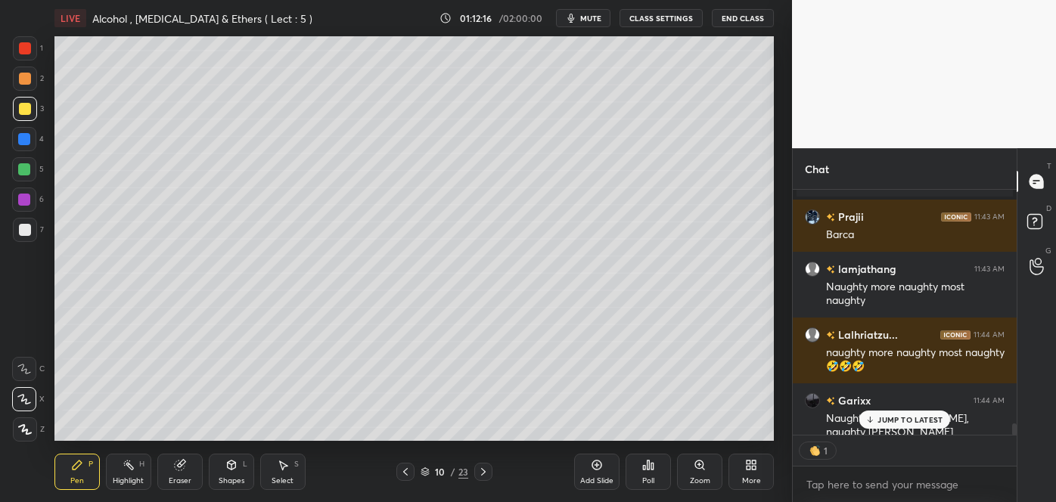
click at [24, 229] on div at bounding box center [25, 230] width 12 height 12
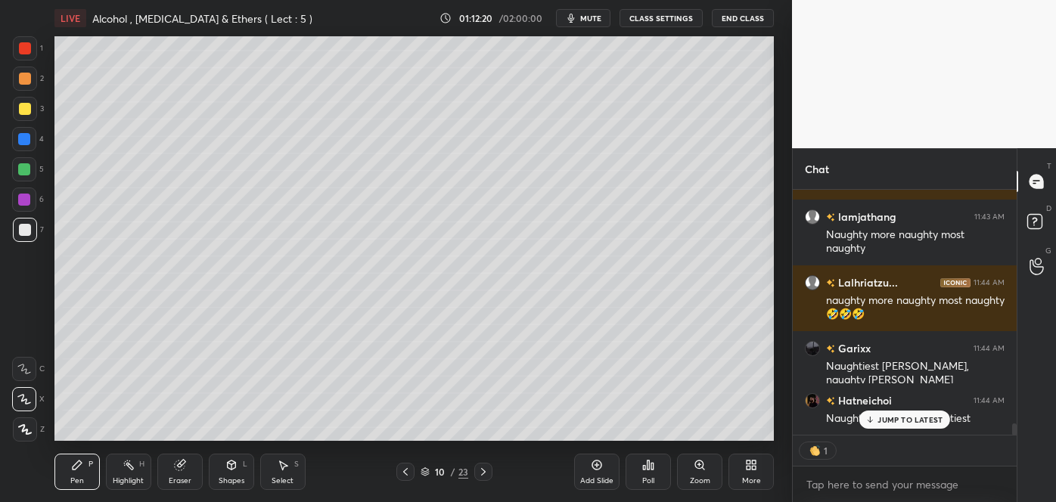
type textarea "x"
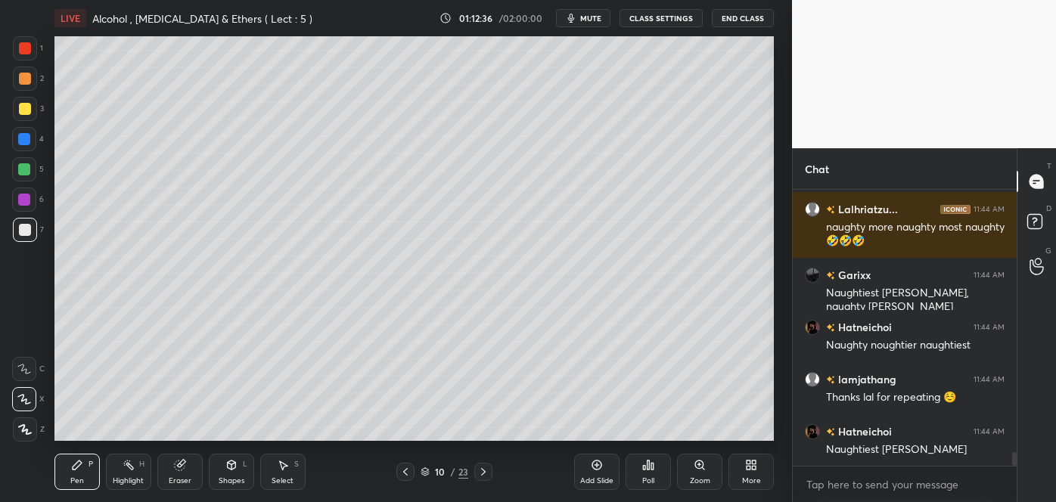
scroll to position [5327, 0]
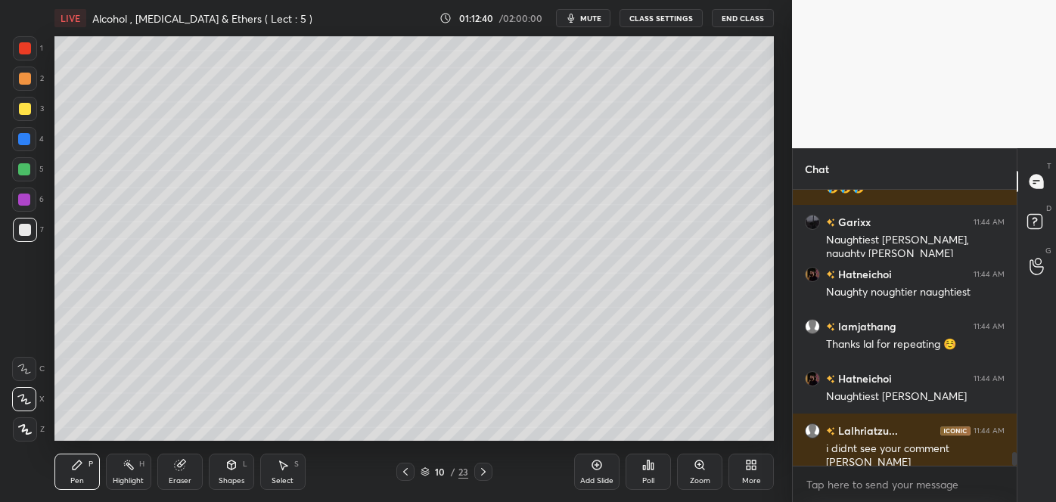
click at [588, 18] on span "mute" at bounding box center [590, 18] width 21 height 11
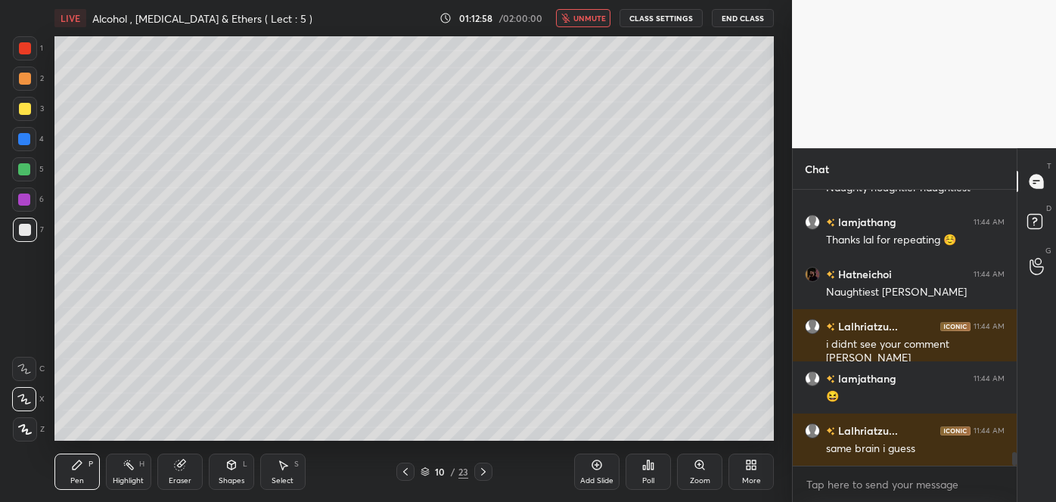
scroll to position [5484, 0]
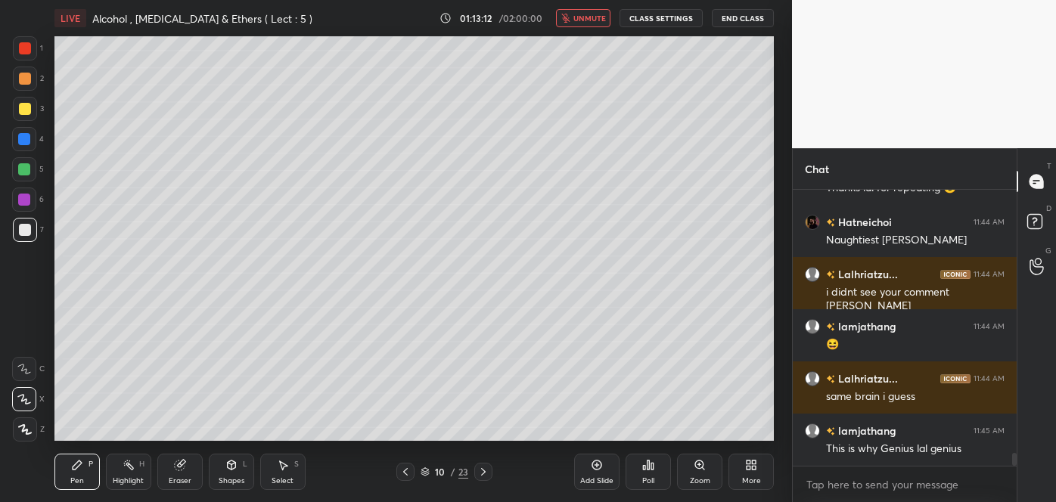
click at [28, 222] on div at bounding box center [25, 230] width 24 height 24
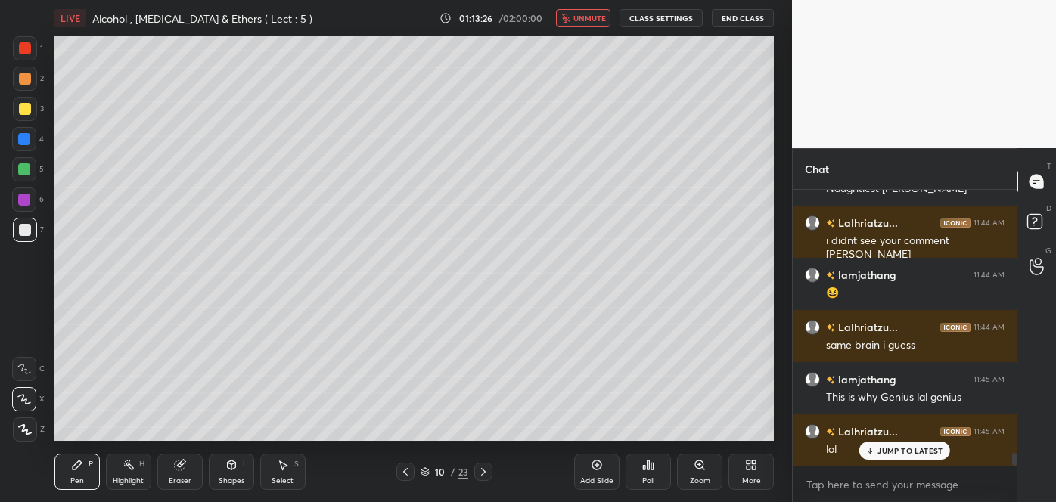
click at [24, 49] on div at bounding box center [25, 48] width 12 height 12
click at [26, 229] on div at bounding box center [25, 230] width 12 height 12
click at [23, 137] on div at bounding box center [24, 139] width 12 height 12
click at [25, 230] on div at bounding box center [25, 230] width 12 height 12
click at [583, 24] on button "unmute" at bounding box center [583, 18] width 54 height 18
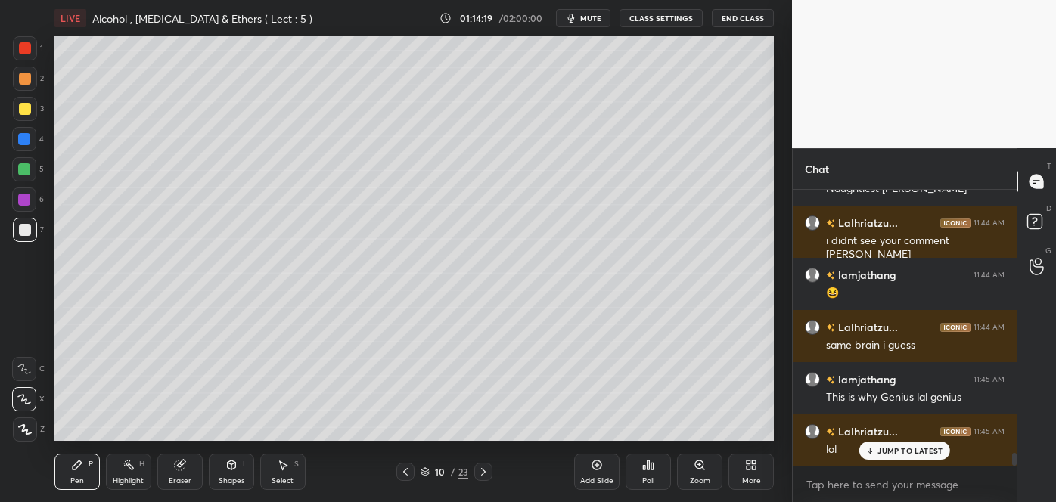
click at [601, 23] on button "mute" at bounding box center [583, 18] width 54 height 18
click at [600, 474] on div "Add Slide" at bounding box center [596, 472] width 45 height 36
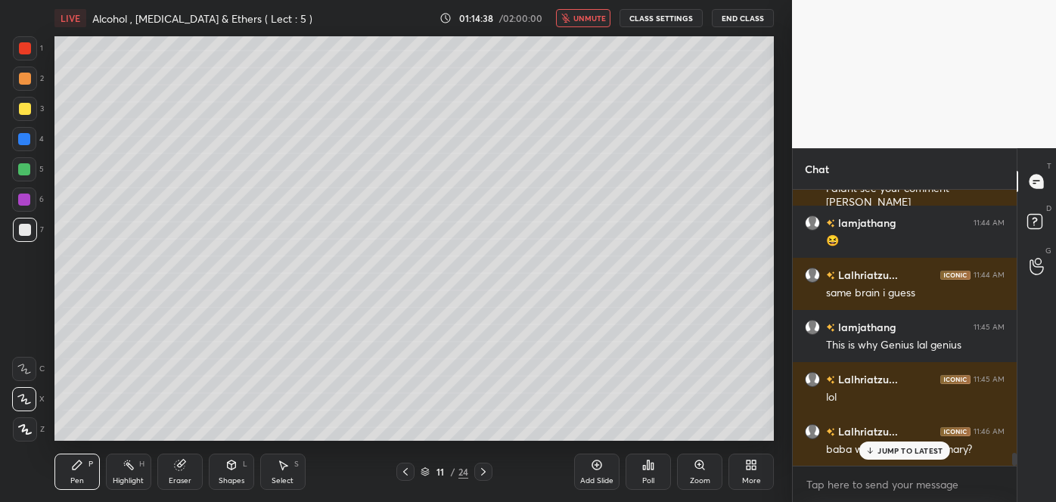
click at [888, 452] on p "JUMP TO LATEST" at bounding box center [910, 450] width 65 height 9
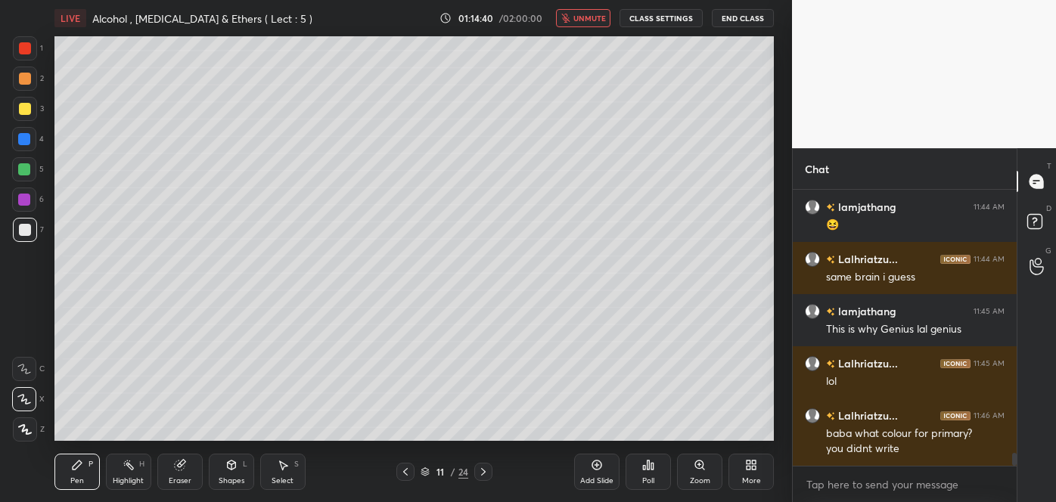
click at [411, 469] on icon at bounding box center [406, 472] width 12 height 12
click at [597, 21] on span "unmute" at bounding box center [590, 18] width 33 height 11
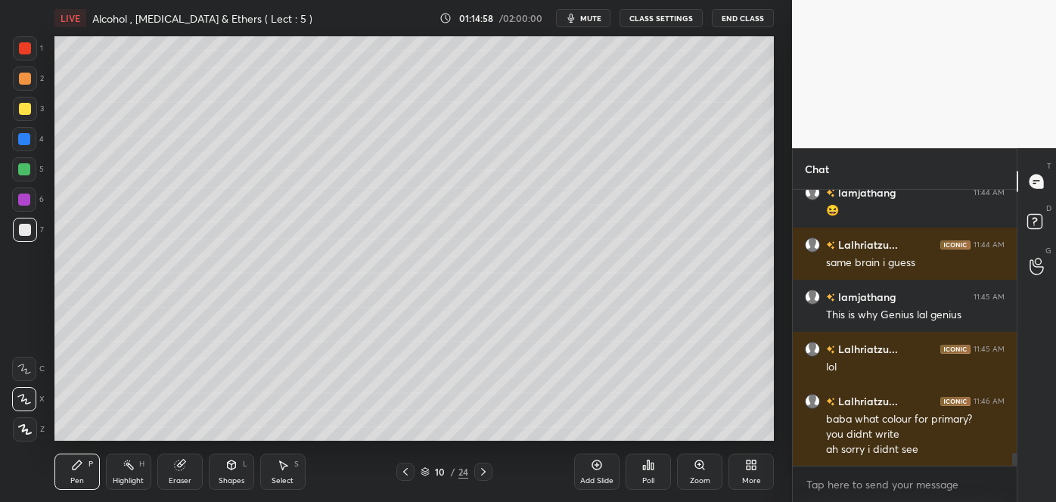
scroll to position [5670, 0]
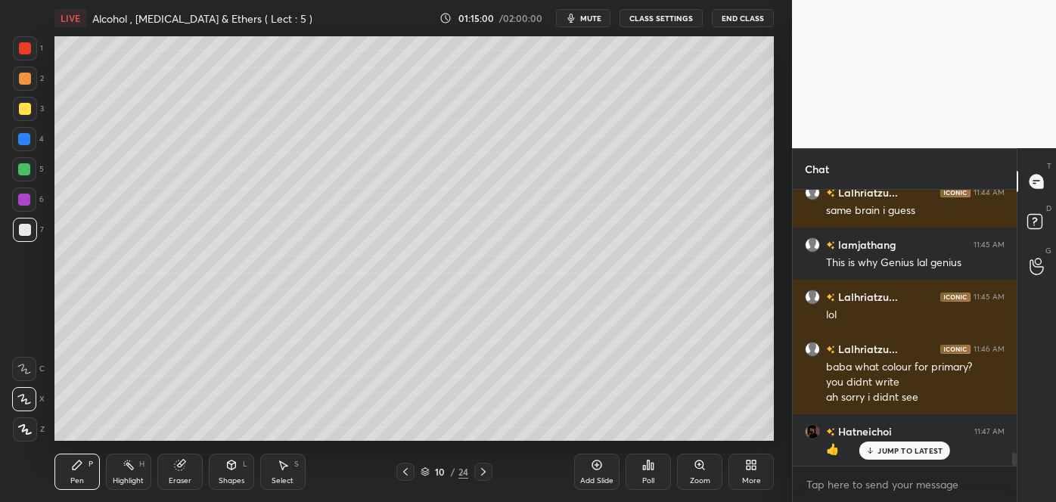
click at [597, 19] on span "mute" at bounding box center [590, 18] width 21 height 11
click at [485, 478] on div at bounding box center [483, 472] width 18 height 18
click at [26, 236] on div at bounding box center [25, 230] width 12 height 12
click at [22, 108] on div at bounding box center [25, 109] width 12 height 12
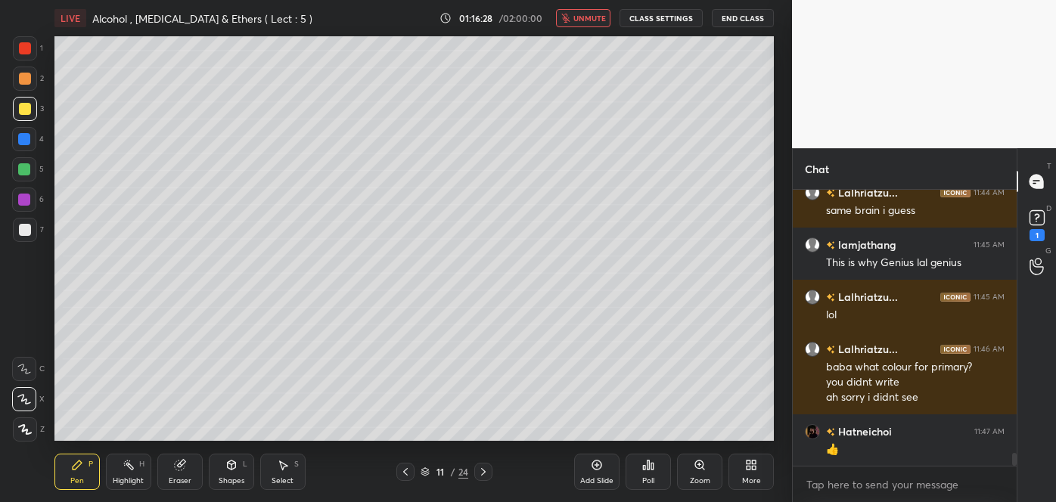
click at [19, 230] on div at bounding box center [25, 230] width 12 height 12
click at [481, 445] on div "Pen P Highlight H Eraser Shapes L Select S 11 / 24 Add Slide Poll Zoom More" at bounding box center [414, 472] width 720 height 61
click at [493, 443] on div "Pen P Highlight H Eraser Shapes L Select S 11 / 24 Add Slide Poll Zoom More" at bounding box center [414, 472] width 720 height 61
click at [20, 47] on div at bounding box center [25, 48] width 12 height 12
click at [597, 23] on span "unmute" at bounding box center [590, 18] width 33 height 11
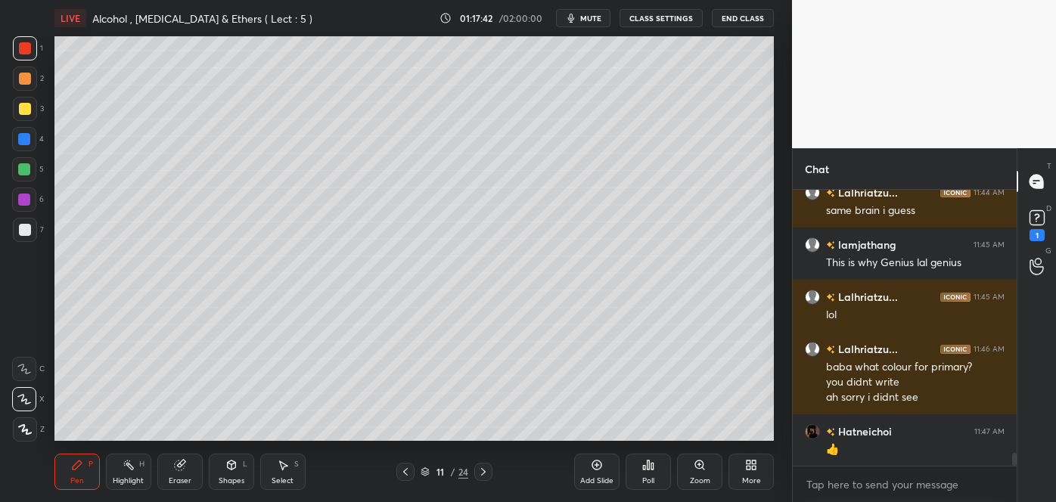
click at [31, 170] on div at bounding box center [24, 169] width 24 height 24
click at [200, 474] on div "Eraser" at bounding box center [179, 472] width 45 height 36
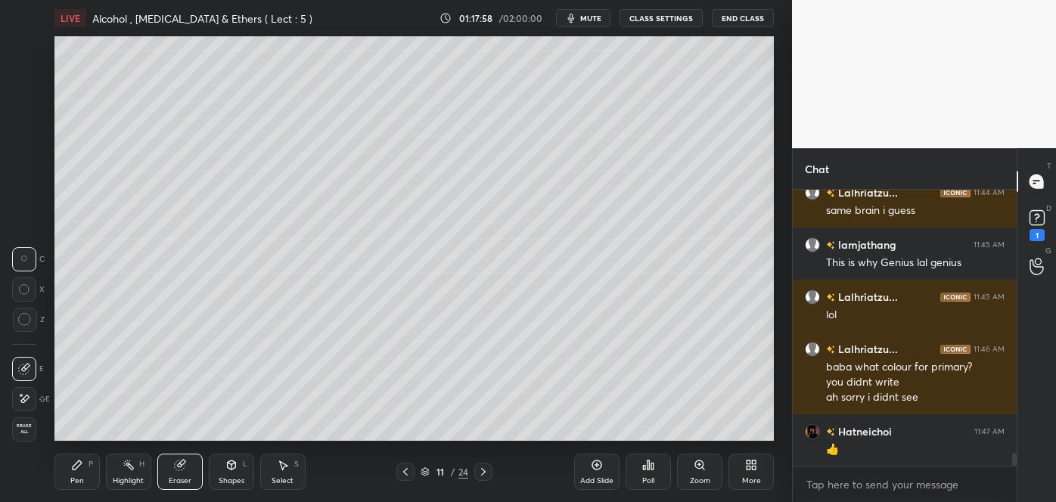
scroll to position [5737, 0]
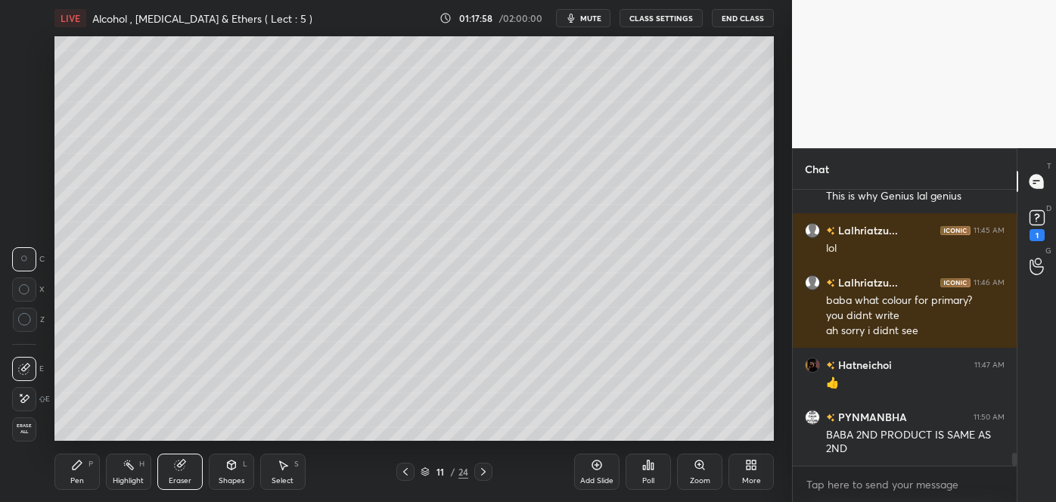
click at [78, 471] on div "Pen P" at bounding box center [76, 472] width 45 height 36
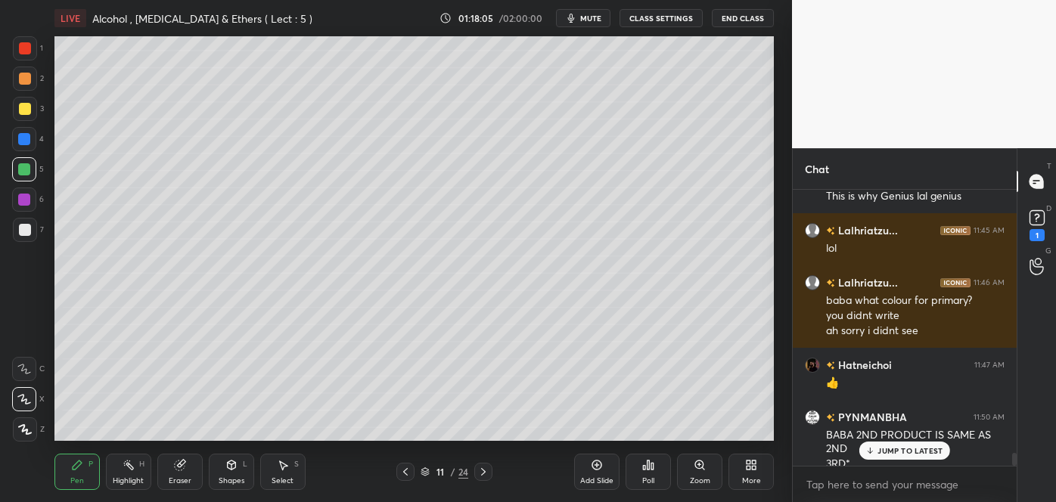
scroll to position [5751, 0]
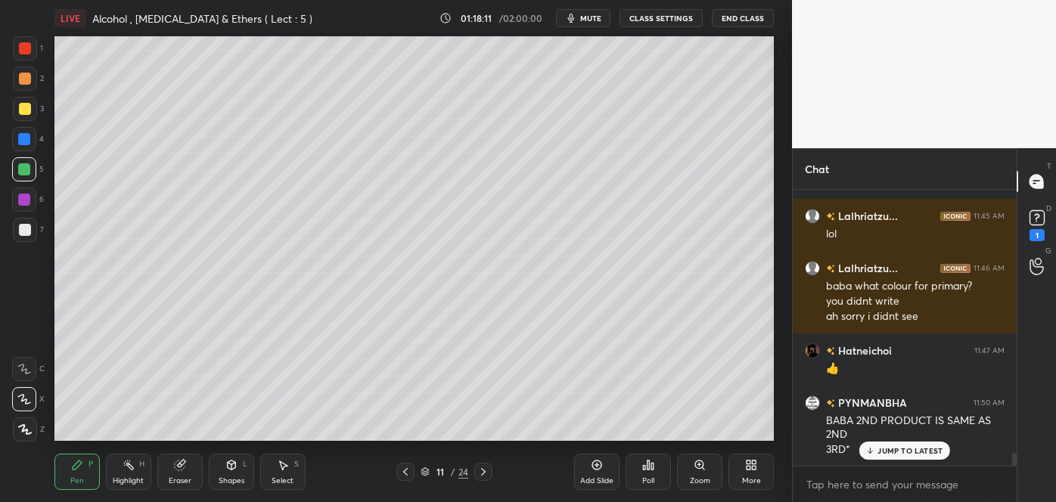
click at [408, 474] on icon at bounding box center [406, 472] width 12 height 12
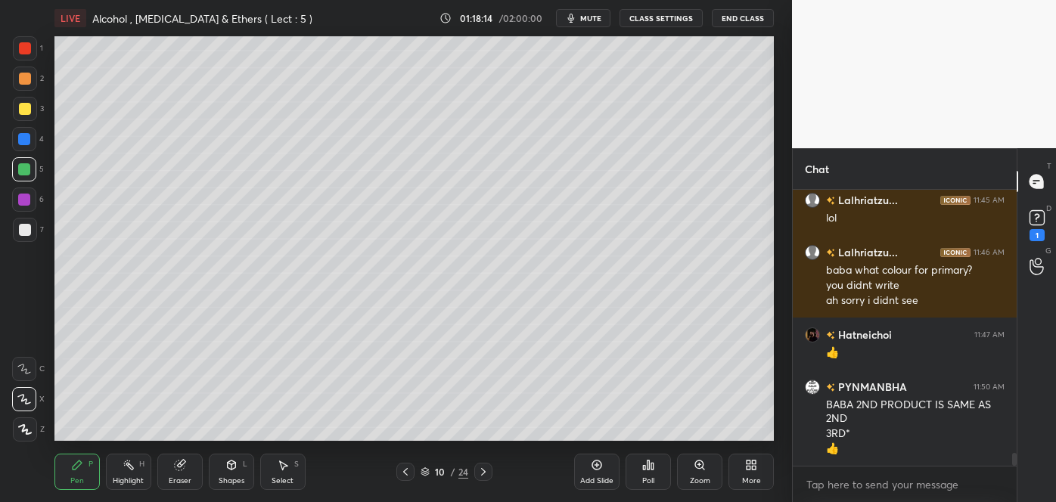
click at [26, 50] on div at bounding box center [25, 48] width 12 height 12
click at [486, 474] on icon at bounding box center [483, 472] width 12 height 12
click at [23, 108] on div at bounding box center [25, 109] width 12 height 12
click at [26, 170] on div at bounding box center [24, 169] width 12 height 12
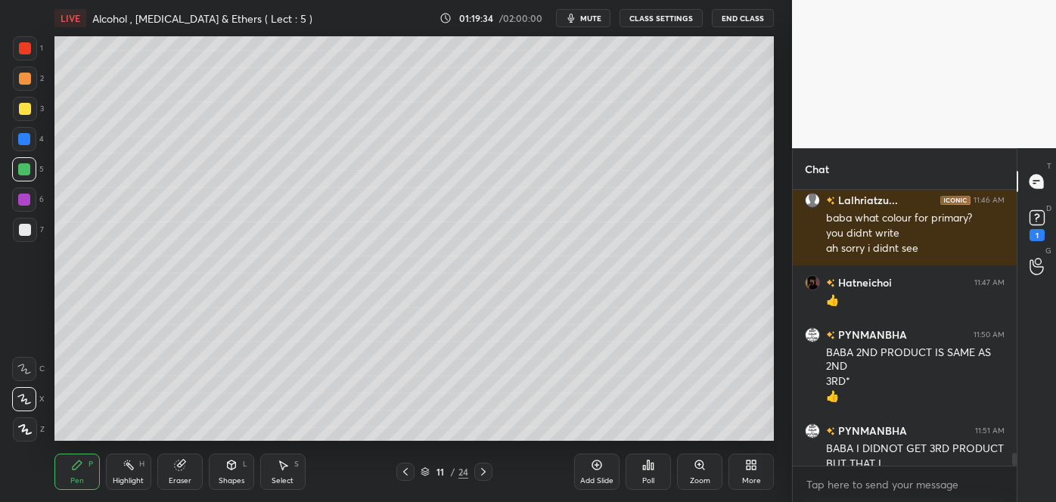
scroll to position [5834, 0]
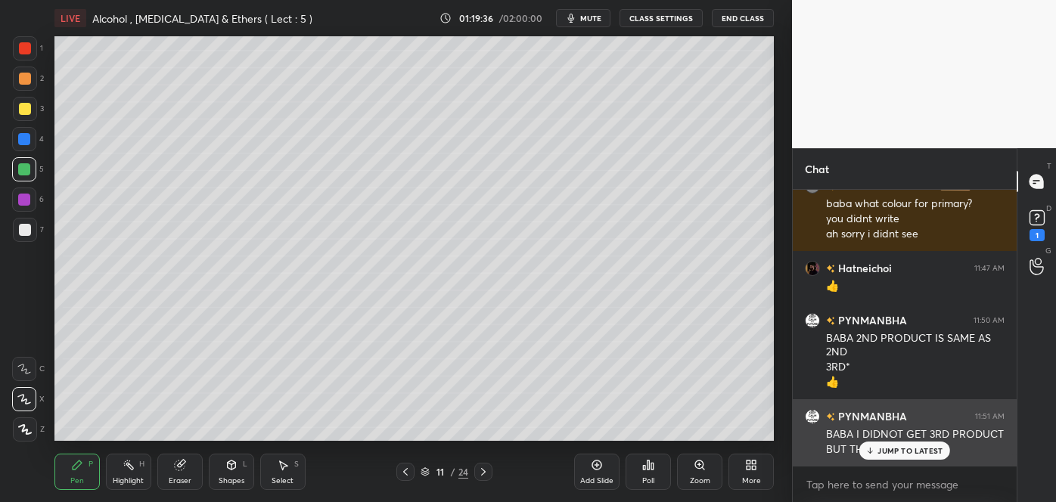
click at [886, 459] on div "JUMP TO LATEST" at bounding box center [905, 451] width 91 height 18
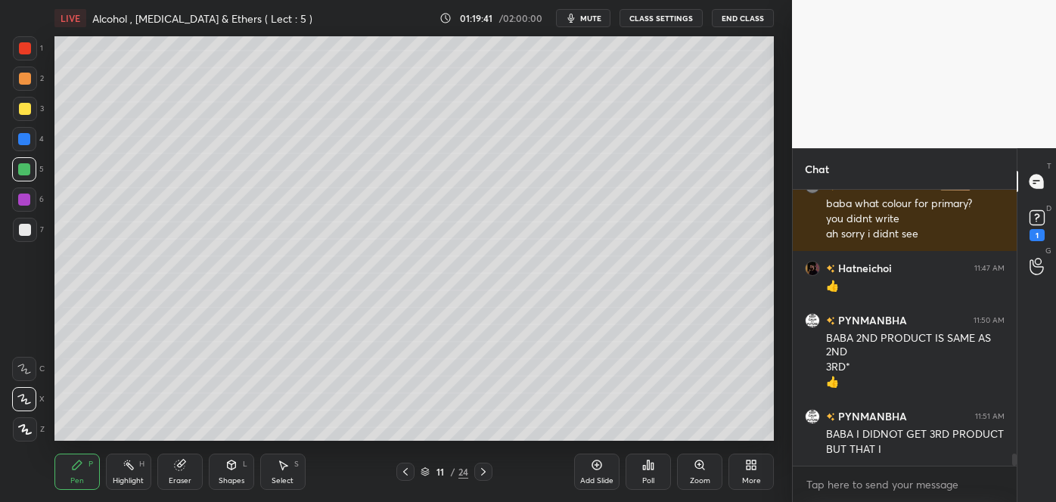
scroll to position [5886, 0]
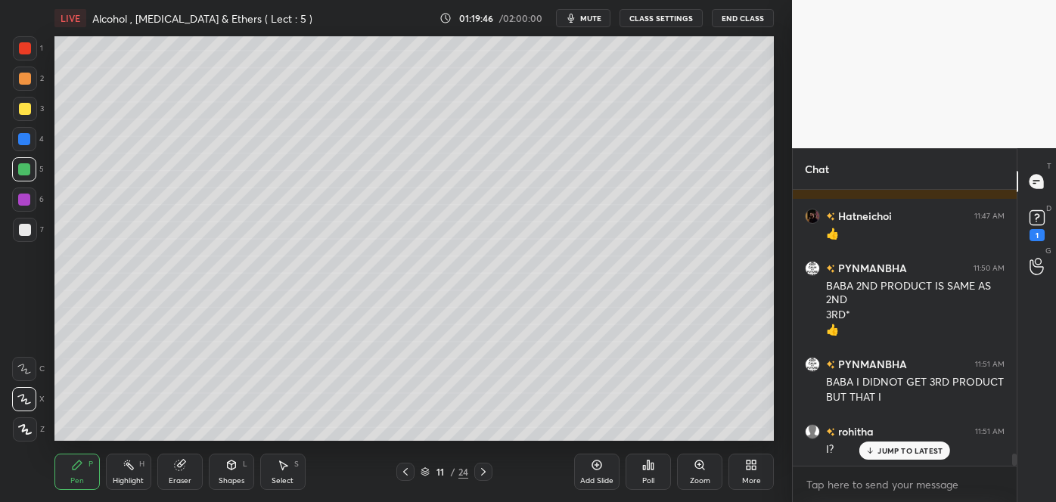
click at [26, 111] on div at bounding box center [25, 109] width 12 height 12
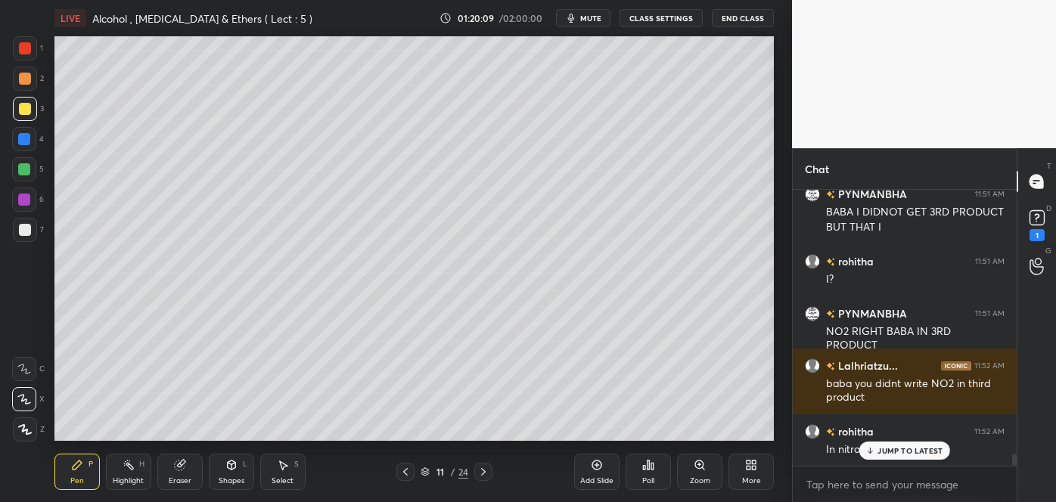
scroll to position [6108, 0]
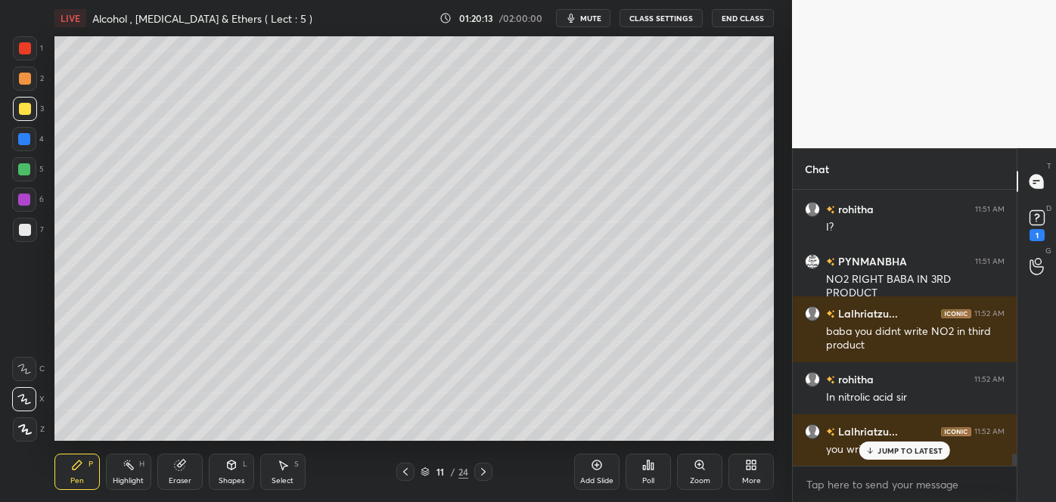
click at [173, 472] on div "Eraser" at bounding box center [179, 472] width 45 height 36
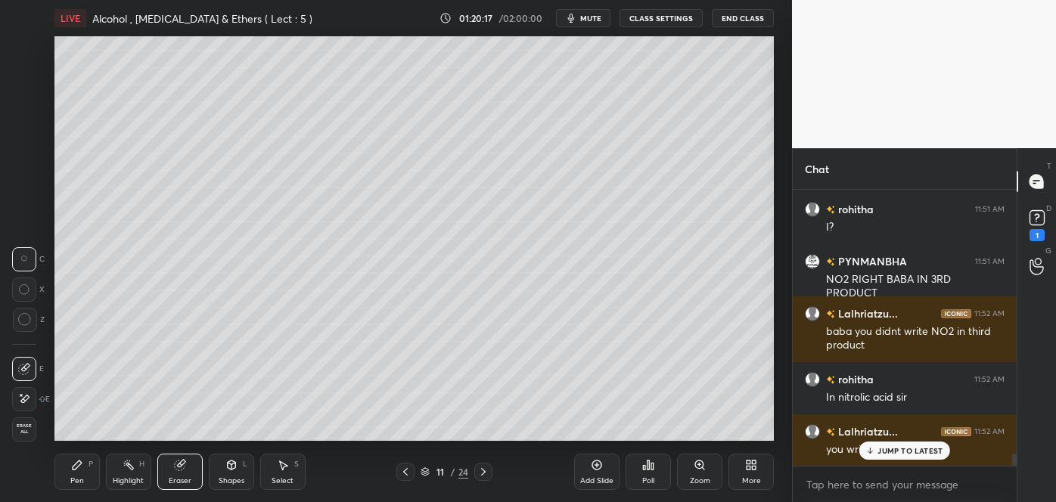
click at [75, 474] on div "Pen P" at bounding box center [76, 472] width 45 height 36
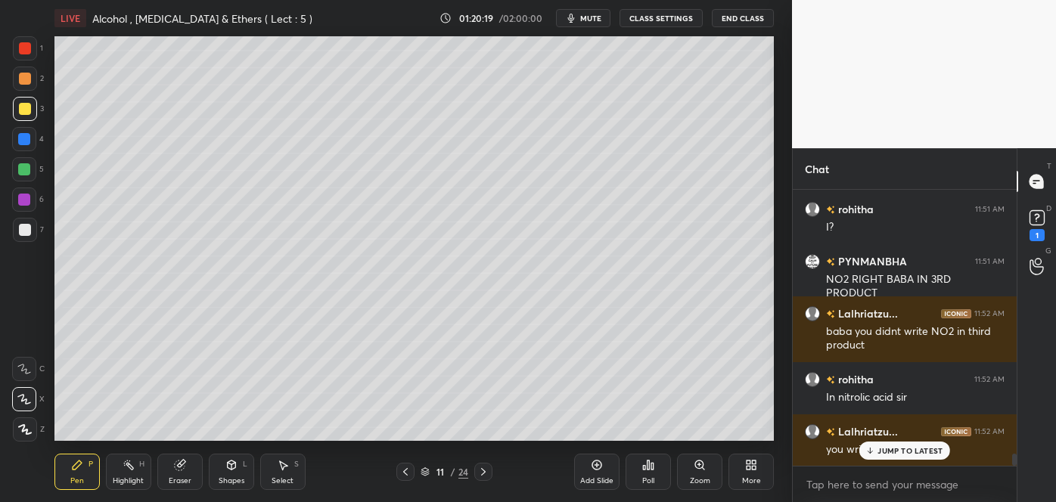
click at [23, 232] on div at bounding box center [25, 230] width 12 height 12
click at [235, 484] on div "Shapes" at bounding box center [232, 481] width 26 height 8
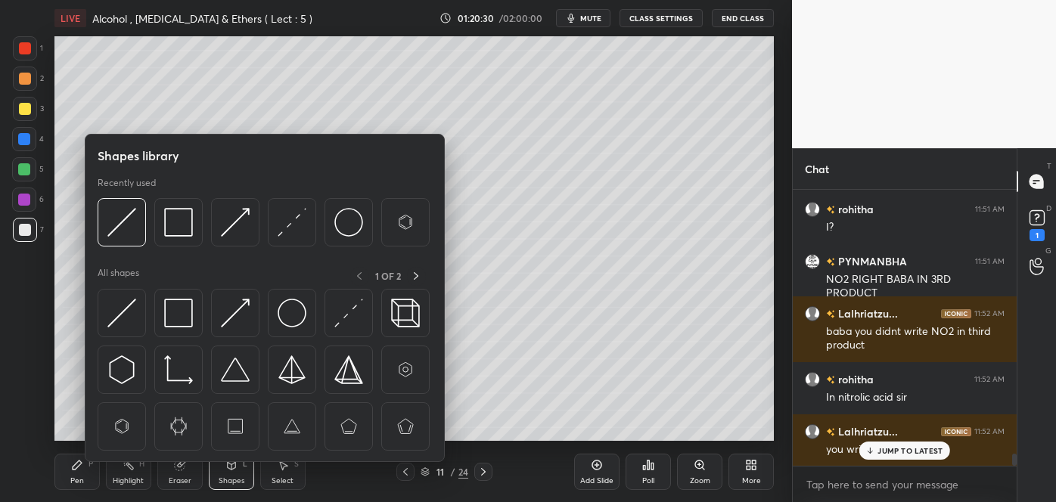
click at [187, 316] on img at bounding box center [178, 313] width 29 height 29
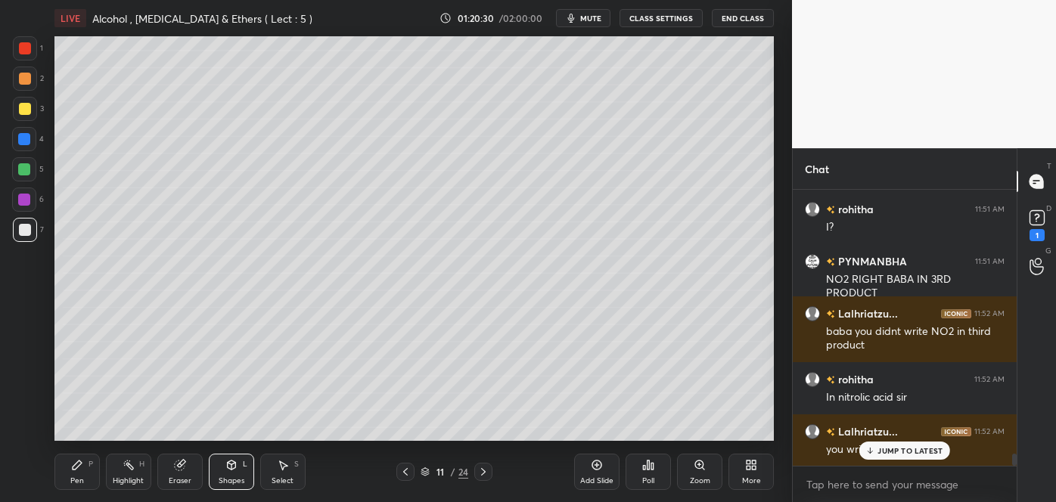
click at [26, 197] on div at bounding box center [24, 200] width 12 height 12
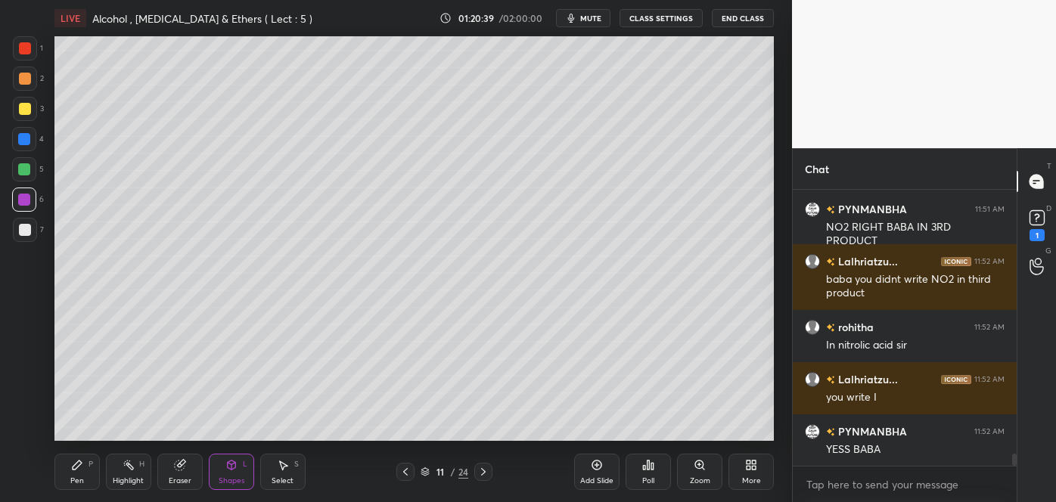
click at [568, 446] on div "Pen P Highlight H Eraser Shapes L Select S 11 / 24 Add Slide Poll Zoom More" at bounding box center [414, 472] width 720 height 61
click at [568, 442] on div "Pen P Highlight H Eraser Shapes L Select S 11 / 24 Add Slide Poll Zoom More" at bounding box center [414, 472] width 720 height 61
click at [89, 471] on div "Pen P" at bounding box center [76, 472] width 45 height 36
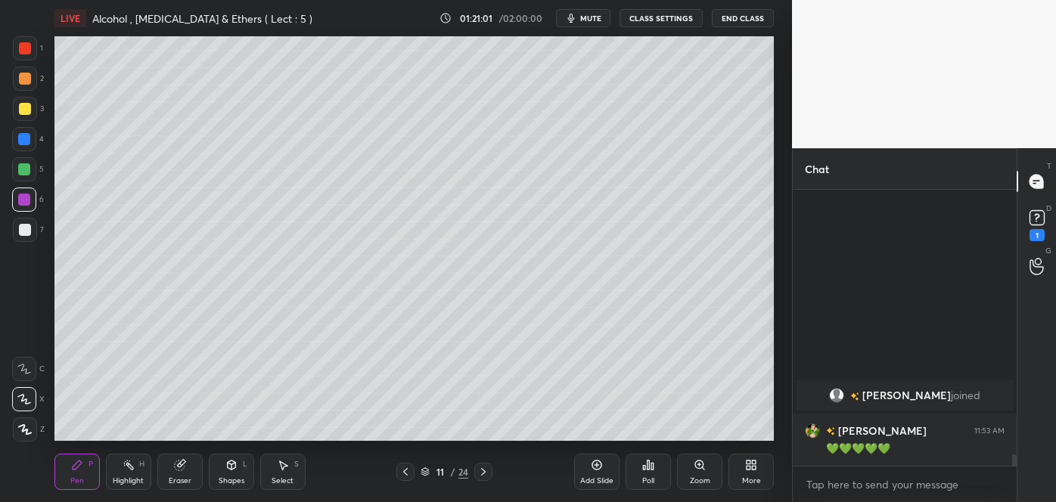
scroll to position [6066, 0]
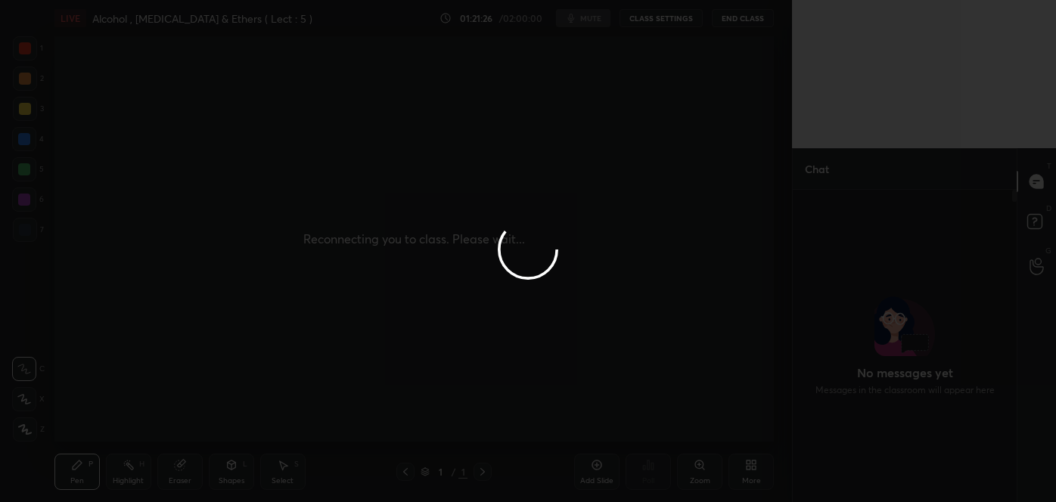
scroll to position [406, 732]
click at [698, 325] on div at bounding box center [528, 251] width 1056 height 502
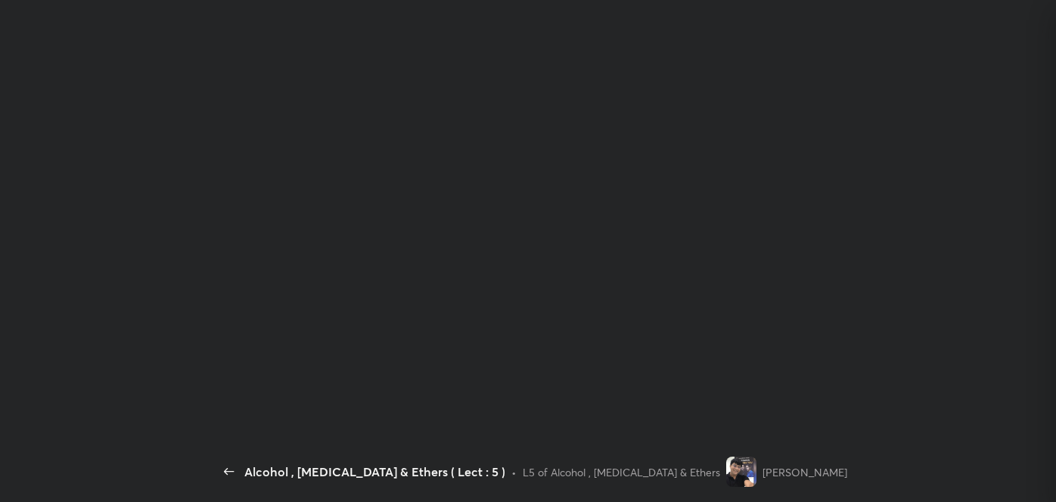
type textarea "x"
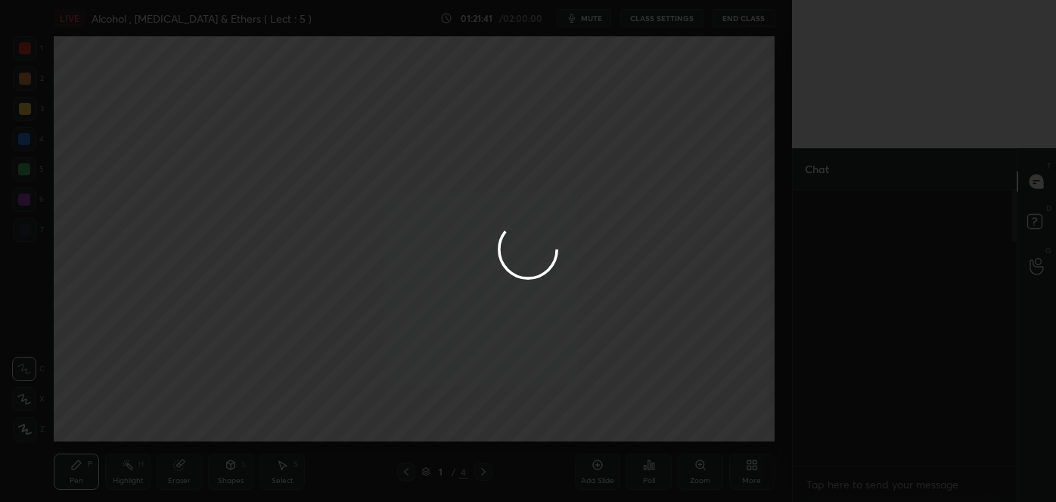
type textarea "x"
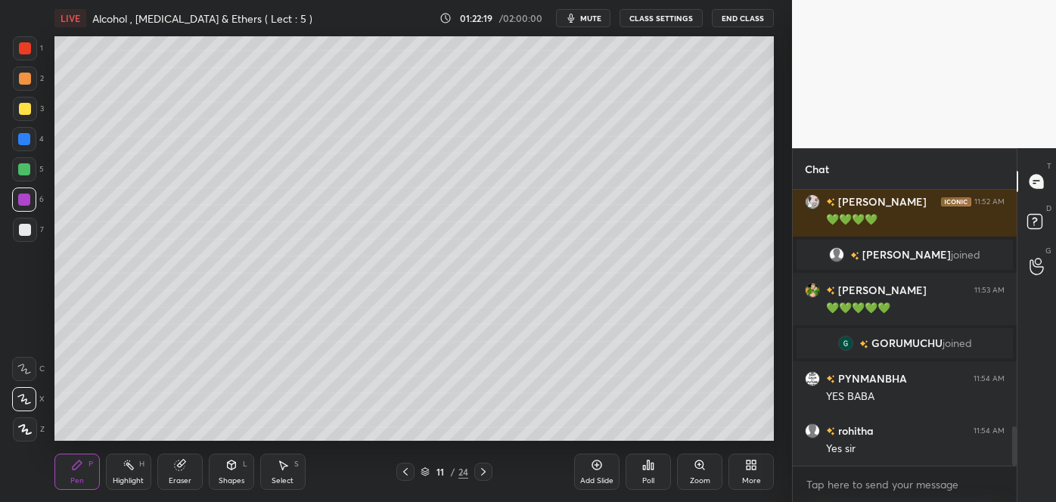
scroll to position [1703, 0]
click at [597, 471] on icon at bounding box center [597, 465] width 12 height 12
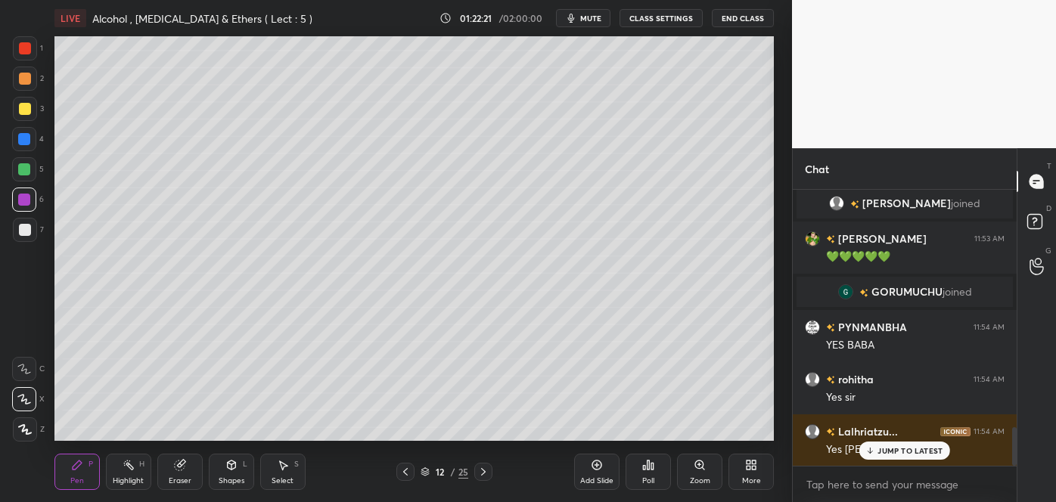
click at [27, 230] on div at bounding box center [25, 230] width 12 height 12
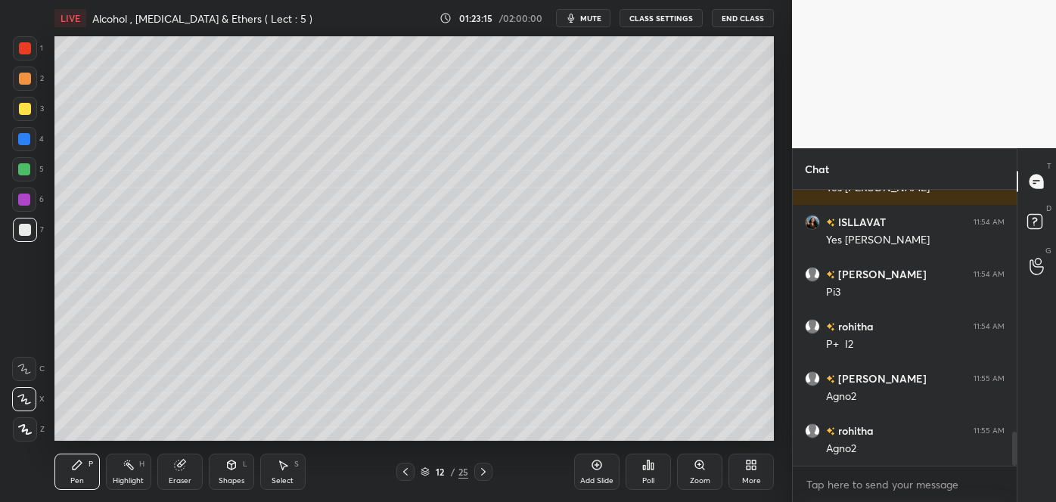
scroll to position [2017, 0]
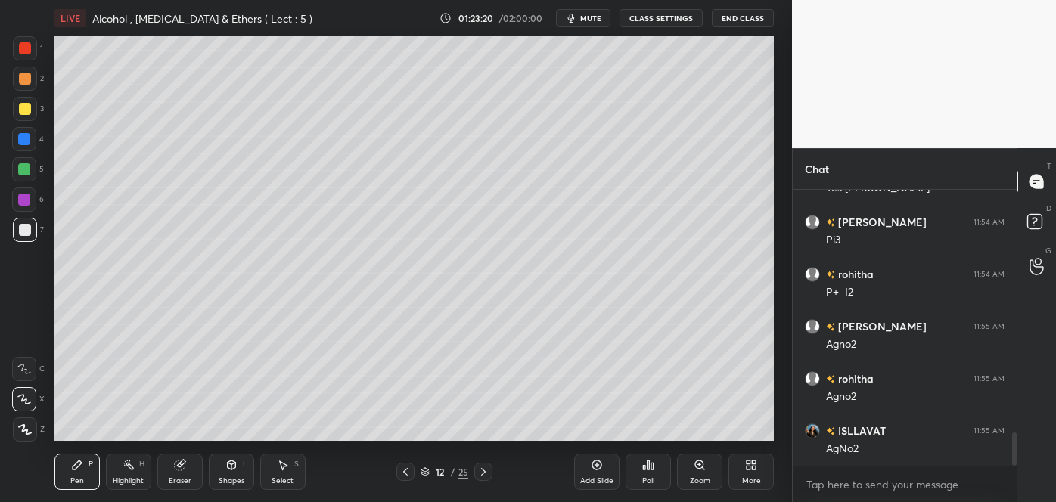
click at [21, 110] on div at bounding box center [25, 109] width 12 height 12
click at [241, 475] on div "Shapes L" at bounding box center [231, 472] width 45 height 36
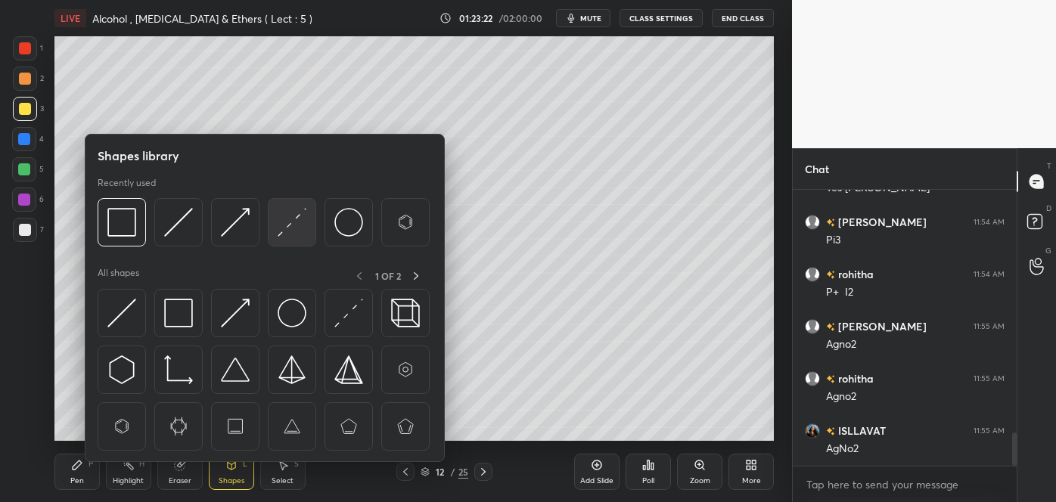
click at [291, 222] on img at bounding box center [292, 222] width 29 height 29
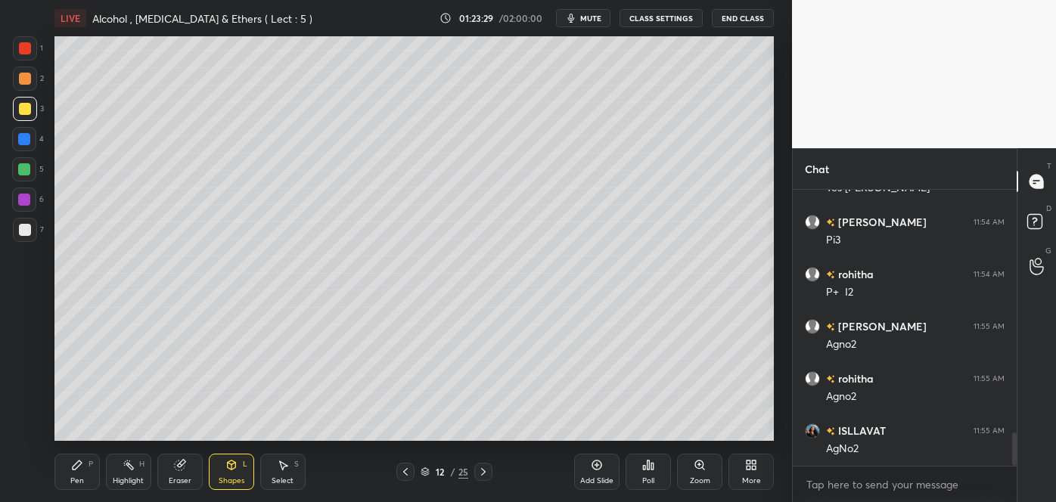
click at [92, 471] on div "Pen P" at bounding box center [76, 472] width 45 height 36
click at [32, 232] on div at bounding box center [25, 230] width 24 height 24
click at [25, 106] on div at bounding box center [25, 109] width 12 height 12
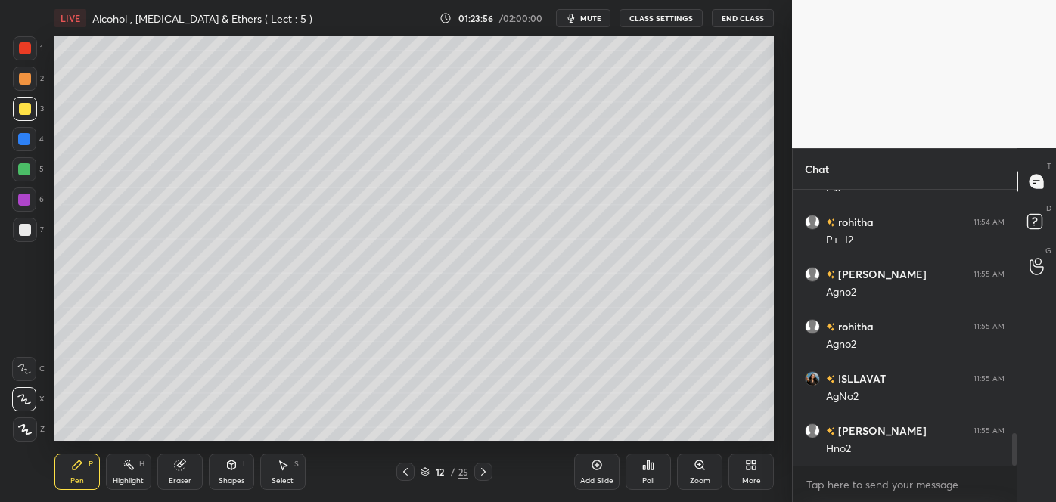
click at [407, 471] on icon at bounding box center [406, 472] width 12 height 12
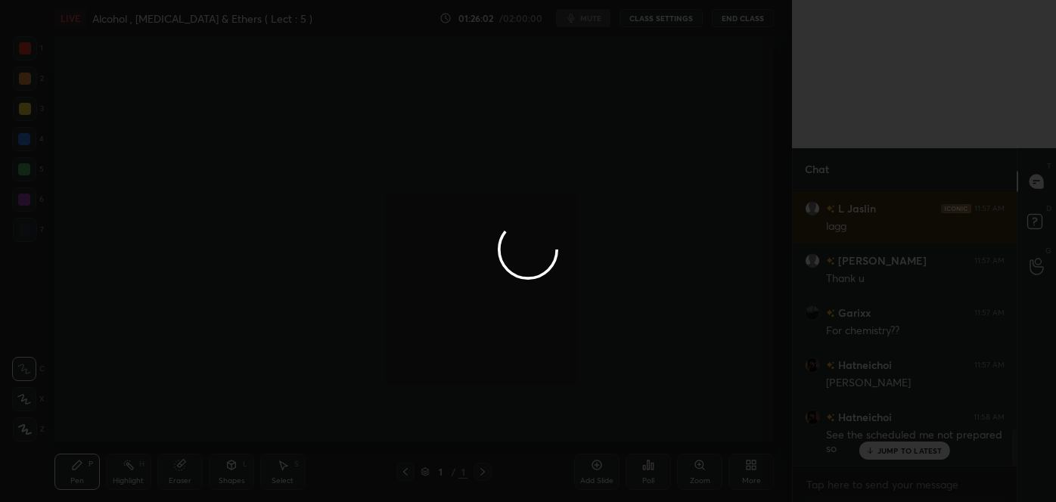
scroll to position [1818, 0]
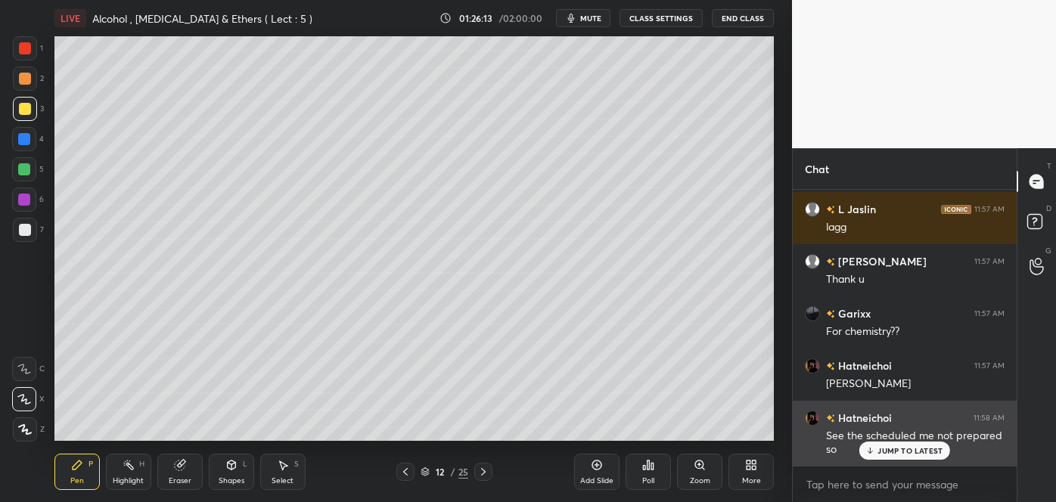
click at [890, 451] on p "JUMP TO LATEST" at bounding box center [910, 450] width 65 height 9
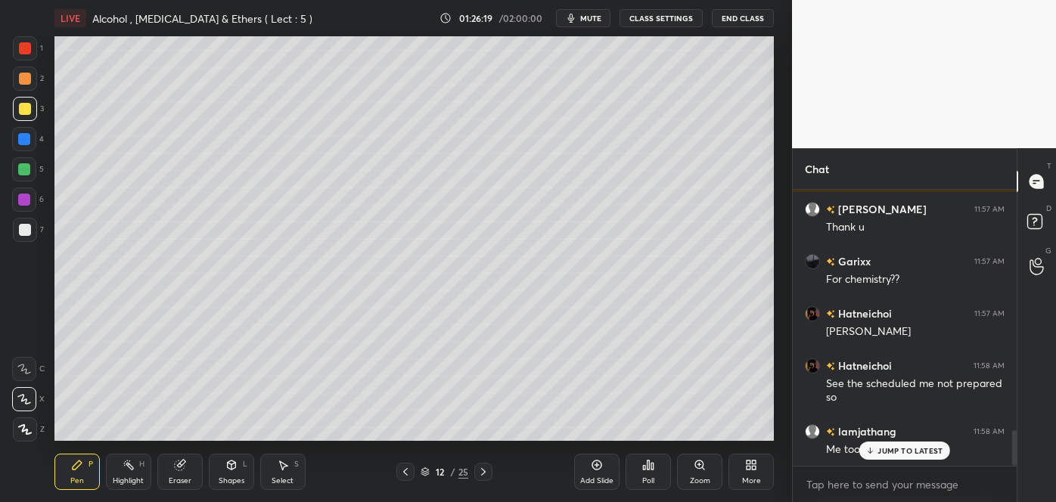
scroll to position [1923, 0]
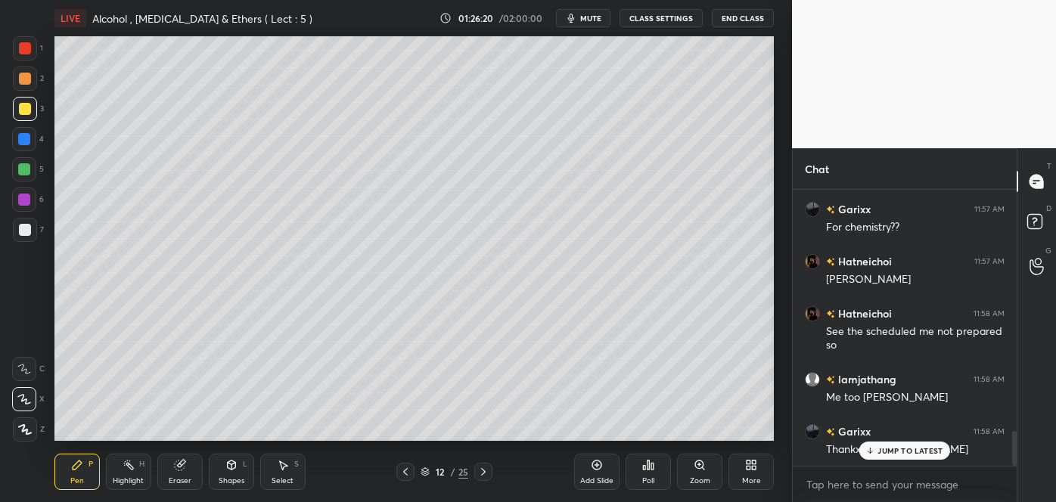
click at [27, 105] on div at bounding box center [25, 109] width 12 height 12
click at [86, 470] on div "Pen P" at bounding box center [76, 472] width 45 height 36
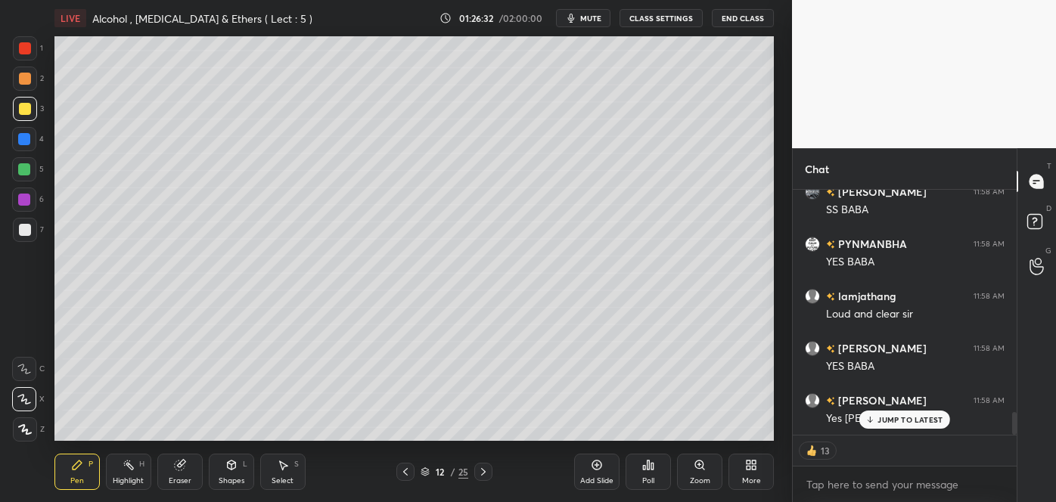
scroll to position [2424, 0]
click at [24, 135] on div at bounding box center [24, 139] width 12 height 12
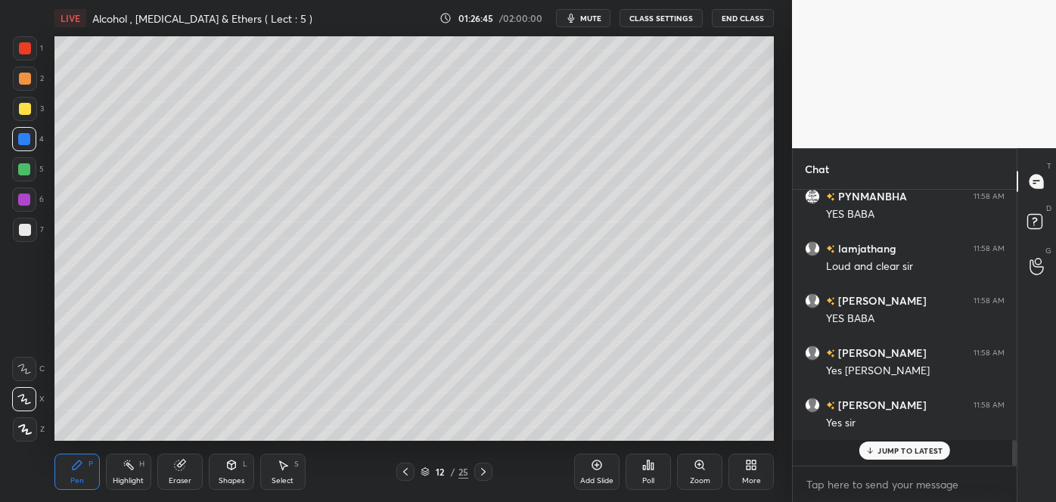
scroll to position [0, 0]
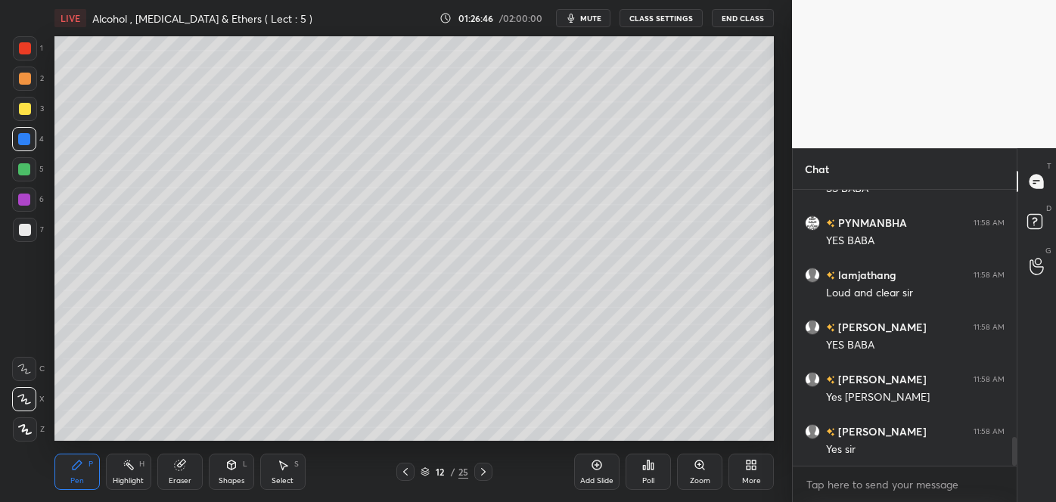
click at [407, 471] on icon at bounding box center [406, 472] width 12 height 12
click at [484, 472] on icon at bounding box center [483, 472] width 5 height 8
click at [23, 233] on div at bounding box center [25, 230] width 12 height 12
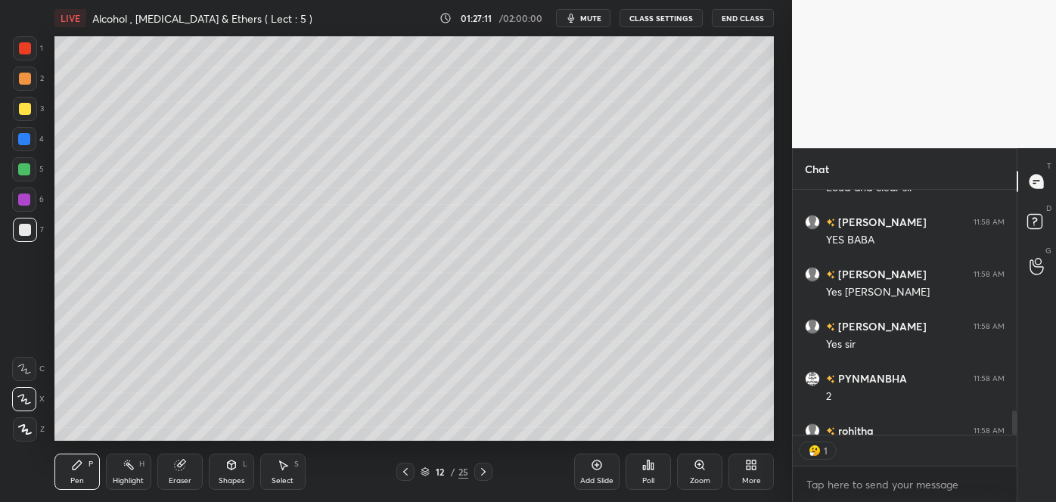
scroll to position [5, 4]
click at [25, 106] on div at bounding box center [25, 109] width 12 height 12
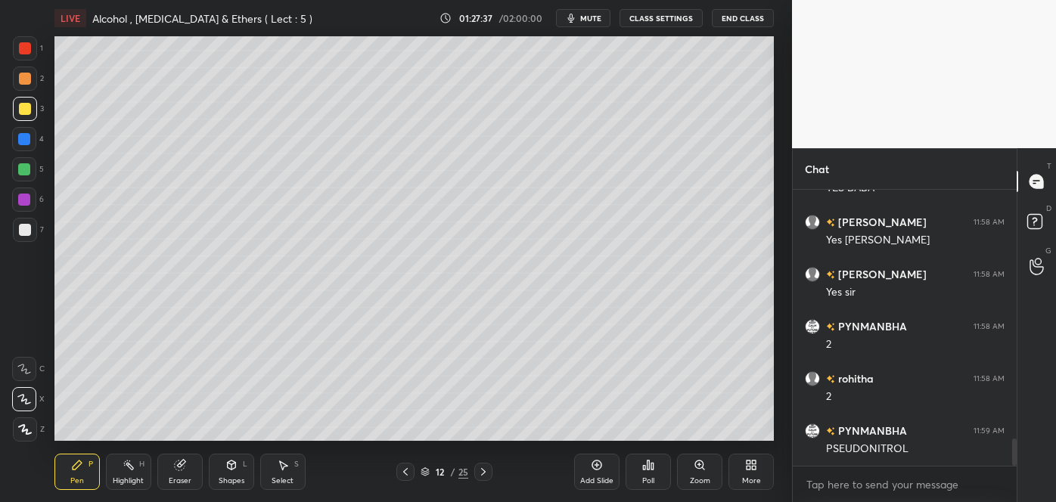
click at [21, 136] on div at bounding box center [24, 139] width 12 height 12
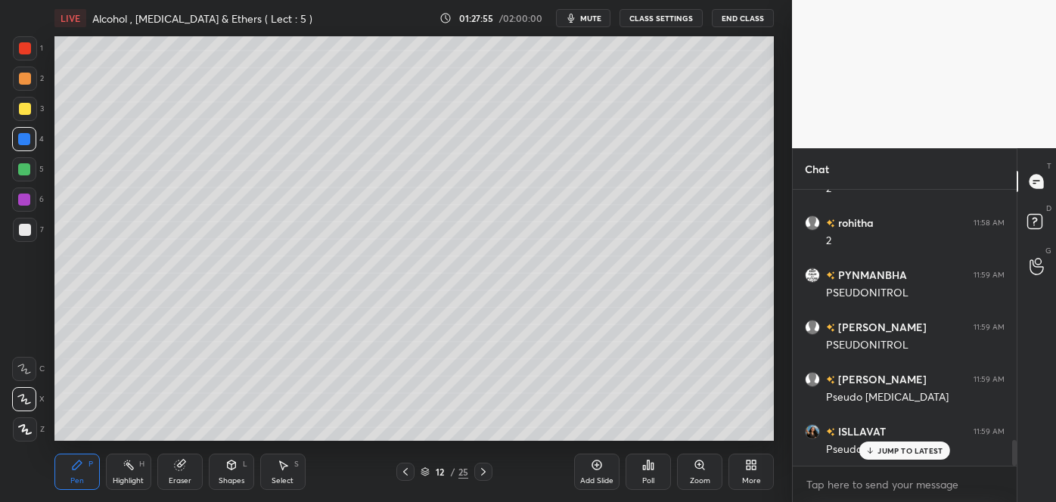
scroll to position [2758, 0]
click at [26, 75] on div at bounding box center [25, 79] width 12 height 12
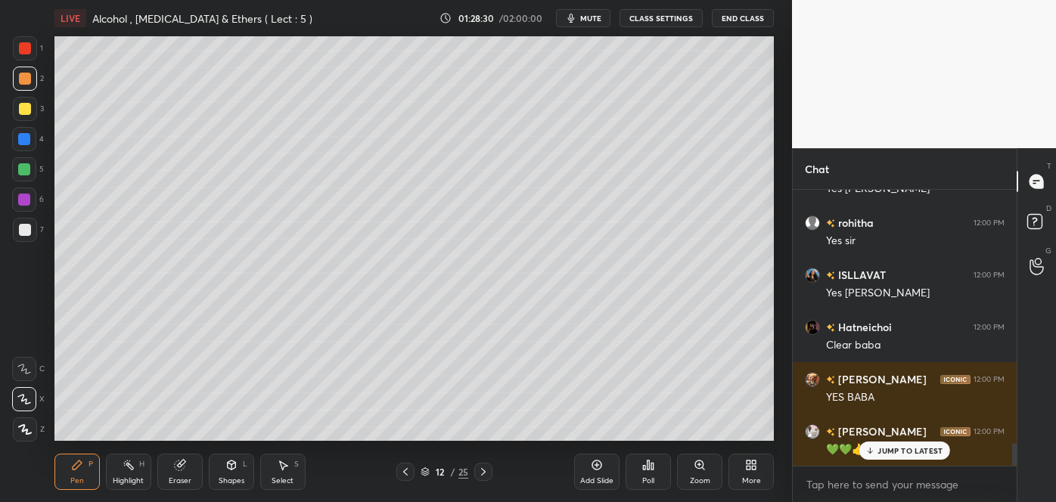
scroll to position [3124, 0]
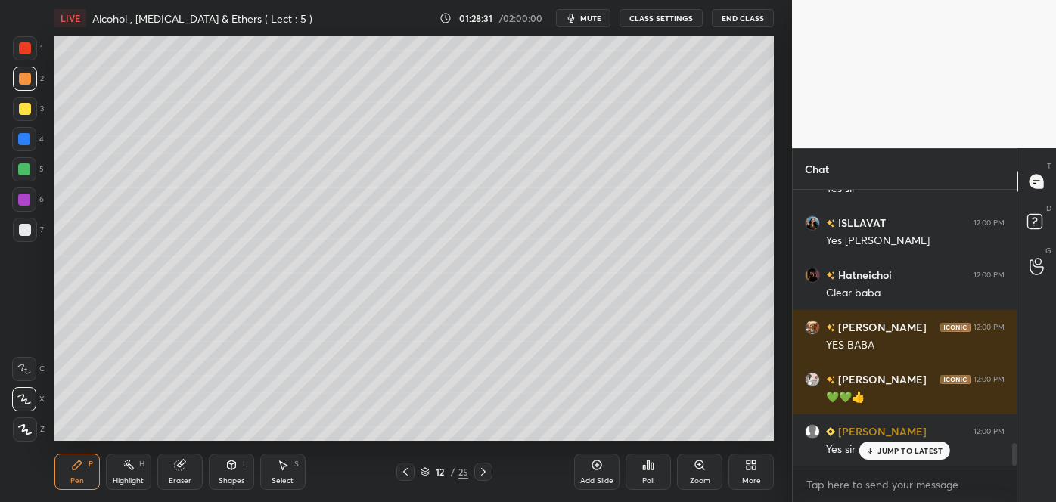
click at [230, 479] on div "Shapes" at bounding box center [232, 481] width 26 height 8
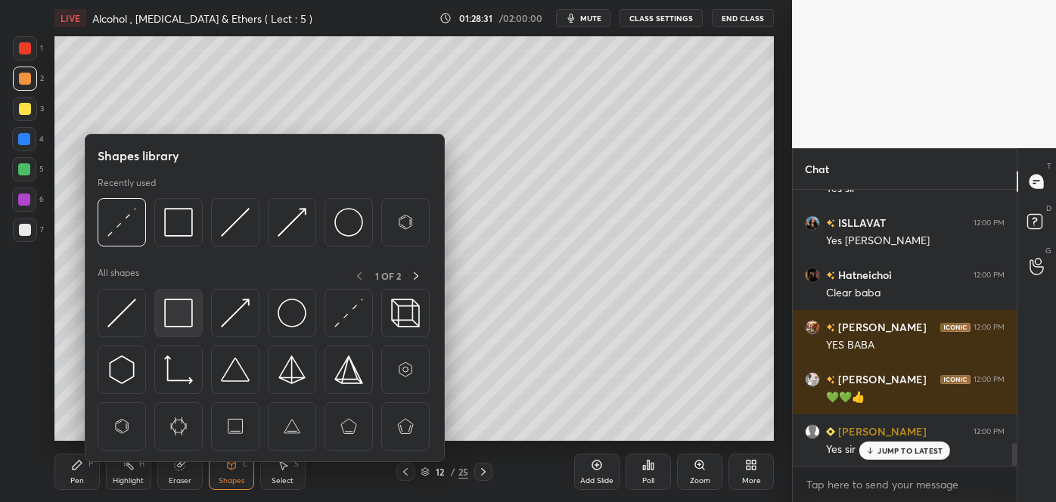
click at [184, 307] on img at bounding box center [178, 313] width 29 height 29
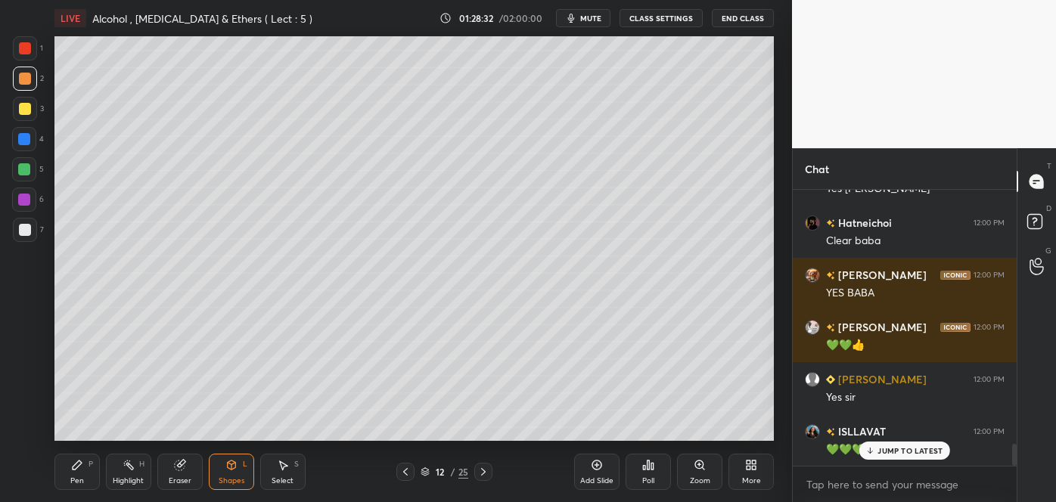
click at [21, 166] on div at bounding box center [24, 169] width 12 height 12
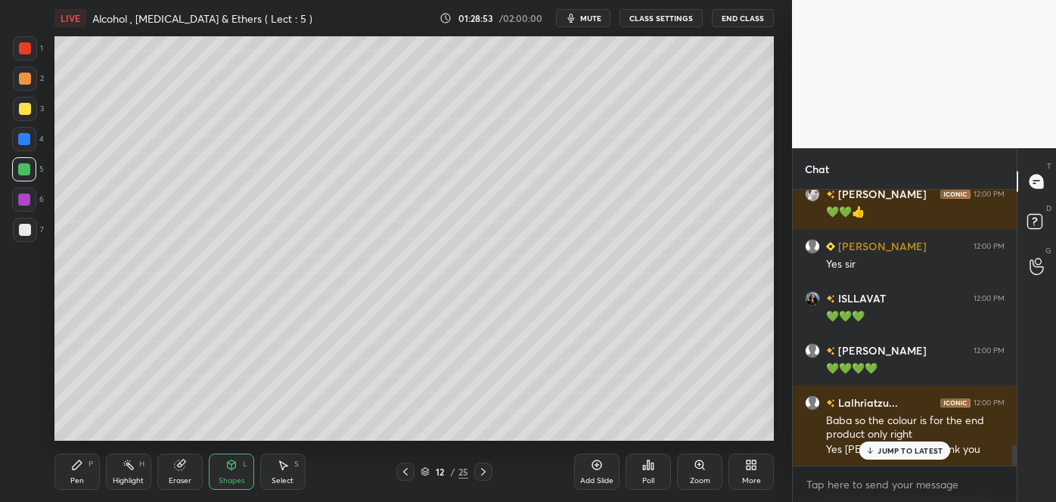
scroll to position [3361, 0]
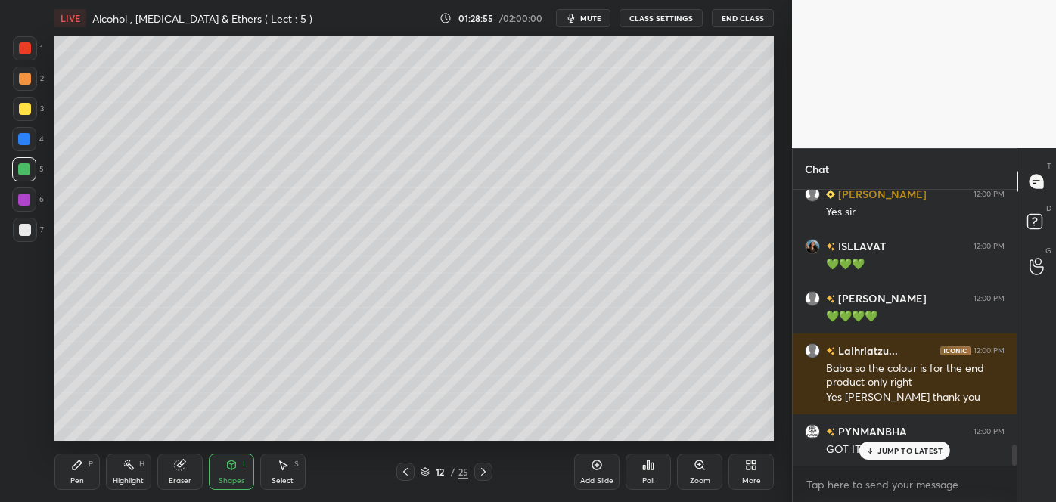
click at [597, 466] on icon at bounding box center [597, 465] width 5 height 5
click at [22, 229] on div at bounding box center [25, 230] width 12 height 12
click at [85, 473] on div "Pen P" at bounding box center [76, 472] width 45 height 36
click at [238, 462] on div "Shapes L" at bounding box center [231, 472] width 45 height 36
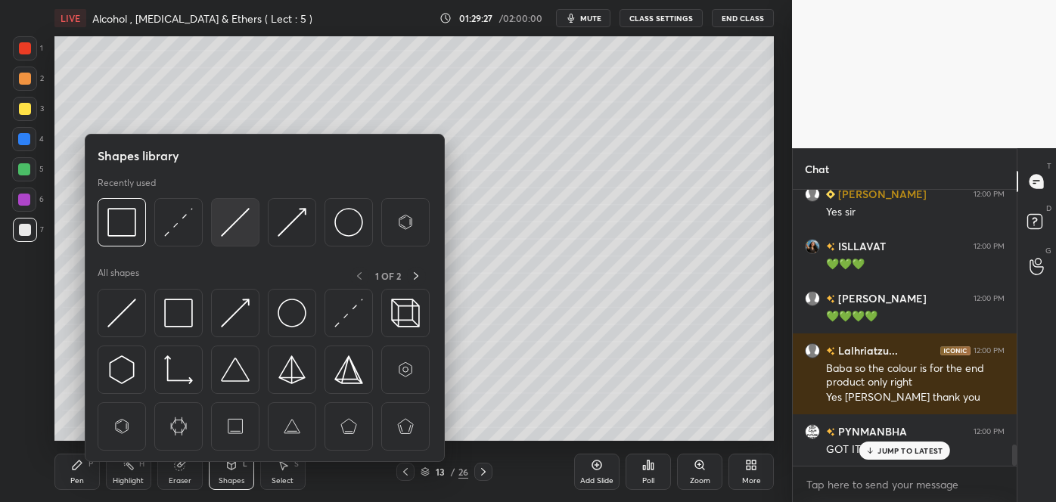
click at [227, 246] on div at bounding box center [235, 222] width 48 height 48
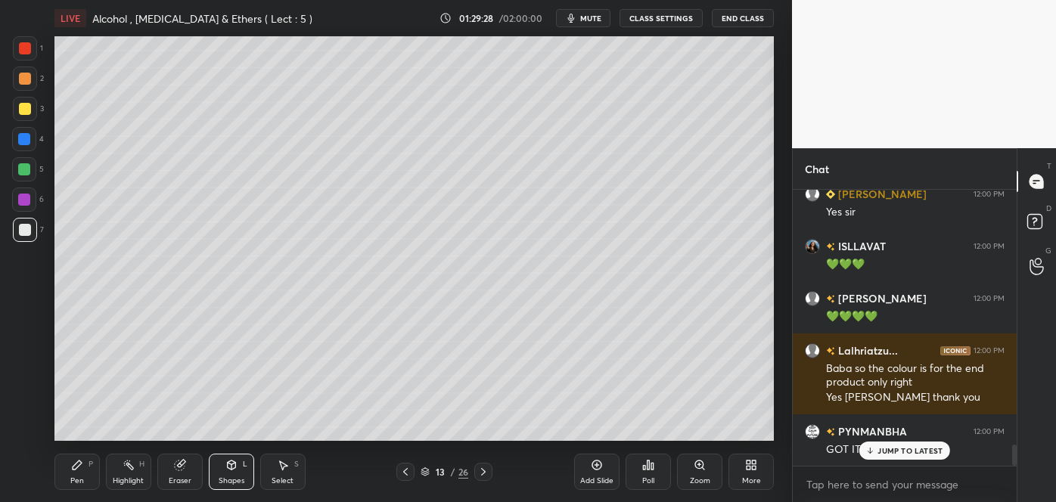
click at [24, 77] on div at bounding box center [25, 79] width 12 height 12
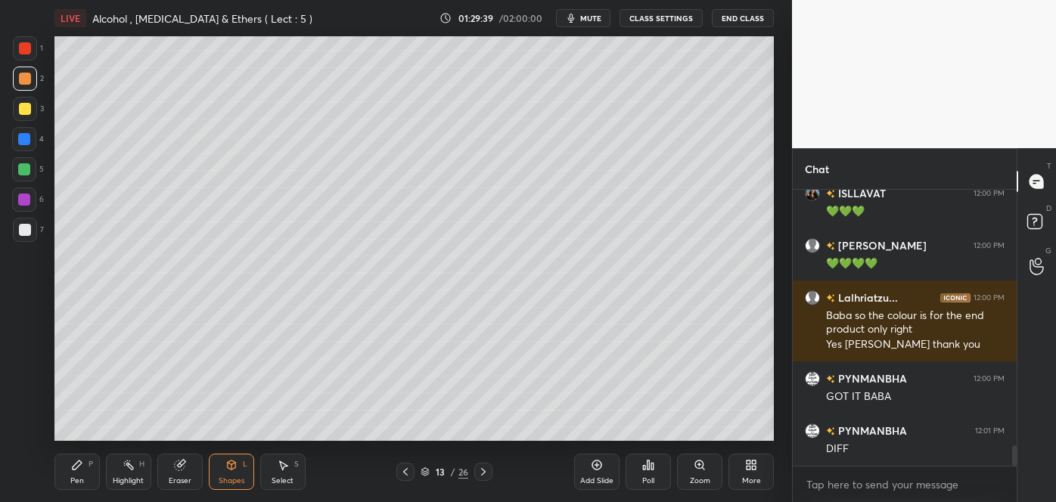
scroll to position [3467, 0]
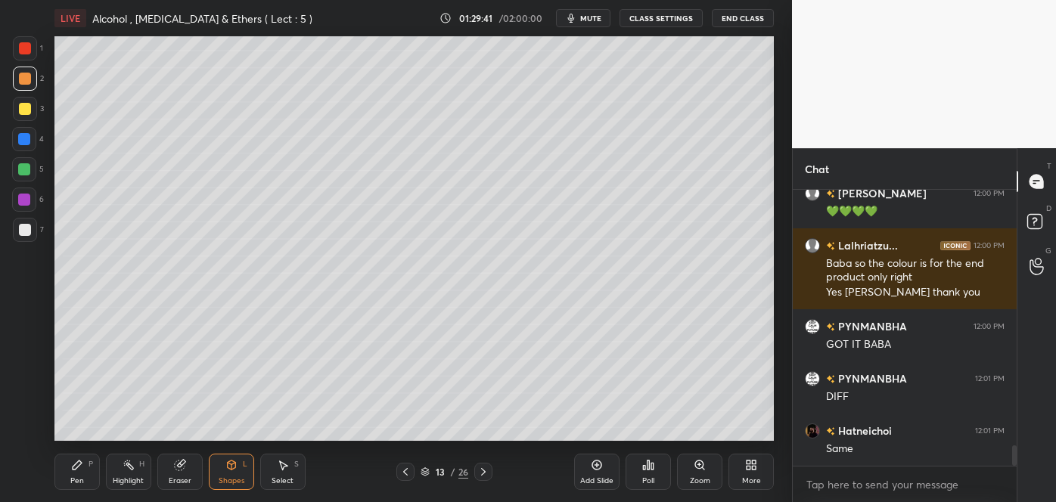
click at [27, 107] on div at bounding box center [25, 109] width 12 height 12
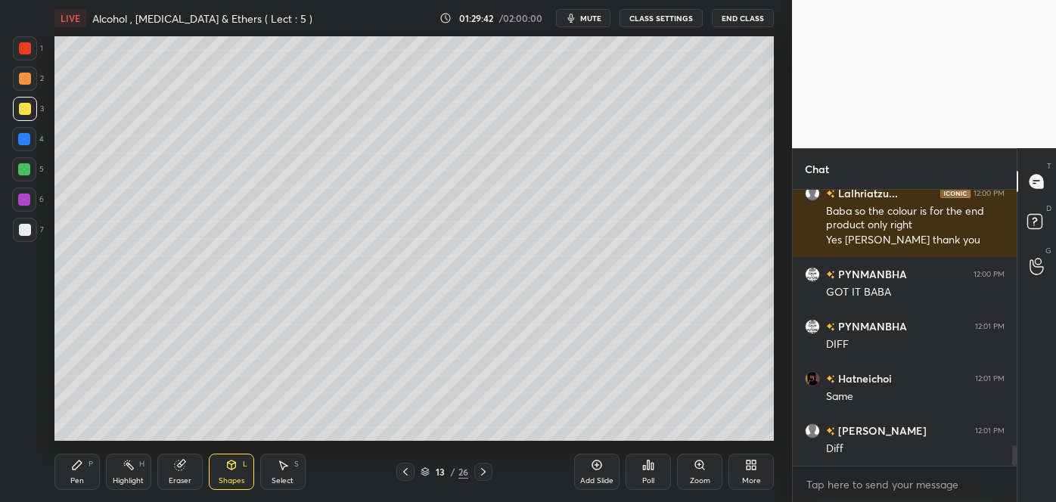
click at [87, 478] on div "Pen P" at bounding box center [76, 472] width 45 height 36
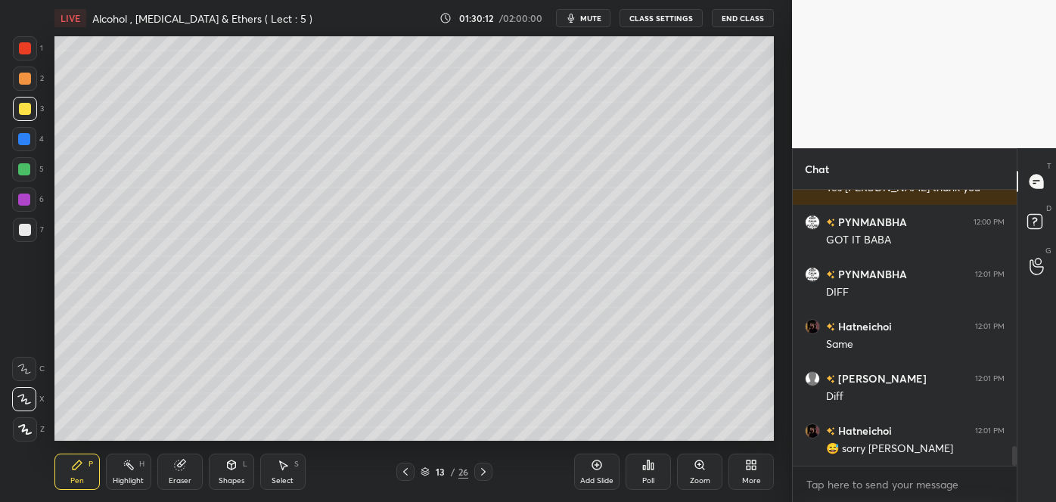
click at [26, 232] on div at bounding box center [25, 230] width 12 height 12
click at [26, 103] on div at bounding box center [25, 109] width 12 height 12
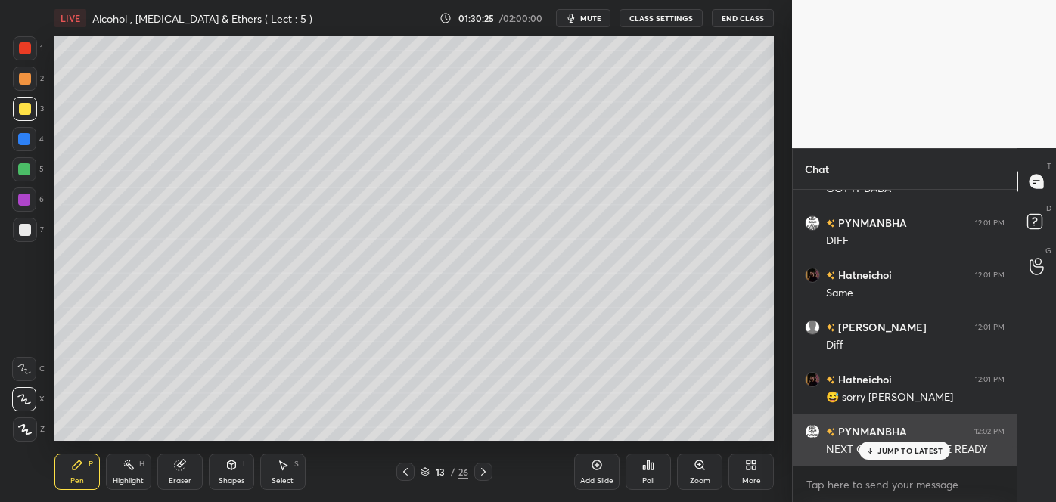
click at [878, 453] on div "JUMP TO LATEST" at bounding box center [905, 451] width 91 height 18
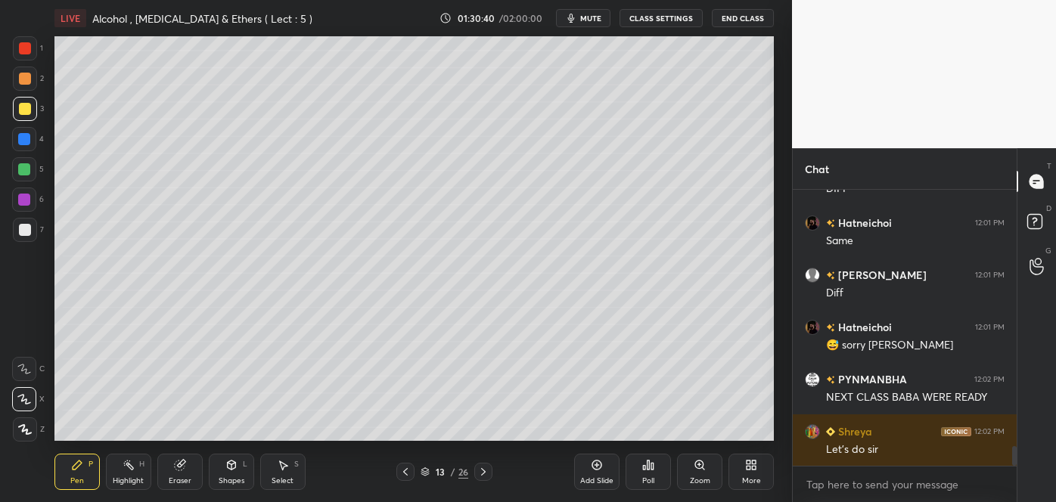
click at [24, 142] on div at bounding box center [24, 139] width 12 height 12
click at [32, 232] on div at bounding box center [25, 230] width 24 height 24
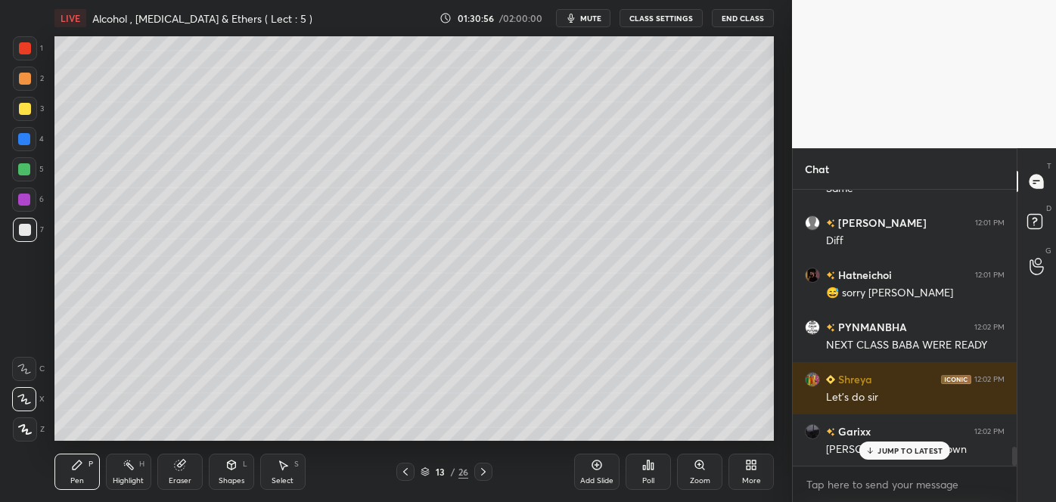
scroll to position [3779, 0]
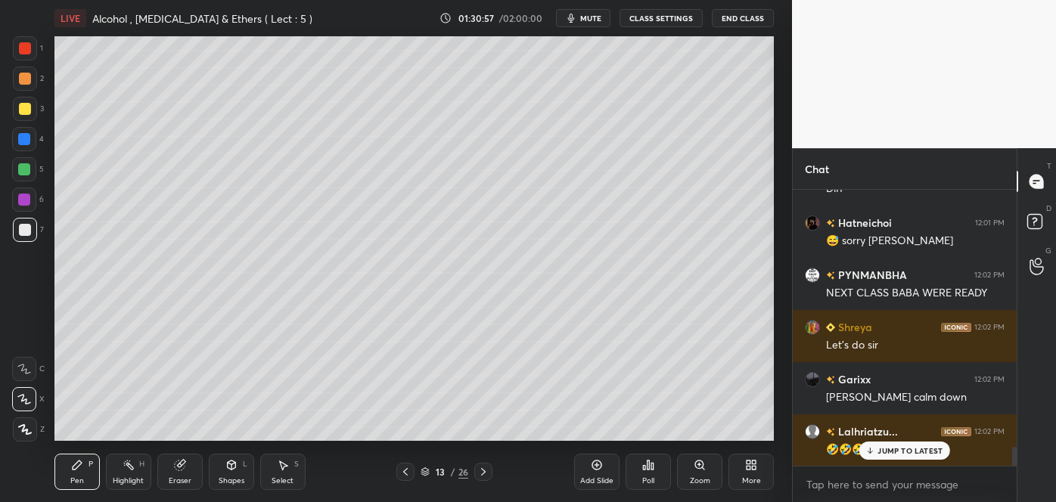
click at [31, 202] on div at bounding box center [24, 200] width 24 height 24
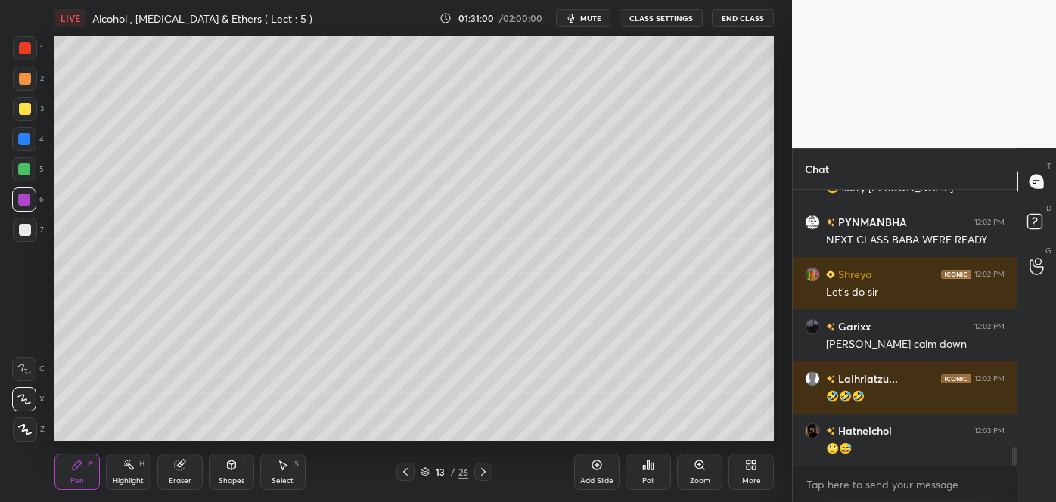
click at [26, 235] on div at bounding box center [25, 230] width 12 height 12
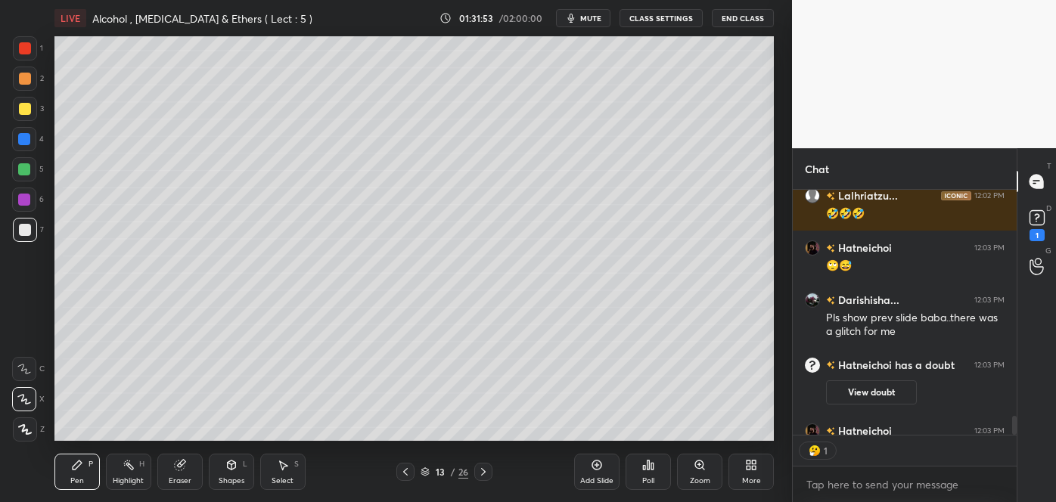
scroll to position [5, 4]
click at [403, 472] on icon at bounding box center [405, 472] width 5 height 8
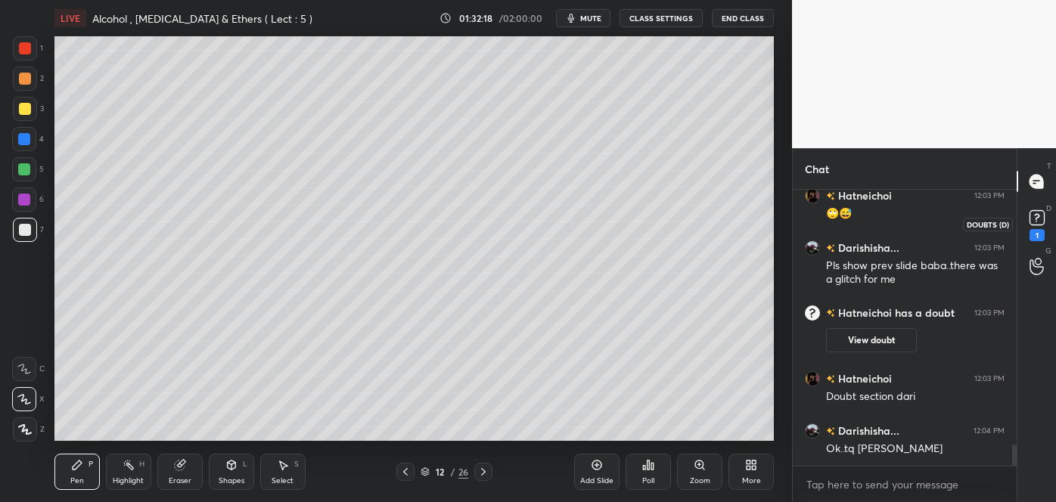
click at [1036, 218] on icon at bounding box center [1036, 217] width 5 height 6
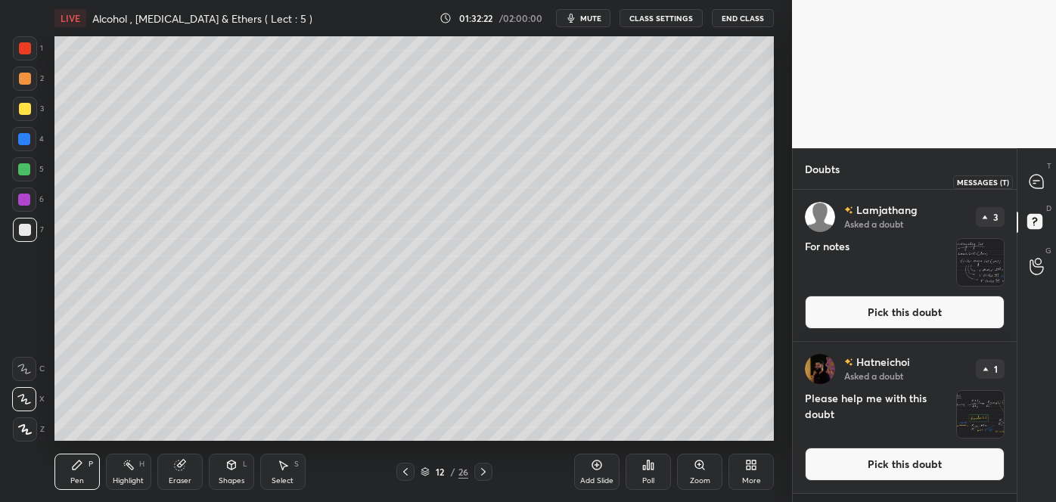
click at [1037, 171] on div at bounding box center [1037, 181] width 30 height 27
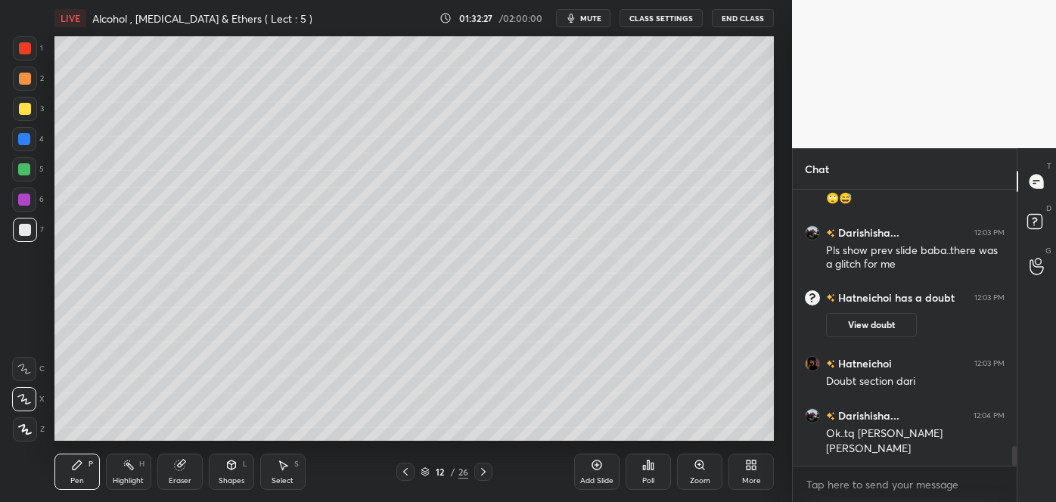
scroll to position [3719, 0]
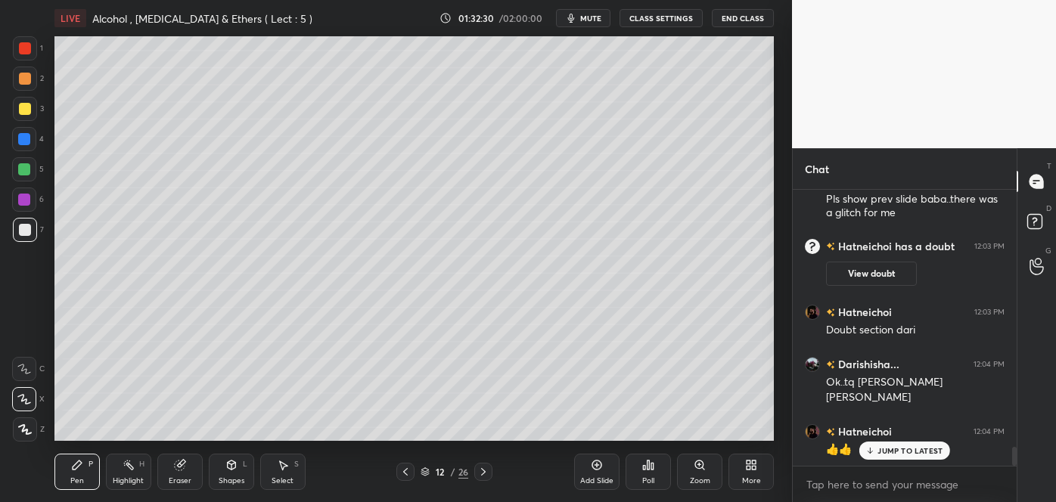
click at [482, 471] on icon at bounding box center [483, 472] width 12 height 12
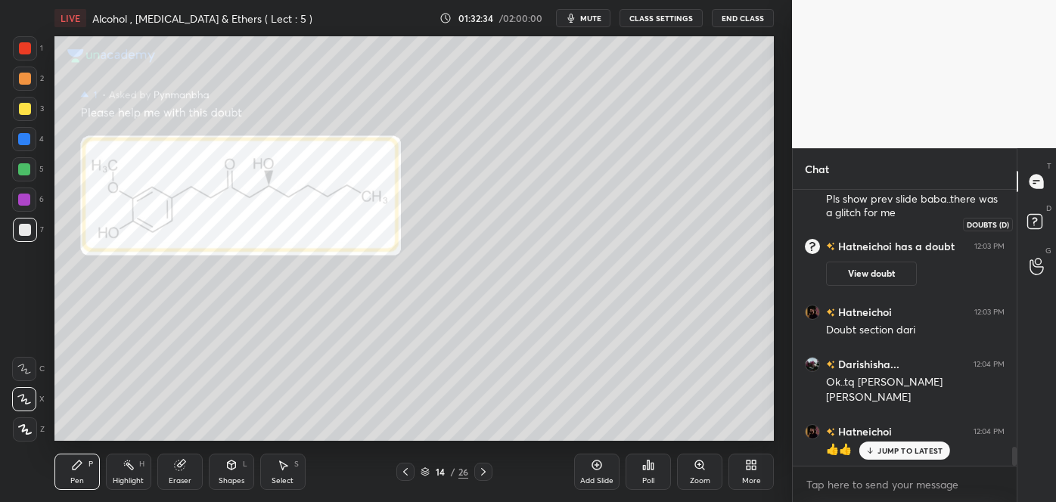
click at [1034, 220] on rect at bounding box center [1035, 222] width 14 height 14
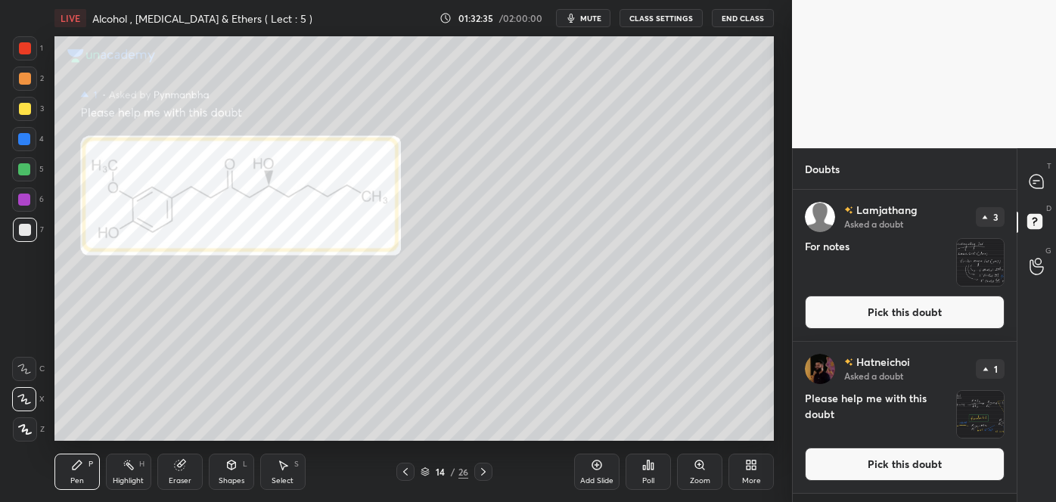
click at [922, 316] on button "Pick this doubt" at bounding box center [905, 312] width 200 height 33
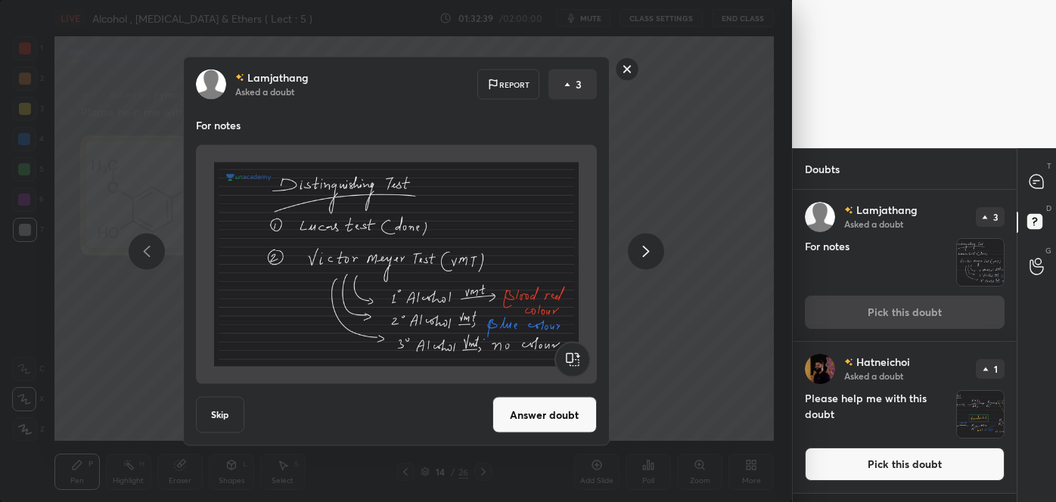
click at [565, 431] on button "Answer doubt" at bounding box center [545, 415] width 104 height 36
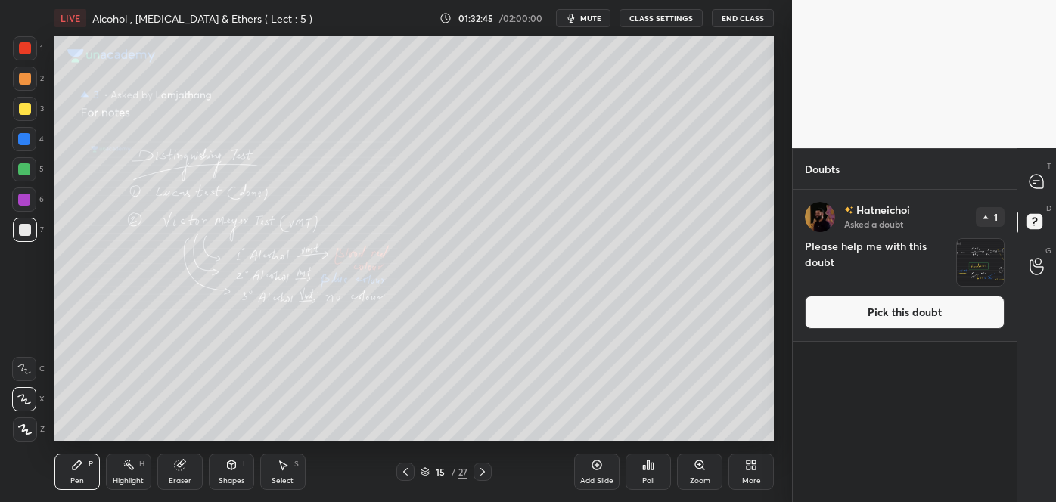
click at [919, 315] on button "Pick this doubt" at bounding box center [905, 312] width 200 height 33
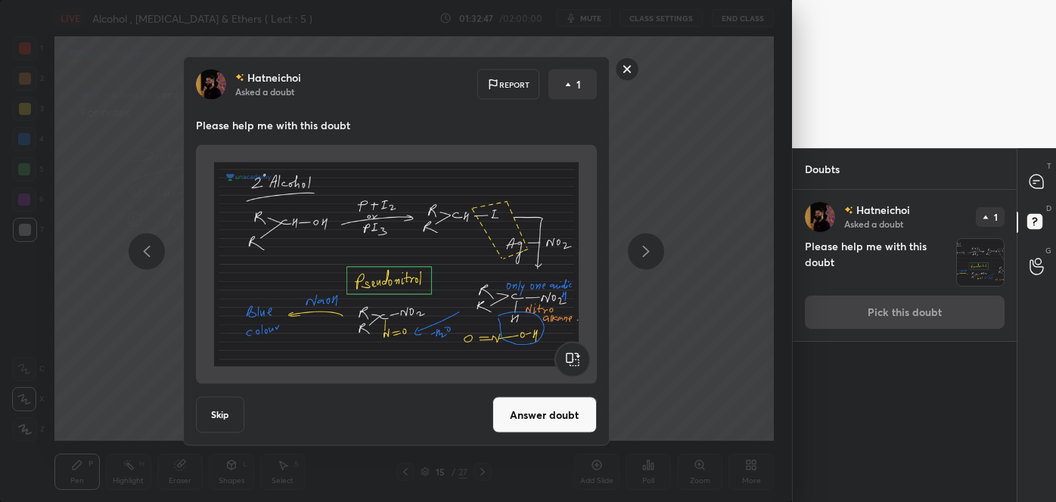
click at [579, 430] on button "Answer doubt" at bounding box center [545, 415] width 104 height 36
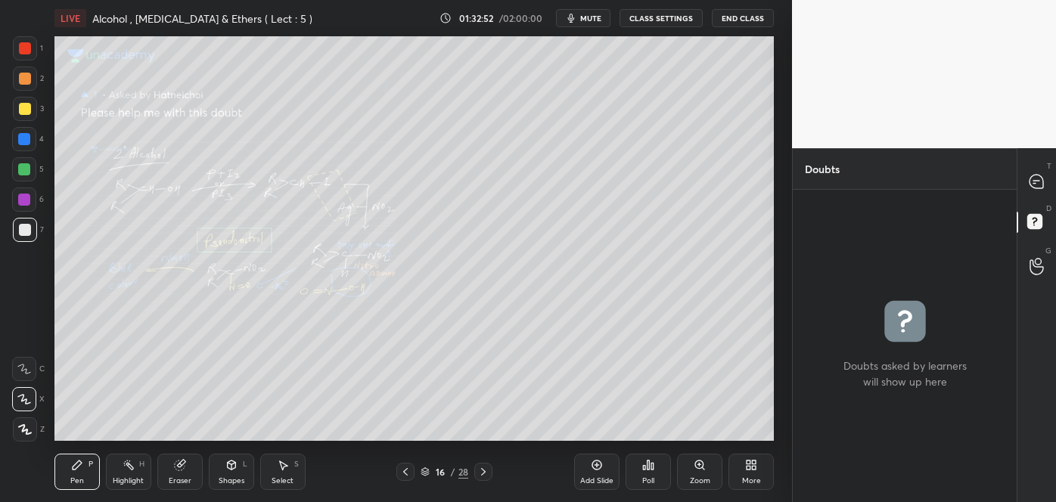
click at [697, 468] on icon at bounding box center [700, 465] width 12 height 12
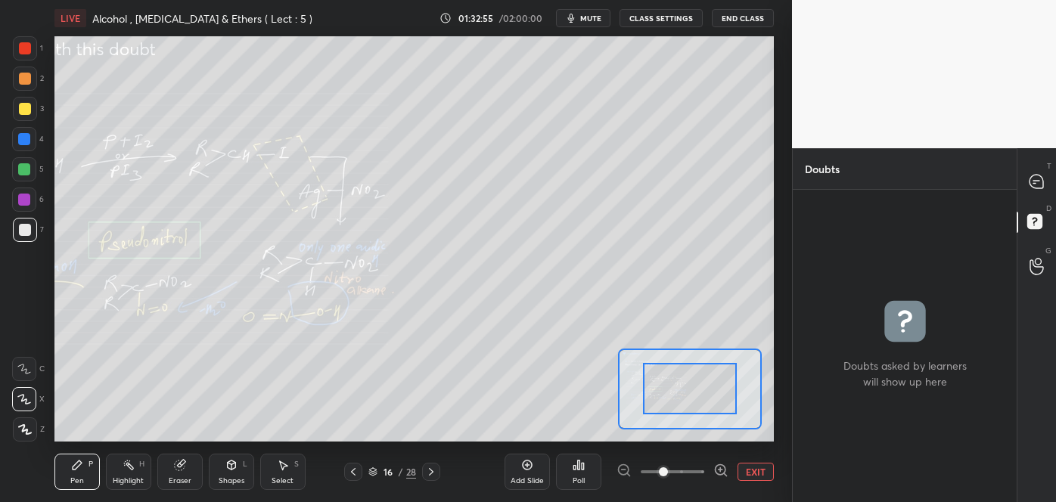
click at [715, 464] on icon at bounding box center [721, 470] width 15 height 15
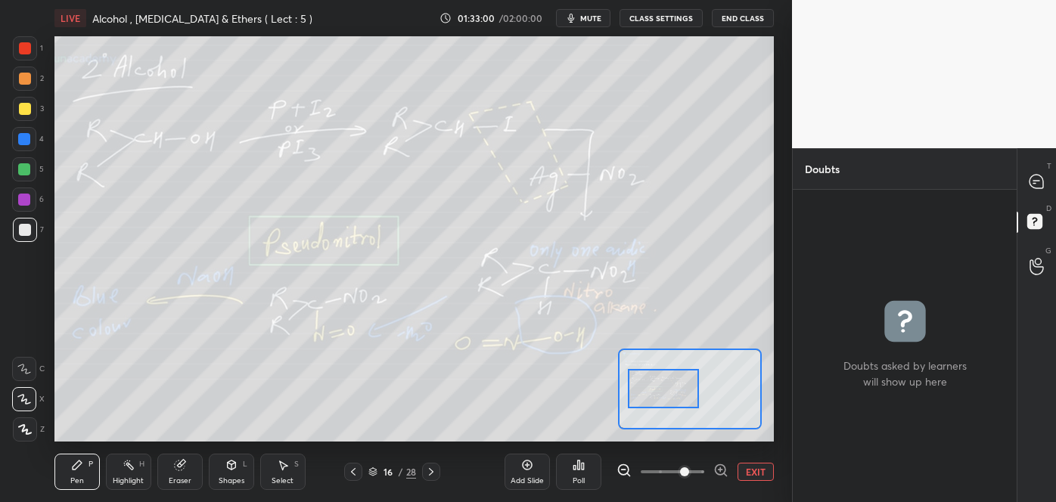
drag, startPoint x: 700, startPoint y: 398, endPoint x: 673, endPoint y: 398, distance: 26.5
click at [673, 398] on div at bounding box center [663, 388] width 70 height 39
click at [1034, 185] on icon at bounding box center [1037, 182] width 14 height 14
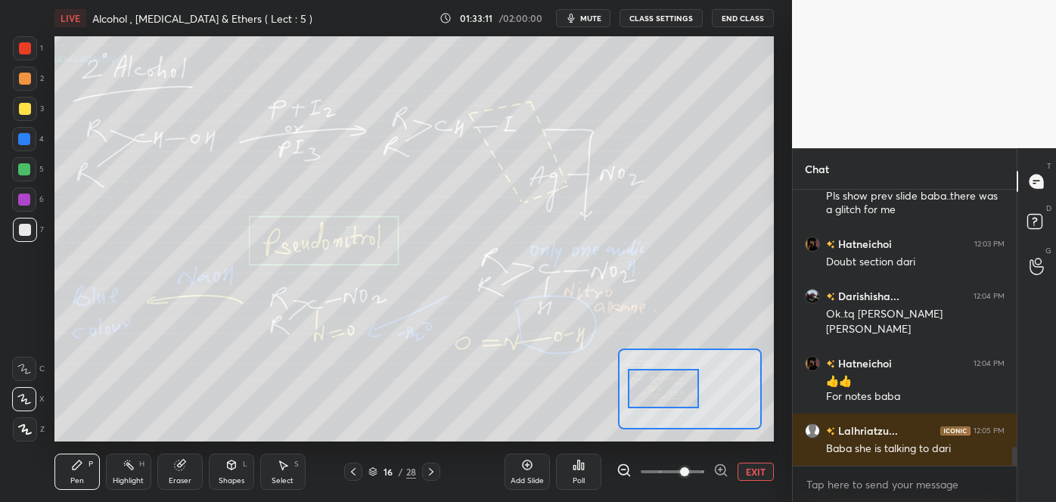
scroll to position [3737, 0]
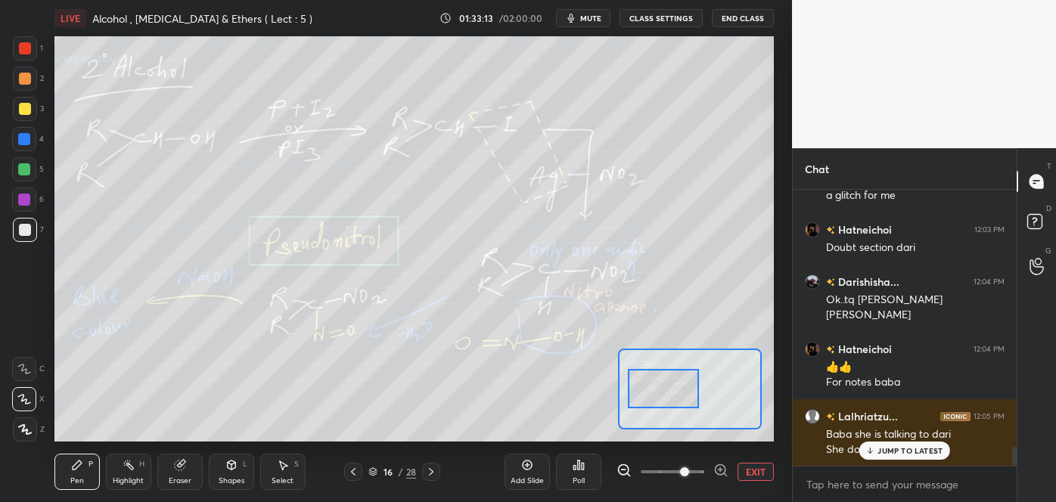
click at [894, 446] on p "JUMP TO LATEST" at bounding box center [910, 450] width 65 height 9
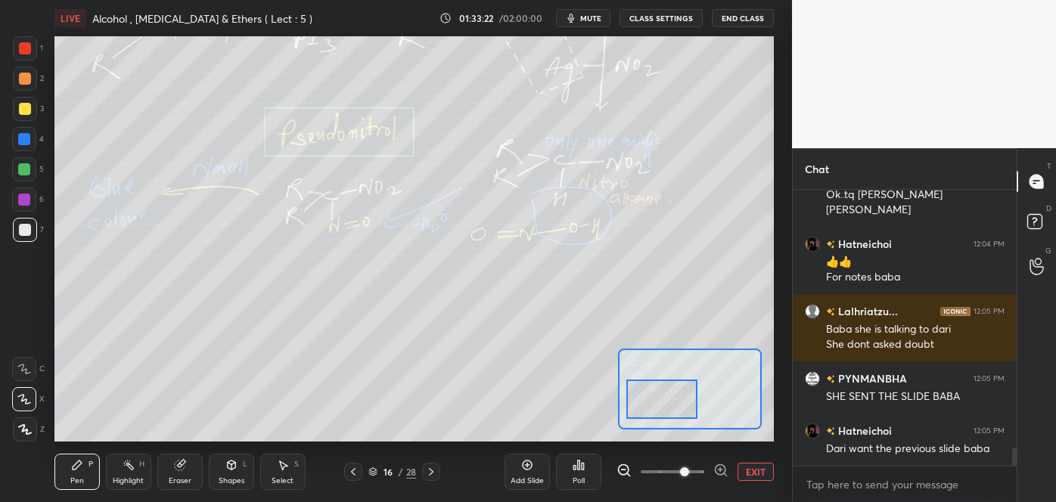
scroll to position [3894, 0]
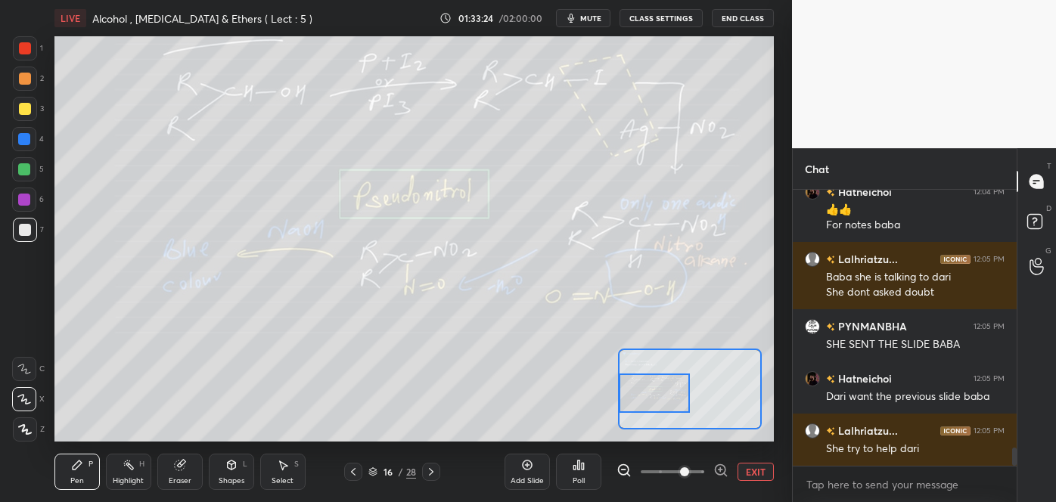
drag, startPoint x: 680, startPoint y: 403, endPoint x: 670, endPoint y: 409, distance: 10.9
click at [670, 409] on div at bounding box center [654, 393] width 70 height 39
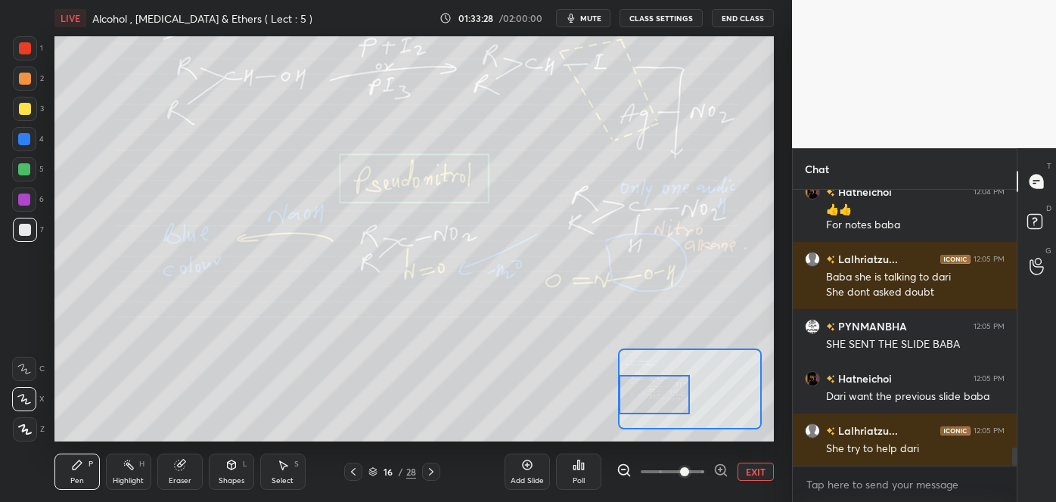
click at [356, 474] on icon at bounding box center [353, 472] width 12 height 12
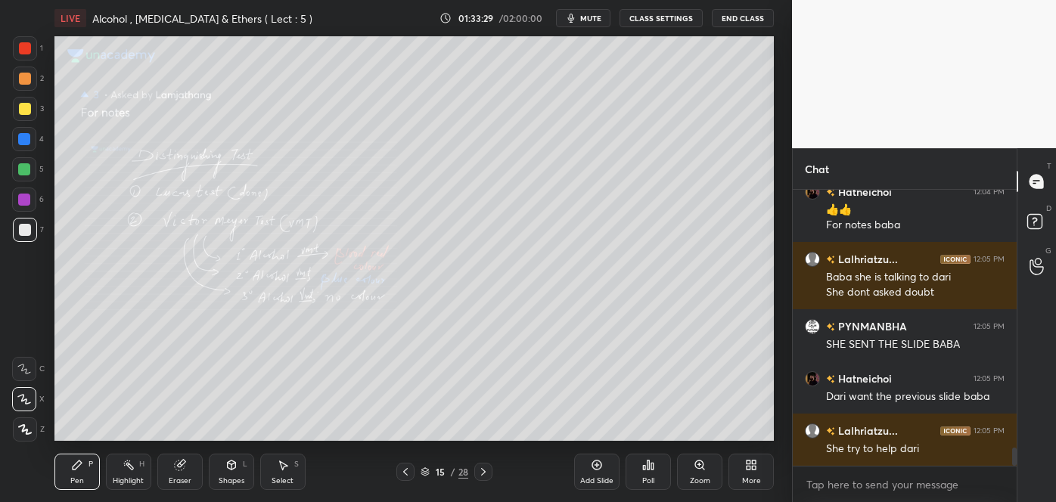
click at [356, 474] on div "15 / 28" at bounding box center [445, 472] width 260 height 18
click at [403, 471] on icon at bounding box center [406, 472] width 12 height 12
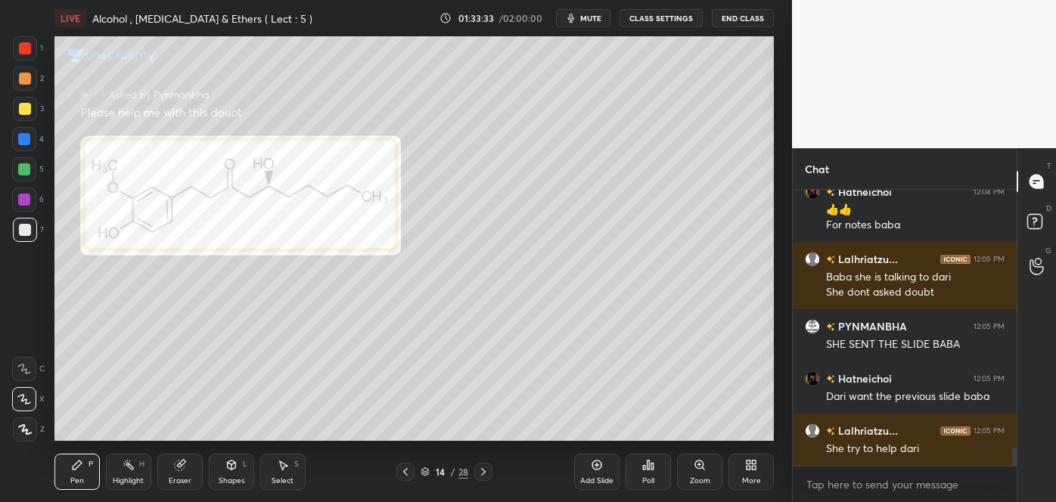
scroll to position [3946, 0]
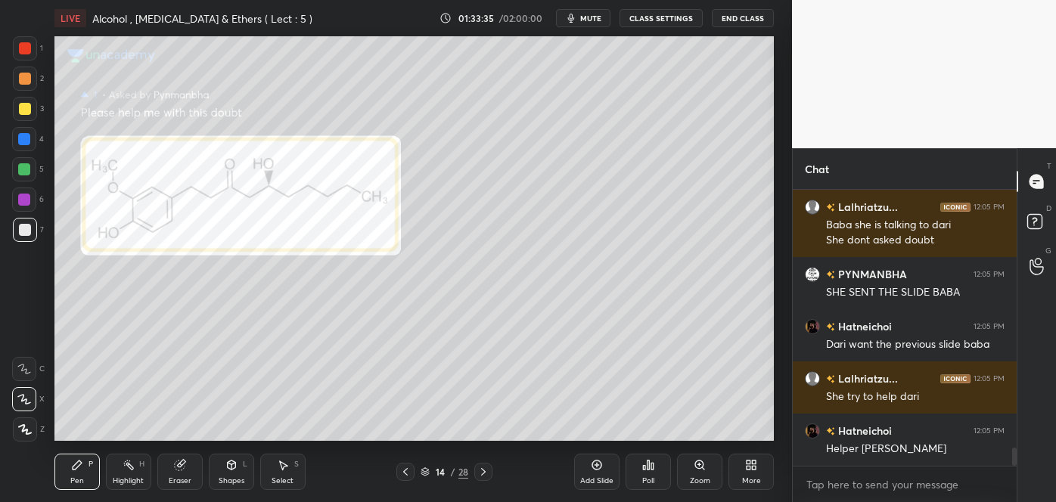
click at [403, 471] on icon at bounding box center [406, 472] width 12 height 12
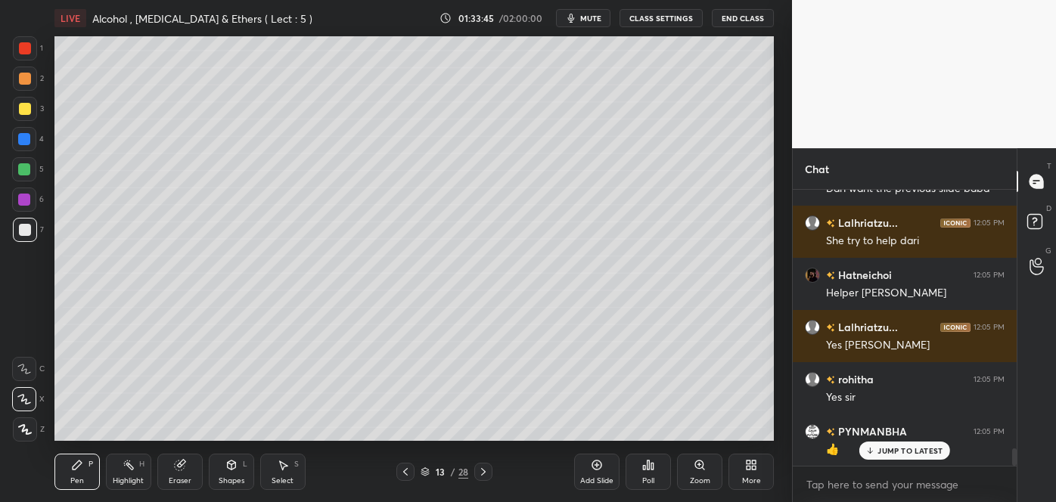
scroll to position [4154, 0]
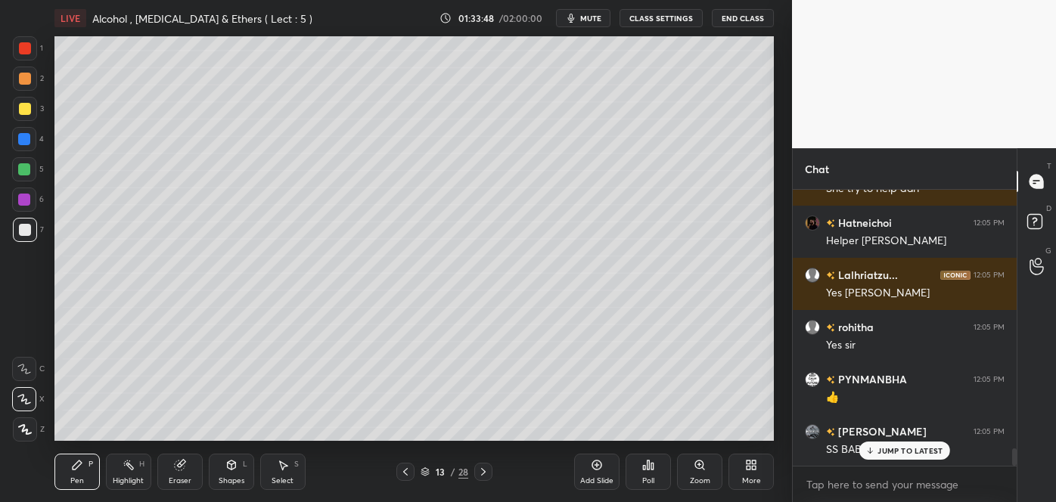
click at [601, 477] on div "Add Slide" at bounding box center [596, 481] width 33 height 8
click at [28, 230] on div at bounding box center [25, 230] width 12 height 12
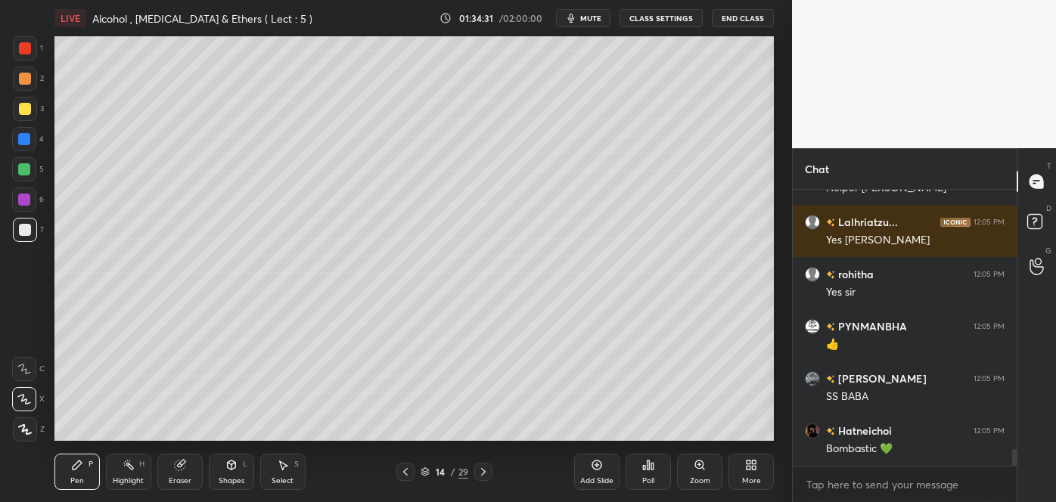
click at [26, 109] on div at bounding box center [25, 109] width 12 height 12
click at [23, 230] on div at bounding box center [25, 230] width 12 height 12
click at [23, 170] on div at bounding box center [24, 169] width 12 height 12
click at [26, 107] on div at bounding box center [25, 109] width 12 height 12
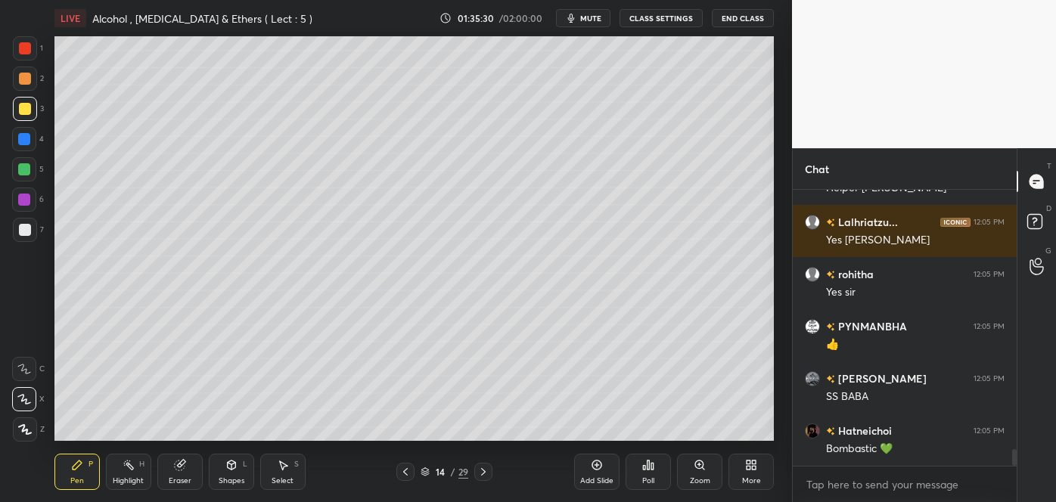
click at [24, 79] on div at bounding box center [25, 79] width 12 height 12
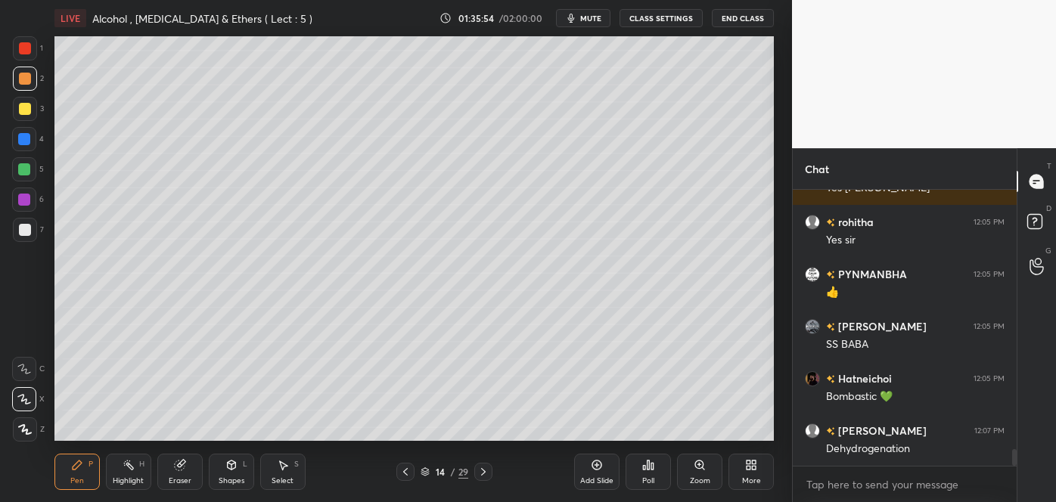
scroll to position [4312, 0]
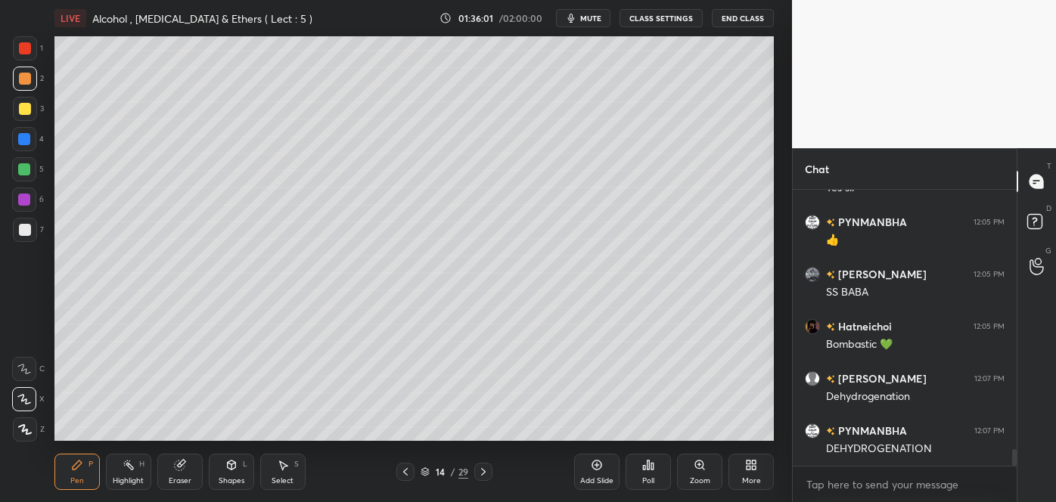
click at [605, 471] on div "Add Slide" at bounding box center [596, 472] width 45 height 36
click at [26, 112] on div at bounding box center [25, 109] width 12 height 12
click at [22, 142] on div at bounding box center [24, 139] width 12 height 12
click at [26, 77] on div at bounding box center [25, 79] width 12 height 12
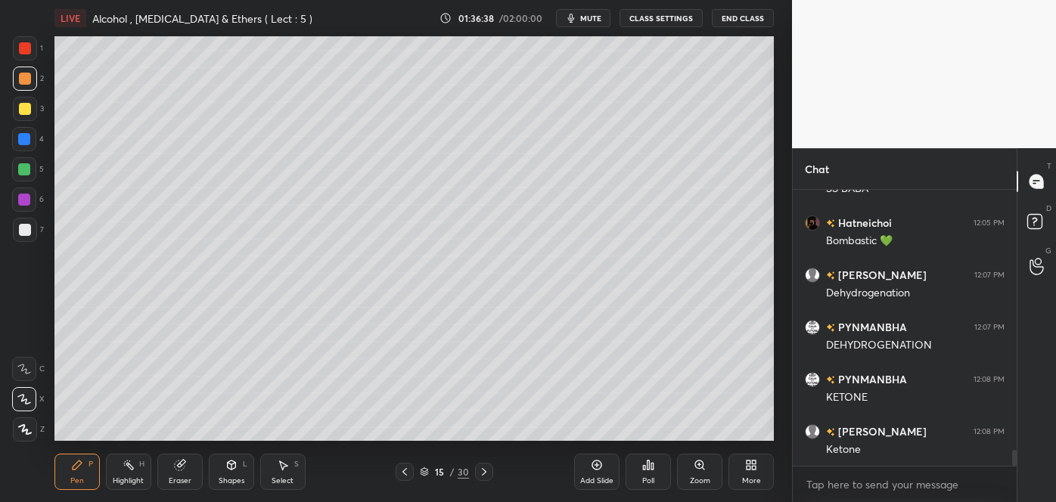
scroll to position [4468, 0]
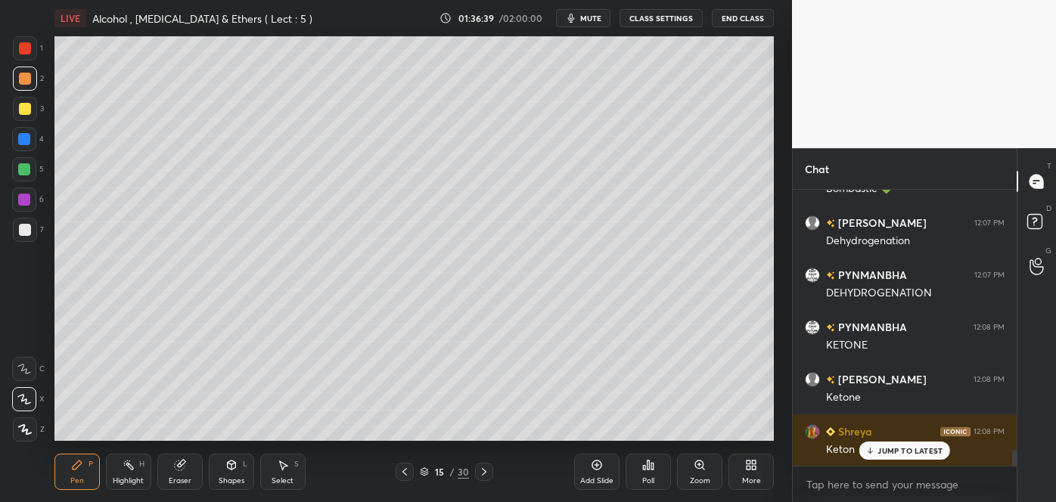
click at [26, 224] on div at bounding box center [25, 230] width 12 height 12
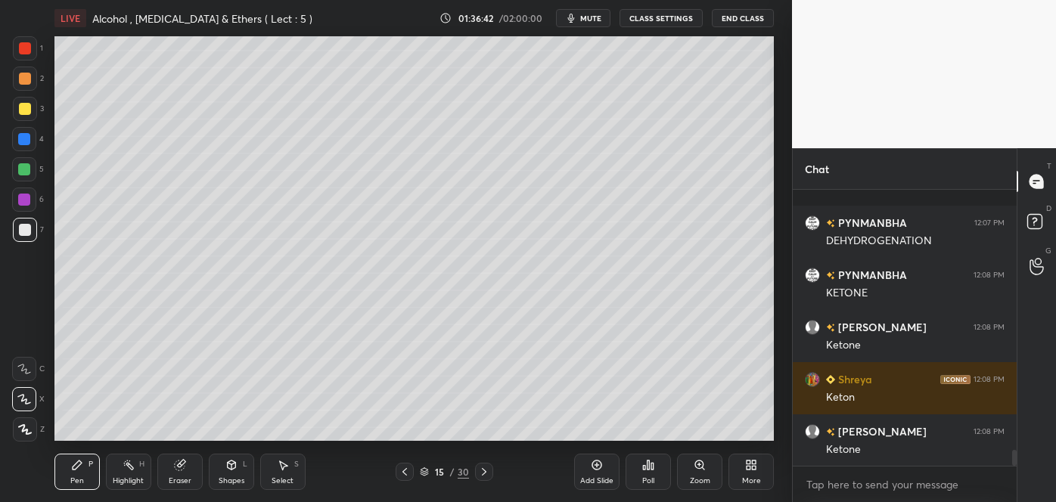
scroll to position [4625, 0]
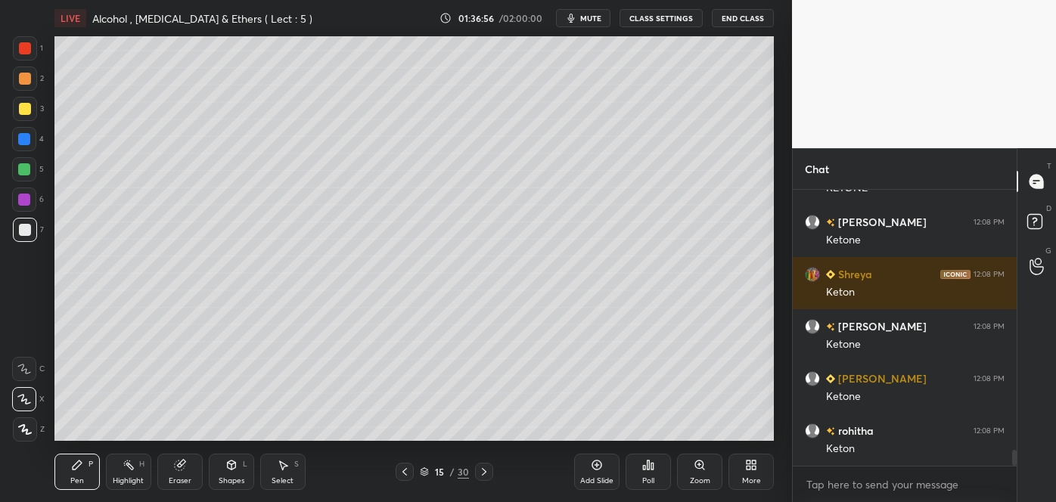
click at [26, 79] on div at bounding box center [25, 79] width 12 height 12
click at [23, 229] on div at bounding box center [25, 230] width 12 height 12
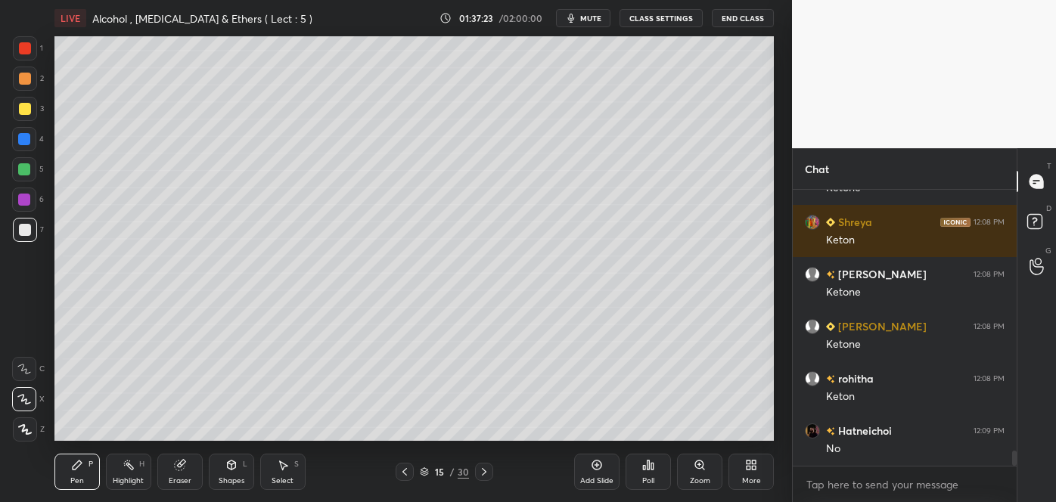
click at [24, 81] on div at bounding box center [25, 79] width 12 height 12
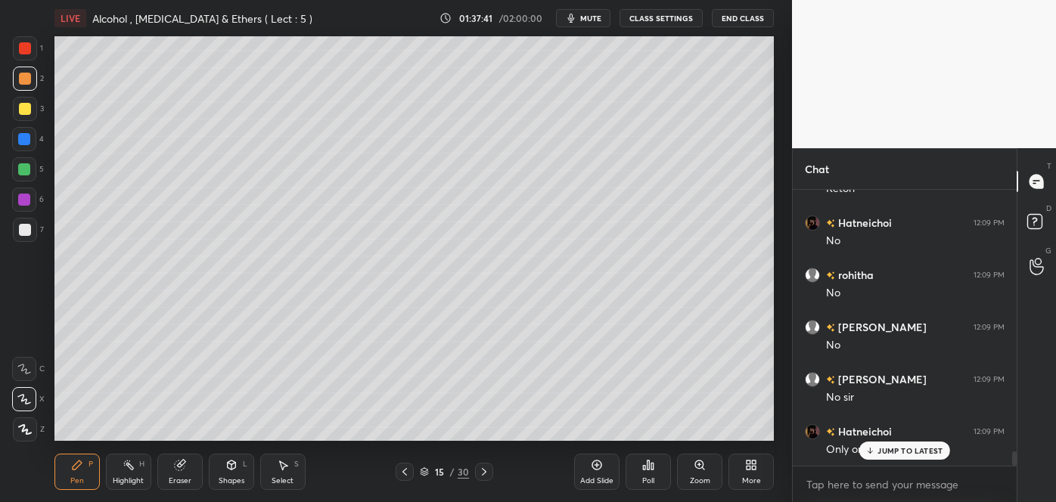
scroll to position [4938, 0]
click at [23, 112] on div at bounding box center [25, 109] width 12 height 12
click at [595, 475] on div "Add Slide" at bounding box center [596, 472] width 45 height 36
click at [27, 168] on div at bounding box center [24, 169] width 12 height 12
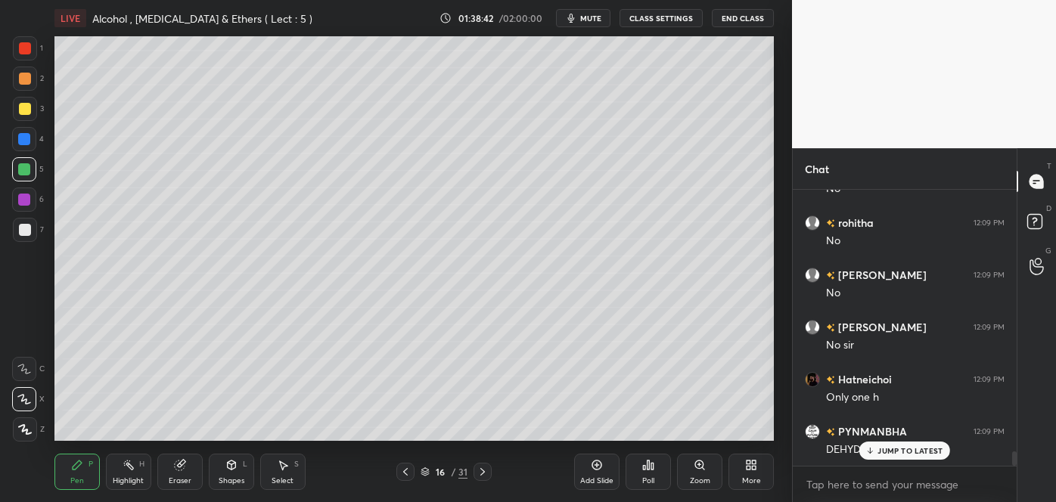
click at [26, 226] on div at bounding box center [25, 230] width 12 height 12
click at [22, 110] on div at bounding box center [25, 109] width 12 height 12
click at [26, 140] on div at bounding box center [24, 139] width 12 height 12
click at [26, 169] on div at bounding box center [24, 169] width 12 height 12
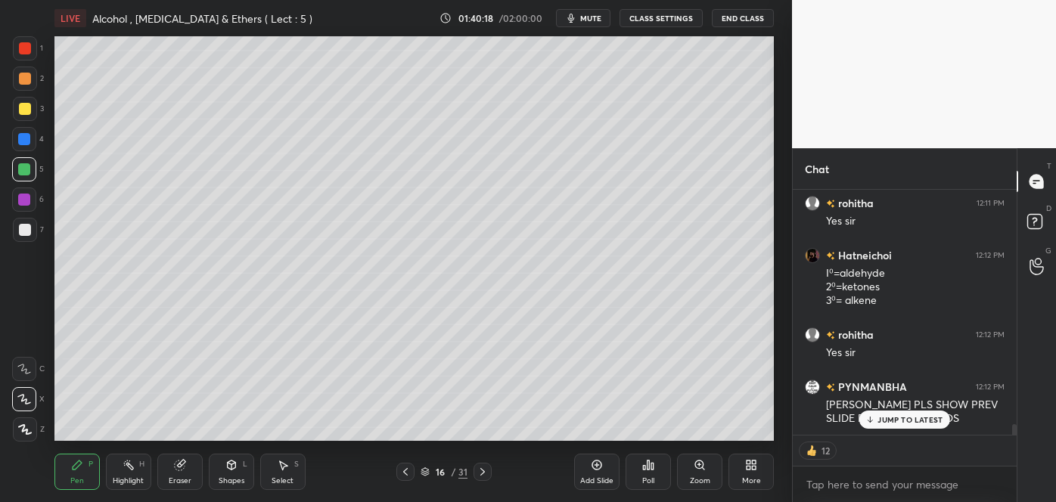
scroll to position [5271, 0]
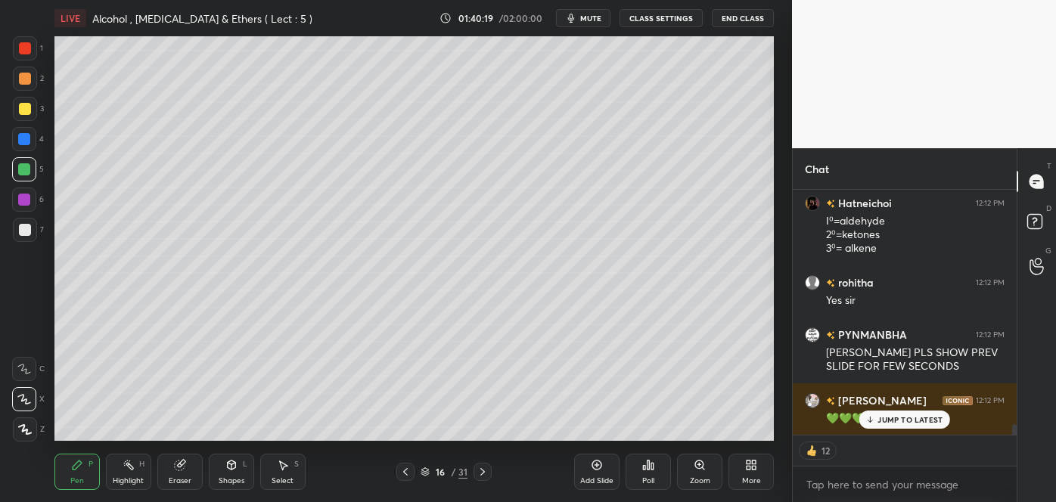
click at [408, 474] on icon at bounding box center [406, 472] width 12 height 12
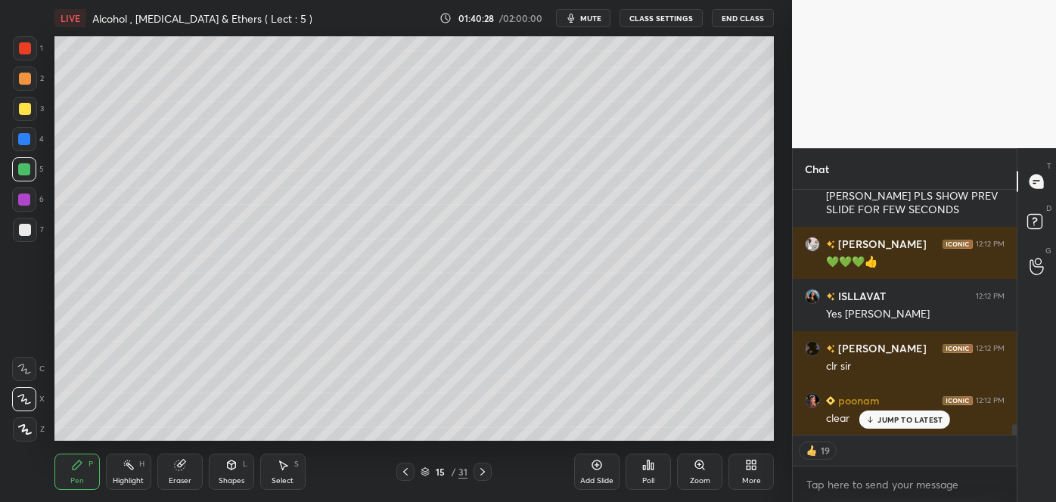
scroll to position [5479, 0]
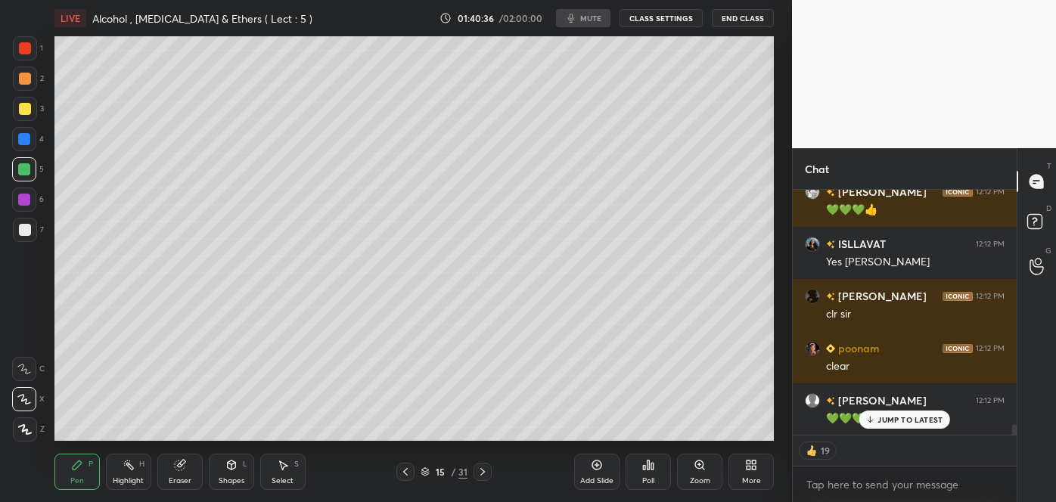
type textarea "x"
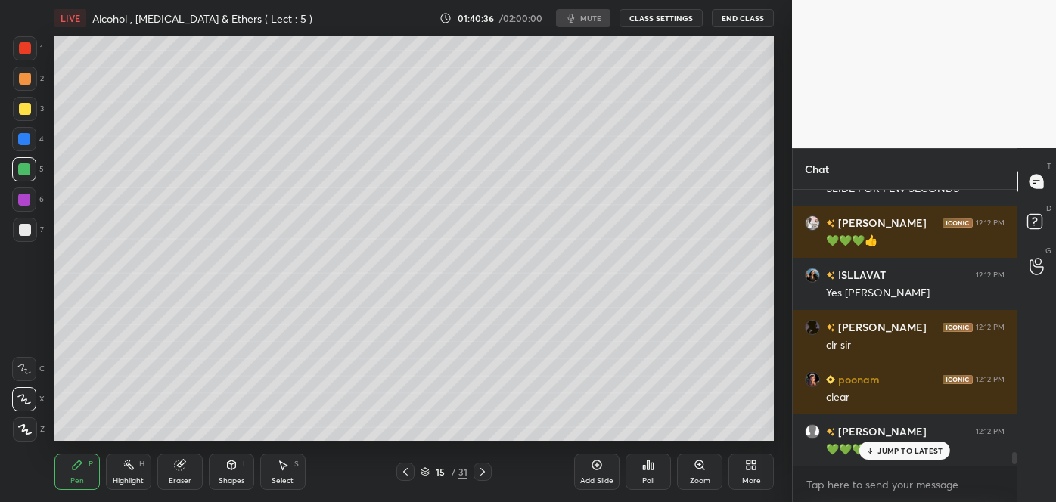
scroll to position [272, 219]
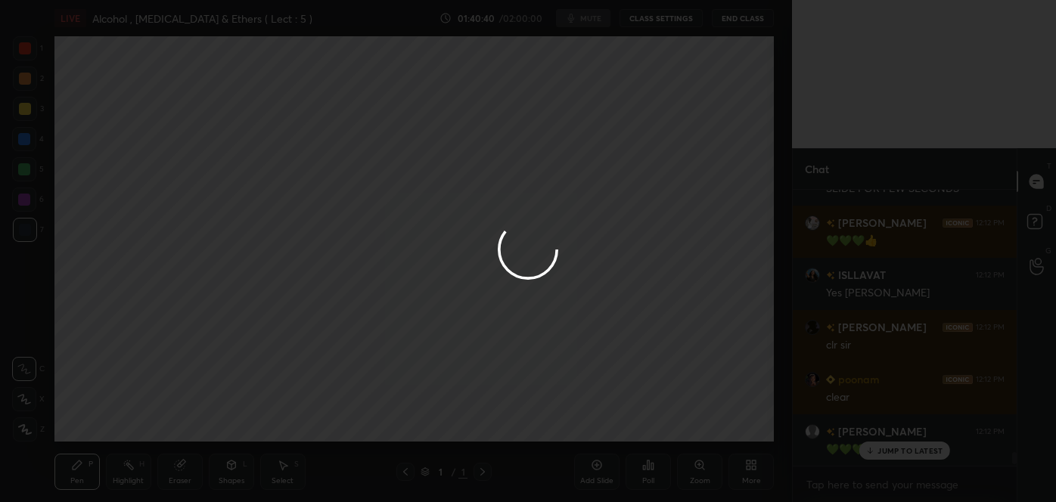
click at [714, 281] on div at bounding box center [528, 251] width 1056 height 502
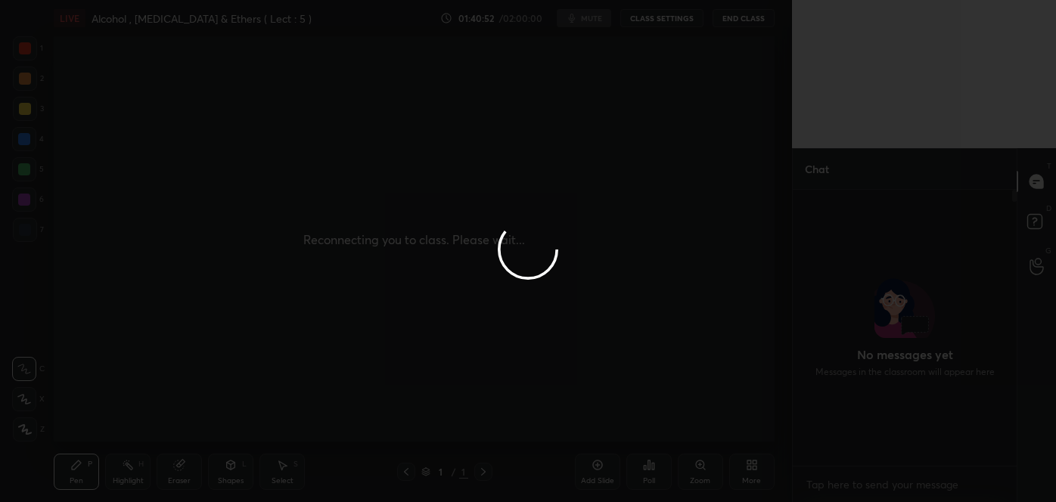
scroll to position [75266, 74939]
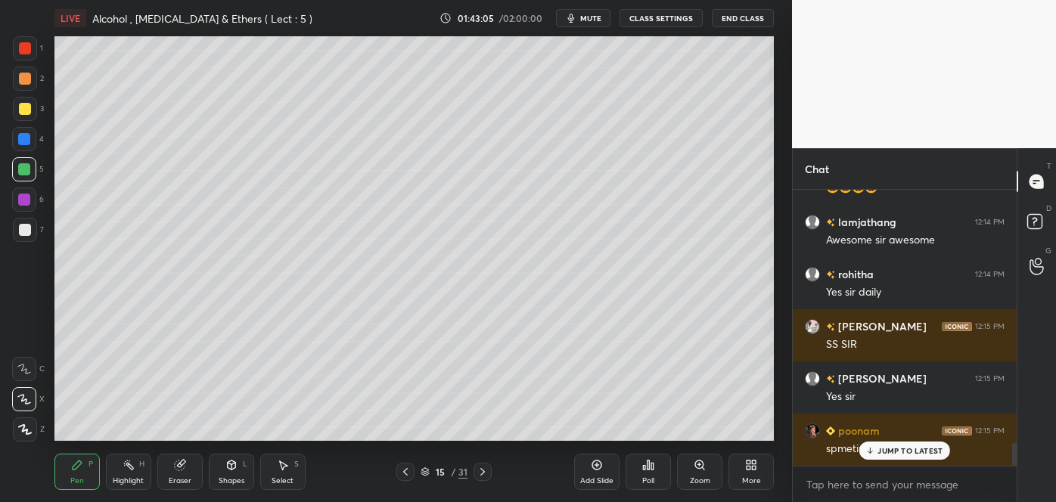
scroll to position [3065, 0]
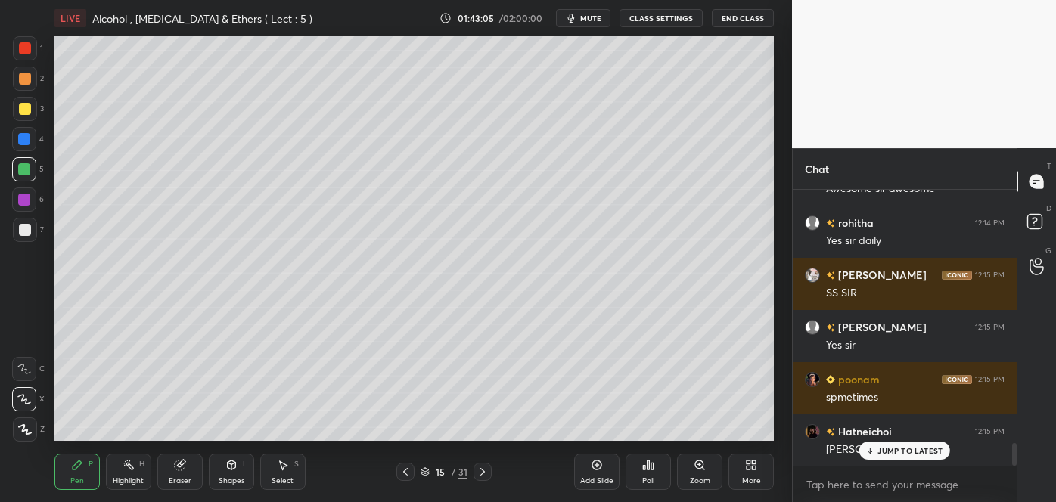
click at [481, 467] on icon at bounding box center [483, 472] width 12 height 12
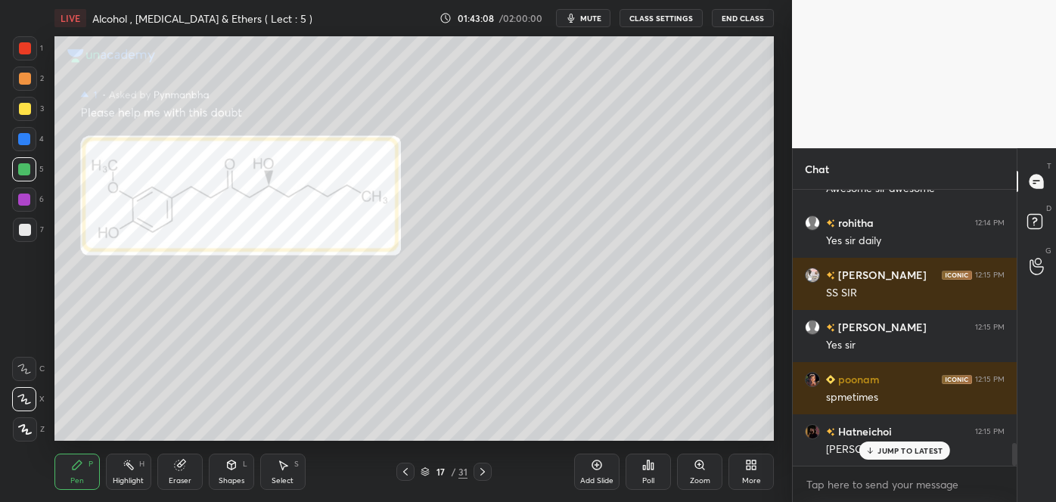
scroll to position [3118, 0]
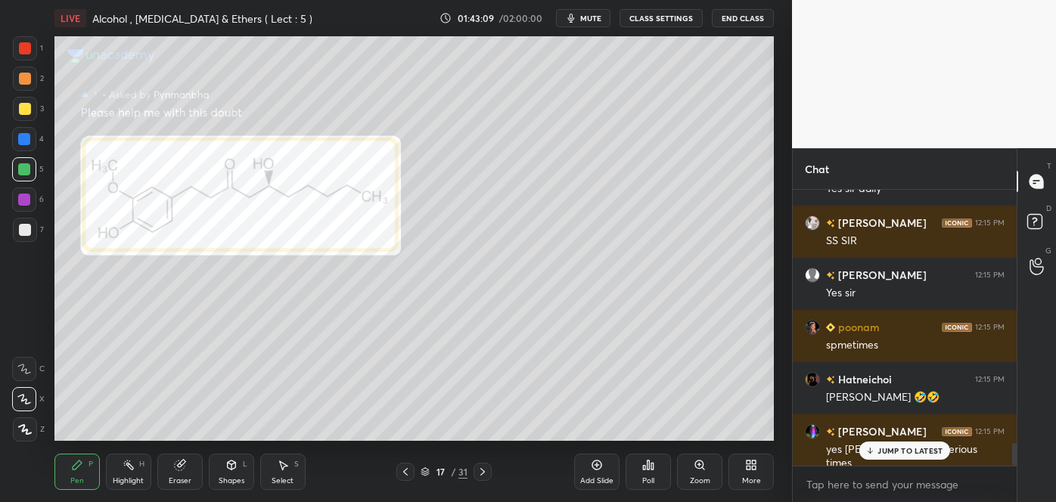
click at [406, 470] on icon at bounding box center [405, 472] width 5 height 8
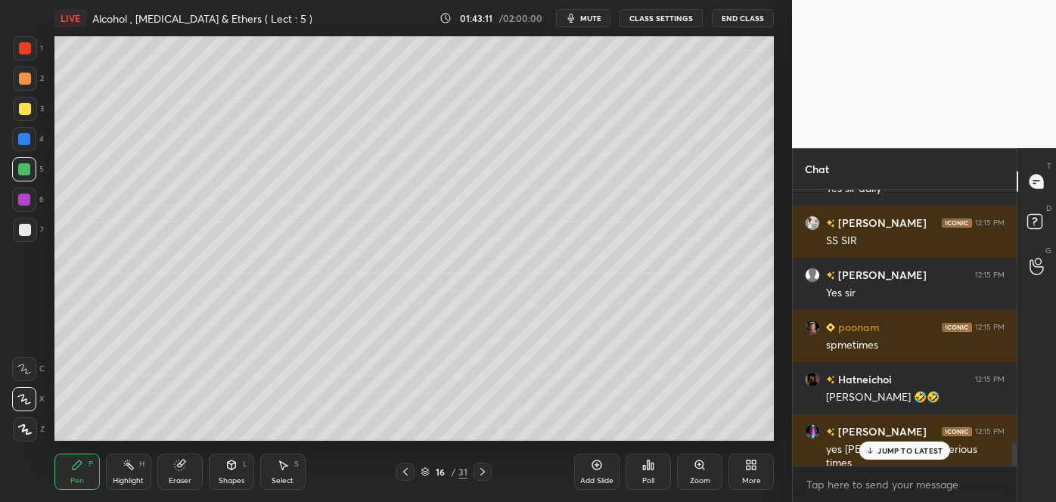
click at [609, 473] on div "Add Slide" at bounding box center [596, 472] width 45 height 36
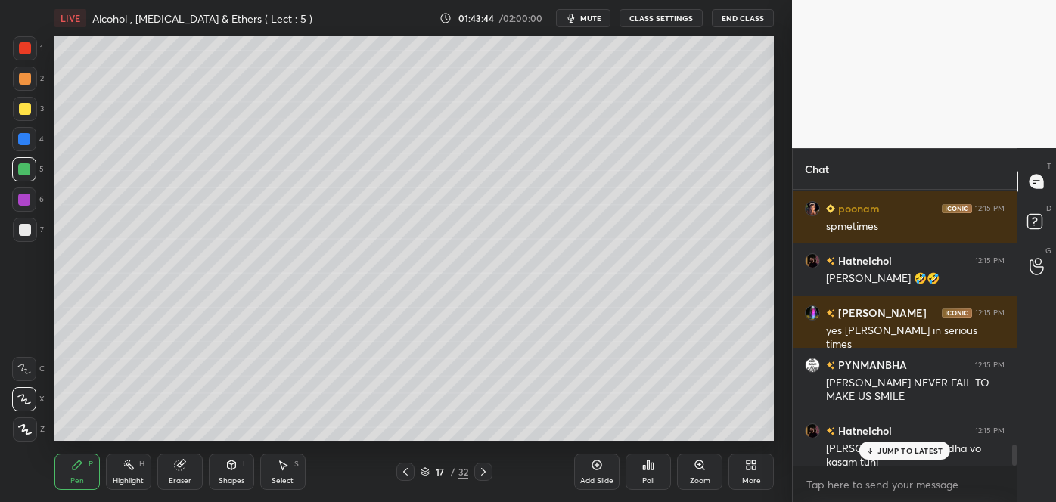
scroll to position [3302, 0]
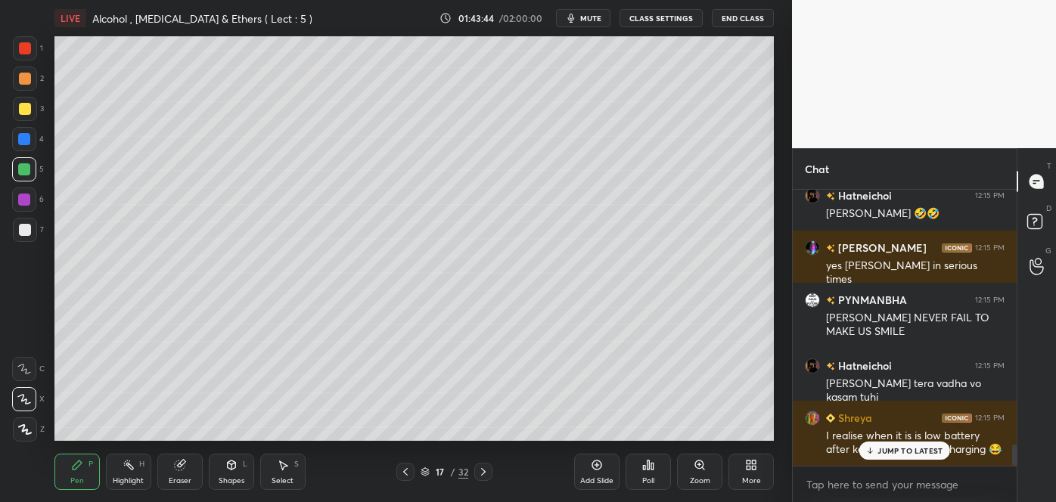
click at [22, 230] on div at bounding box center [25, 230] width 12 height 12
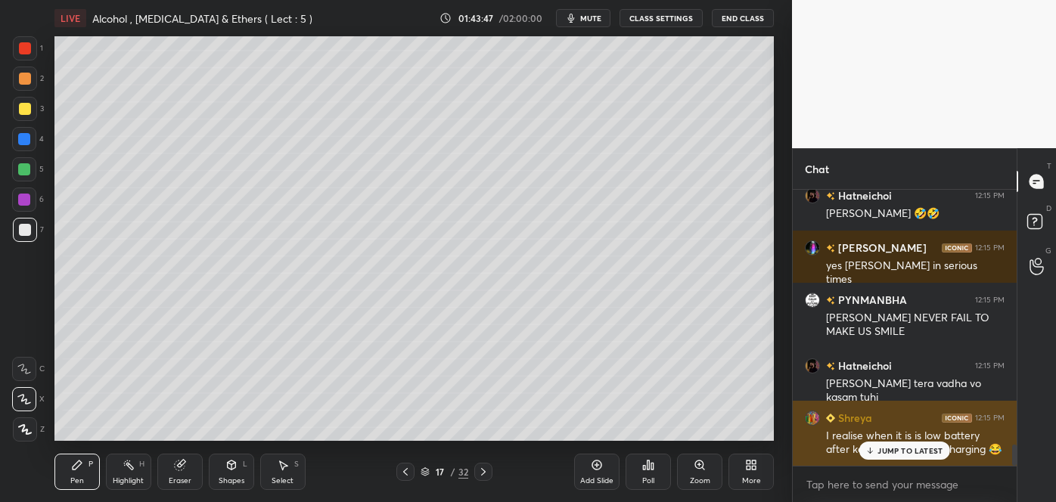
click at [878, 454] on p "JUMP TO LATEST" at bounding box center [910, 450] width 65 height 9
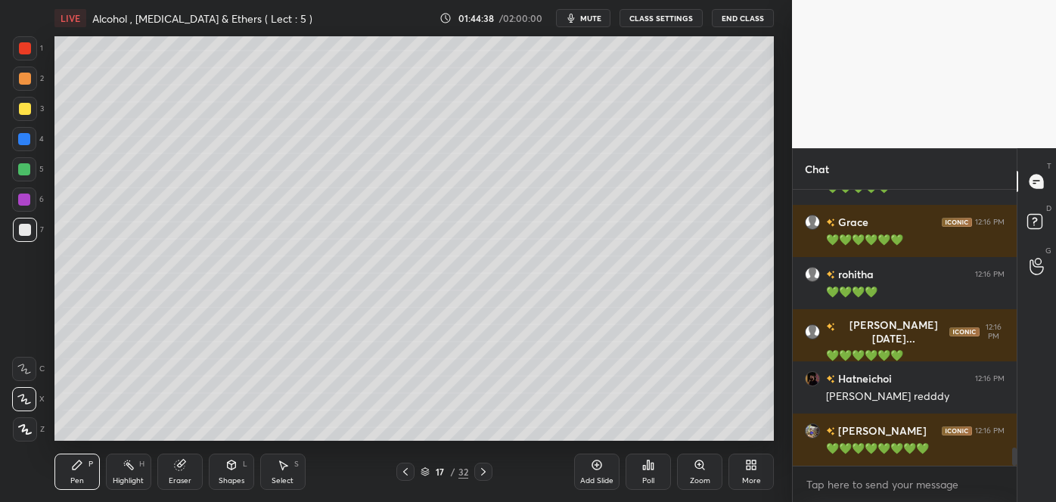
scroll to position [4033, 0]
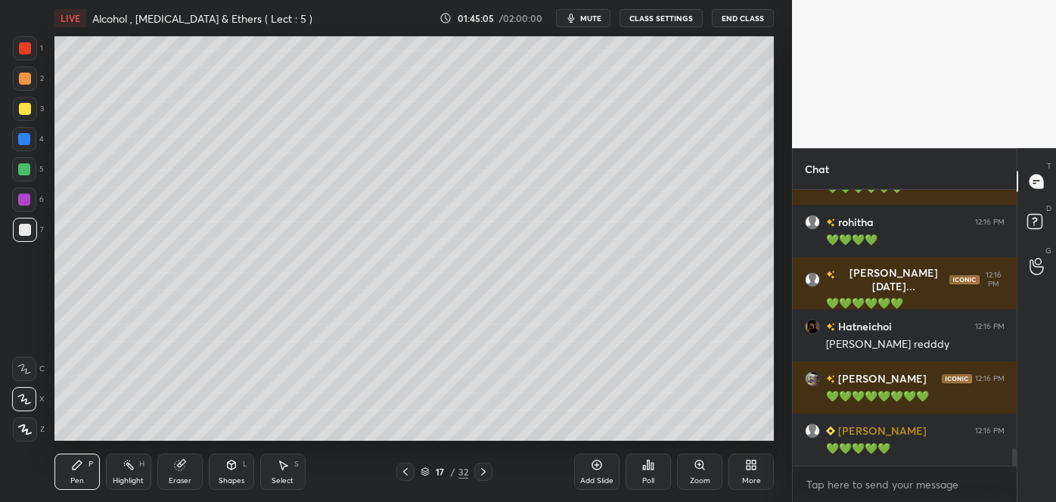
click at [24, 103] on div at bounding box center [25, 109] width 12 height 12
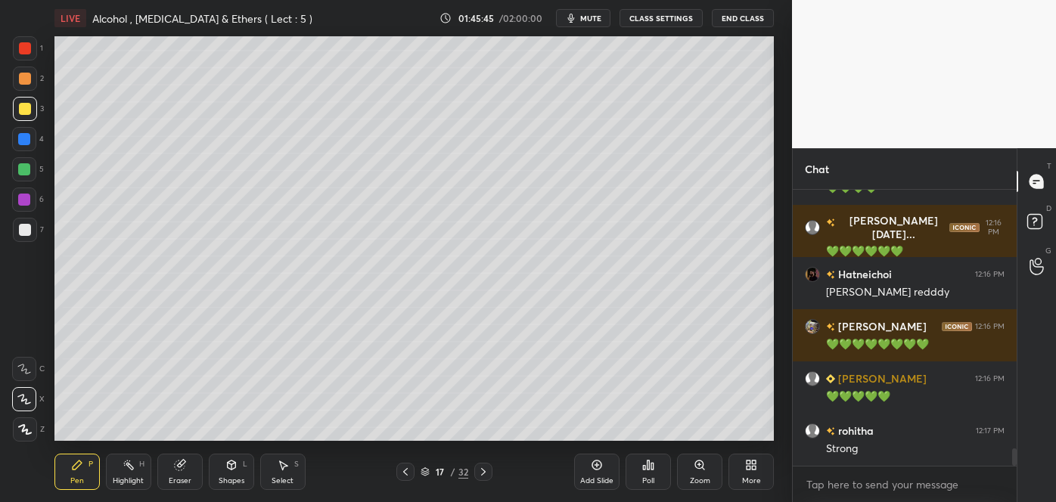
click at [595, 473] on div "Add Slide" at bounding box center [596, 472] width 45 height 36
click at [23, 238] on div at bounding box center [25, 230] width 24 height 24
click at [21, 108] on div at bounding box center [25, 109] width 12 height 12
click at [27, 224] on div at bounding box center [25, 230] width 12 height 12
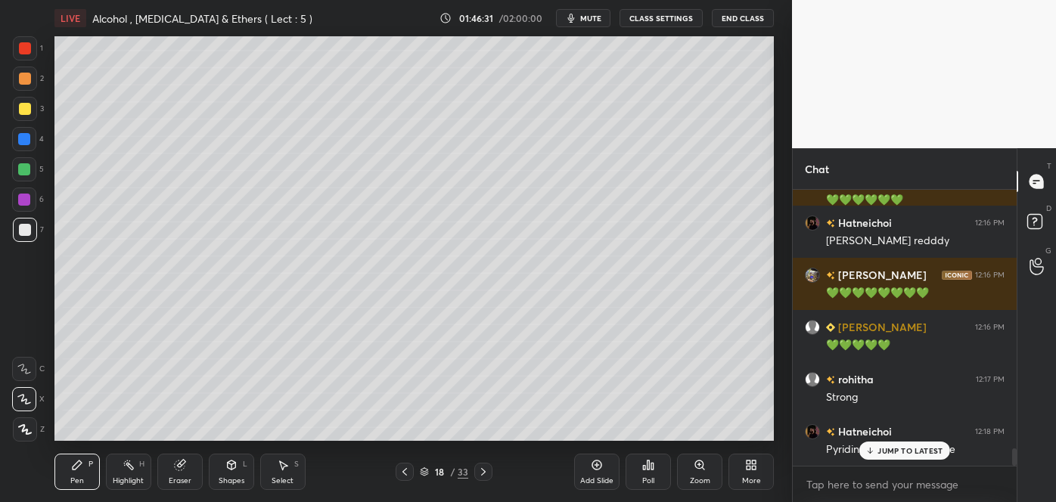
click at [24, 108] on div at bounding box center [25, 109] width 12 height 12
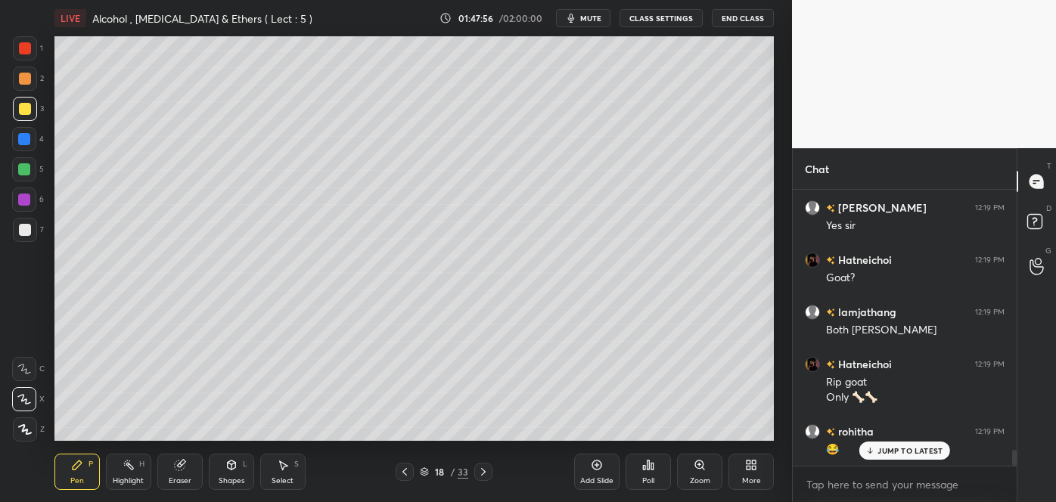
scroll to position [4465, 0]
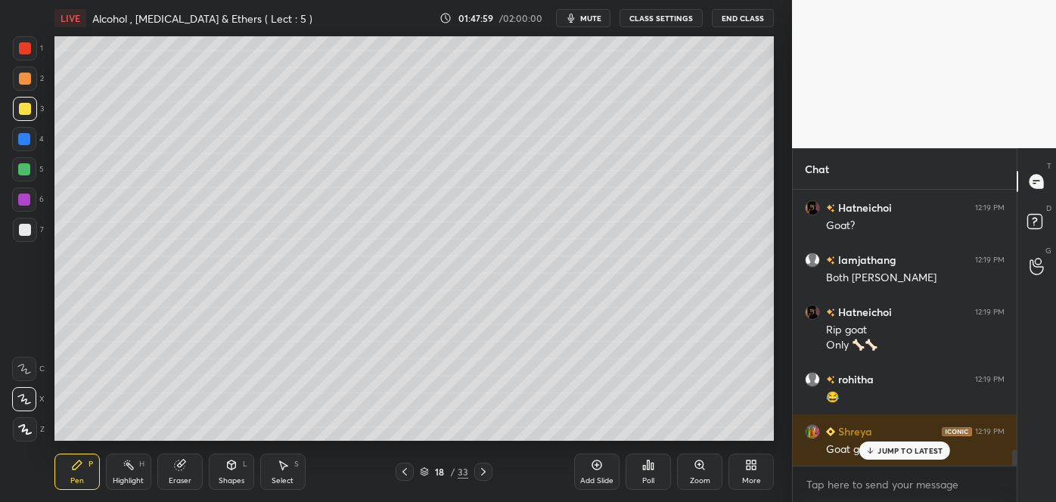
click at [869, 453] on icon at bounding box center [871, 450] width 10 height 9
click at [26, 168] on div at bounding box center [24, 169] width 12 height 12
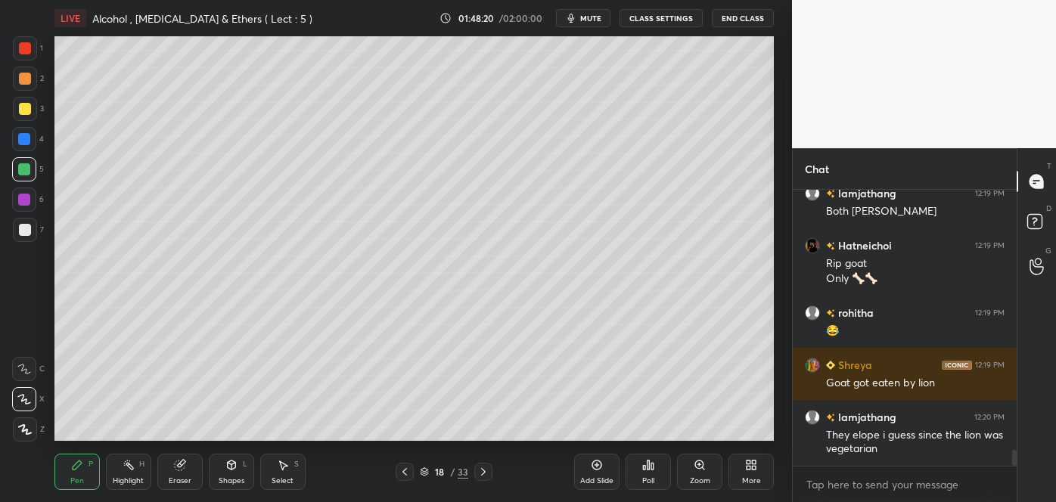
click at [22, 204] on div at bounding box center [24, 200] width 12 height 12
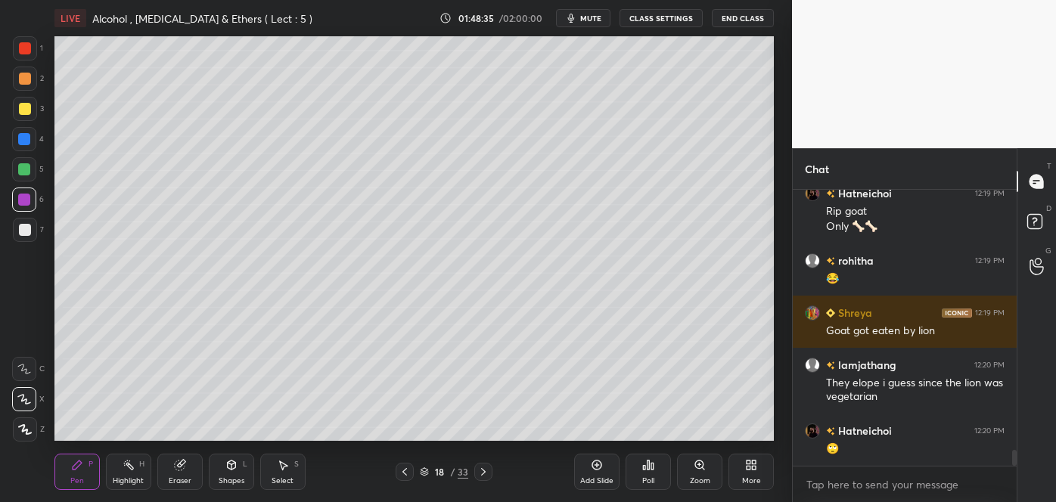
click at [20, 79] on div at bounding box center [25, 79] width 12 height 12
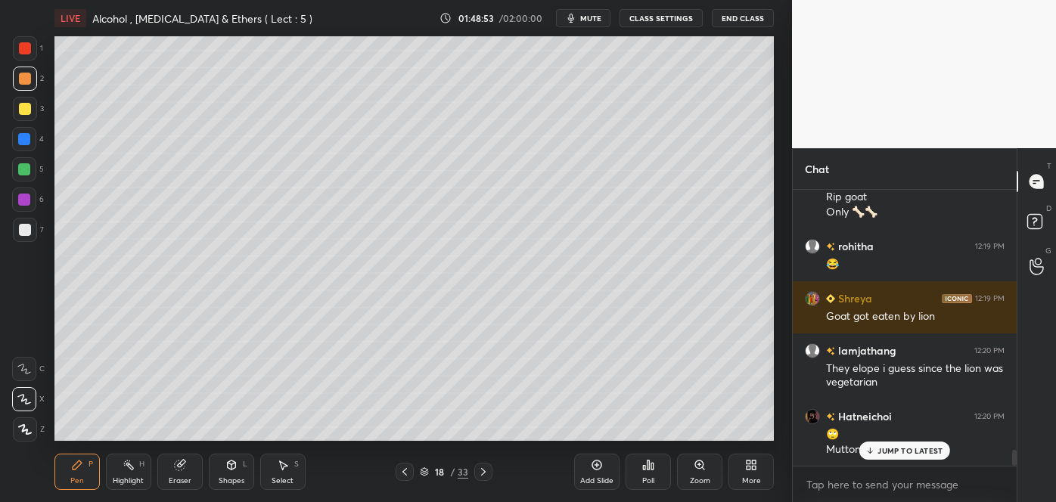
click at [31, 108] on div at bounding box center [25, 109] width 24 height 24
click at [20, 138] on div at bounding box center [24, 139] width 12 height 12
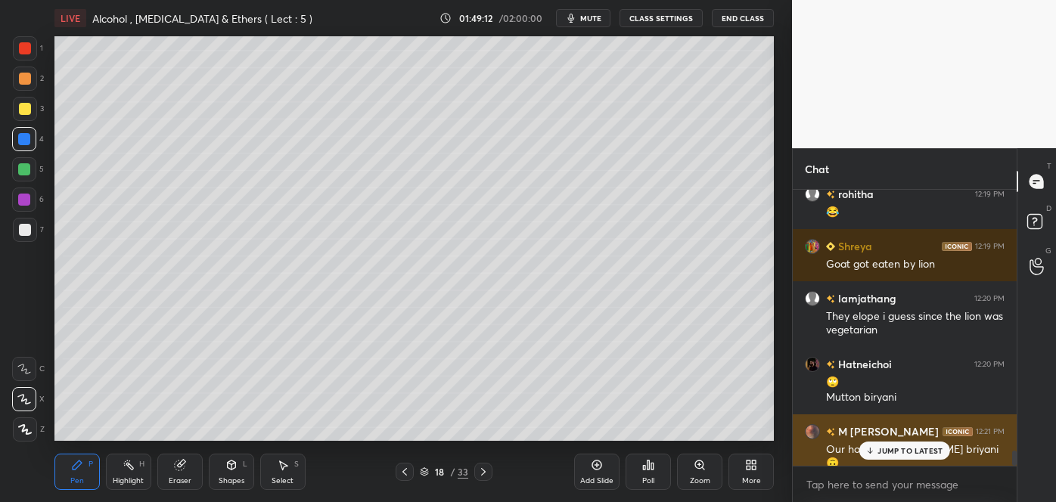
click at [890, 453] on p "JUMP TO LATEST" at bounding box center [910, 450] width 65 height 9
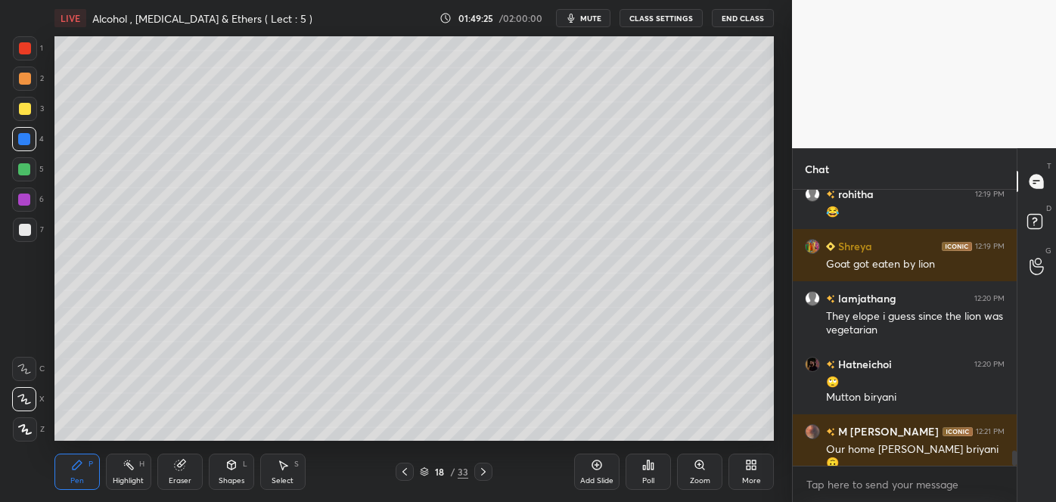
scroll to position [4704, 0]
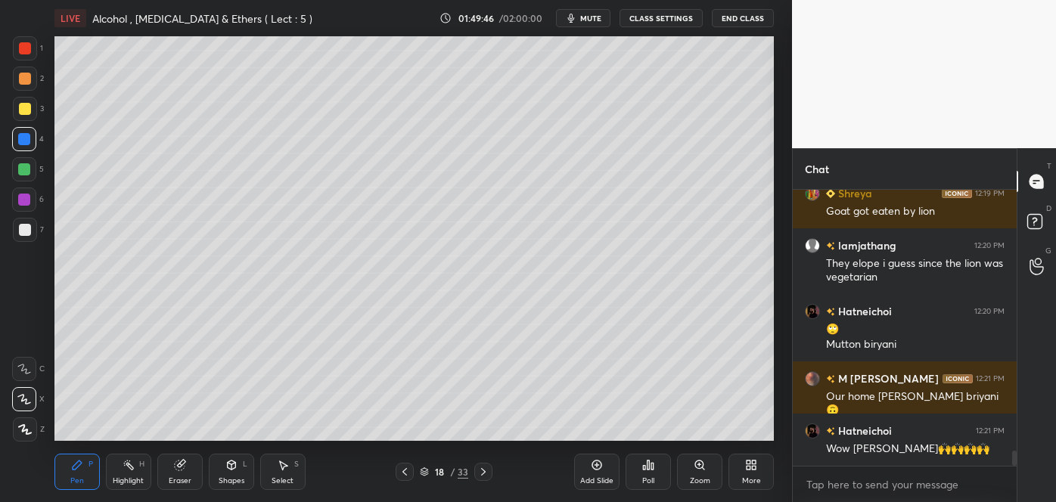
click at [30, 165] on div at bounding box center [24, 169] width 24 height 24
click at [23, 196] on div at bounding box center [24, 200] width 12 height 12
click at [232, 474] on div "Shapes L" at bounding box center [231, 472] width 45 height 36
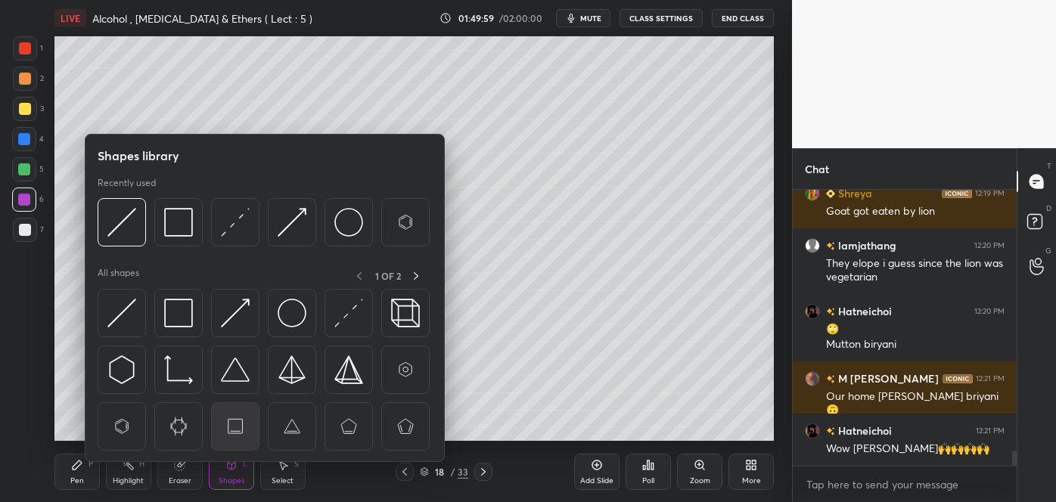
scroll to position [4756, 0]
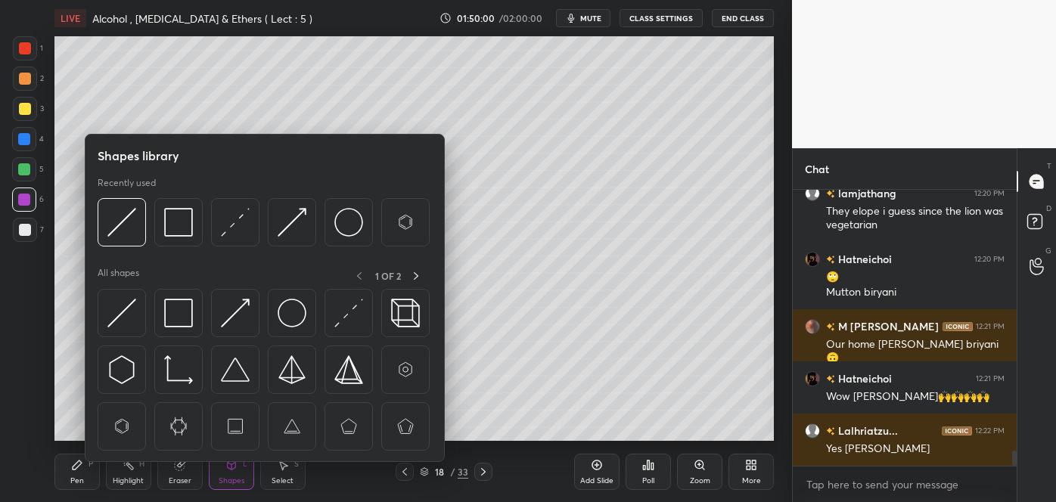
click at [182, 309] on img at bounding box center [178, 313] width 29 height 29
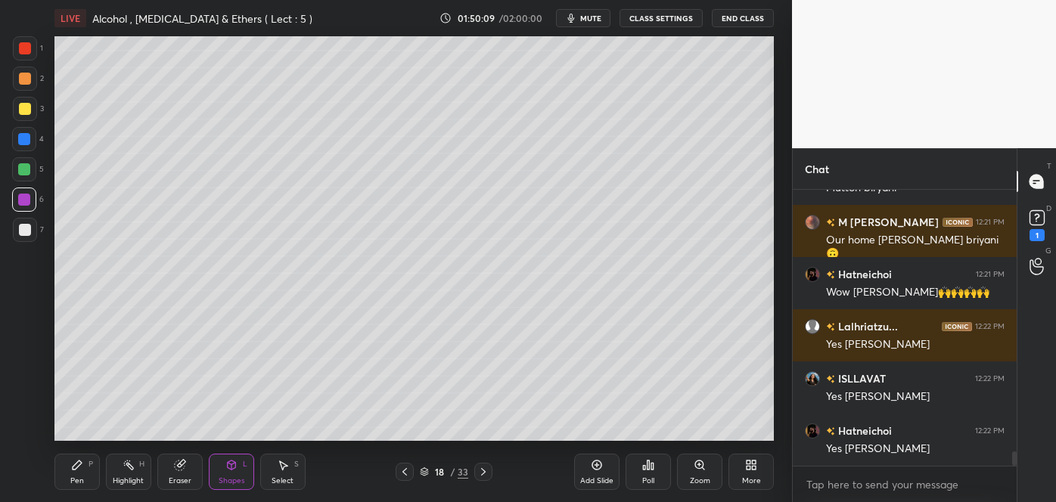
scroll to position [4925, 0]
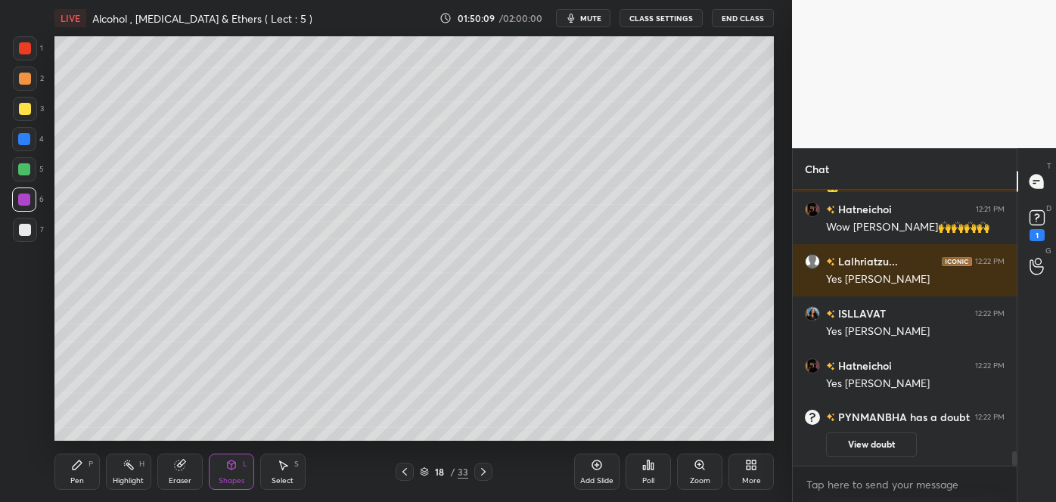
click at [77, 465] on icon at bounding box center [77, 465] width 9 height 9
click at [1040, 221] on rect at bounding box center [1037, 218] width 14 height 14
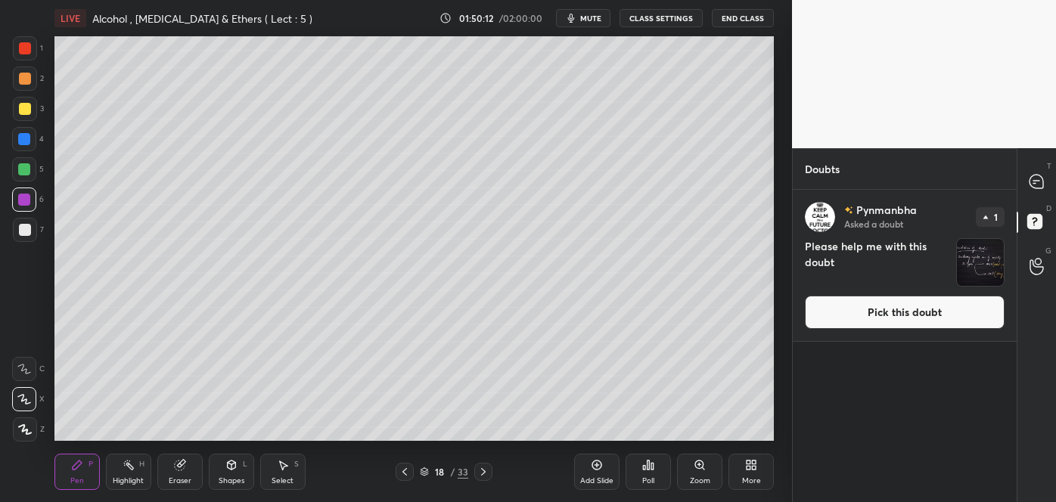
click at [949, 301] on button "Pick this doubt" at bounding box center [905, 312] width 200 height 33
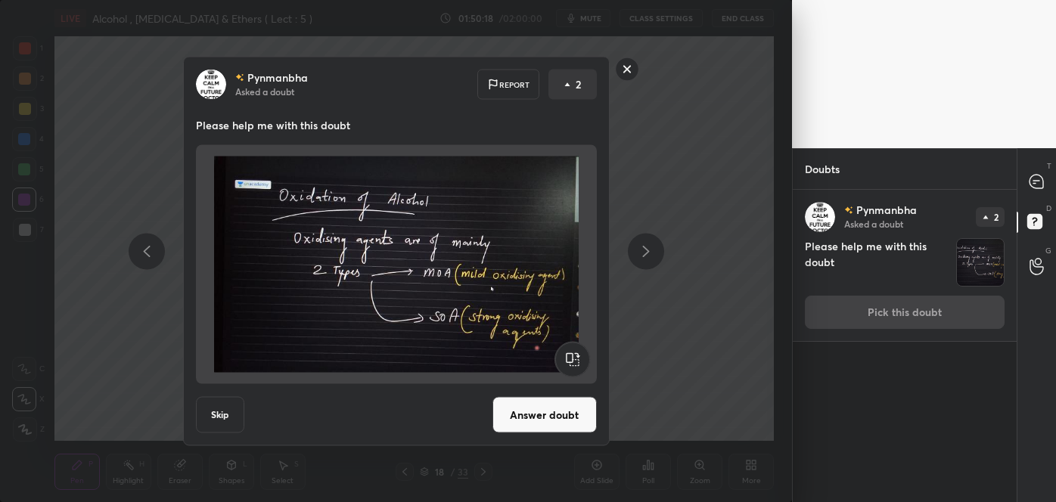
click at [631, 73] on rect at bounding box center [626, 69] width 23 height 23
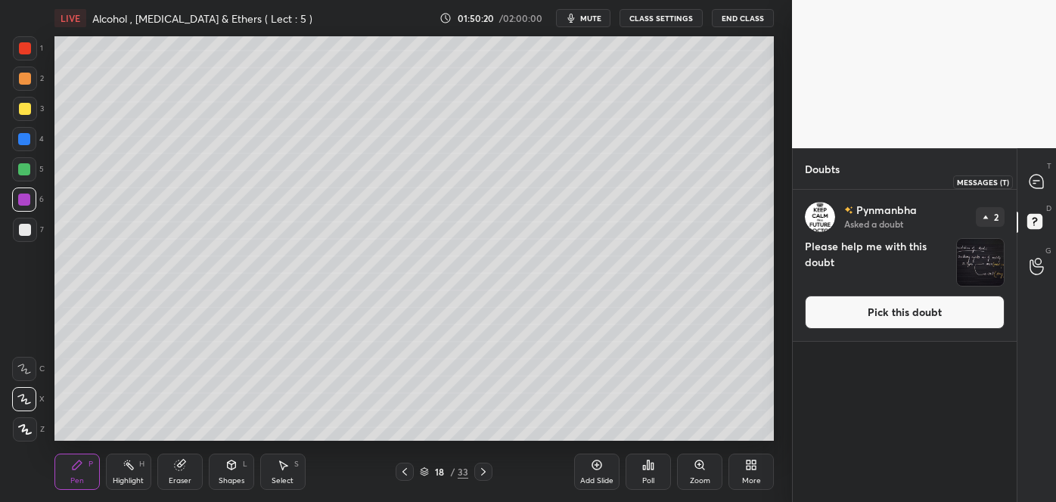
click at [1036, 176] on icon at bounding box center [1037, 182] width 14 height 14
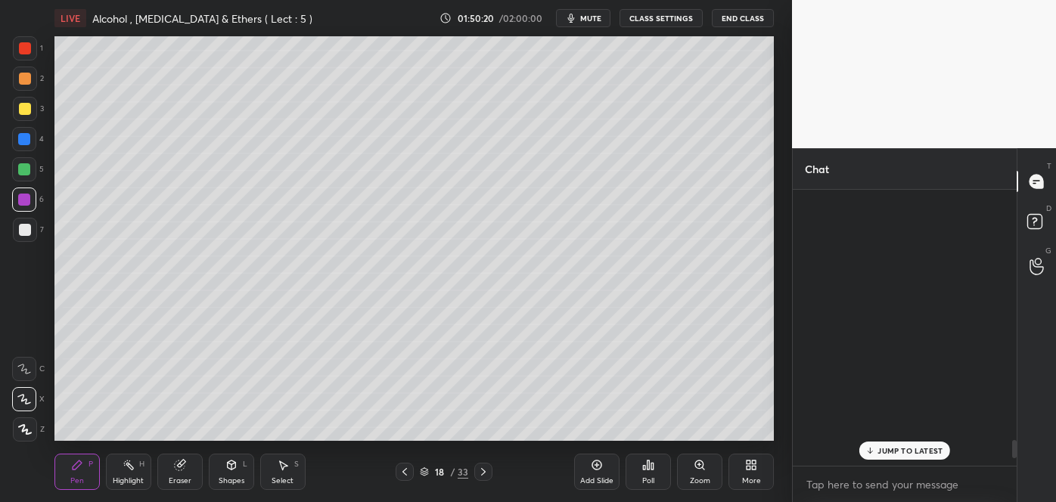
scroll to position [272, 219]
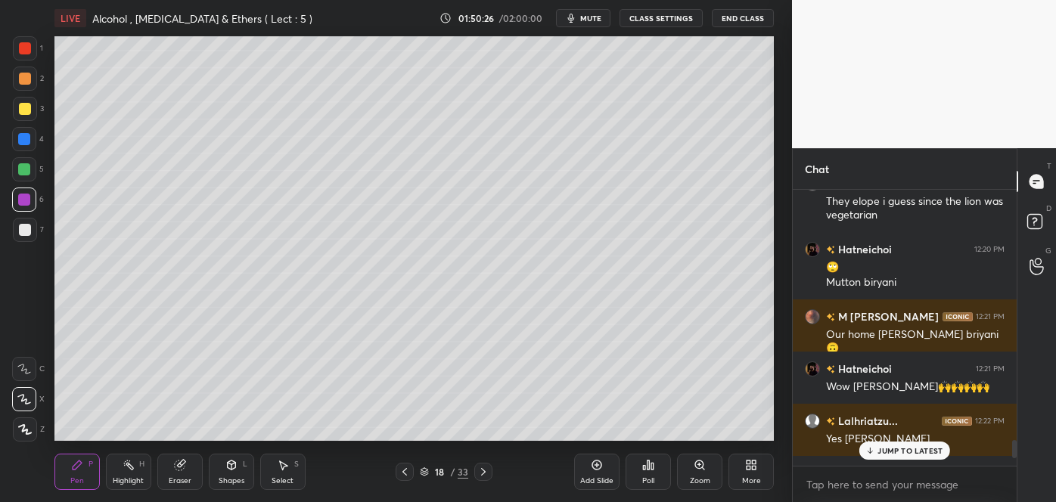
click at [484, 473] on icon at bounding box center [483, 472] width 5 height 8
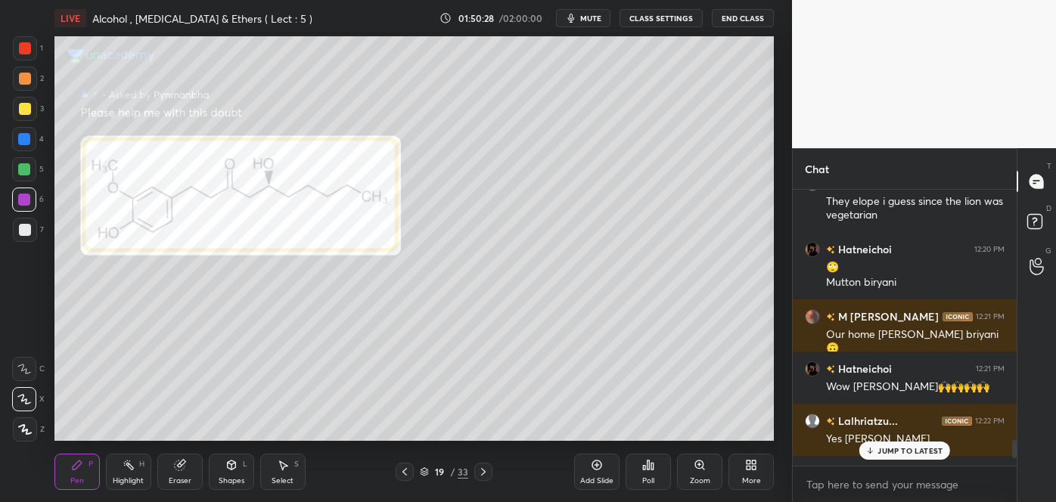
click at [401, 471] on icon at bounding box center [405, 472] width 12 height 12
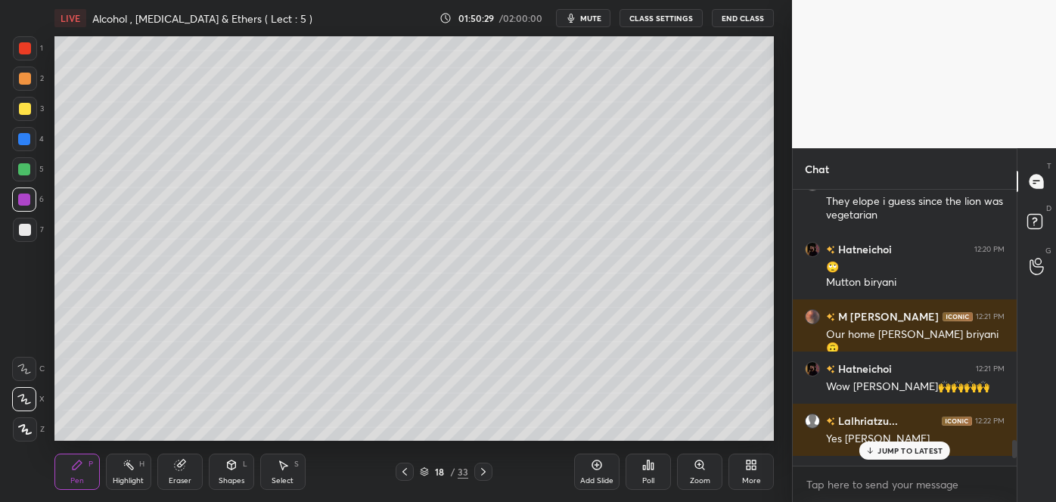
click at [601, 474] on div "Add Slide" at bounding box center [596, 472] width 45 height 36
click at [28, 111] on div at bounding box center [25, 109] width 12 height 12
click at [605, 473] on div "Add Slide" at bounding box center [596, 472] width 45 height 36
click at [30, 229] on div at bounding box center [25, 230] width 24 height 24
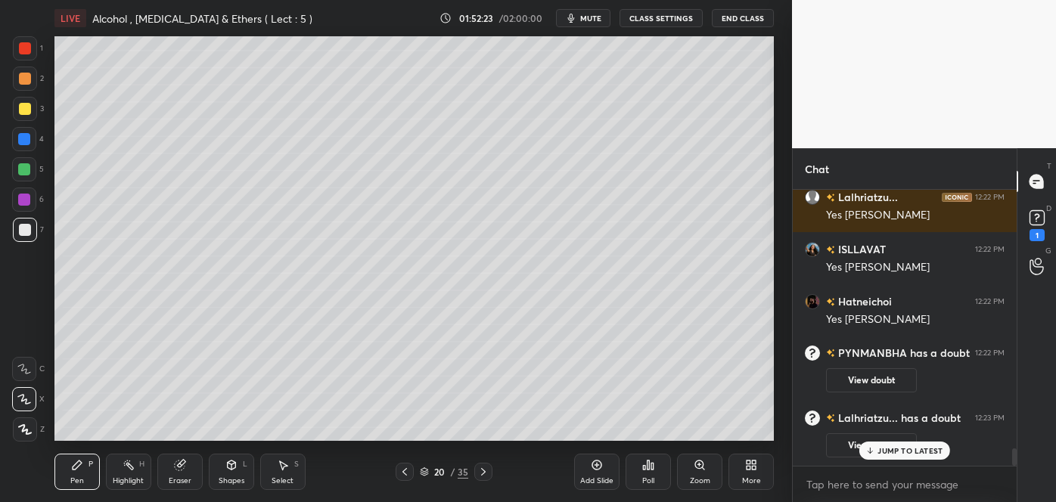
scroll to position [4100, 0]
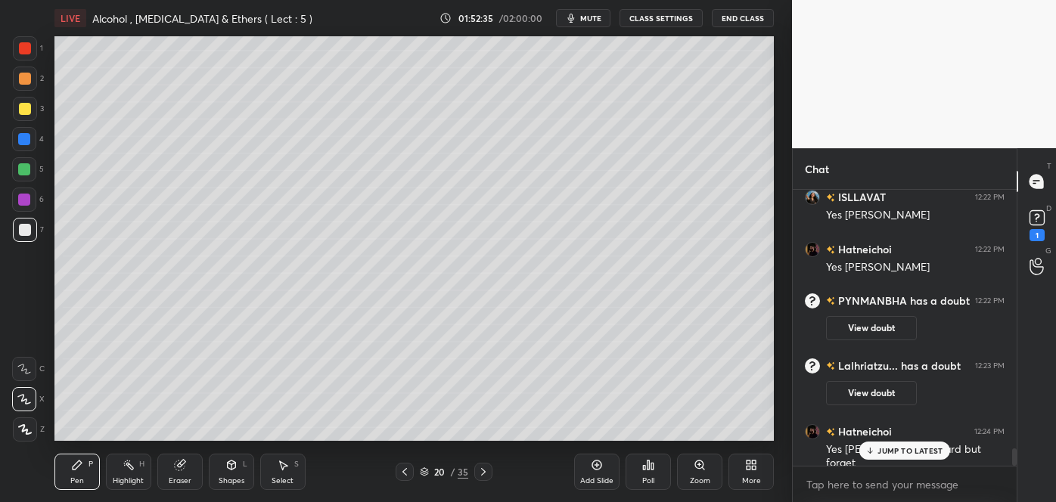
click at [26, 84] on div at bounding box center [25, 79] width 12 height 12
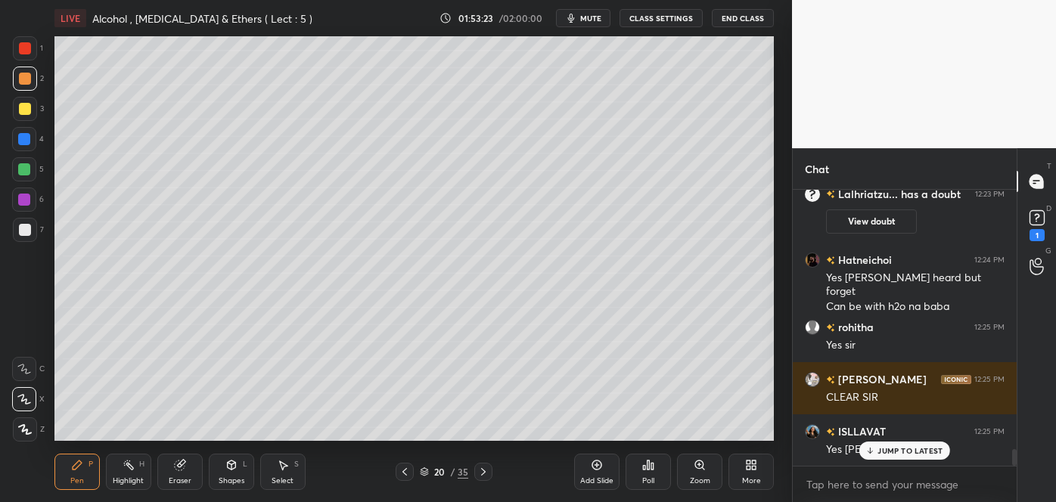
scroll to position [4324, 0]
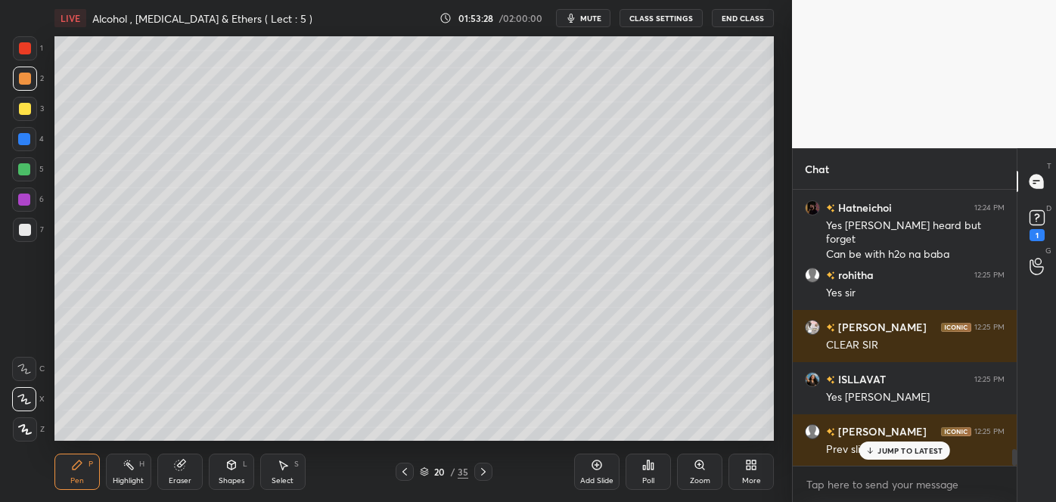
click at [404, 468] on icon at bounding box center [405, 472] width 12 height 12
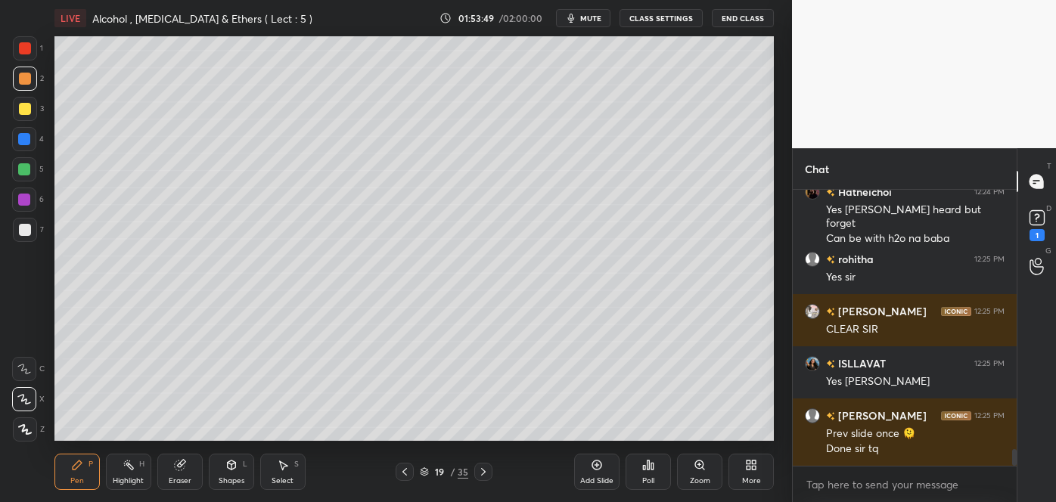
click at [481, 473] on icon at bounding box center [483, 472] width 12 height 12
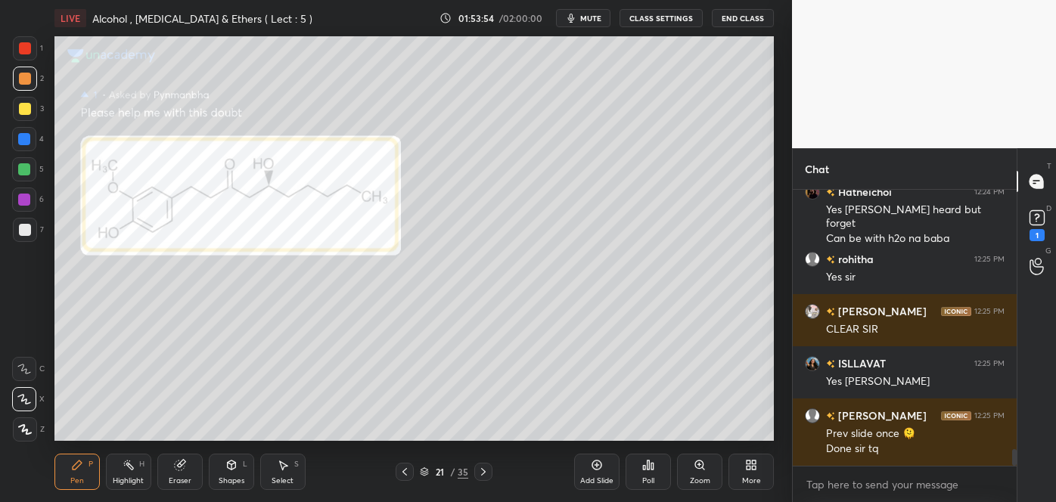
click at [405, 474] on icon at bounding box center [405, 472] width 12 height 12
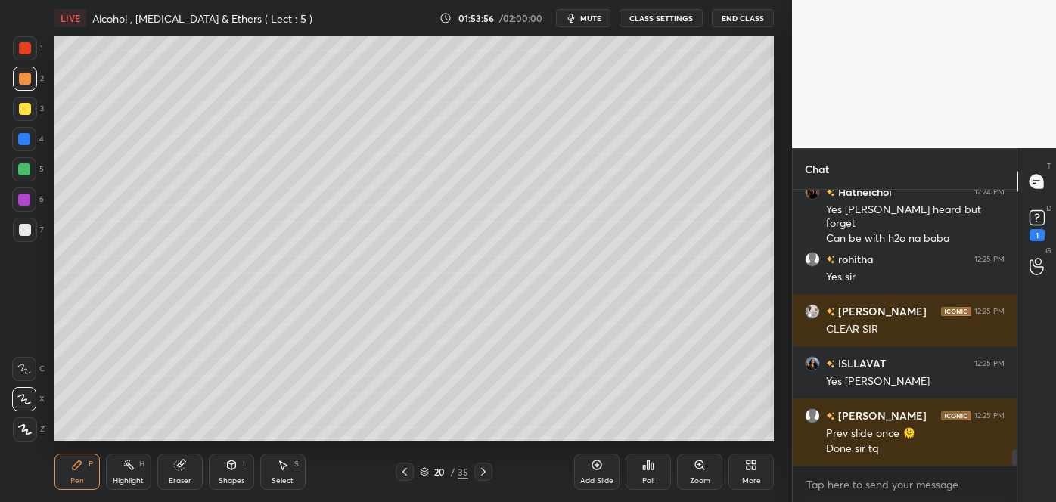
click at [605, 477] on div "Add Slide" at bounding box center [596, 481] width 33 height 8
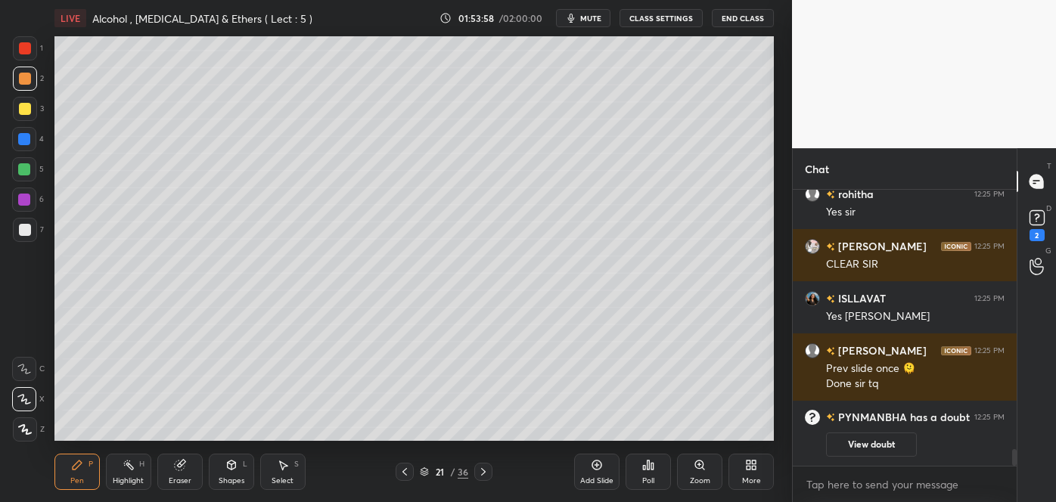
click at [30, 232] on div at bounding box center [25, 230] width 12 height 12
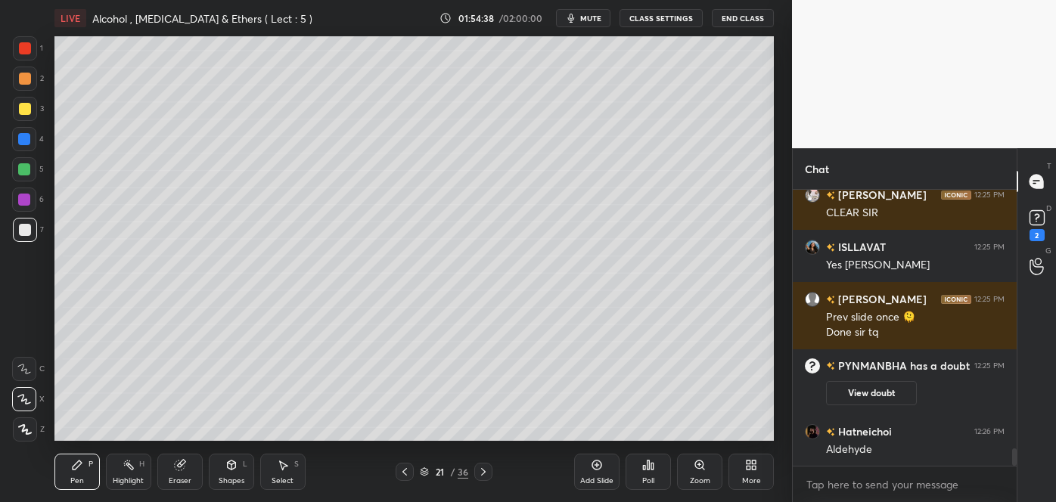
scroll to position [4098, 0]
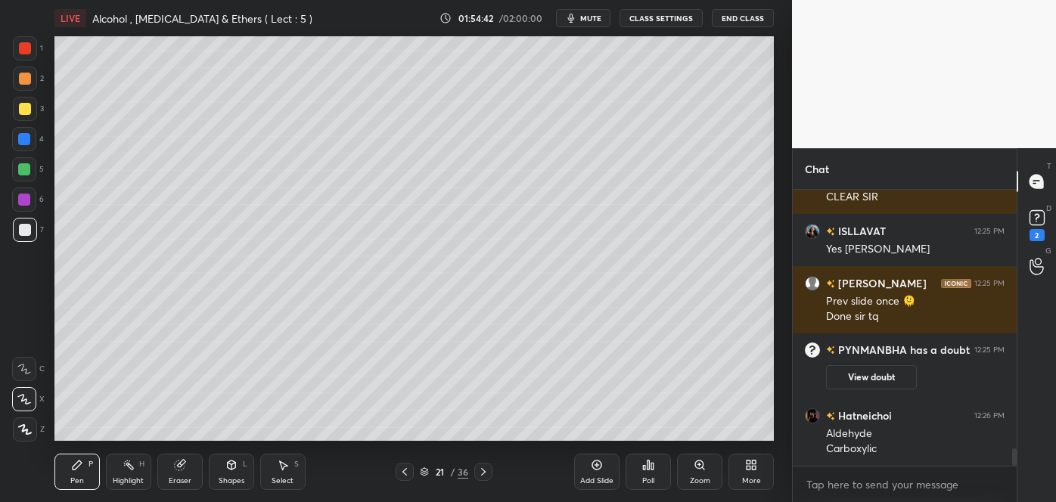
click at [25, 104] on div at bounding box center [25, 109] width 12 height 12
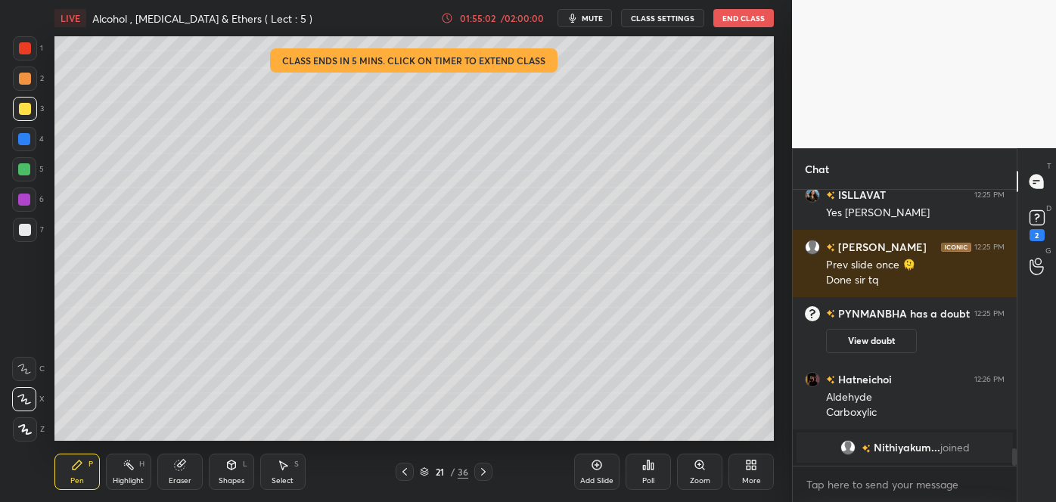
scroll to position [4157, 0]
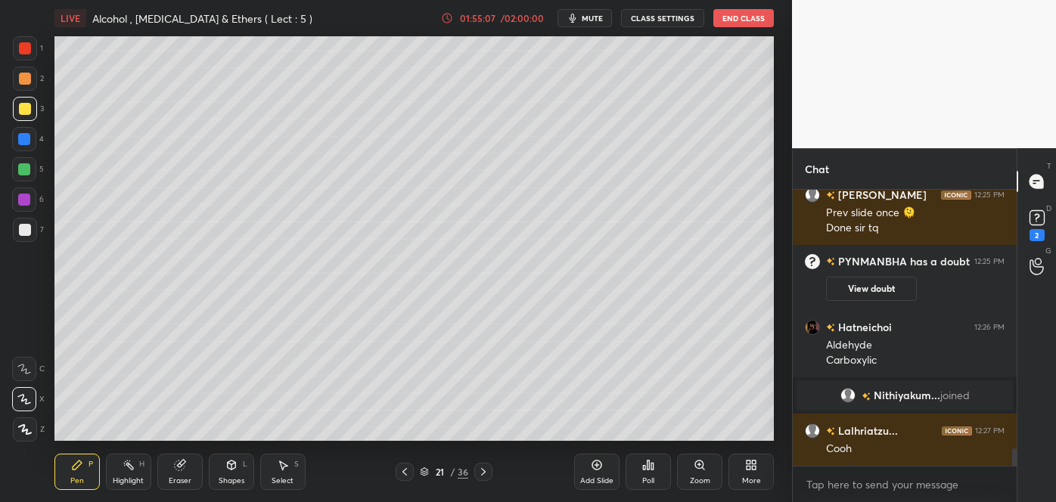
click at [26, 82] on div at bounding box center [25, 79] width 12 height 12
click at [595, 477] on div "Add Slide" at bounding box center [596, 481] width 33 height 8
click at [23, 114] on div at bounding box center [25, 109] width 12 height 12
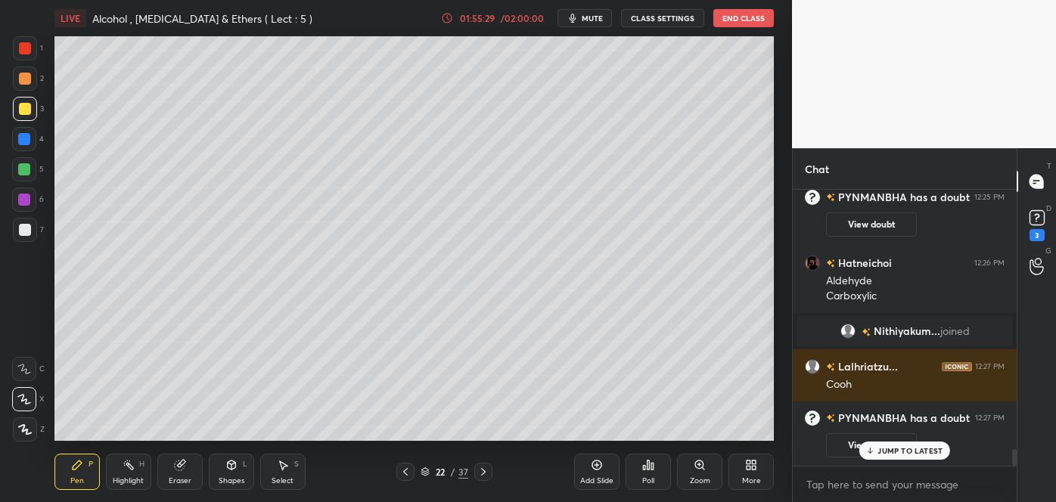
click at [23, 139] on div at bounding box center [24, 139] width 12 height 12
click at [22, 104] on div at bounding box center [25, 109] width 12 height 12
click at [22, 44] on div at bounding box center [25, 48] width 12 height 12
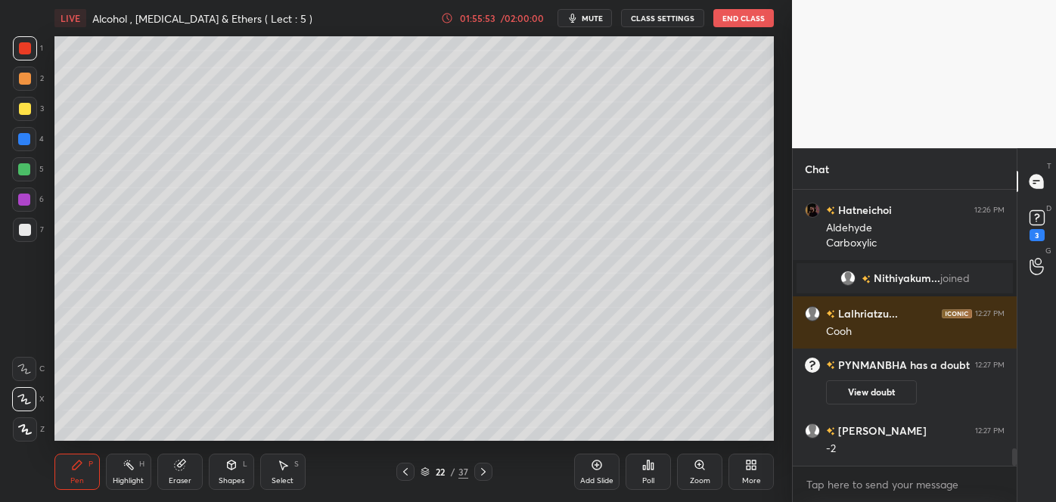
click at [26, 228] on div at bounding box center [25, 230] width 12 height 12
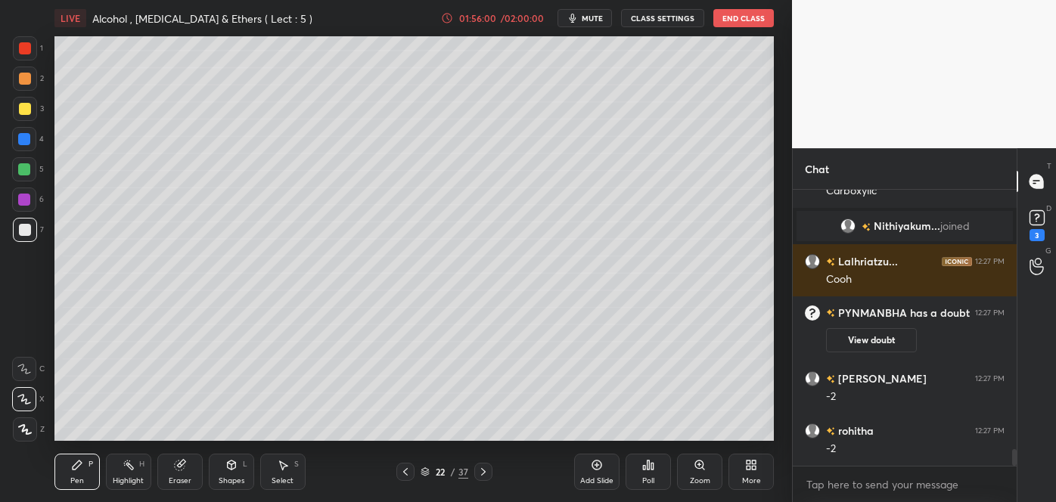
scroll to position [4263, 0]
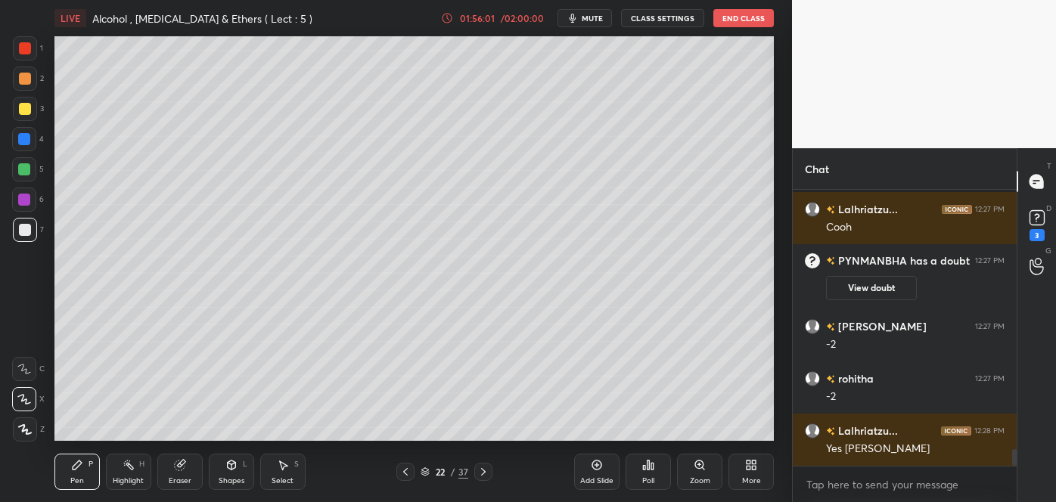
click at [26, 129] on div at bounding box center [24, 139] width 24 height 24
click at [26, 169] on div at bounding box center [24, 169] width 12 height 12
click at [23, 77] on div at bounding box center [25, 79] width 12 height 12
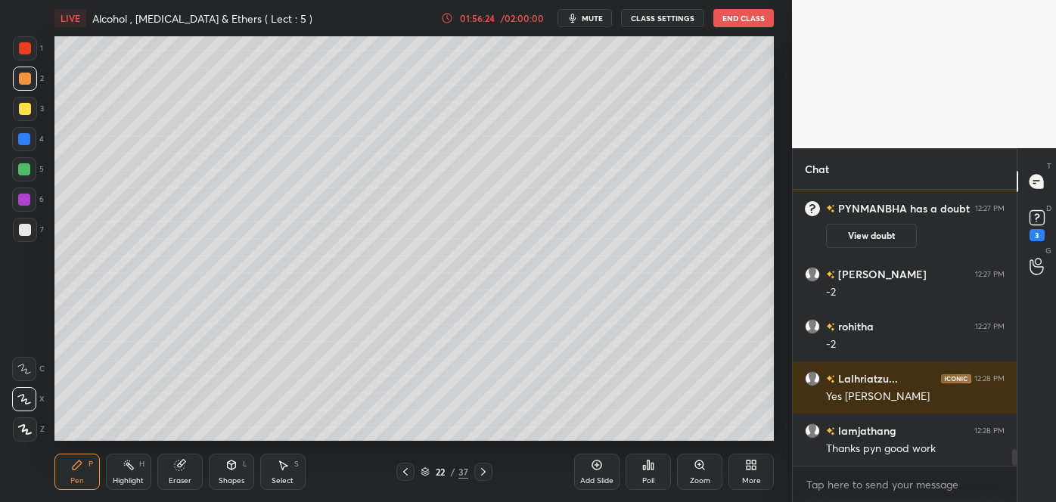
click at [26, 172] on div at bounding box center [24, 169] width 12 height 12
click at [28, 138] on div at bounding box center [24, 139] width 12 height 12
click at [24, 51] on div at bounding box center [25, 48] width 12 height 12
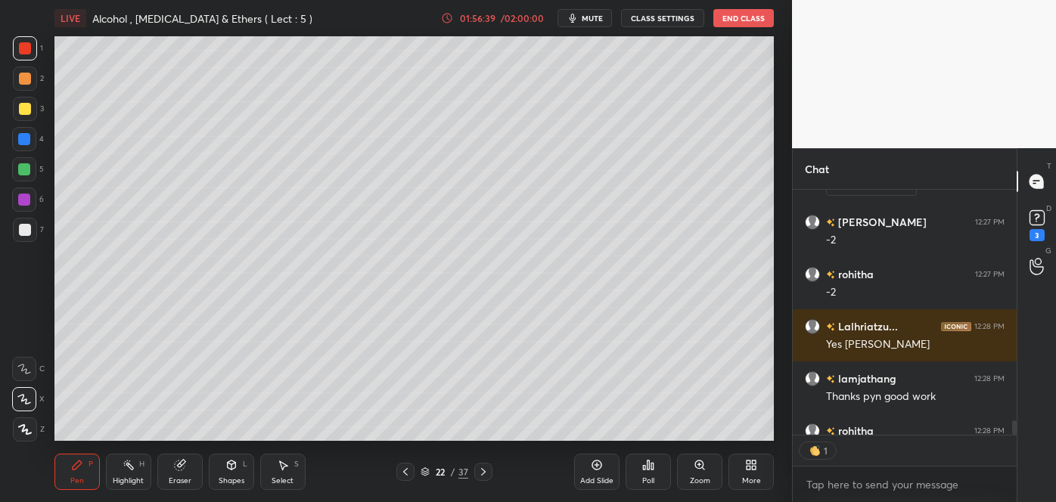
scroll to position [5, 4]
click at [22, 201] on div at bounding box center [24, 200] width 12 height 12
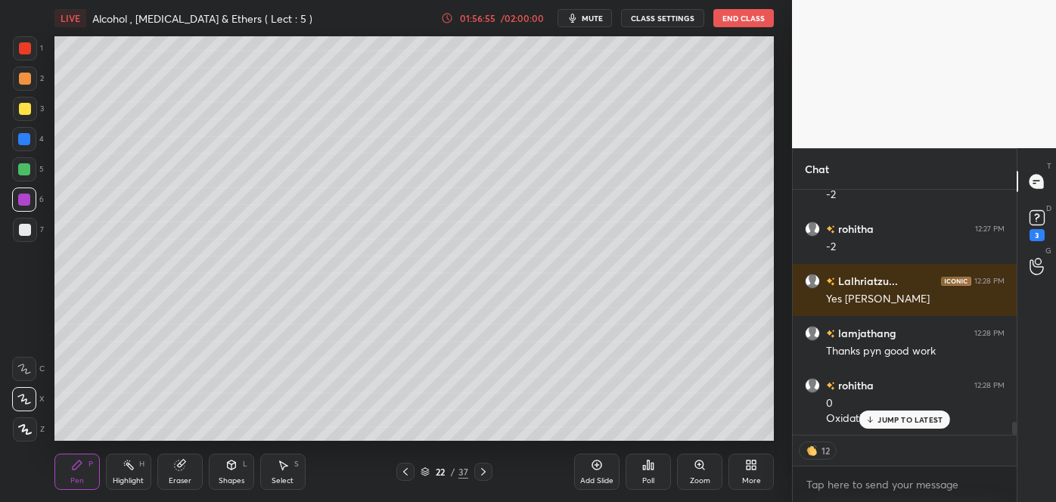
scroll to position [4480, 0]
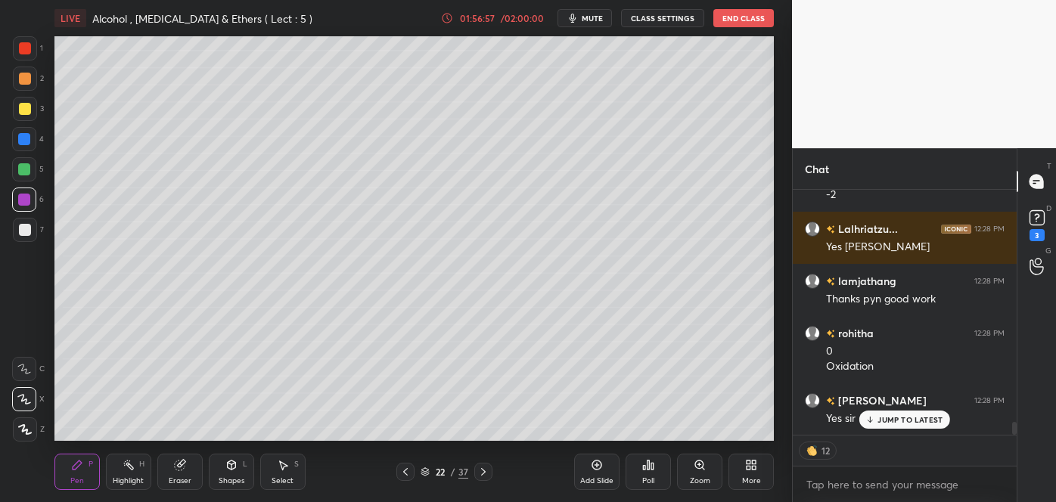
click at [20, 111] on div at bounding box center [25, 109] width 12 height 12
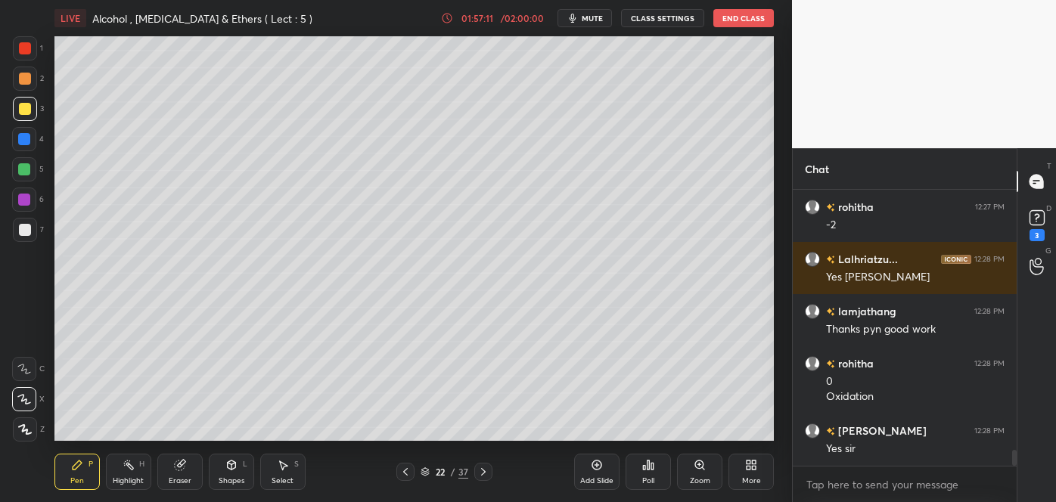
scroll to position [4502, 0]
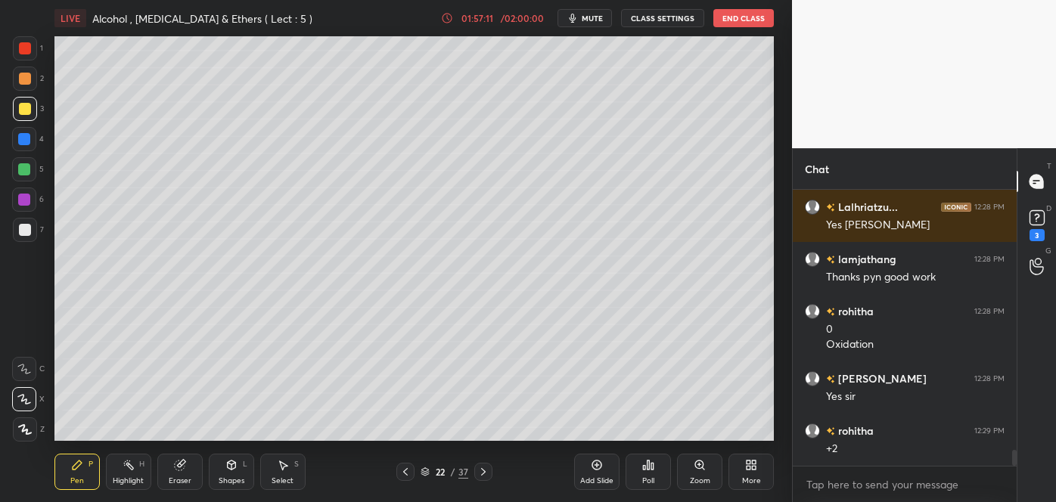
click at [24, 51] on div at bounding box center [25, 48] width 12 height 12
click at [490, 475] on div at bounding box center [483, 472] width 18 height 18
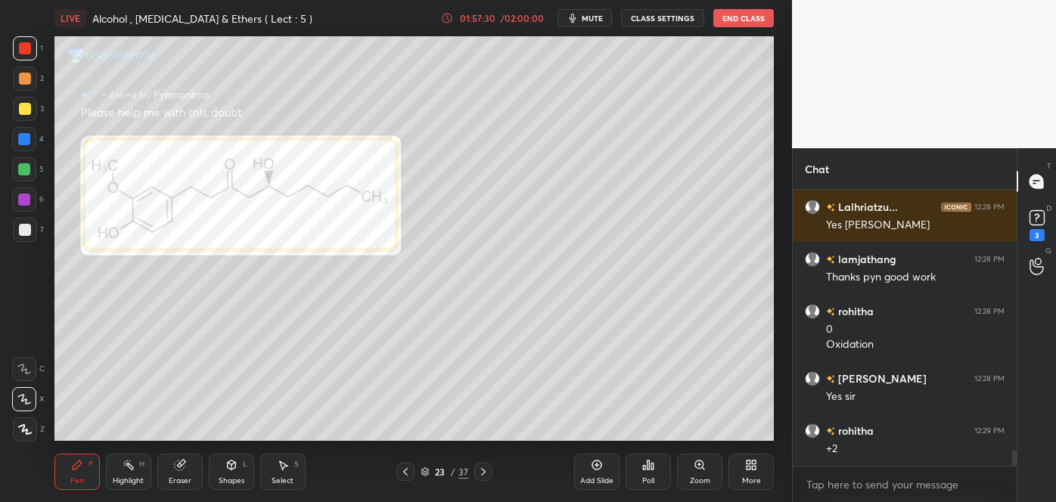
click at [409, 476] on icon at bounding box center [406, 472] width 12 height 12
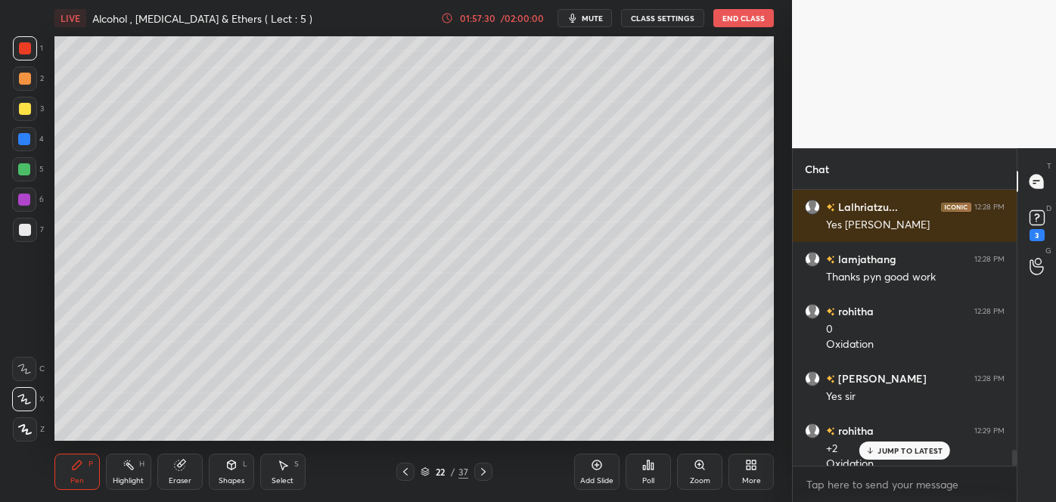
scroll to position [4516, 0]
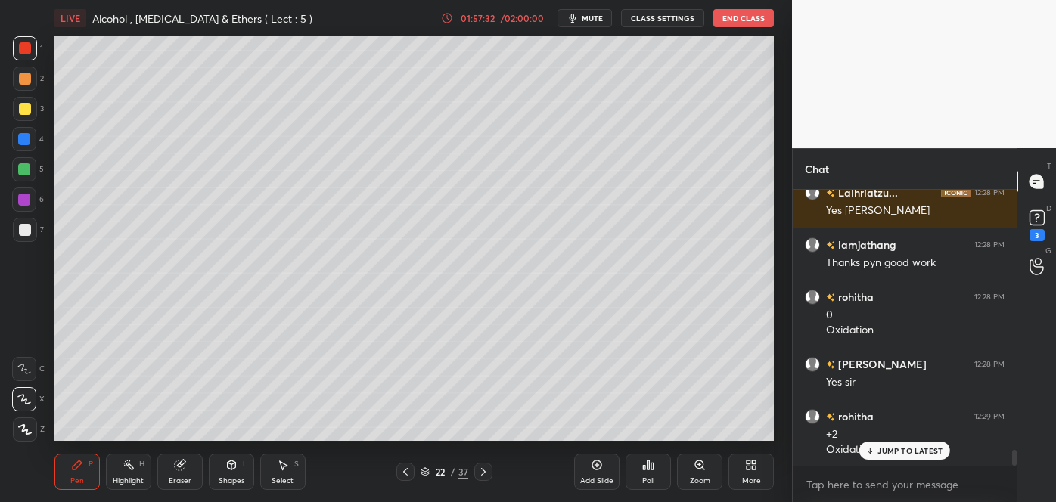
click at [406, 474] on icon at bounding box center [405, 472] width 5 height 8
click at [24, 138] on div at bounding box center [24, 139] width 12 height 12
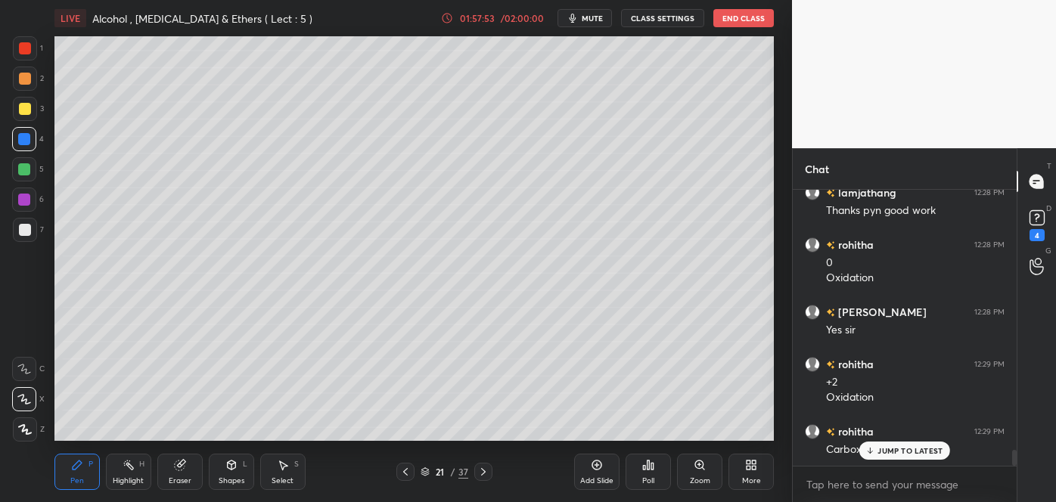
scroll to position [4620, 0]
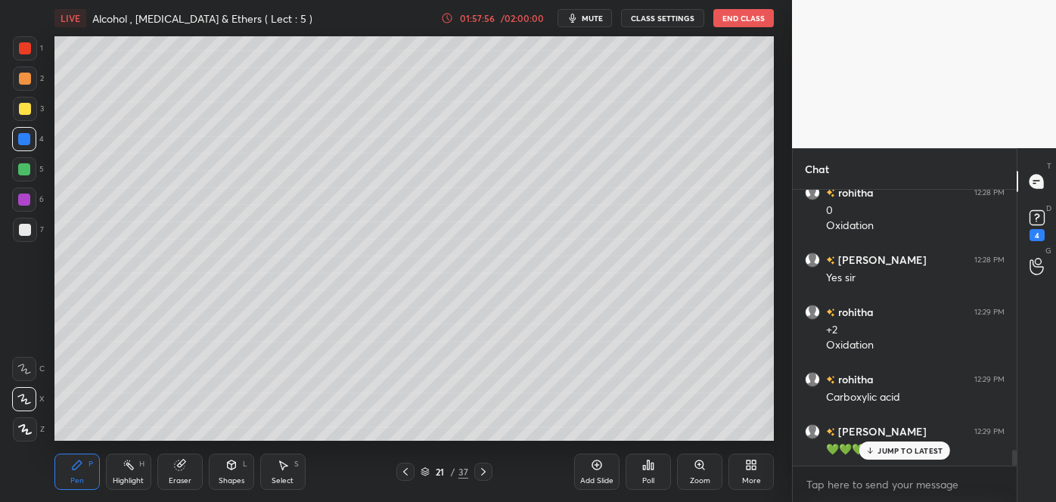
click at [607, 477] on div "Add Slide" at bounding box center [596, 481] width 33 height 8
click at [24, 232] on div at bounding box center [25, 230] width 12 height 12
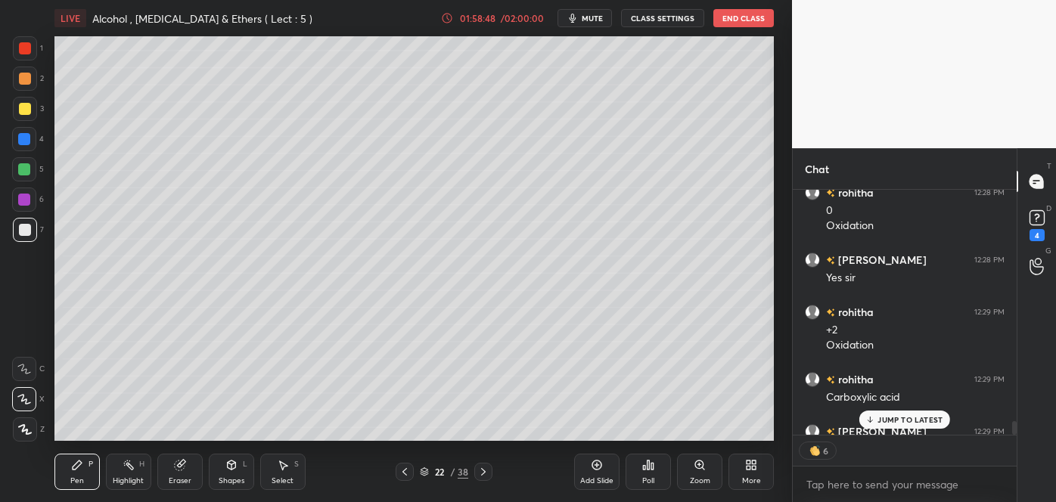
click at [645, 467] on icon at bounding box center [644, 468] width 2 height 4
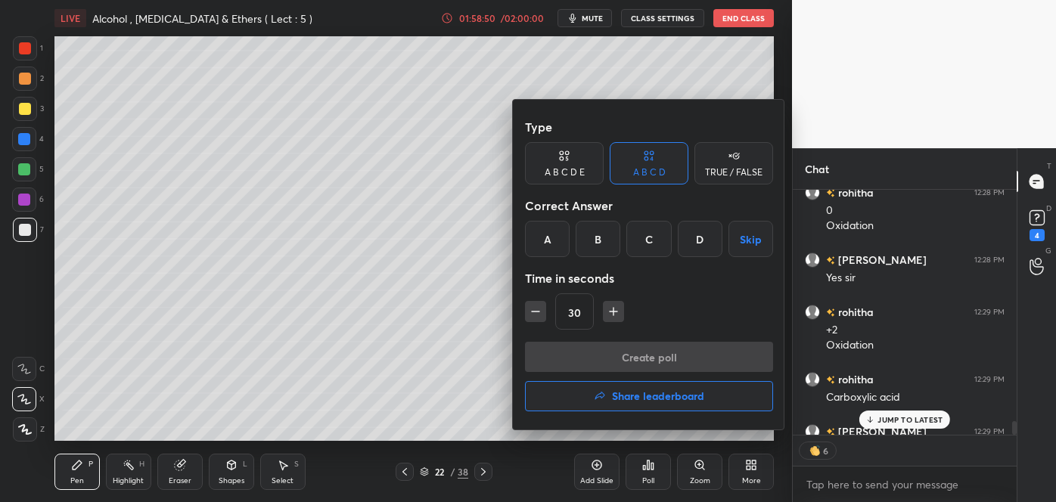
click at [647, 247] on div "C" at bounding box center [649, 239] width 45 height 36
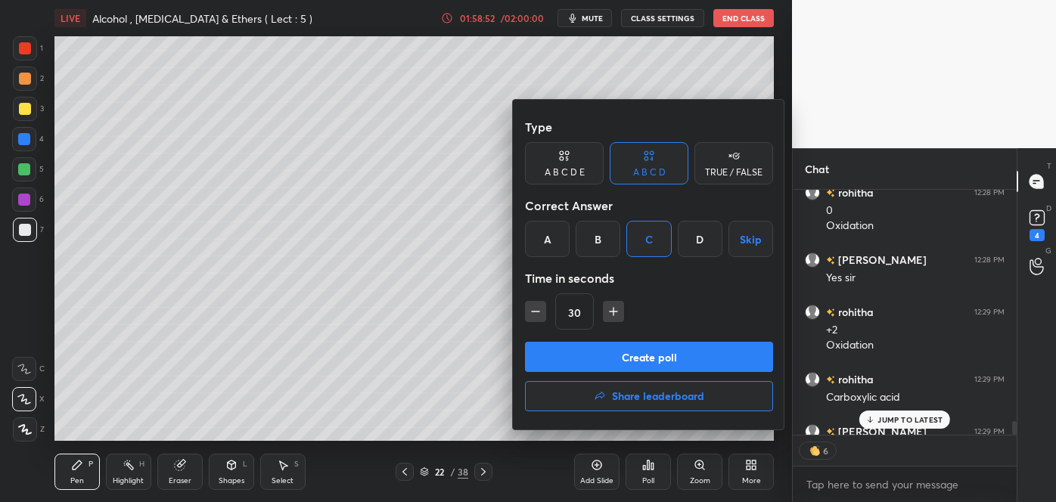
click at [625, 353] on button "Create poll" at bounding box center [649, 357] width 248 height 30
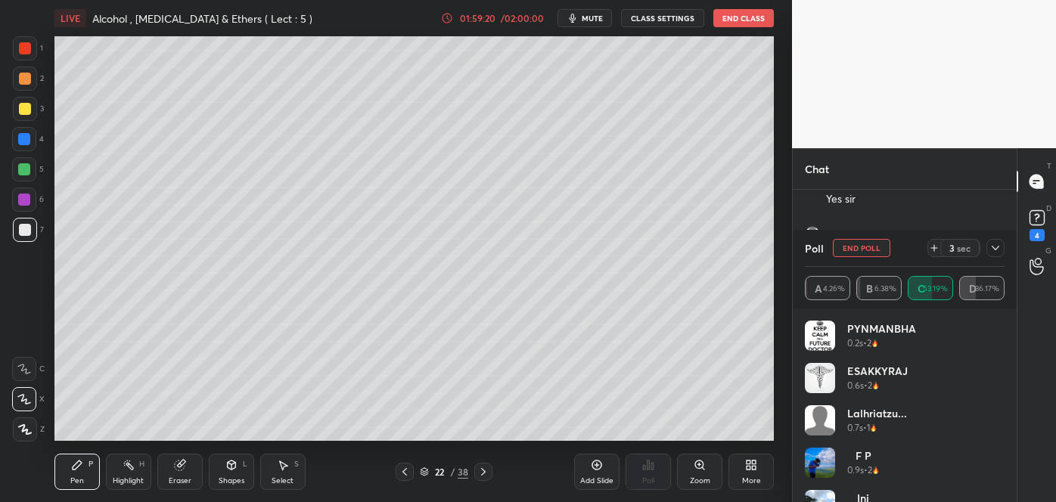
scroll to position [4752, 0]
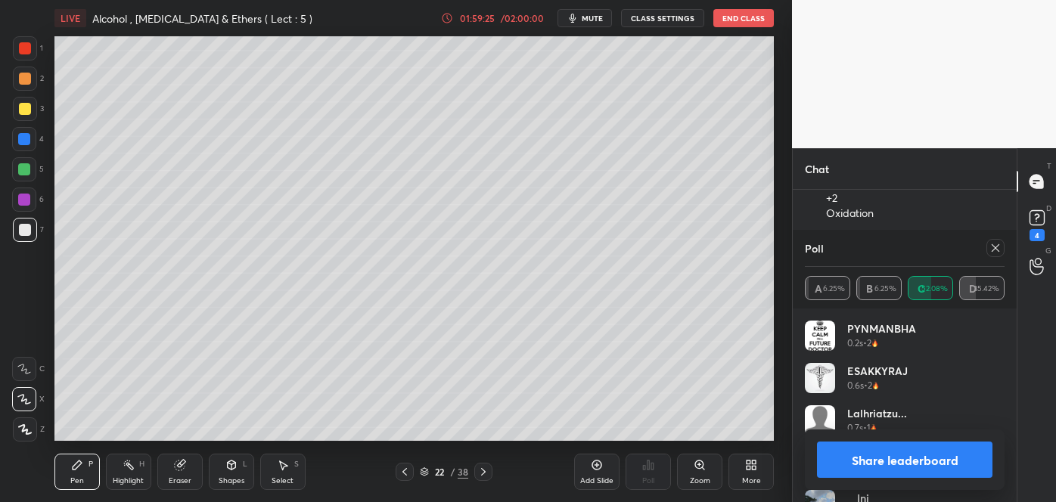
click at [863, 464] on button "Share leaderboard" at bounding box center [905, 460] width 176 height 36
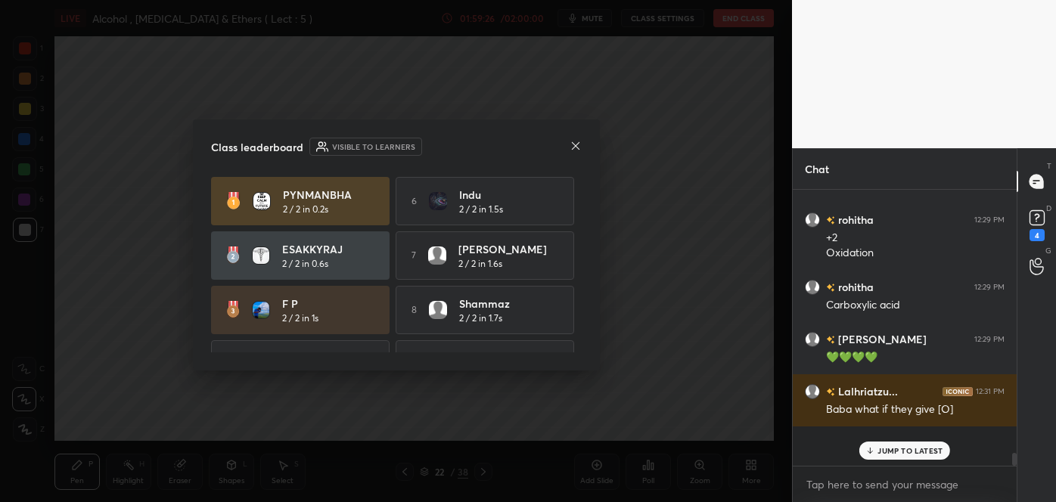
scroll to position [266, 219]
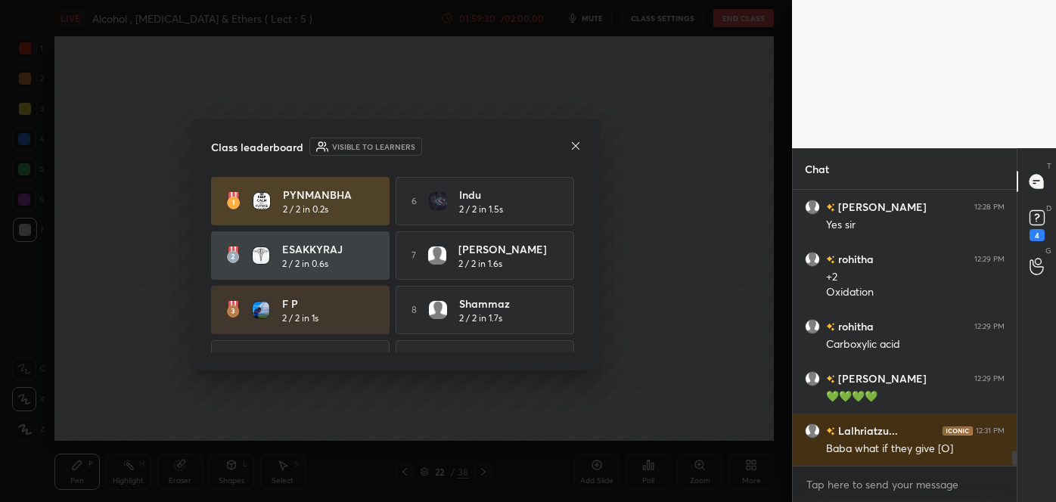
click at [577, 144] on icon at bounding box center [576, 146] width 12 height 12
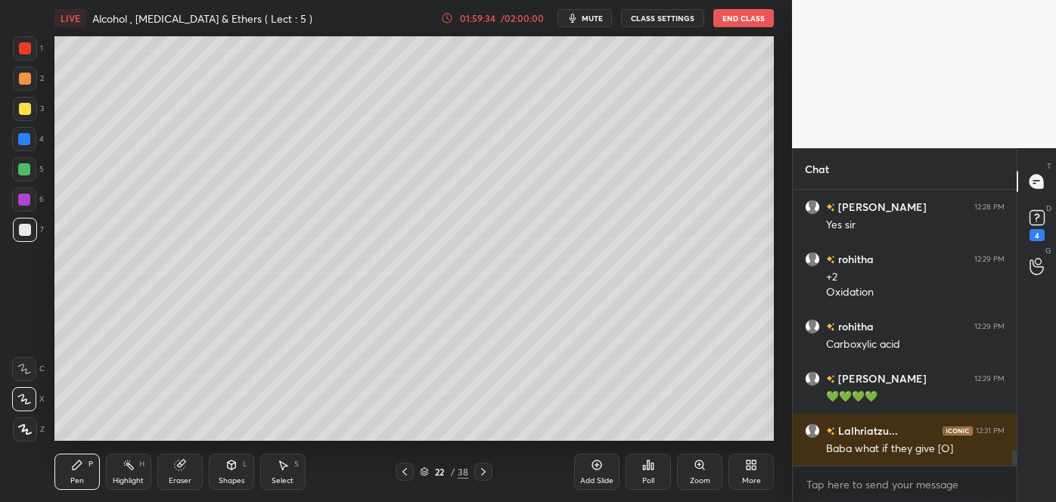
click at [28, 174] on div at bounding box center [24, 169] width 12 height 12
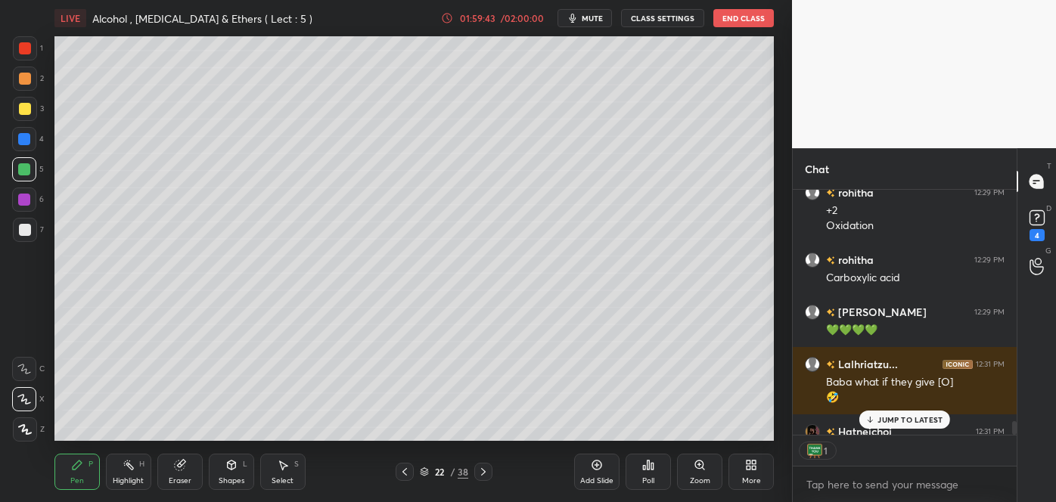
click at [603, 469] on div "Add Slide" at bounding box center [596, 472] width 45 height 36
click at [30, 230] on div at bounding box center [25, 230] width 12 height 12
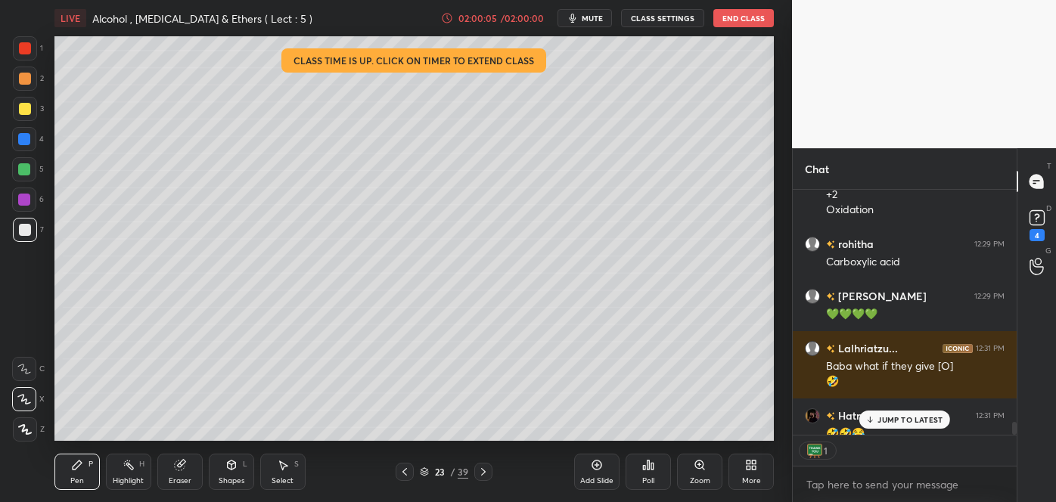
scroll to position [5, 4]
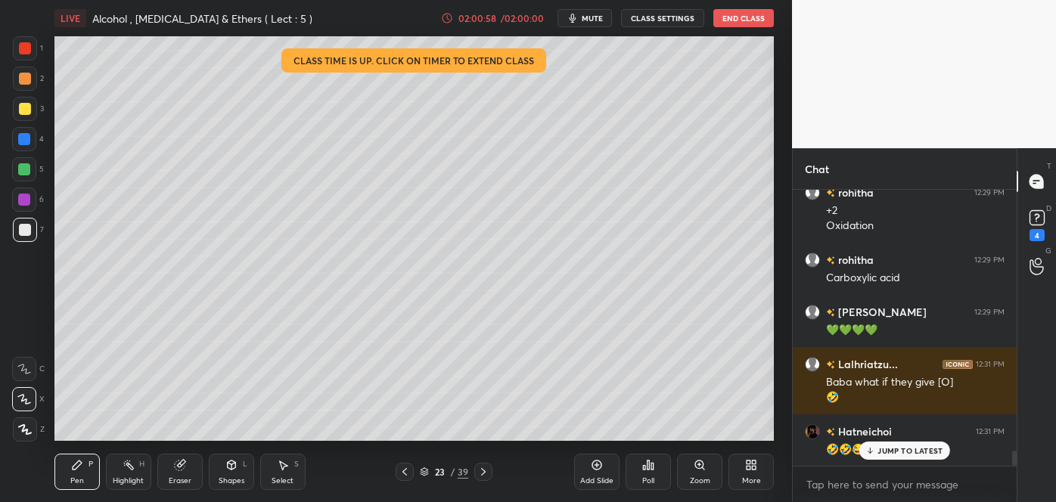
click at [650, 468] on icon at bounding box center [648, 465] width 12 height 12
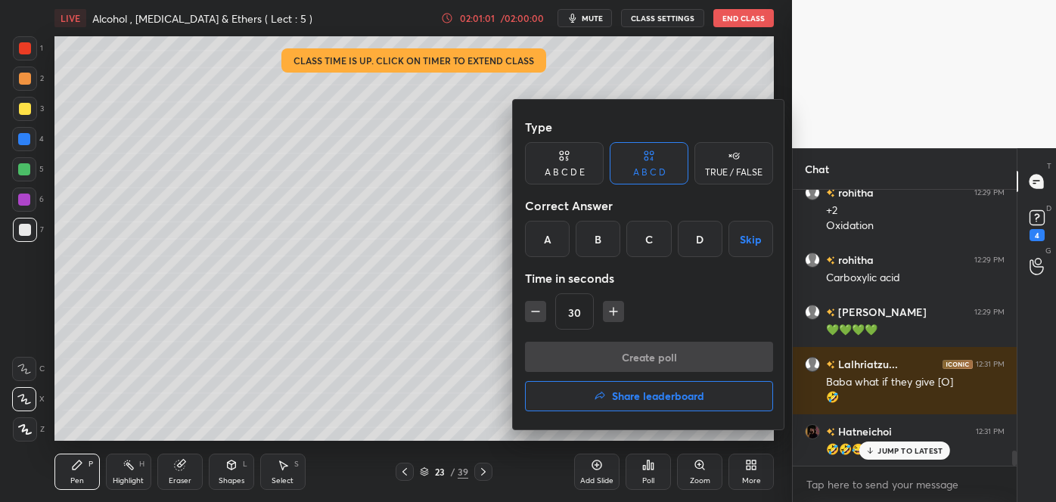
click at [614, 227] on div "B" at bounding box center [598, 239] width 45 height 36
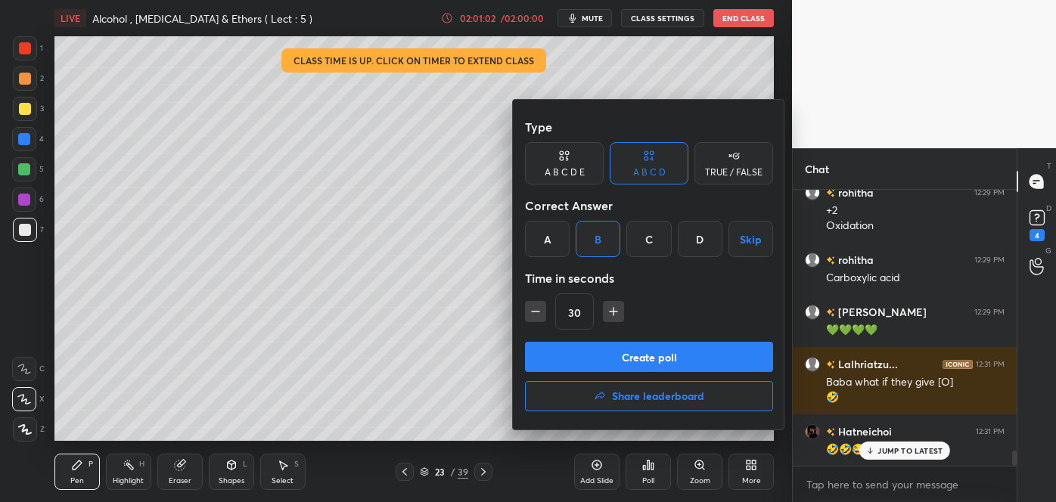
click at [607, 356] on button "Create poll" at bounding box center [649, 357] width 248 height 30
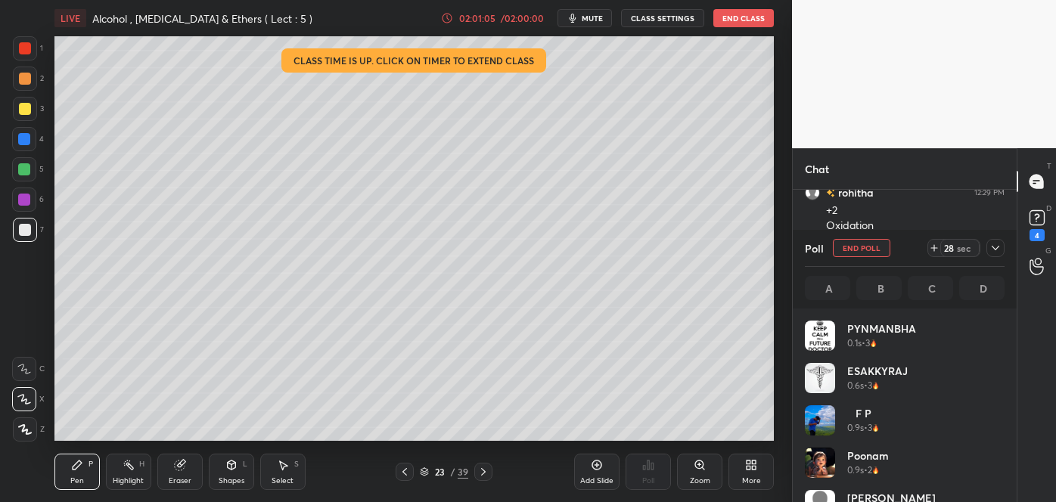
scroll to position [177, 195]
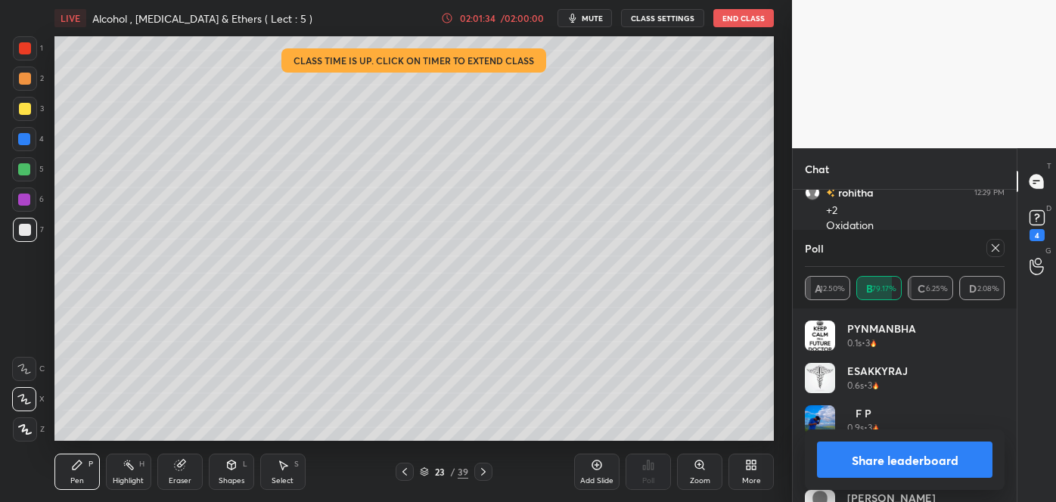
click at [831, 466] on button "Share leaderboard" at bounding box center [905, 460] width 176 height 36
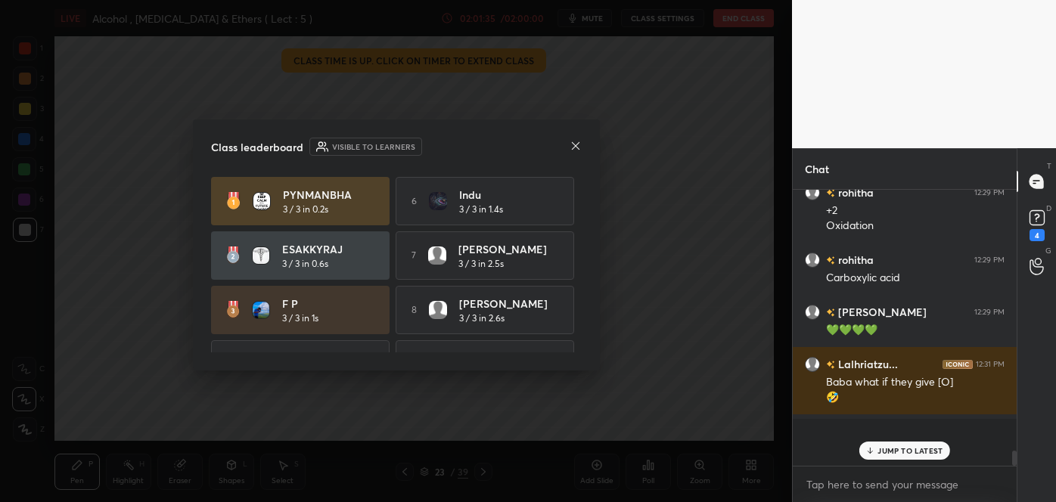
scroll to position [5, 4]
click at [573, 142] on icon at bounding box center [575, 146] width 8 height 8
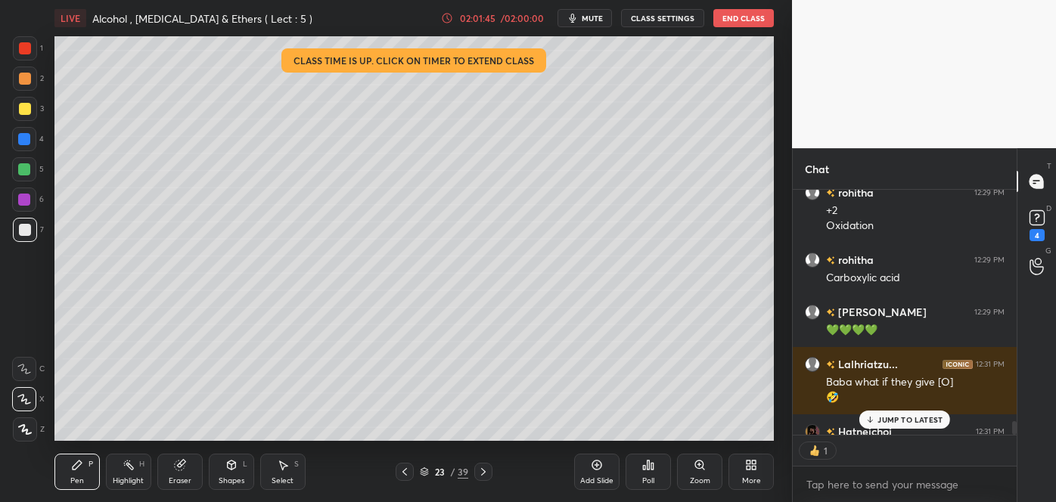
scroll to position [5, 4]
click at [23, 178] on div at bounding box center [24, 169] width 24 height 24
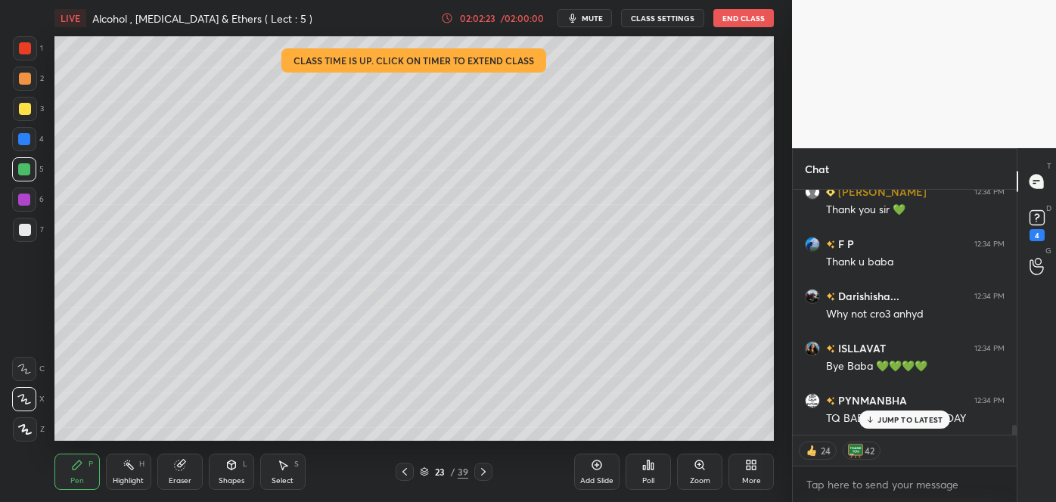
scroll to position [5843, 0]
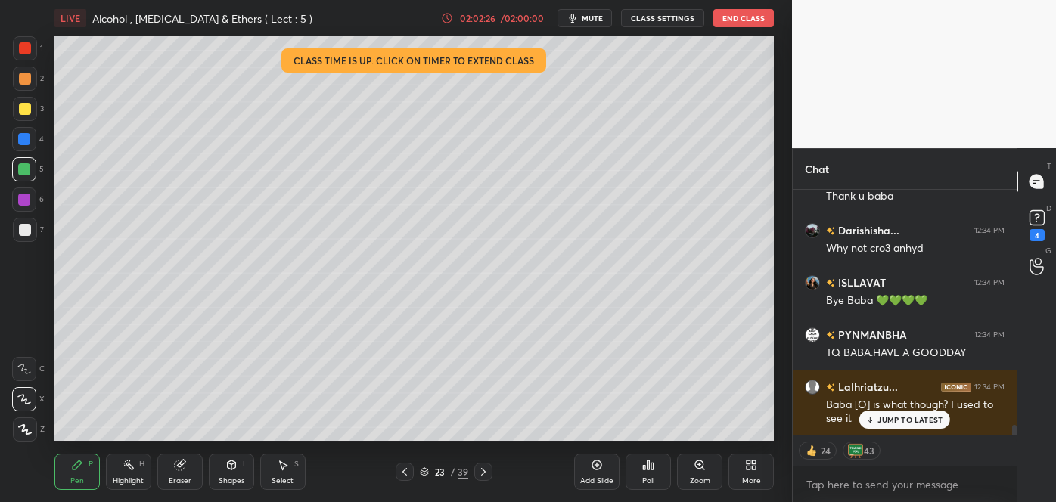
click at [406, 471] on icon at bounding box center [405, 472] width 12 height 12
click at [406, 474] on icon at bounding box center [405, 472] width 5 height 8
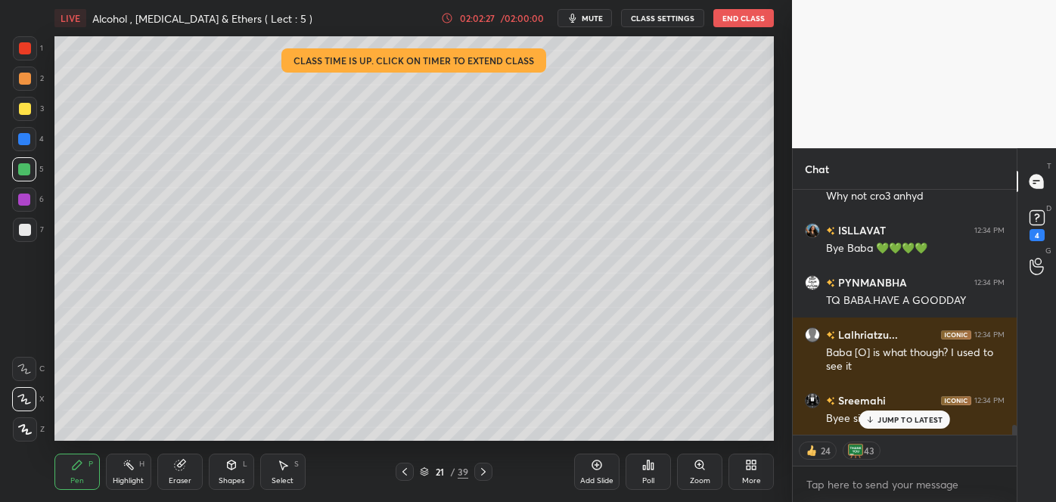
click at [407, 477] on icon at bounding box center [405, 472] width 12 height 12
click at [411, 478] on div at bounding box center [405, 472] width 18 height 18
click at [412, 480] on div at bounding box center [405, 472] width 18 height 18
click at [24, 82] on div at bounding box center [25, 79] width 12 height 12
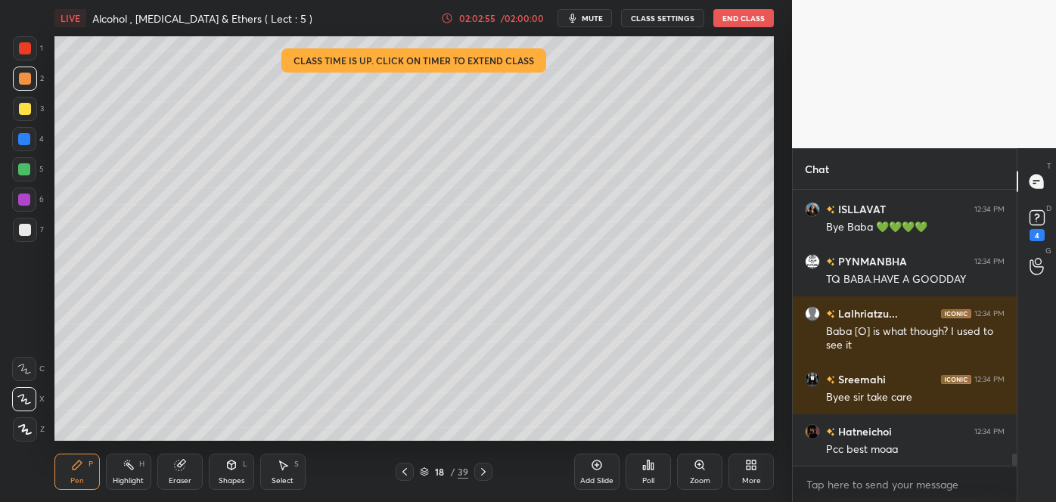
scroll to position [5969, 0]
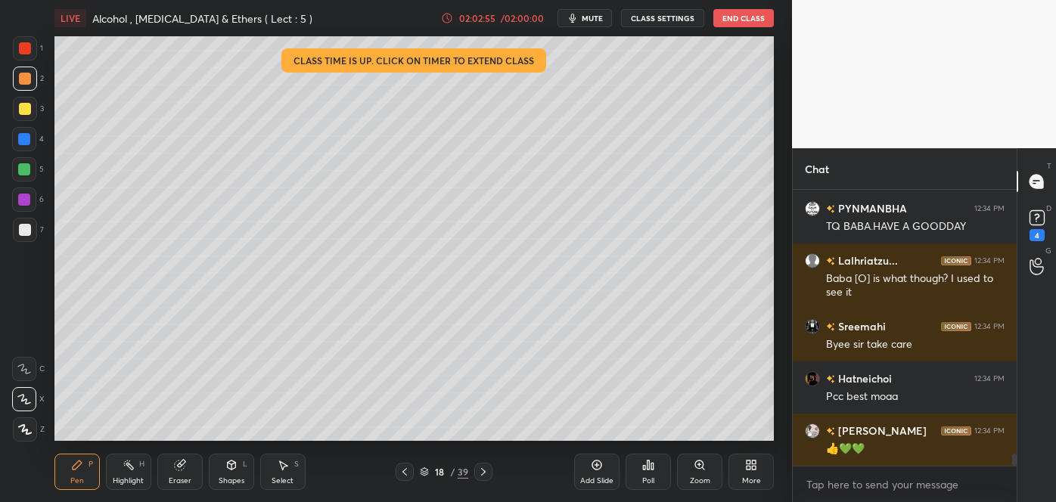
click at [22, 224] on div at bounding box center [25, 230] width 12 height 12
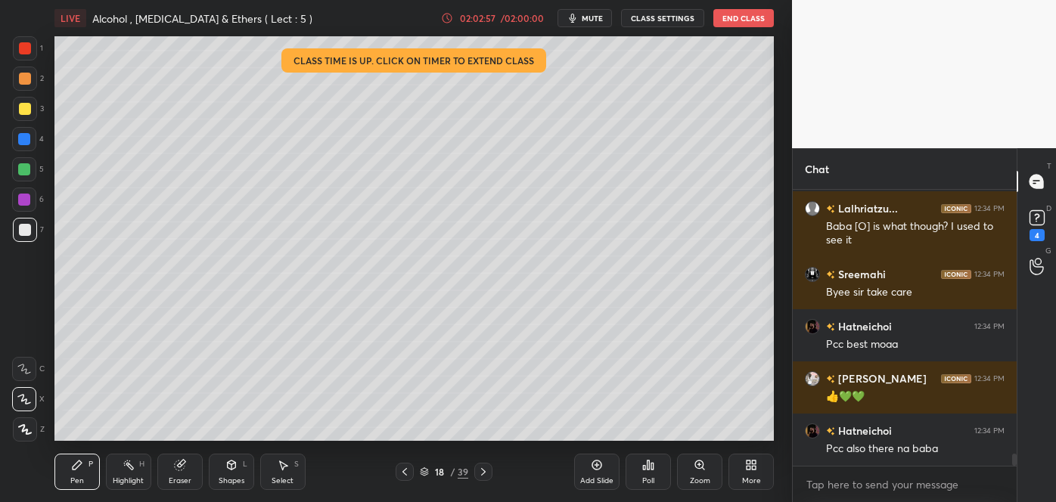
scroll to position [6126, 0]
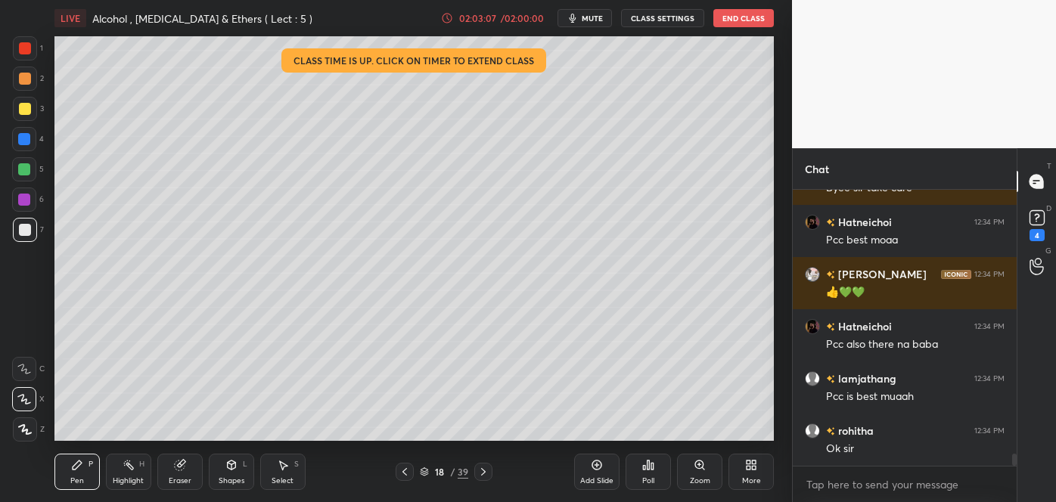
click at [724, 431] on div "Add Slide Poll Zoom More" at bounding box center [674, 472] width 200 height 85
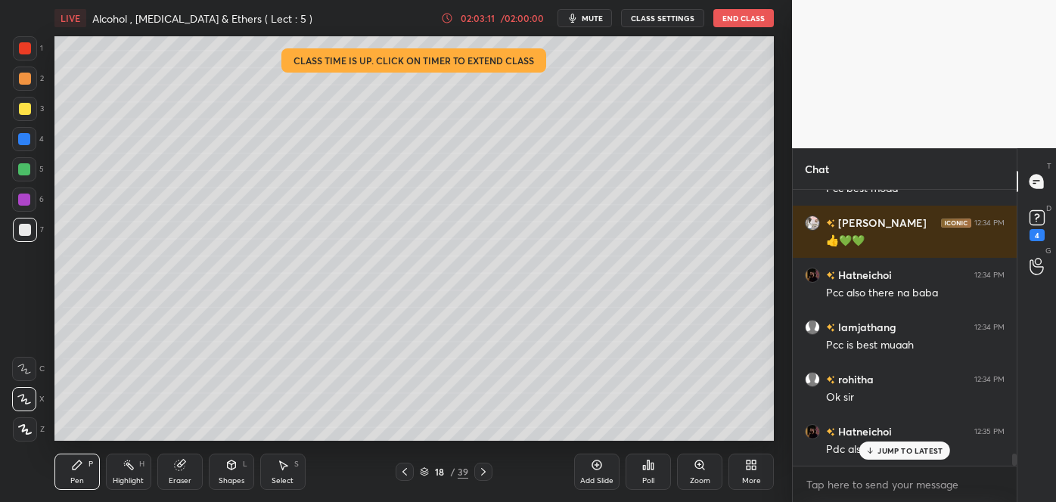
click at [482, 471] on icon at bounding box center [483, 472] width 12 height 12
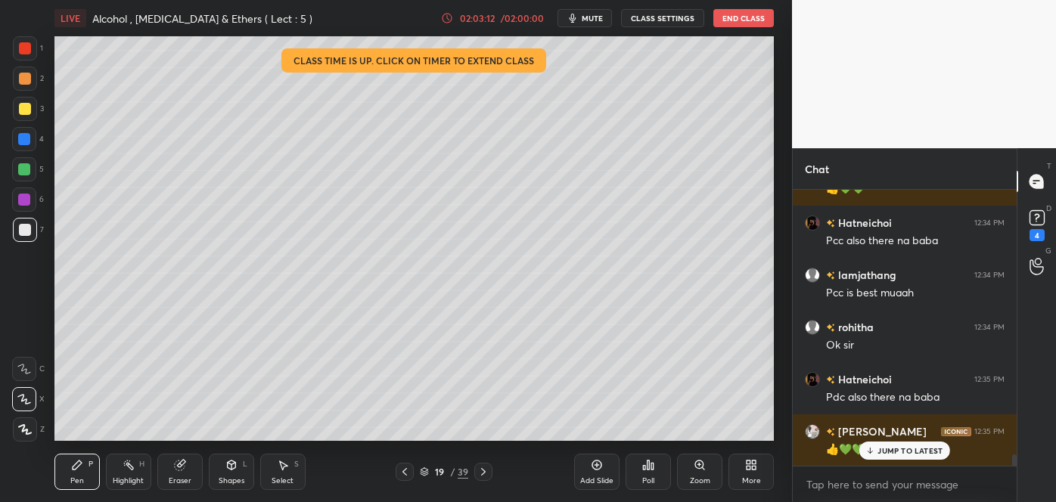
click at [484, 470] on icon at bounding box center [483, 472] width 12 height 12
click at [486, 470] on icon at bounding box center [483, 472] width 12 height 12
click at [490, 467] on div at bounding box center [483, 472] width 18 height 18
click at [492, 466] on div at bounding box center [483, 472] width 18 height 18
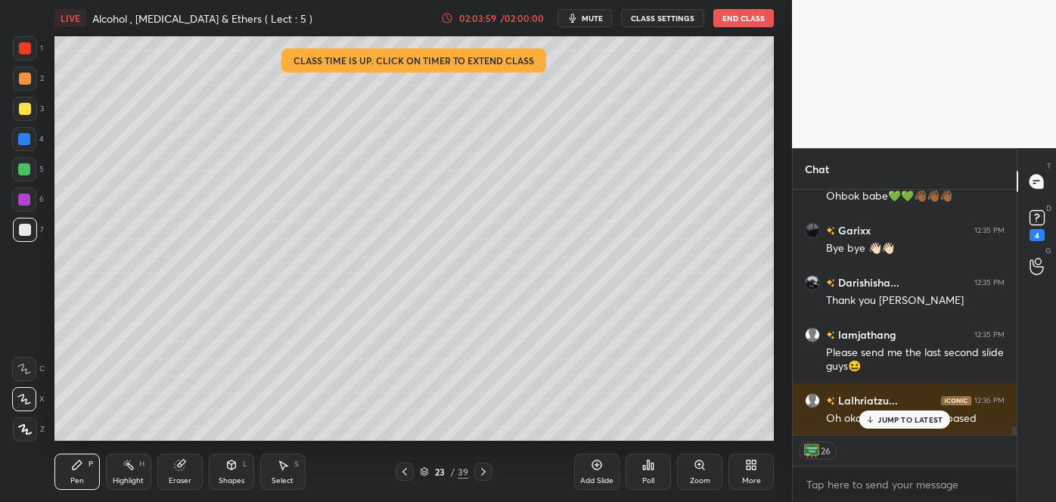
scroll to position [6744, 0]
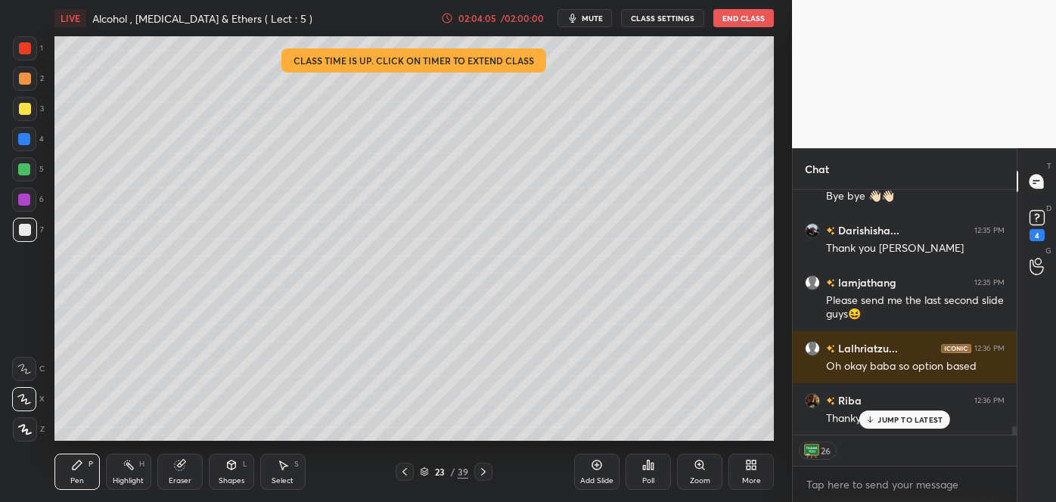
type textarea "x"
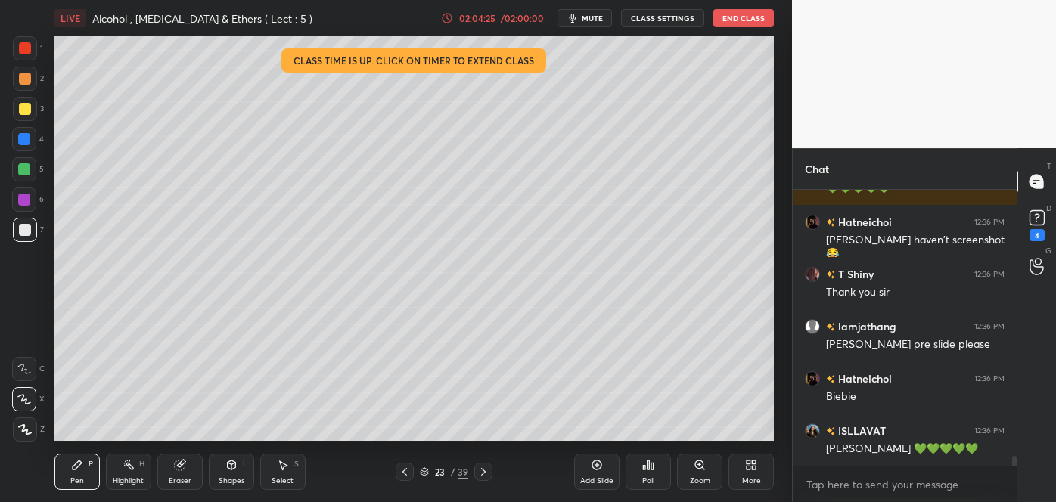
scroll to position [7248, 0]
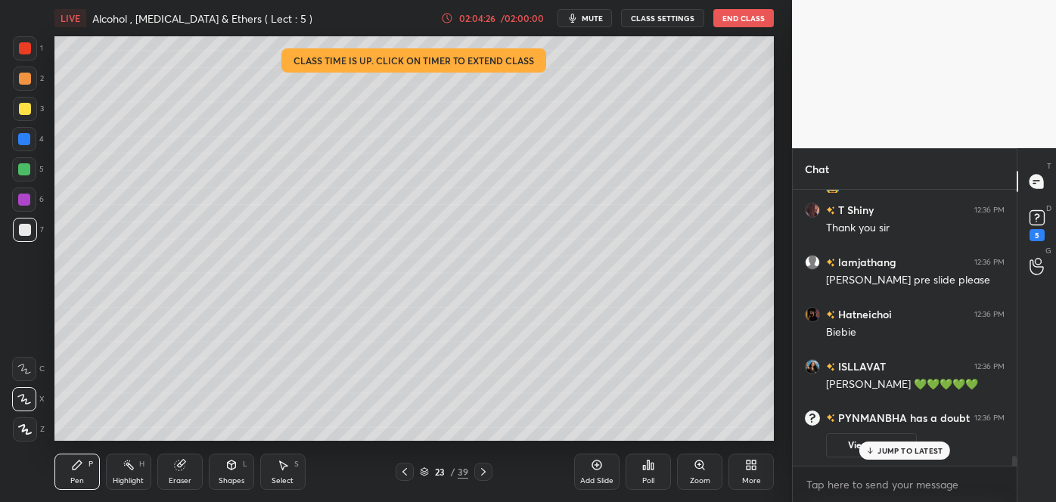
click at [406, 470] on icon at bounding box center [405, 472] width 5 height 8
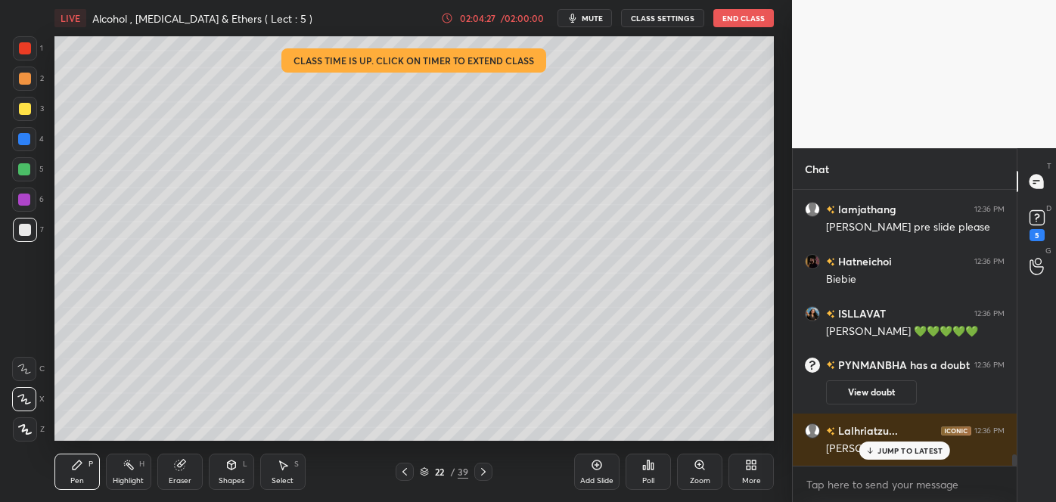
scroll to position [6350, 0]
click at [1035, 219] on rect at bounding box center [1037, 218] width 14 height 14
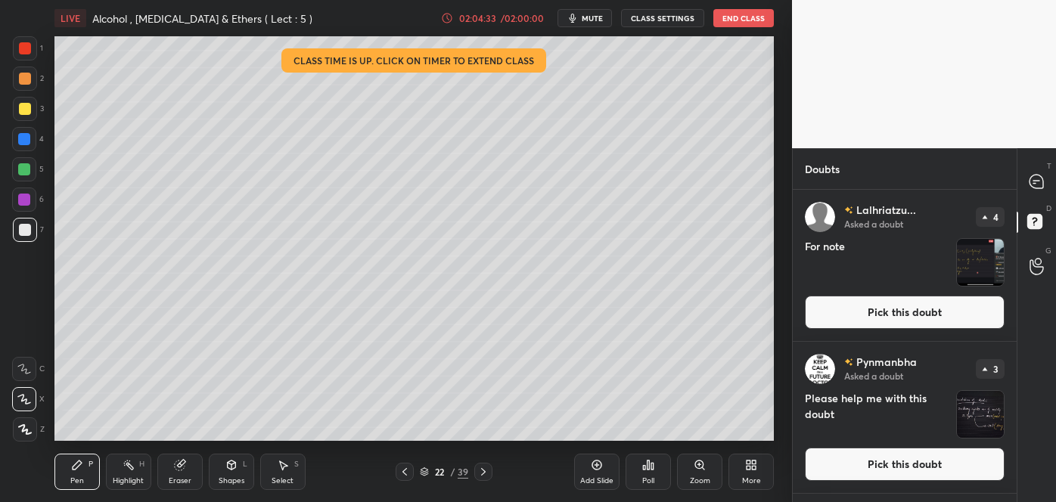
click at [939, 305] on button "Pick this doubt" at bounding box center [905, 312] width 200 height 33
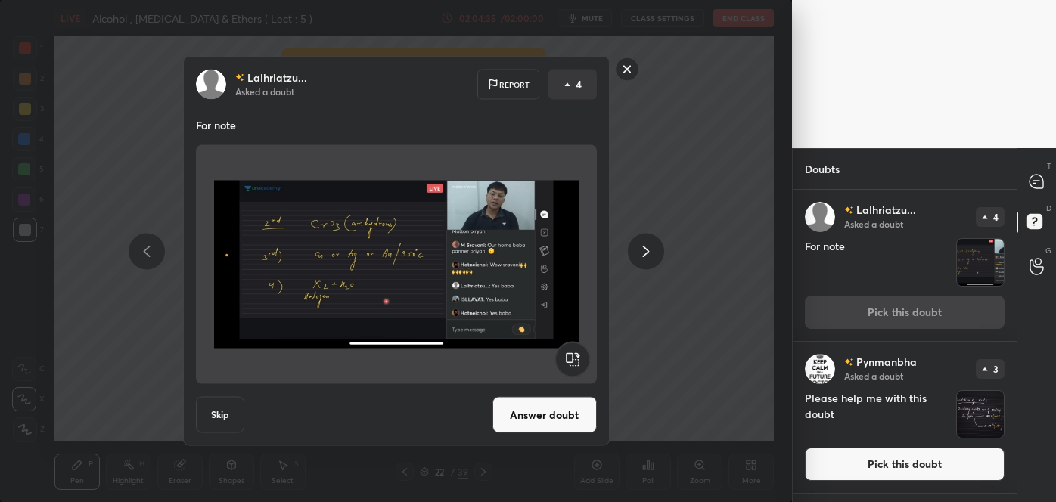
click at [570, 409] on button "Answer doubt" at bounding box center [545, 415] width 104 height 36
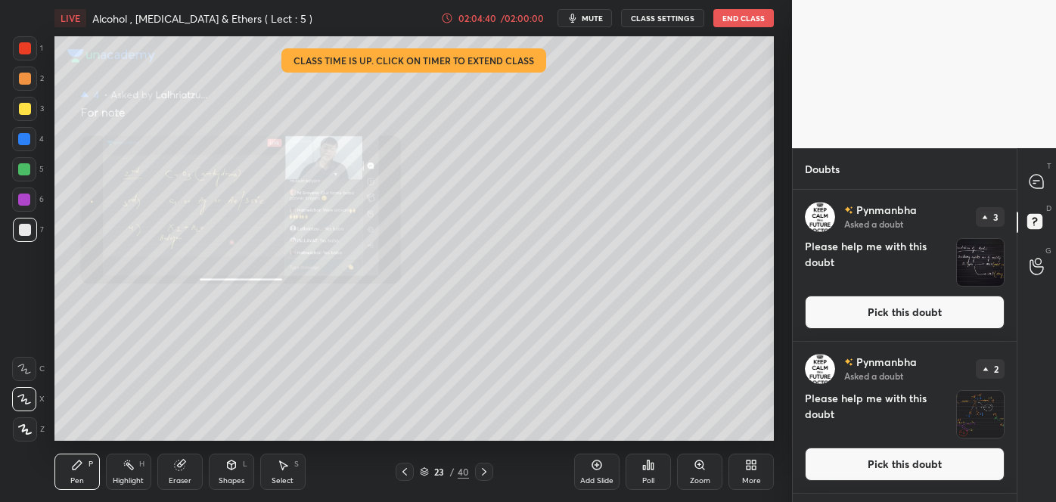
click at [900, 317] on button "Pick this doubt" at bounding box center [905, 312] width 200 height 33
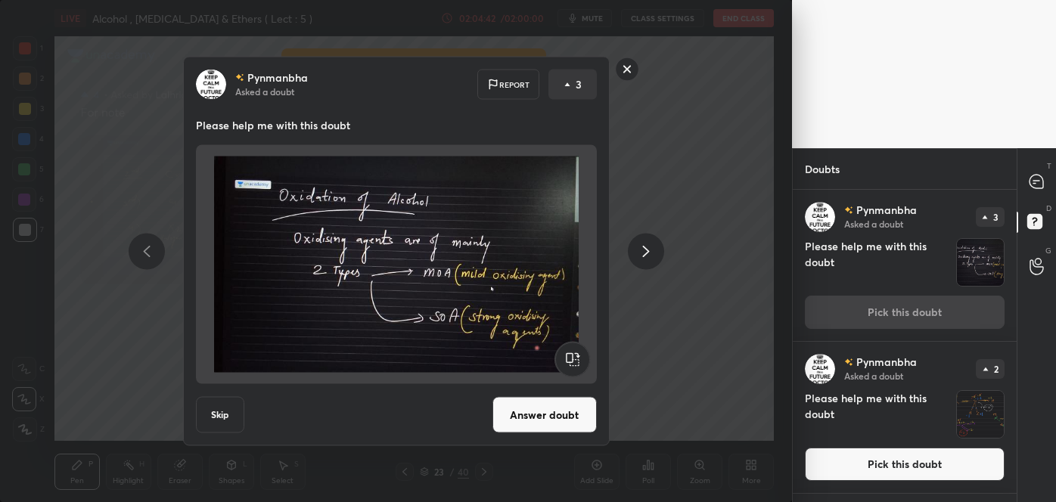
click at [539, 409] on button "Answer doubt" at bounding box center [545, 415] width 104 height 36
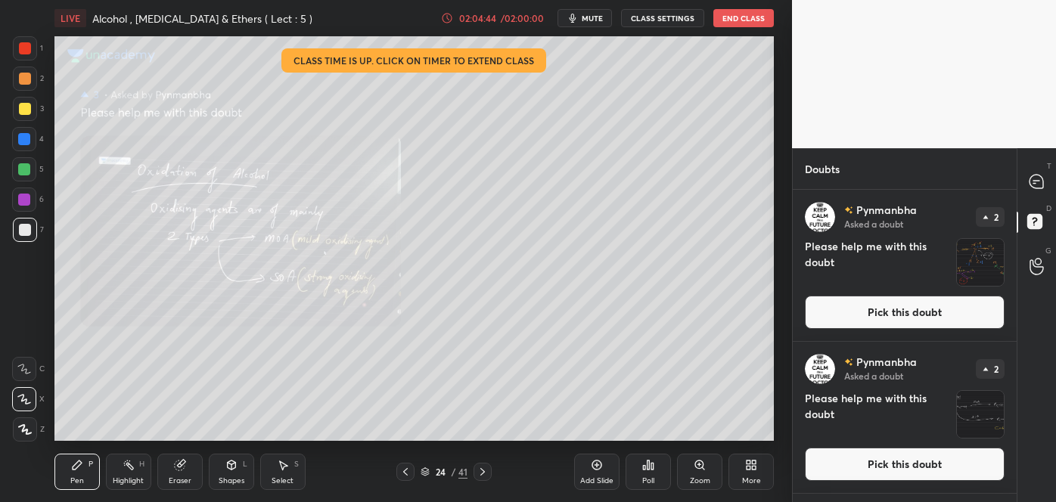
click at [865, 307] on button "Pick this doubt" at bounding box center [905, 312] width 200 height 33
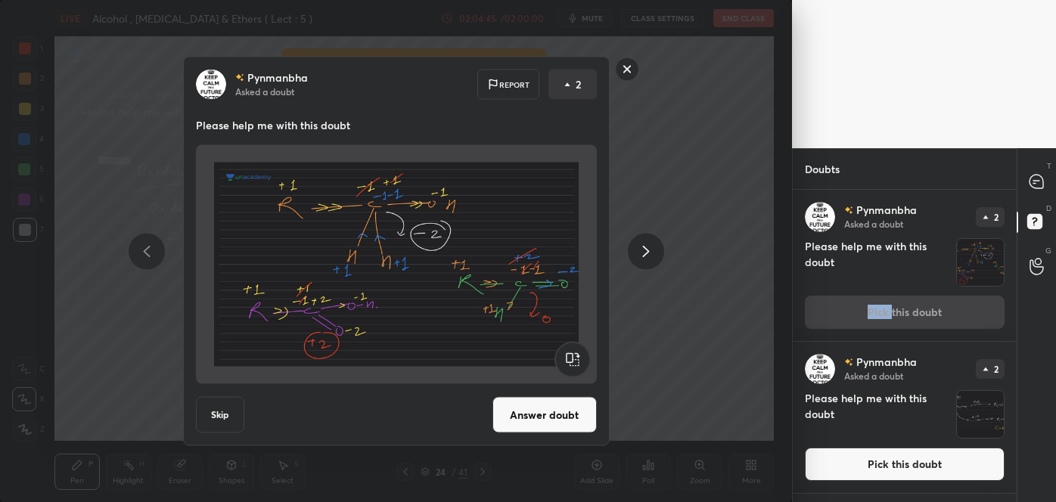
click at [865, 307] on div "[PERSON_NAME] Asked a doubt 2 Please help me with this doubt Pick this doubt" at bounding box center [905, 265] width 224 height 151
click at [565, 425] on button "Answer doubt" at bounding box center [545, 415] width 104 height 36
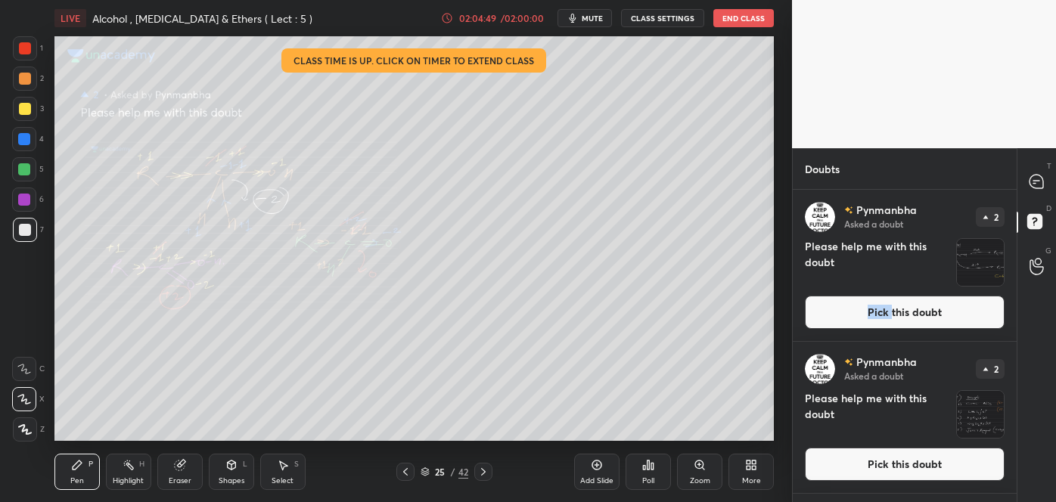
click at [847, 319] on button "Pick this doubt" at bounding box center [905, 312] width 200 height 33
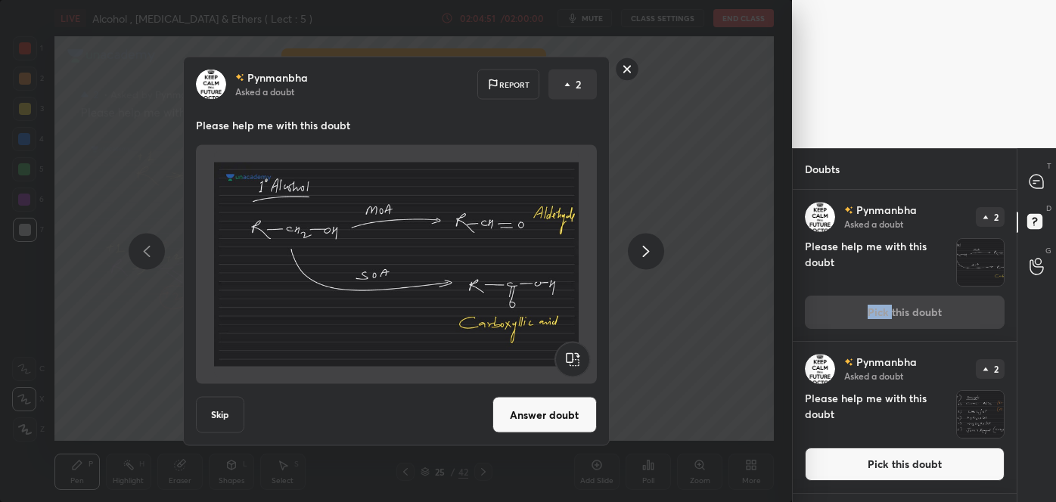
click at [564, 409] on button "Answer doubt" at bounding box center [545, 415] width 104 height 36
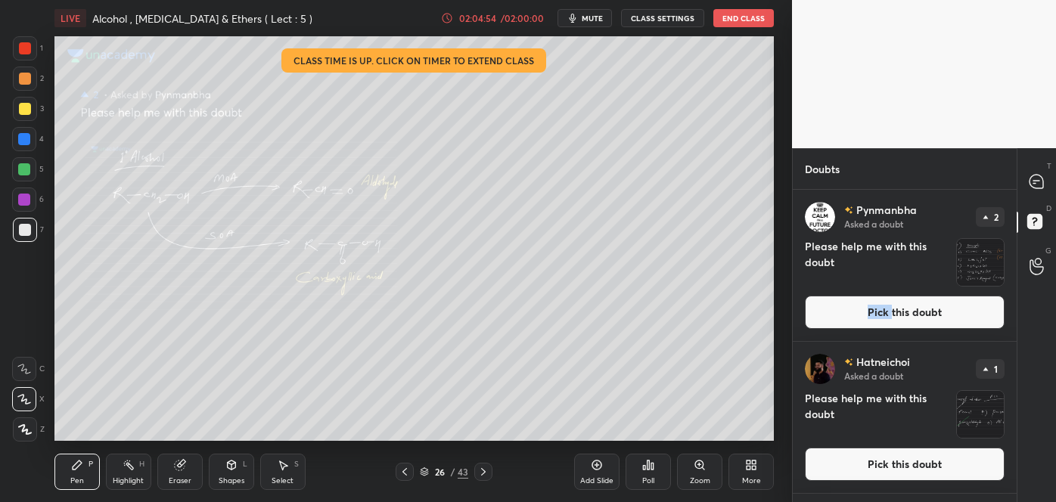
click at [851, 326] on button "Pick this doubt" at bounding box center [905, 312] width 200 height 33
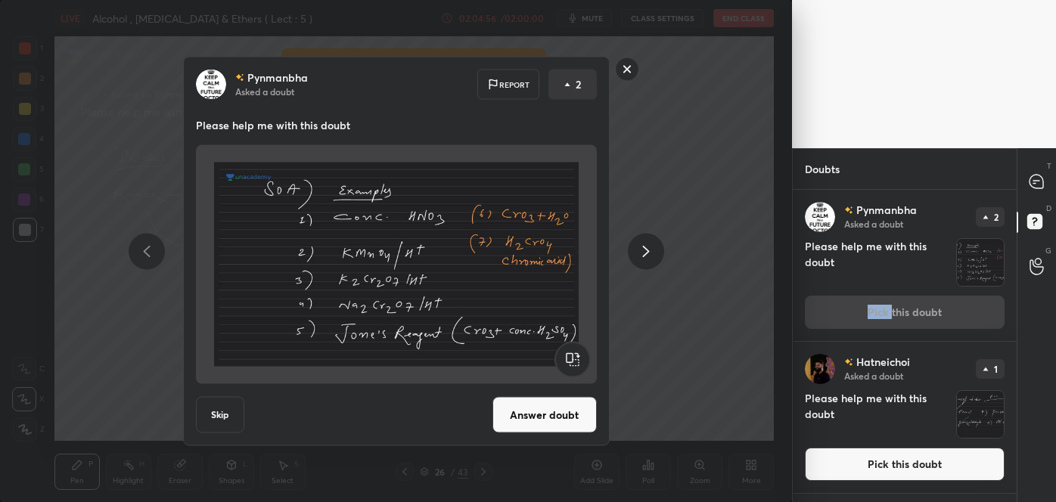
click at [560, 414] on button "Answer doubt" at bounding box center [545, 415] width 104 height 36
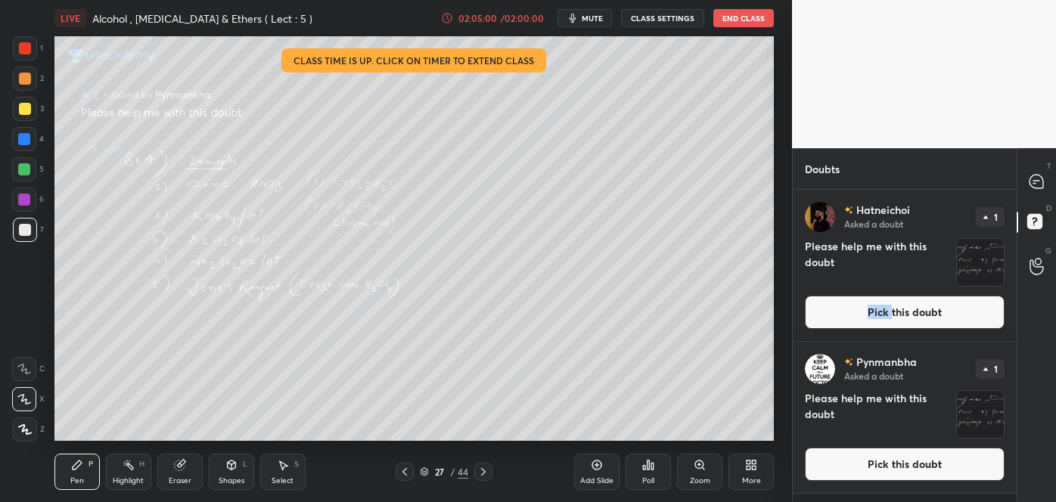
click at [864, 319] on button "Pick this doubt" at bounding box center [905, 312] width 200 height 33
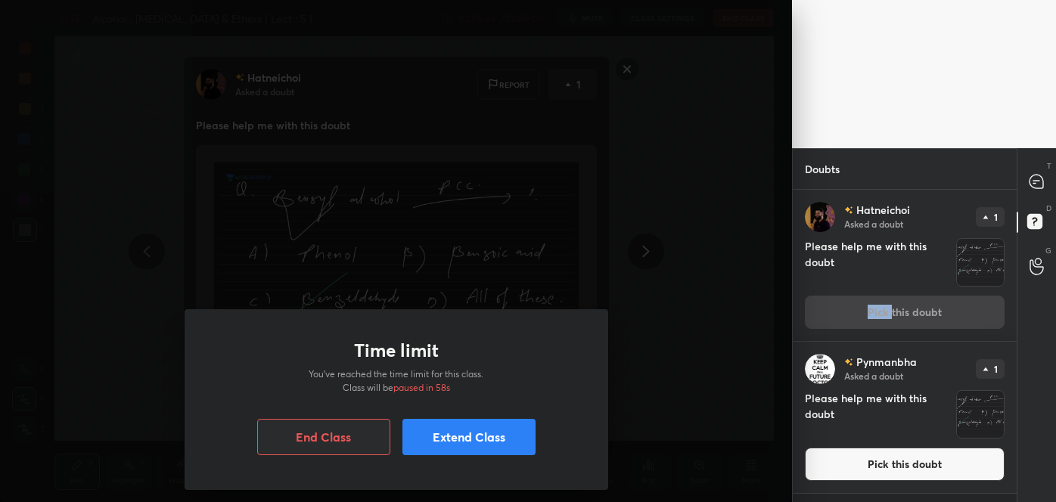
click at [638, 318] on div "Time limit You’ve reached the time limit for this class. Class will be paused i…" at bounding box center [396, 251] width 792 height 502
click at [352, 435] on button "End Class" at bounding box center [323, 437] width 133 height 36
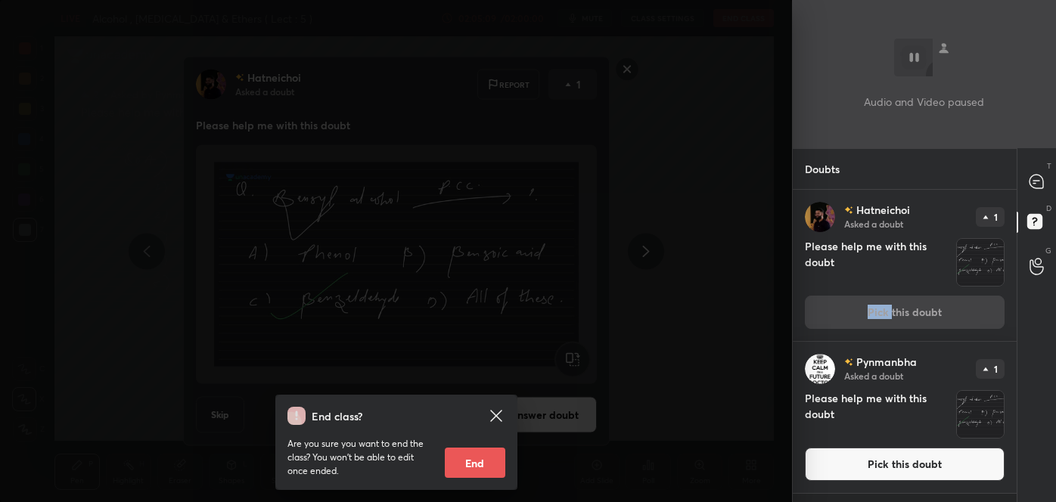
click at [472, 462] on button "End" at bounding box center [475, 463] width 61 height 30
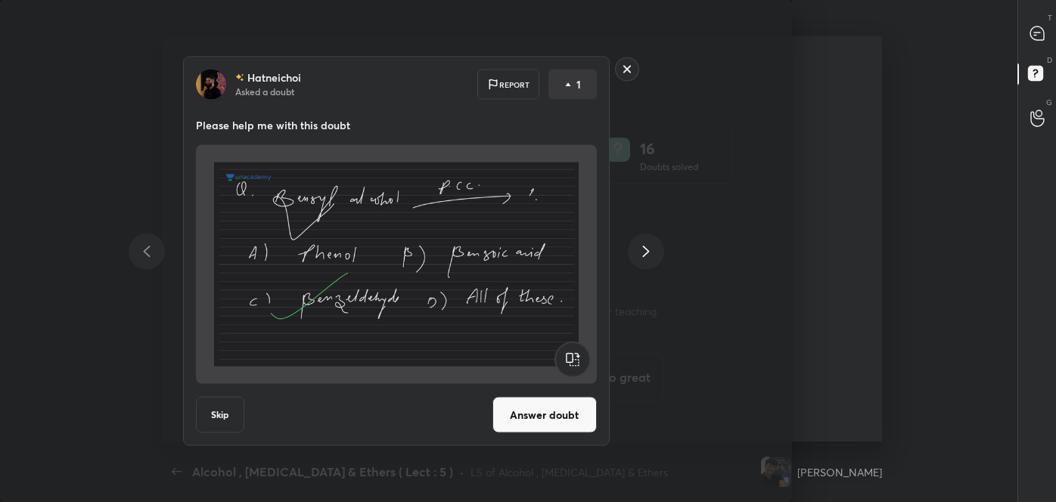
scroll to position [406, 1044]
click at [572, 410] on button "Answer doubt" at bounding box center [545, 415] width 104 height 36
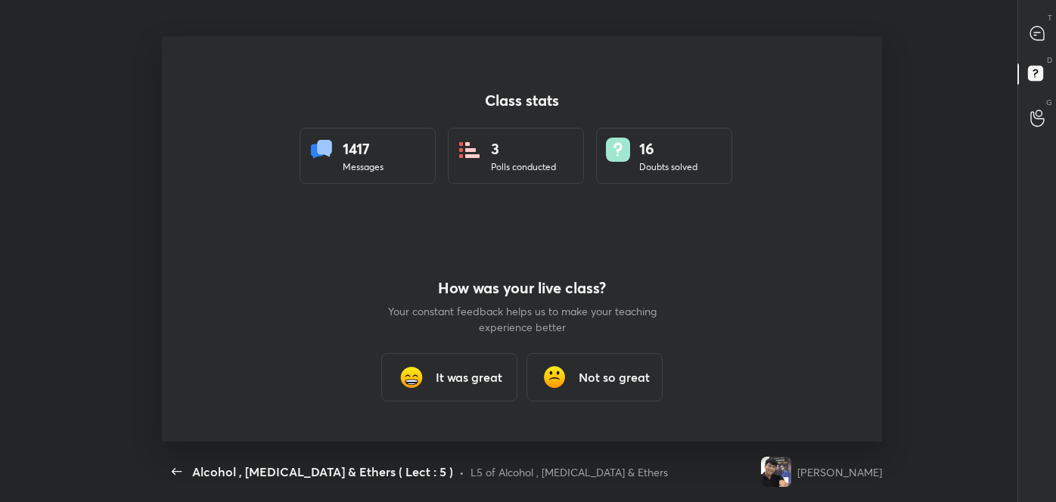
click at [498, 374] on h3 "It was great" at bounding box center [469, 378] width 67 height 18
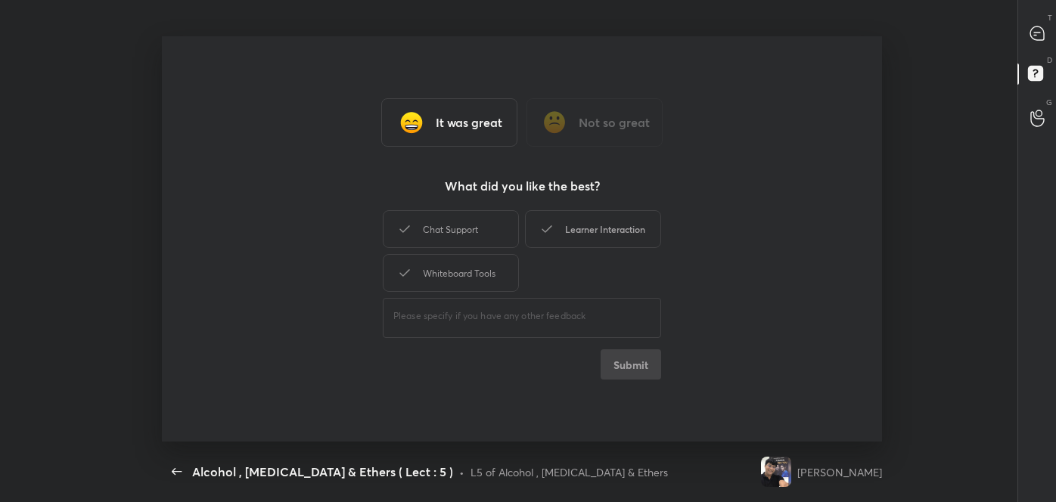
click at [615, 235] on div "Learner Interaction" at bounding box center [593, 229] width 136 height 38
click at [620, 372] on button "Submit" at bounding box center [631, 365] width 61 height 30
